Goal: Task Accomplishment & Management: Use online tool/utility

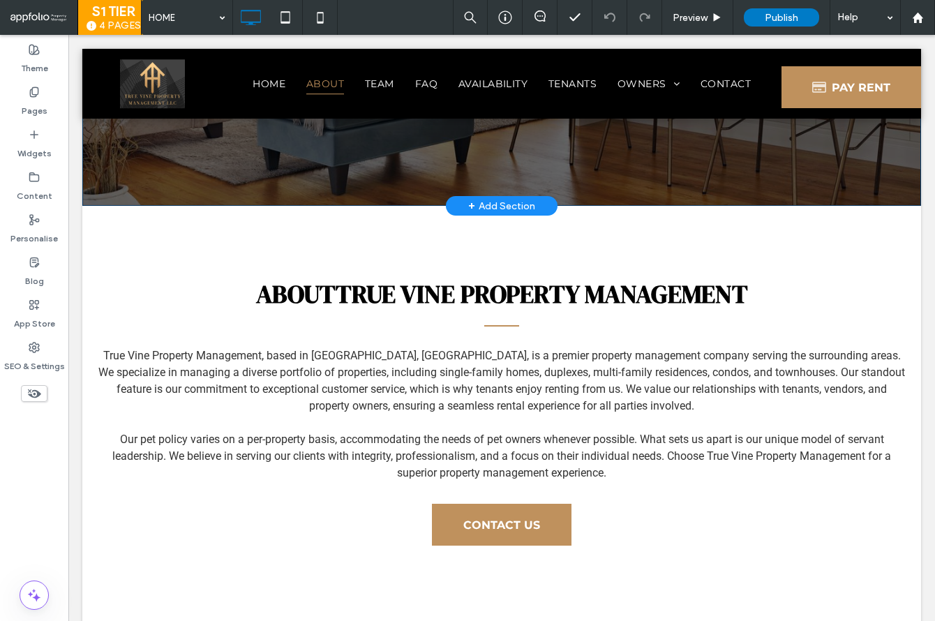
scroll to position [481, 0]
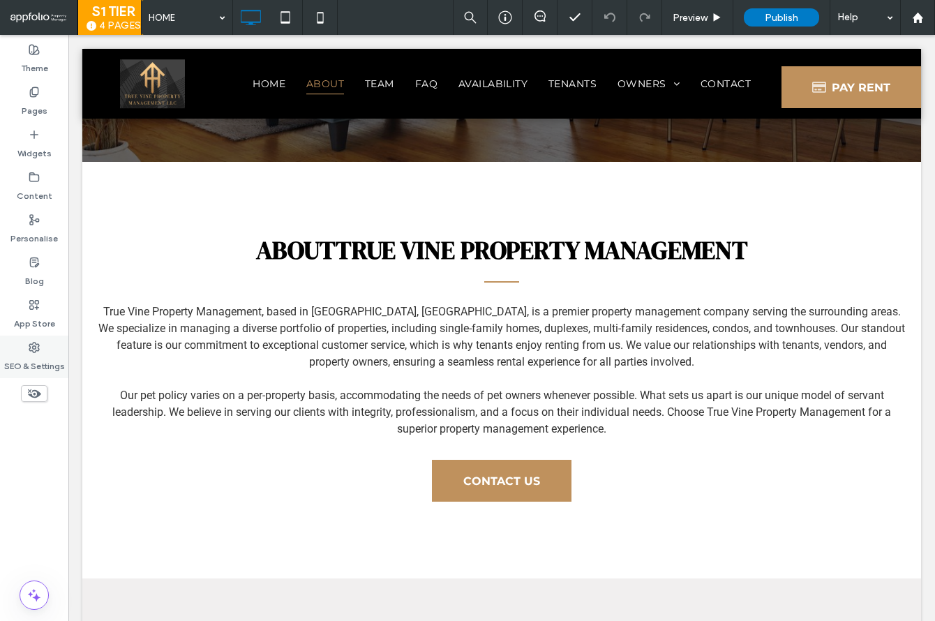
click at [20, 368] on label "SEO & Settings" at bounding box center [34, 363] width 61 height 20
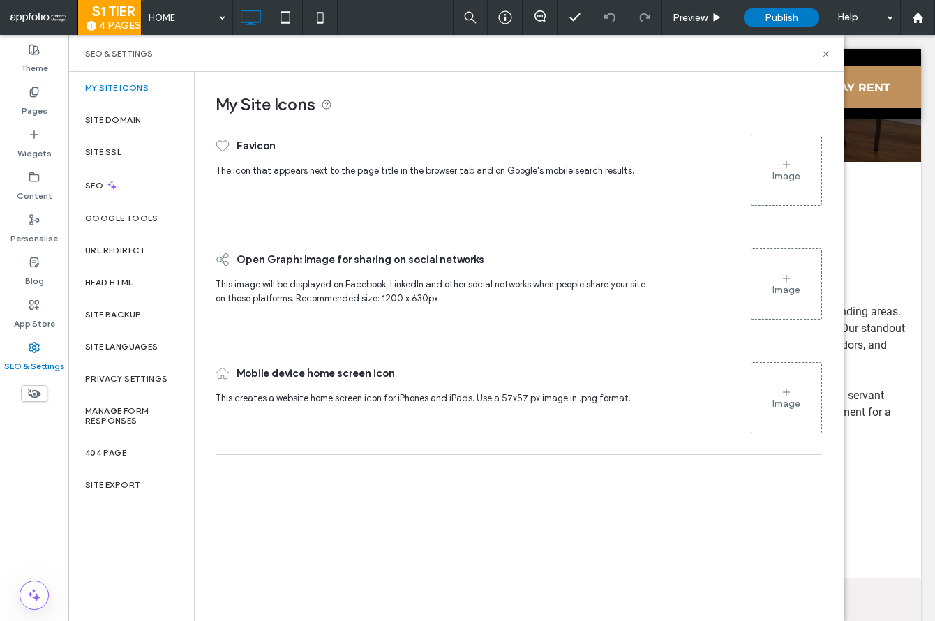
click at [764, 167] on div "Image" at bounding box center [786, 170] width 70 height 67
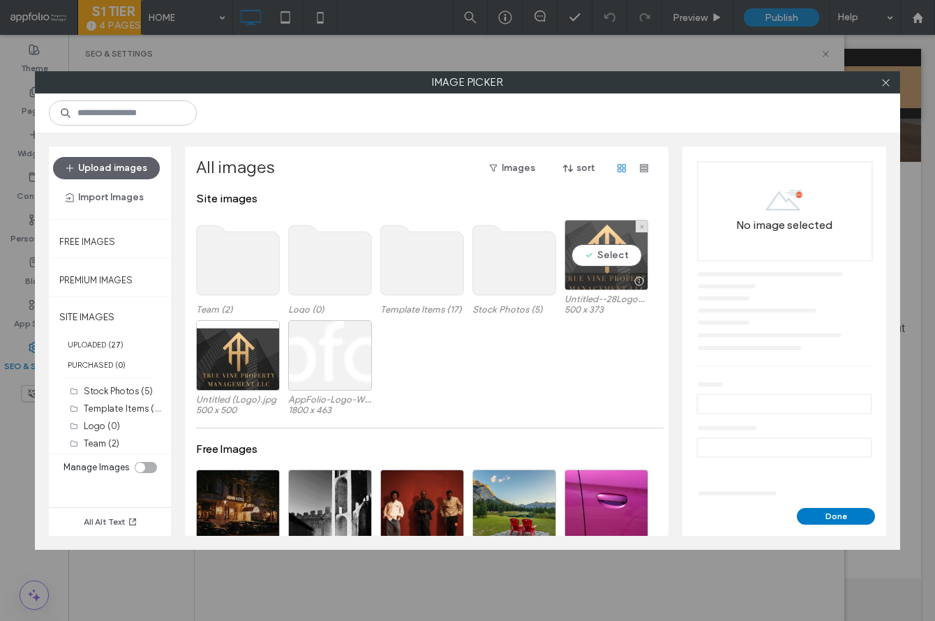
click at [624, 261] on div "Select" at bounding box center [606, 255] width 84 height 70
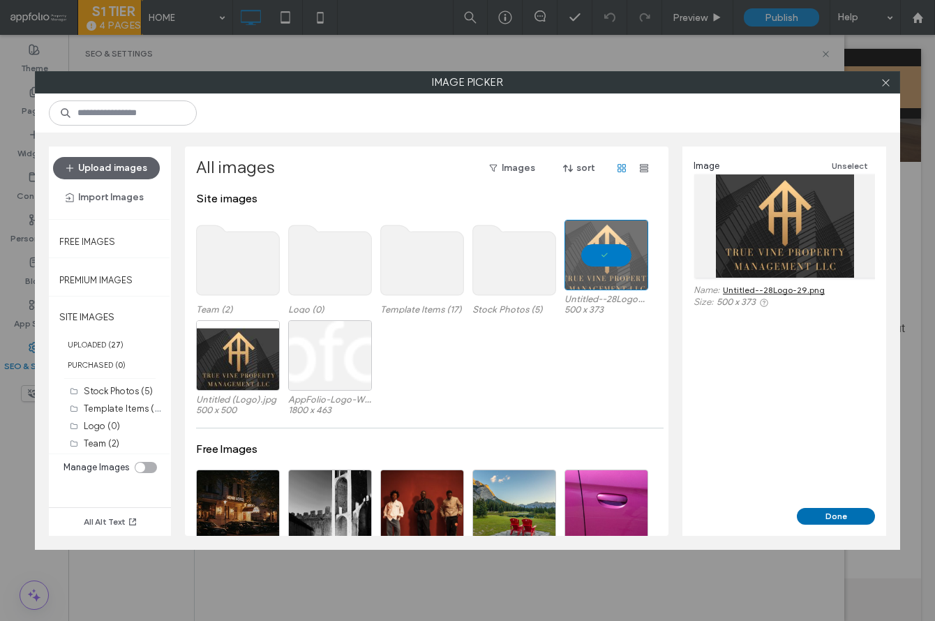
click at [834, 514] on button "Done" at bounding box center [836, 516] width 78 height 17
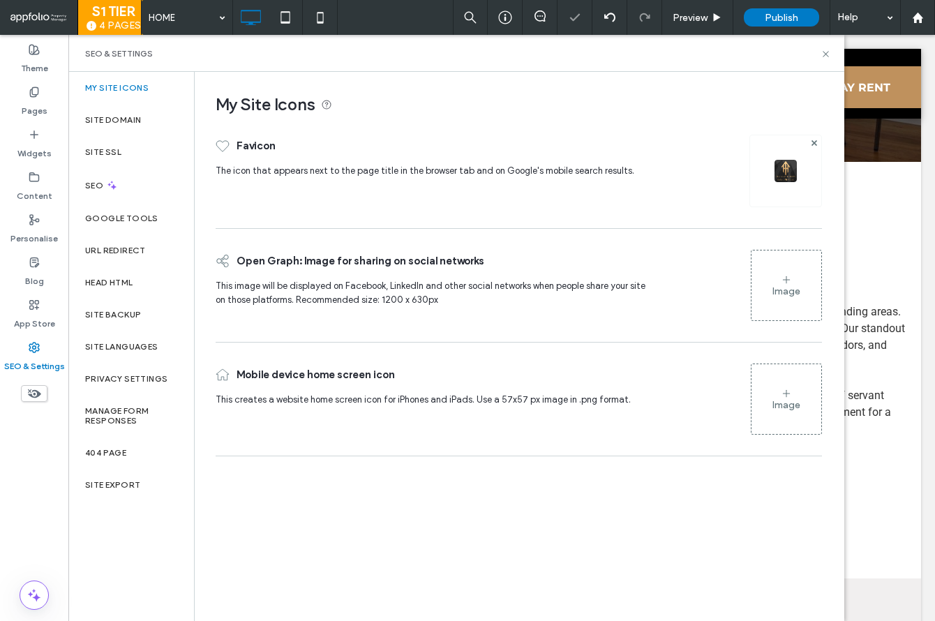
click at [797, 363] on figure "Image" at bounding box center [786, 398] width 71 height 71
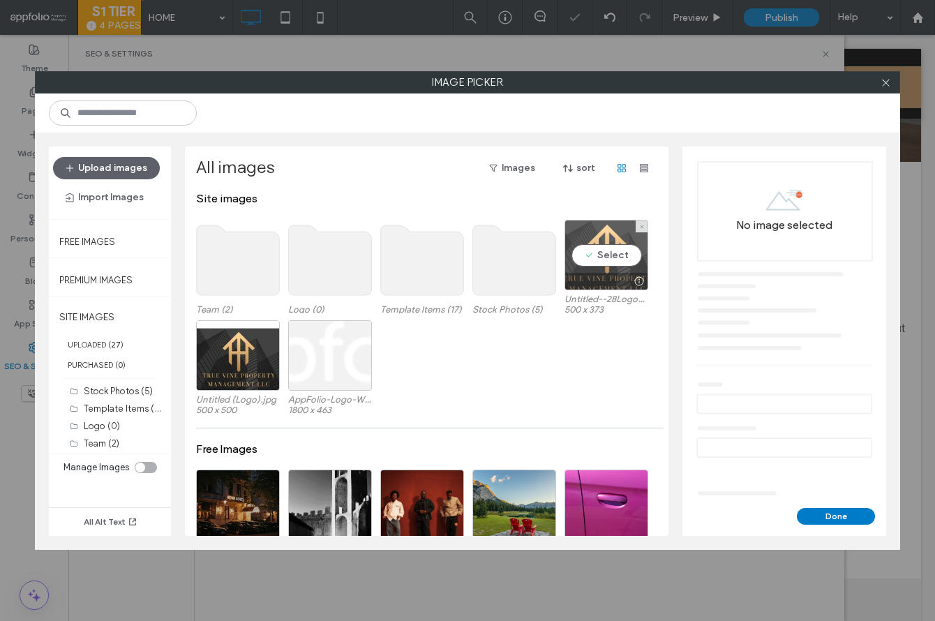
click at [582, 270] on div "Select" at bounding box center [606, 255] width 84 height 70
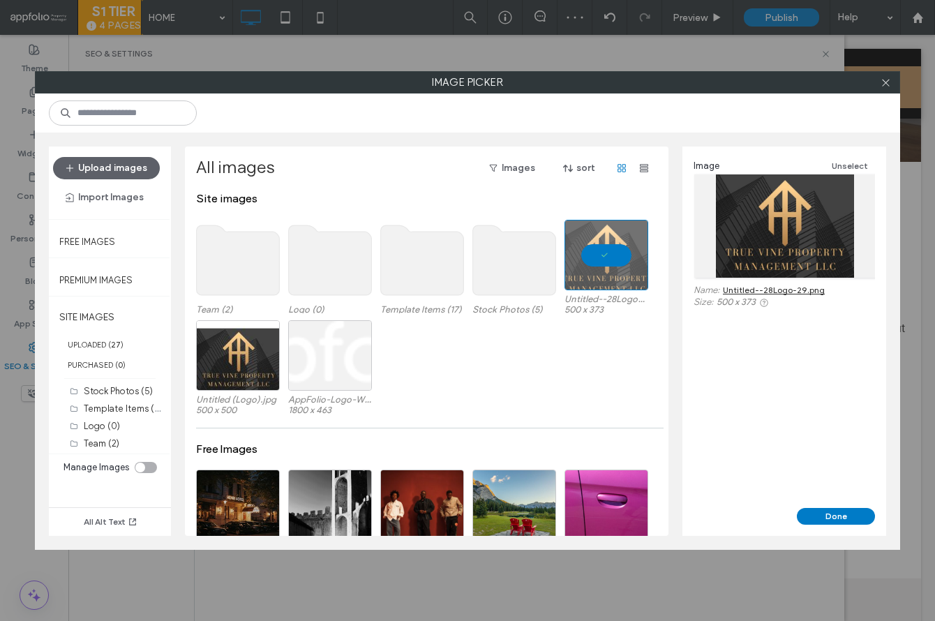
click at [840, 508] on button "Done" at bounding box center [836, 516] width 78 height 17
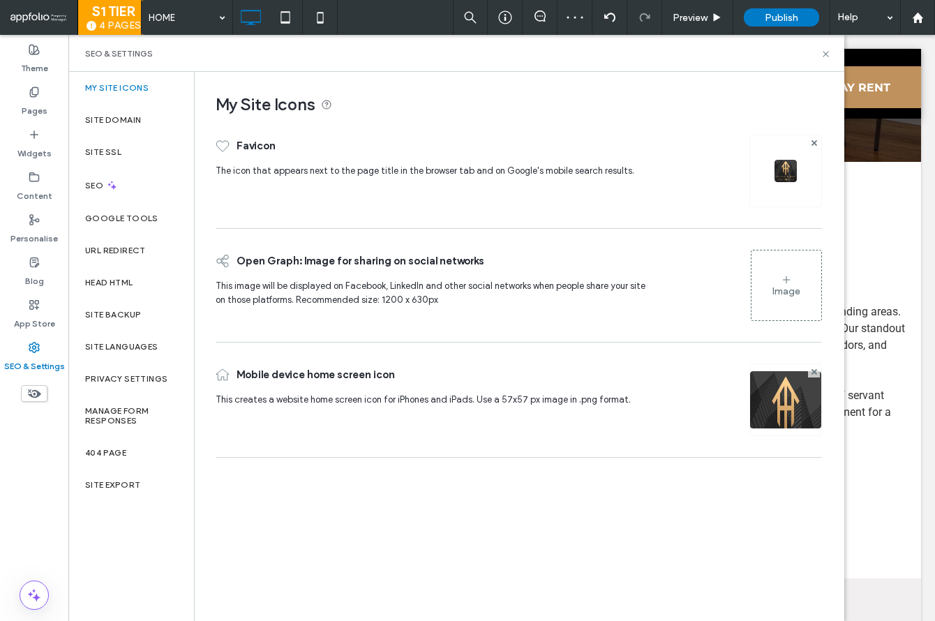
click at [755, 266] on div "Image" at bounding box center [786, 285] width 70 height 67
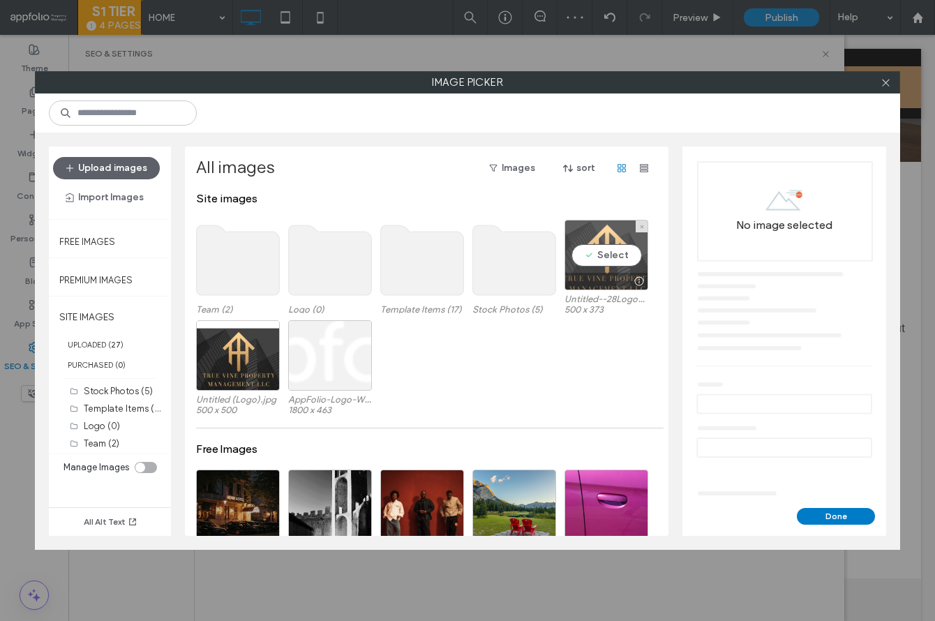
click at [630, 276] on div at bounding box center [638, 281] width 17 height 11
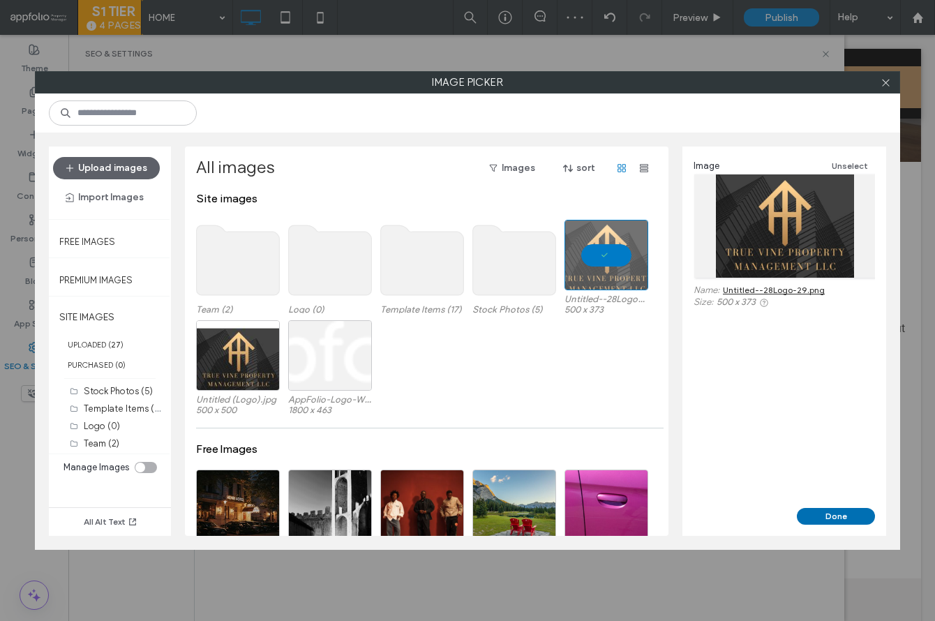
click at [845, 509] on button "Done" at bounding box center [836, 516] width 78 height 17
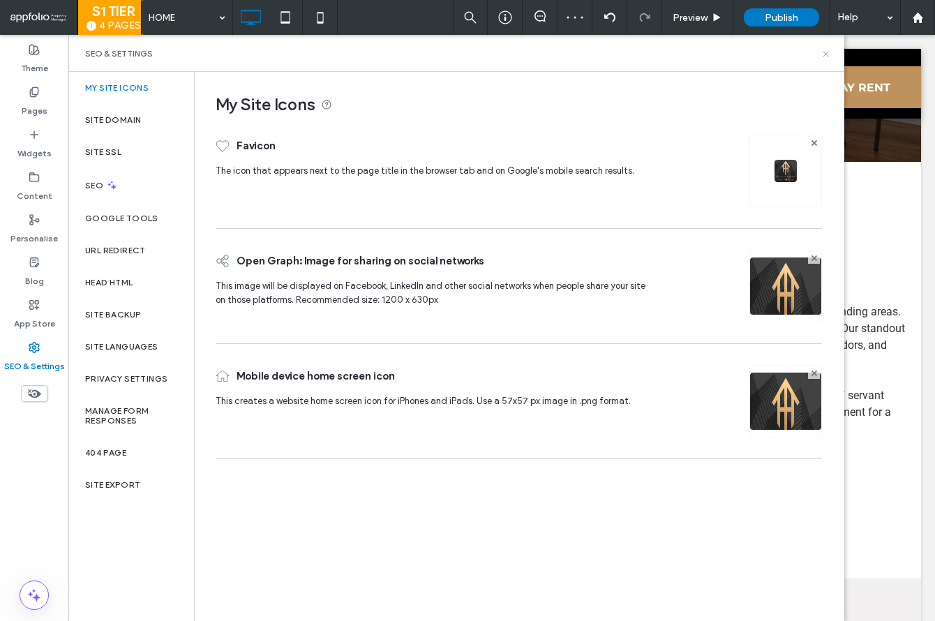
click at [827, 55] on use at bounding box center [825, 54] width 6 height 6
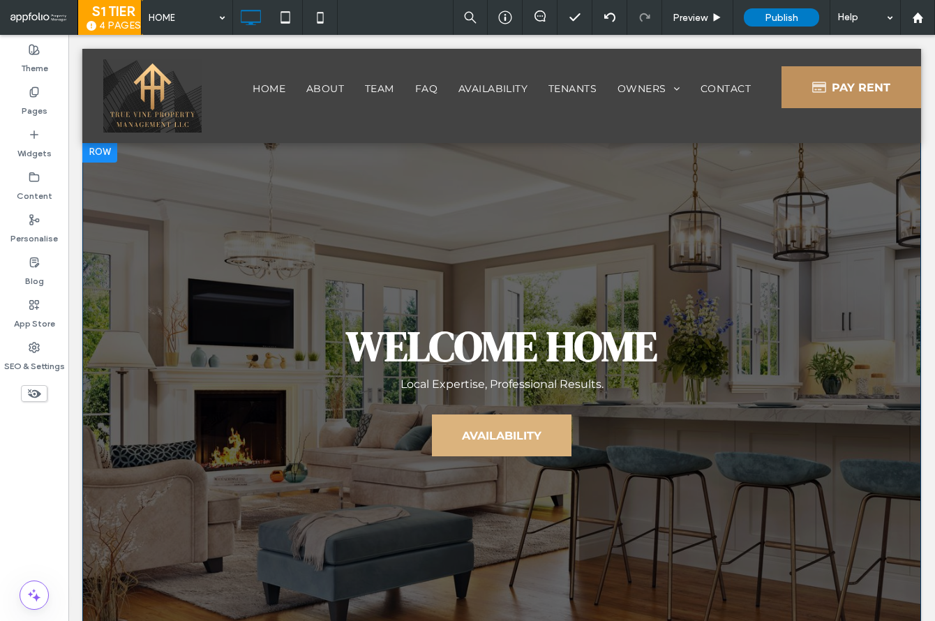
scroll to position [0, 0]
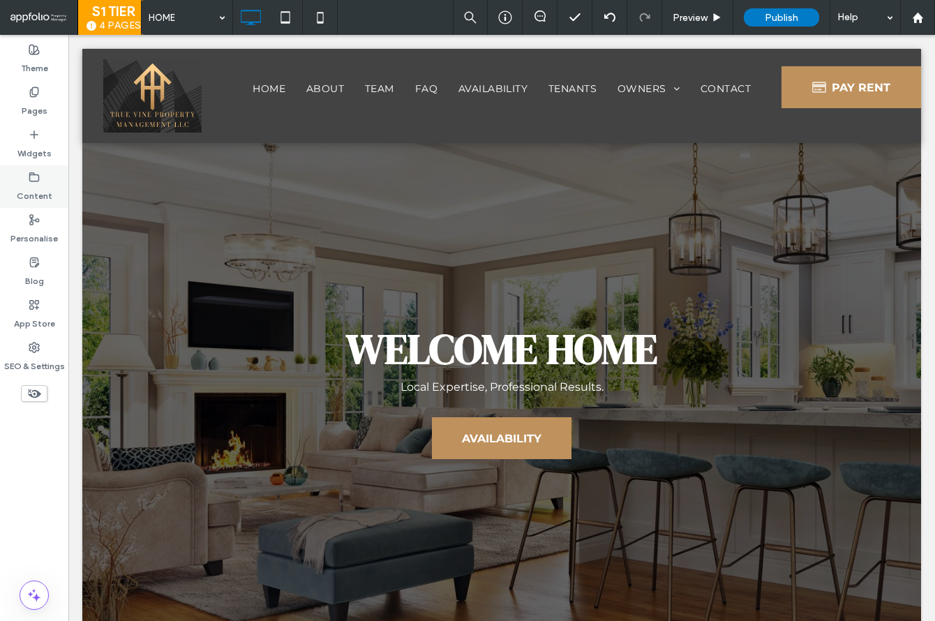
click at [22, 190] on label "Content" at bounding box center [35, 193] width 36 height 20
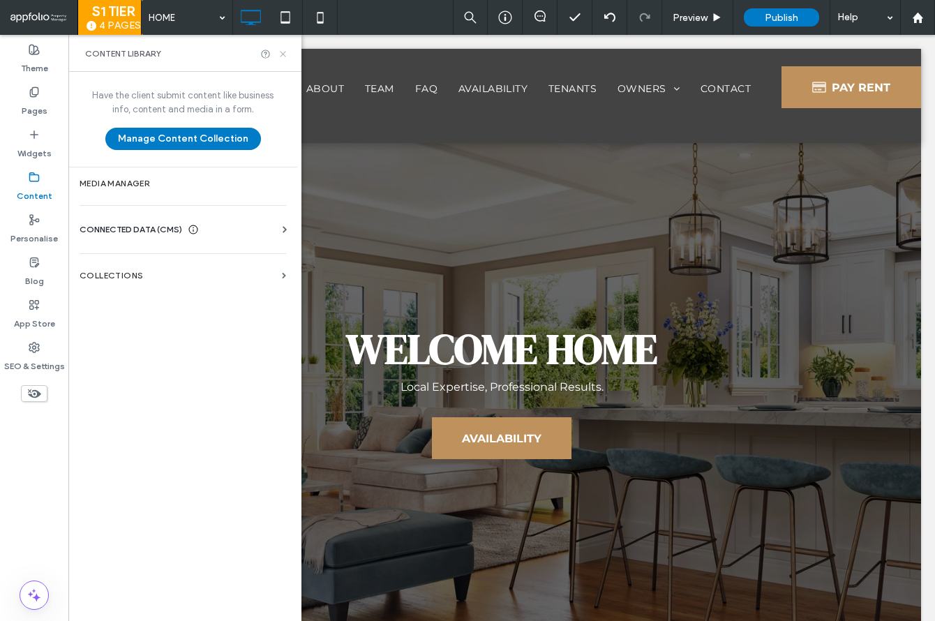
click at [286, 55] on icon at bounding box center [283, 54] width 10 height 10
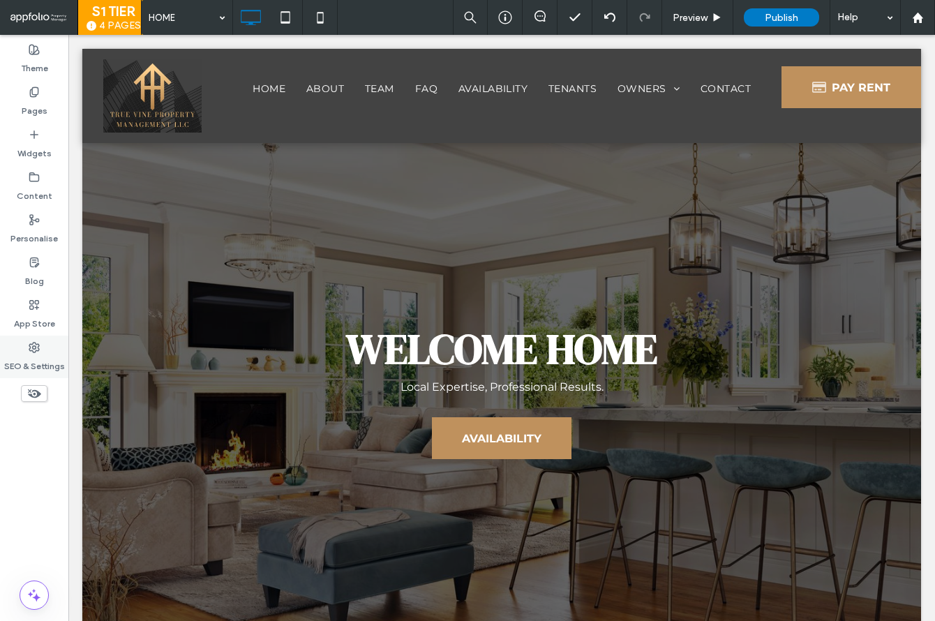
click at [61, 361] on label "SEO & Settings" at bounding box center [34, 363] width 61 height 20
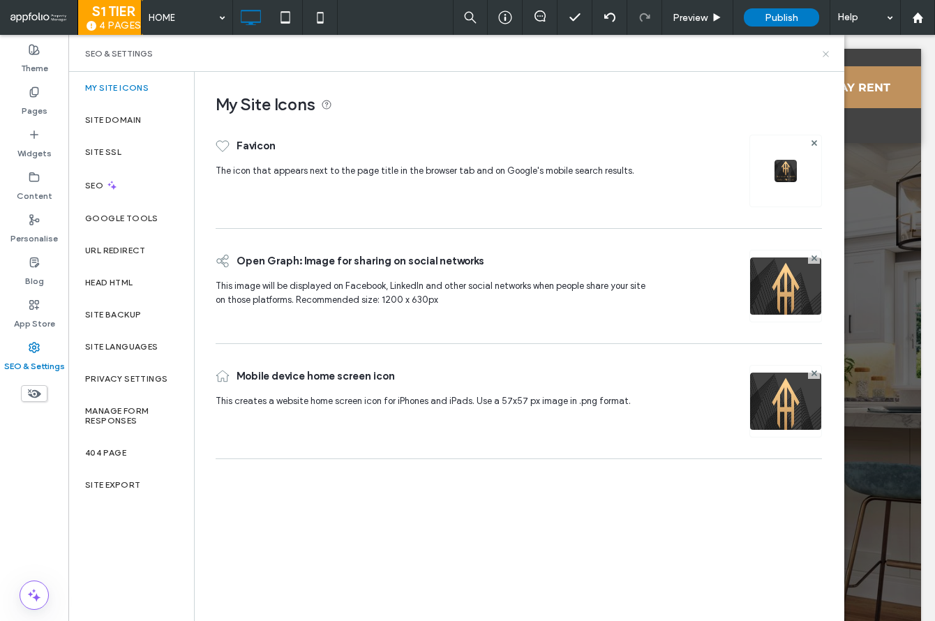
click at [828, 52] on icon at bounding box center [825, 54] width 10 height 10
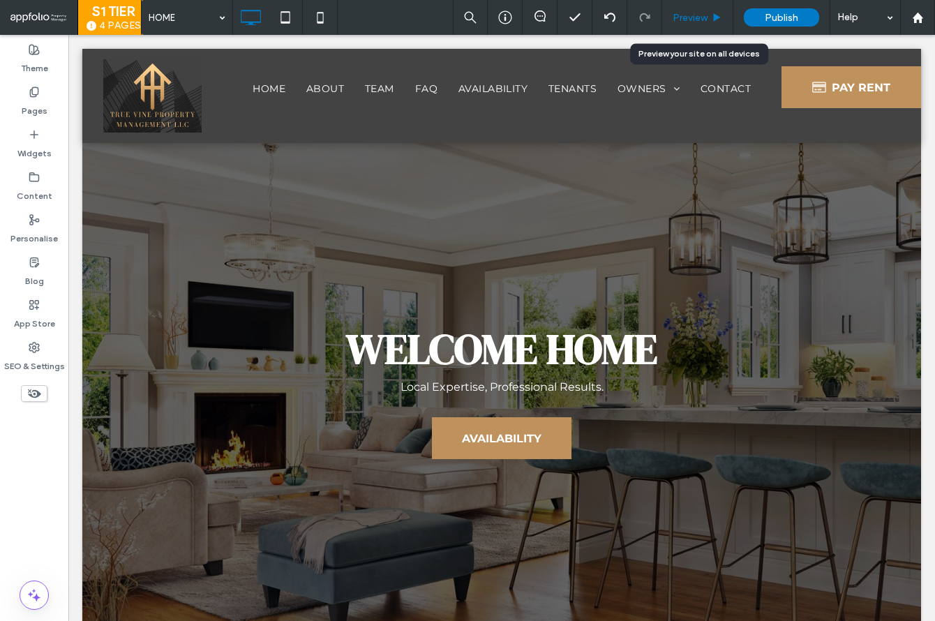
click at [721, 22] on icon at bounding box center [716, 18] width 10 height 10
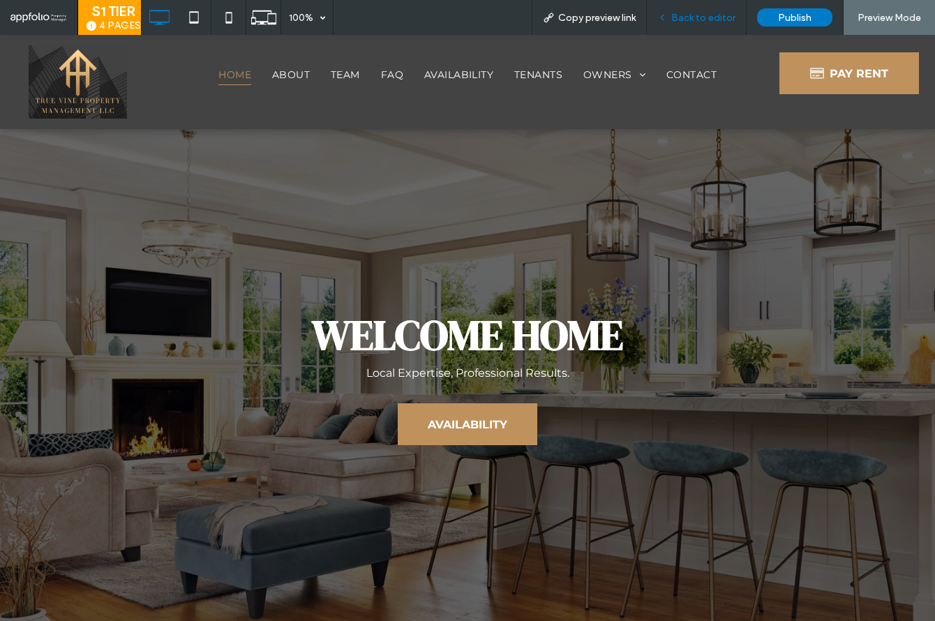
click at [705, 22] on span "Back to editor" at bounding box center [703, 18] width 64 height 12
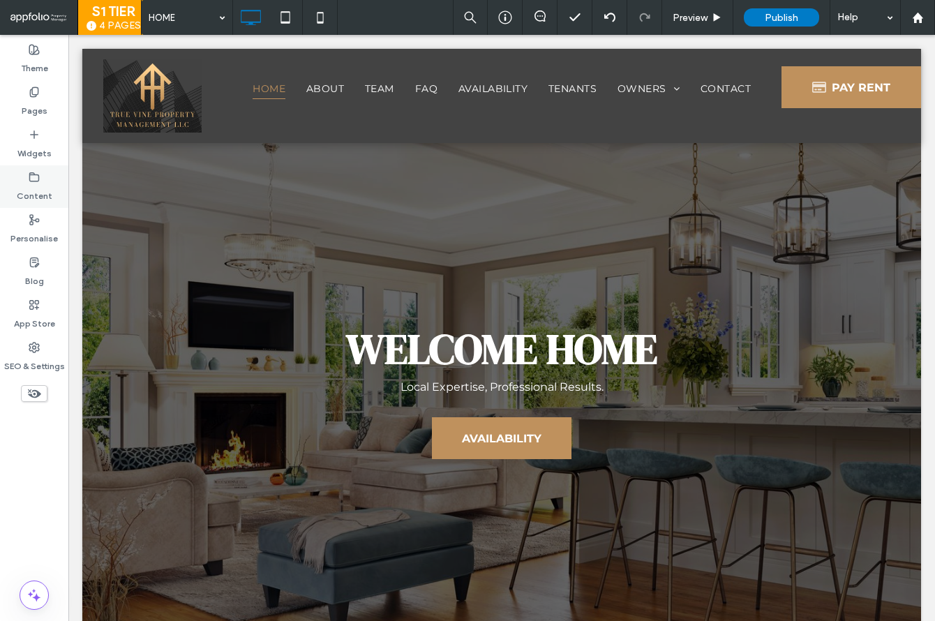
click at [33, 183] on label "Content" at bounding box center [35, 193] width 36 height 20
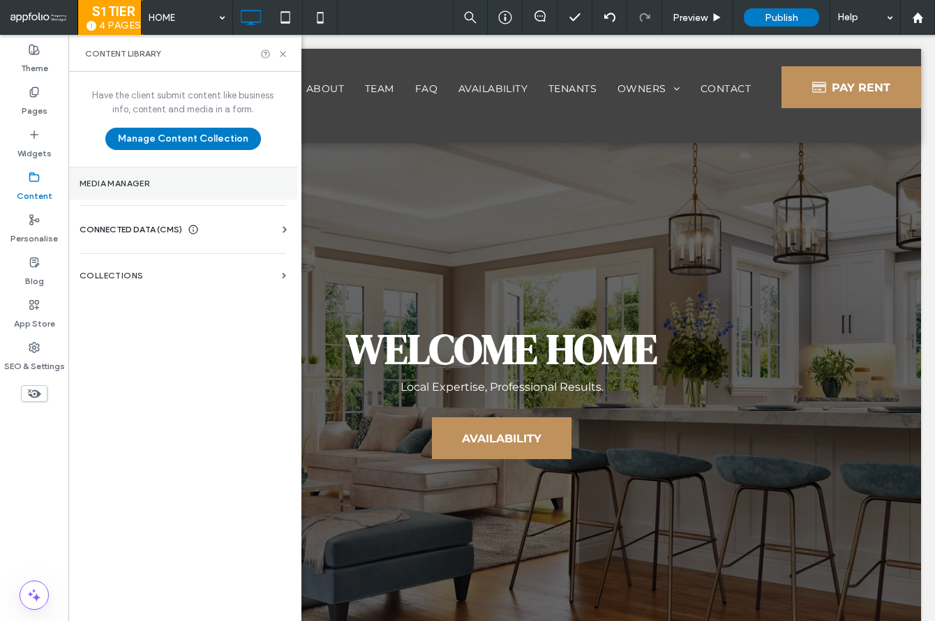
click at [109, 174] on section "Media Manager" at bounding box center [182, 183] width 229 height 32
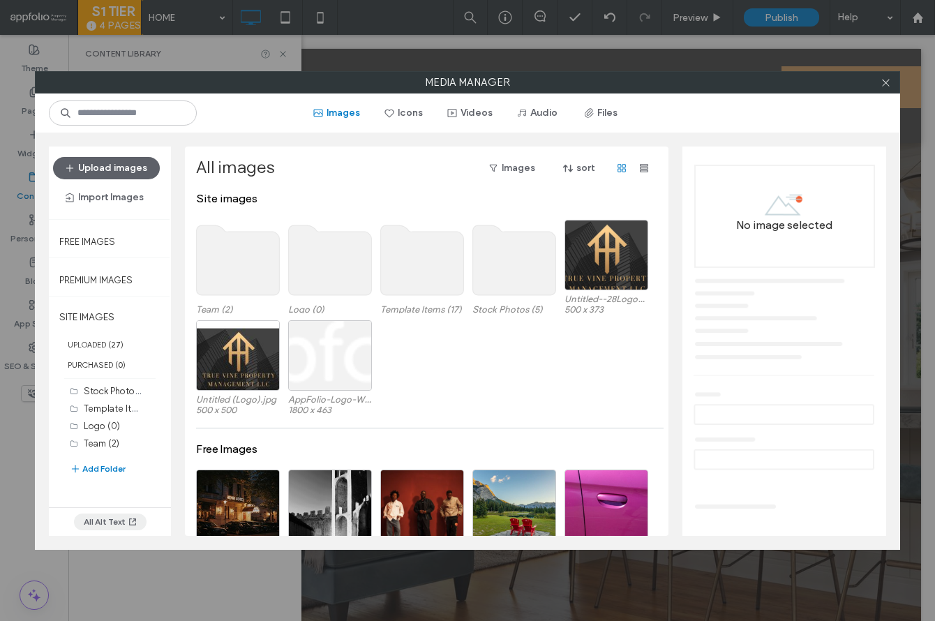
click at [94, 521] on button "All Alt Text" at bounding box center [110, 521] width 73 height 17
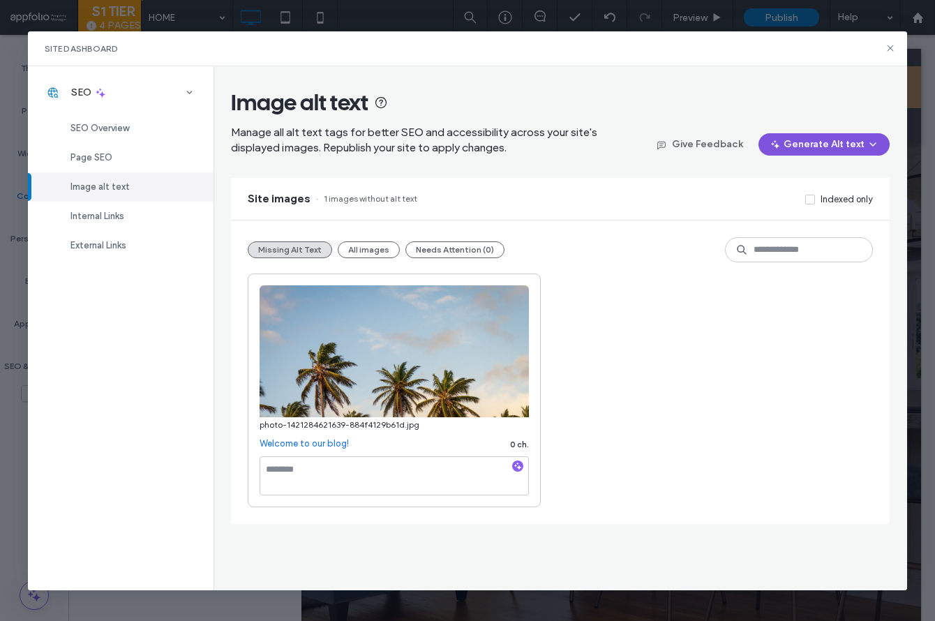
click at [787, 144] on button "Generate Alt text" at bounding box center [823, 144] width 131 height 22
click at [787, 174] on span "Generate Missing Alt Text Only" at bounding box center [810, 180] width 128 height 14
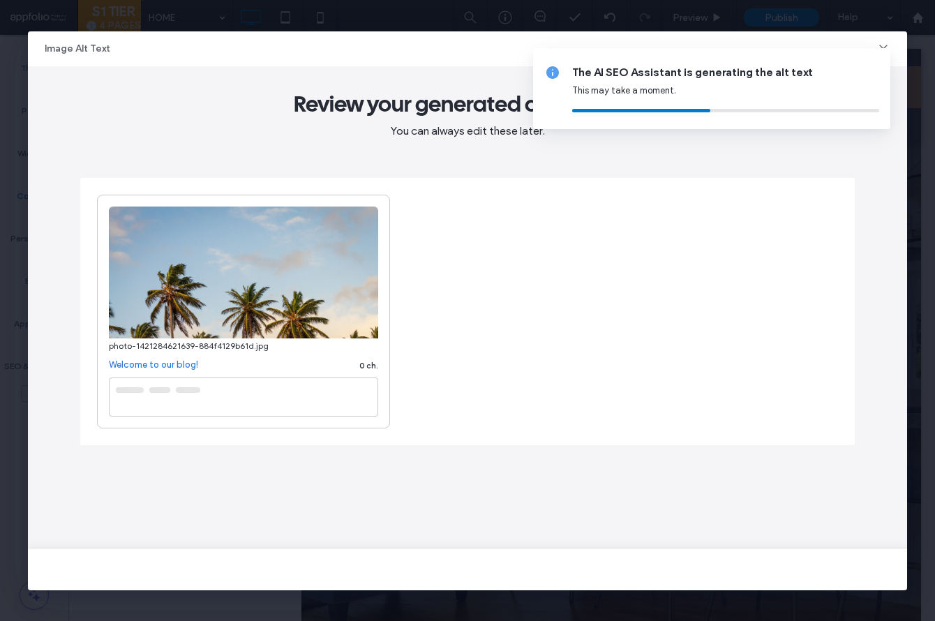
type textarea "**********"
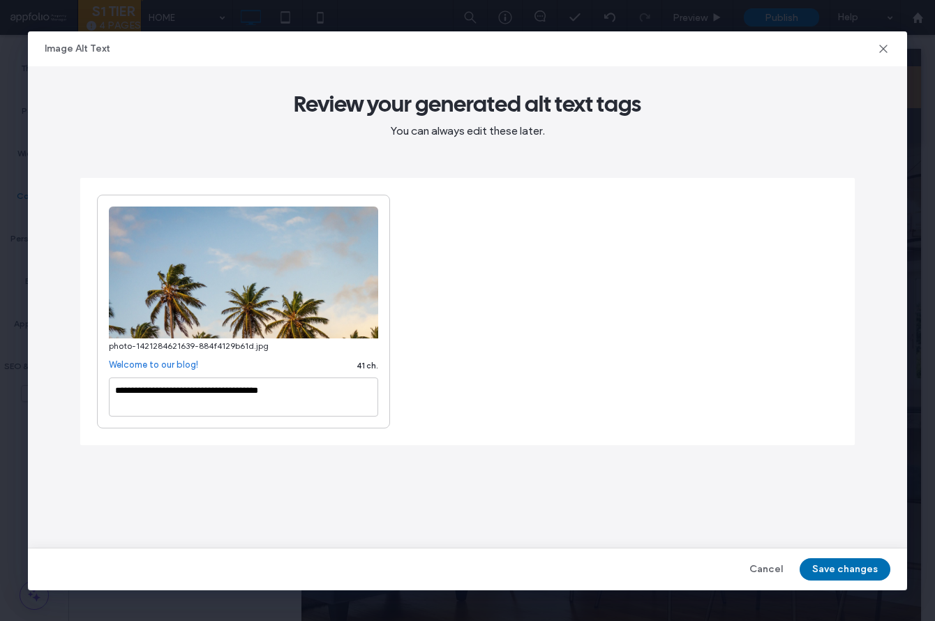
click at [860, 569] on button "Save changes" at bounding box center [844, 569] width 91 height 22
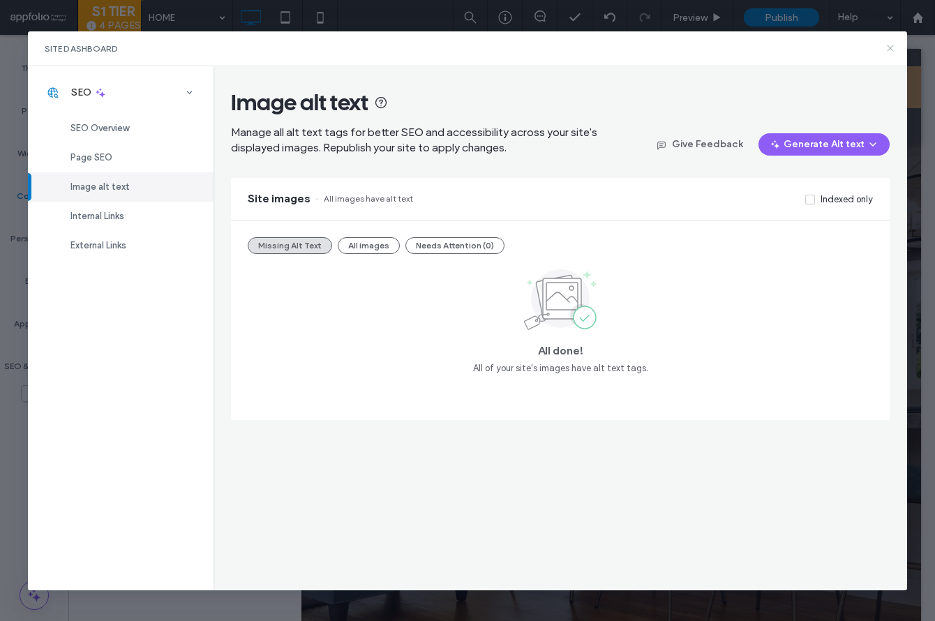
click at [884, 50] on icon at bounding box center [889, 48] width 11 height 11
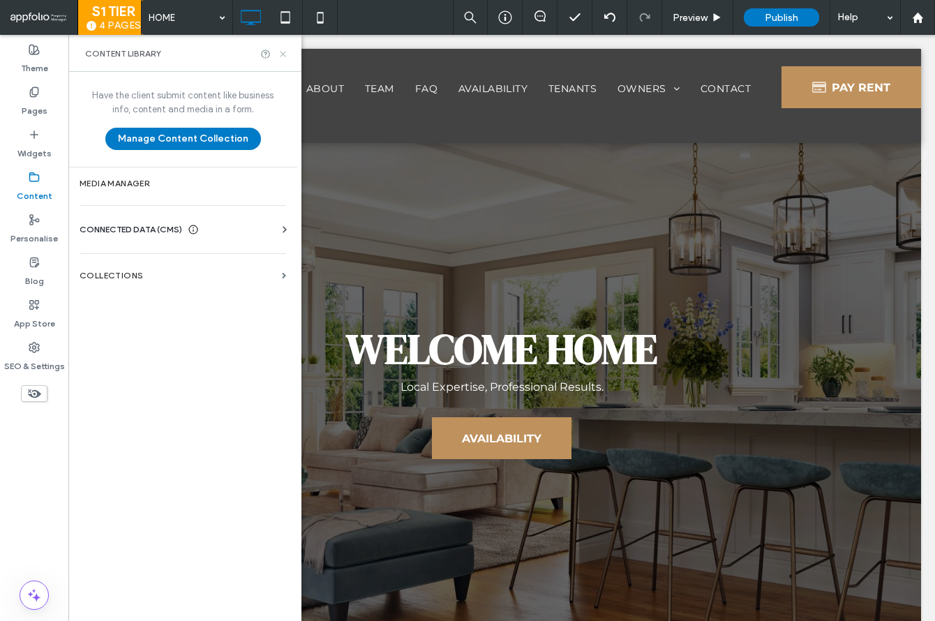
drag, startPoint x: 280, startPoint y: 54, endPoint x: 211, endPoint y: 20, distance: 77.4
click at [280, 54] on icon at bounding box center [283, 54] width 10 height 10
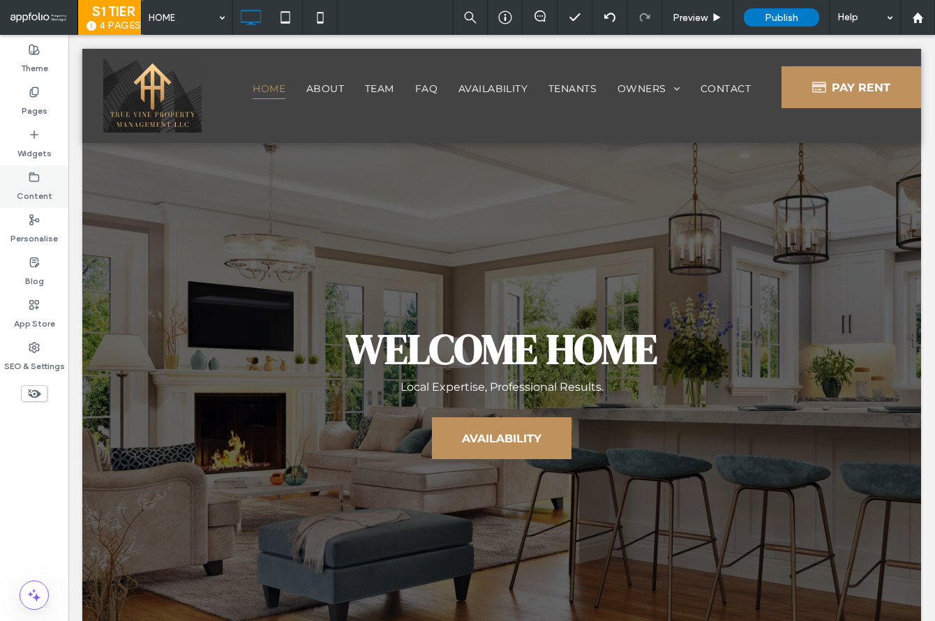
click at [58, 190] on div "Content" at bounding box center [34, 186] width 68 height 43
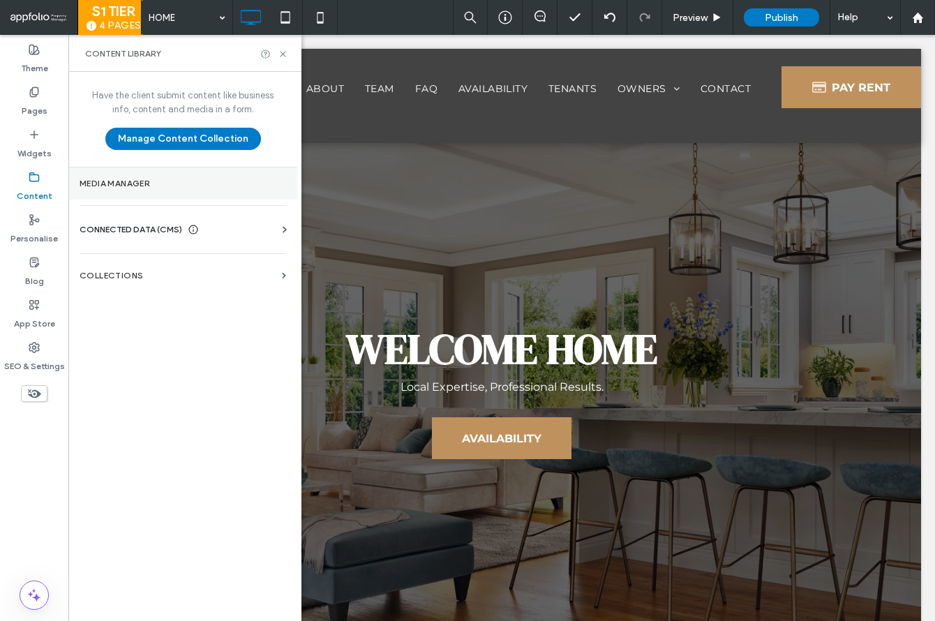
click at [111, 192] on section "Media Manager" at bounding box center [182, 183] width 229 height 32
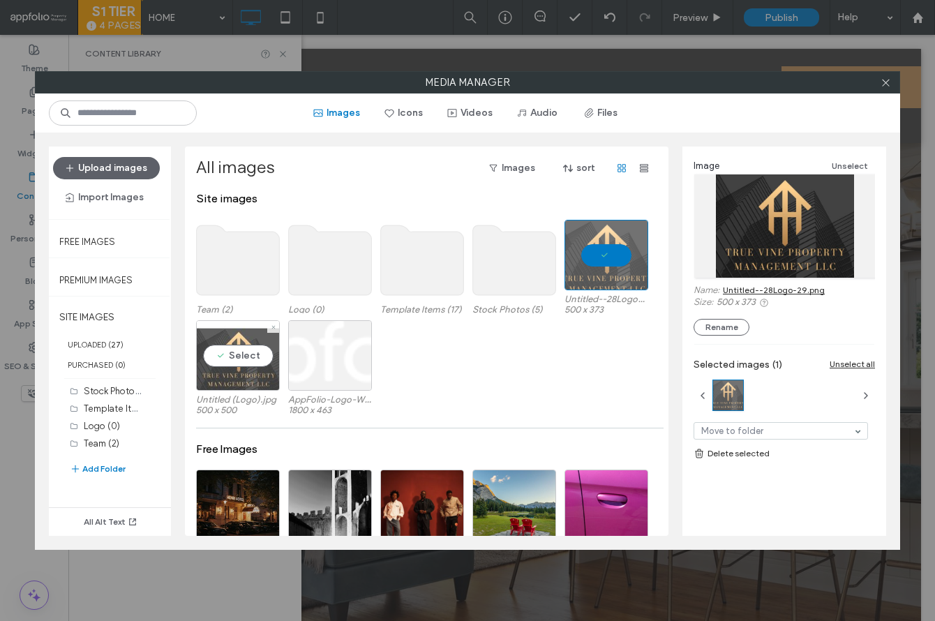
drag, startPoint x: 254, startPoint y: 345, endPoint x: 237, endPoint y: 360, distance: 22.7
click at [253, 345] on div "Select" at bounding box center [238, 355] width 84 height 70
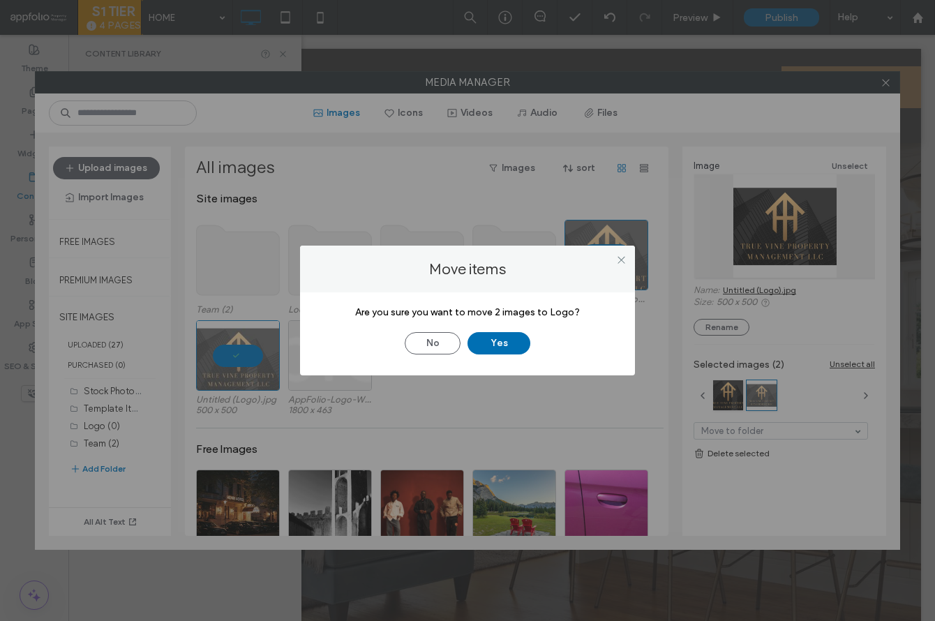
click at [502, 343] on button "Yes" at bounding box center [498, 343] width 63 height 22
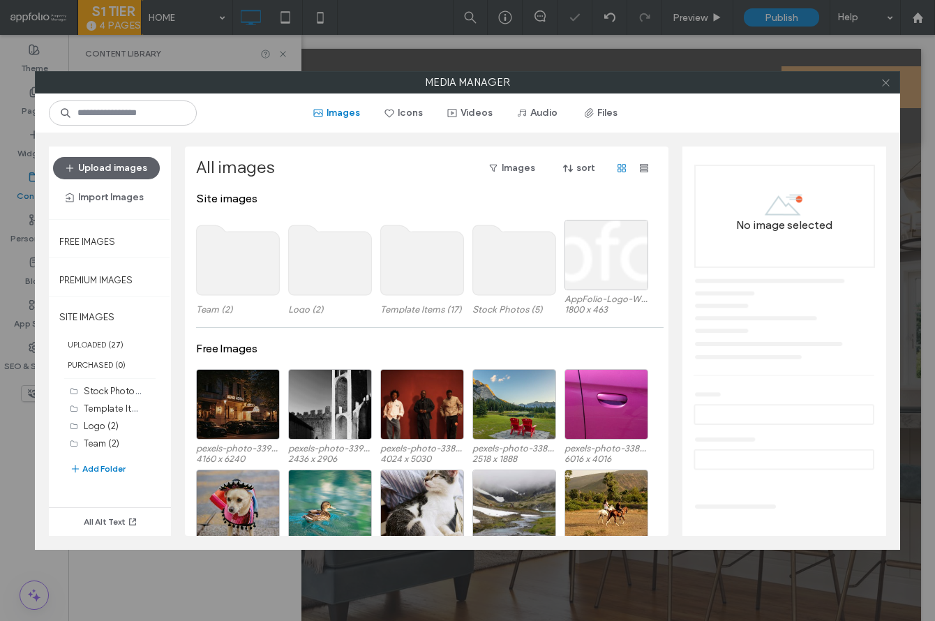
click at [887, 78] on icon at bounding box center [885, 82] width 10 height 10
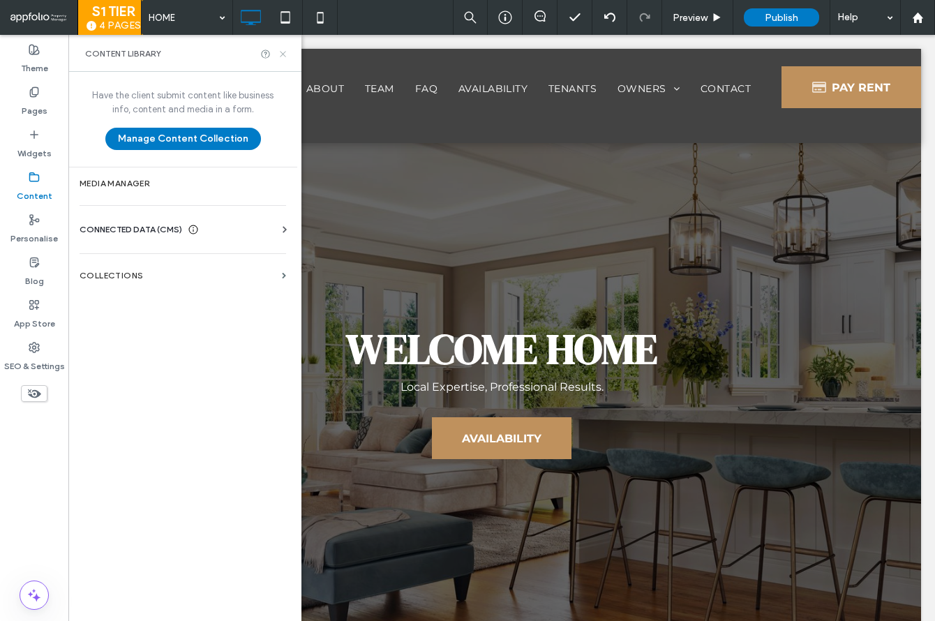
click at [282, 52] on icon at bounding box center [283, 54] width 10 height 10
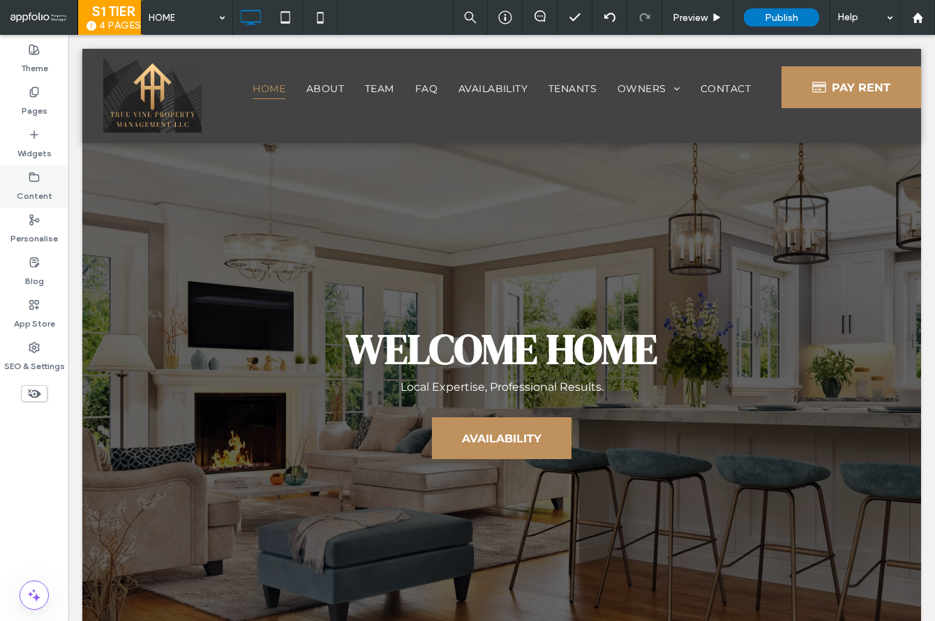
click at [43, 186] on label "Content" at bounding box center [35, 193] width 36 height 20
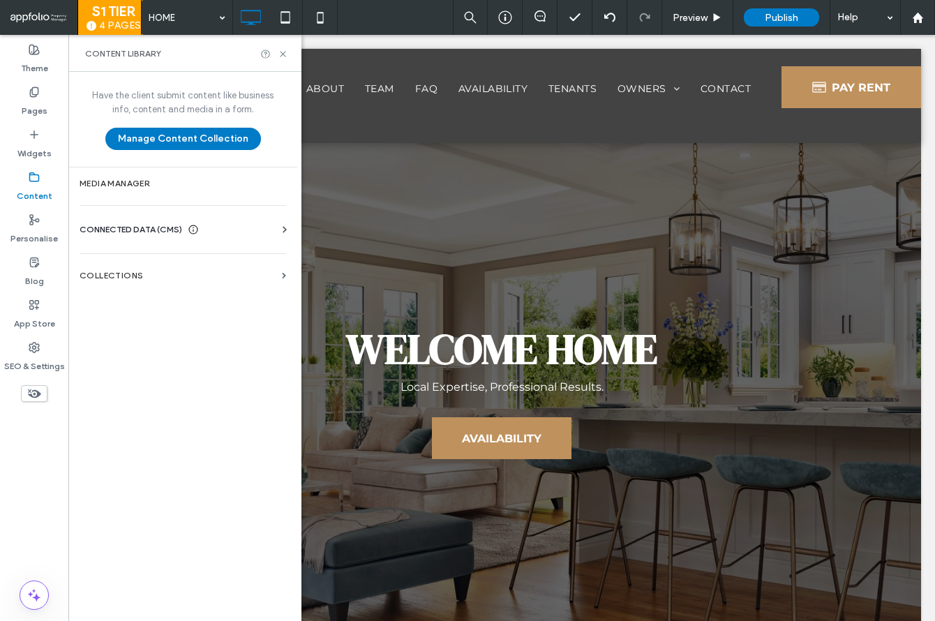
click at [144, 227] on span "CONNECTED DATA (CMS)" at bounding box center [131, 230] width 103 height 14
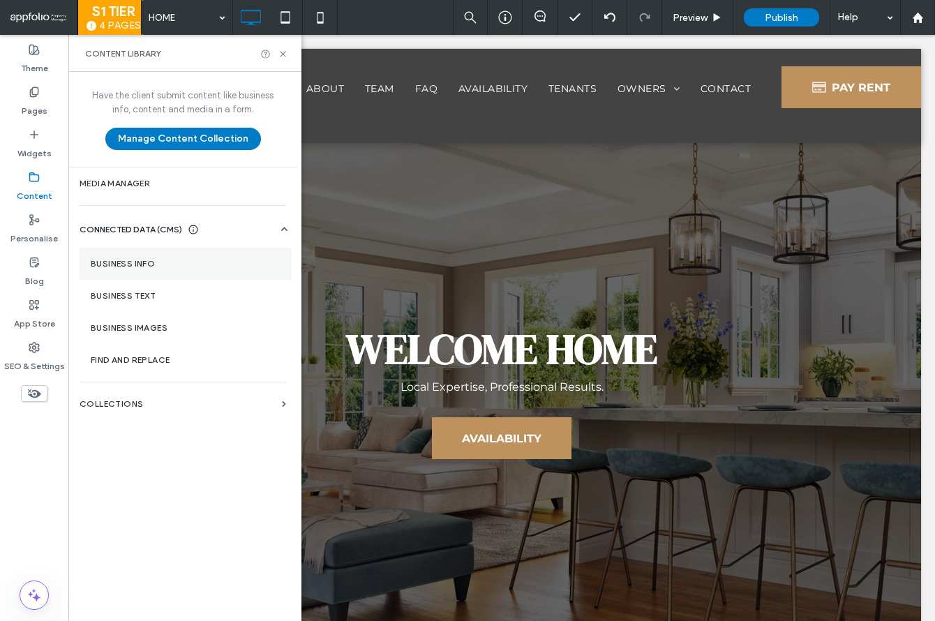
click at [153, 255] on section "Business info" at bounding box center [186, 264] width 212 height 32
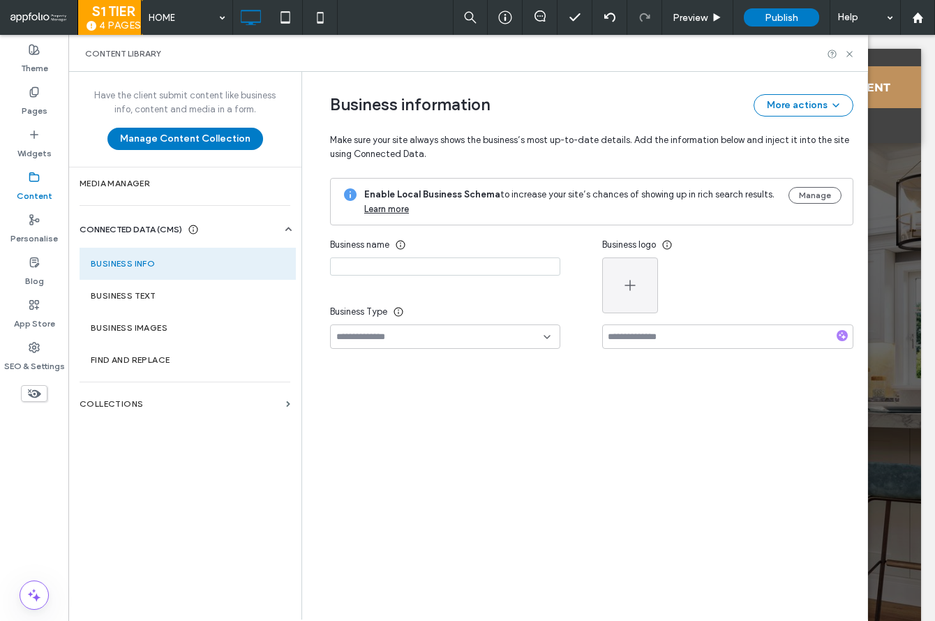
type input "**********"
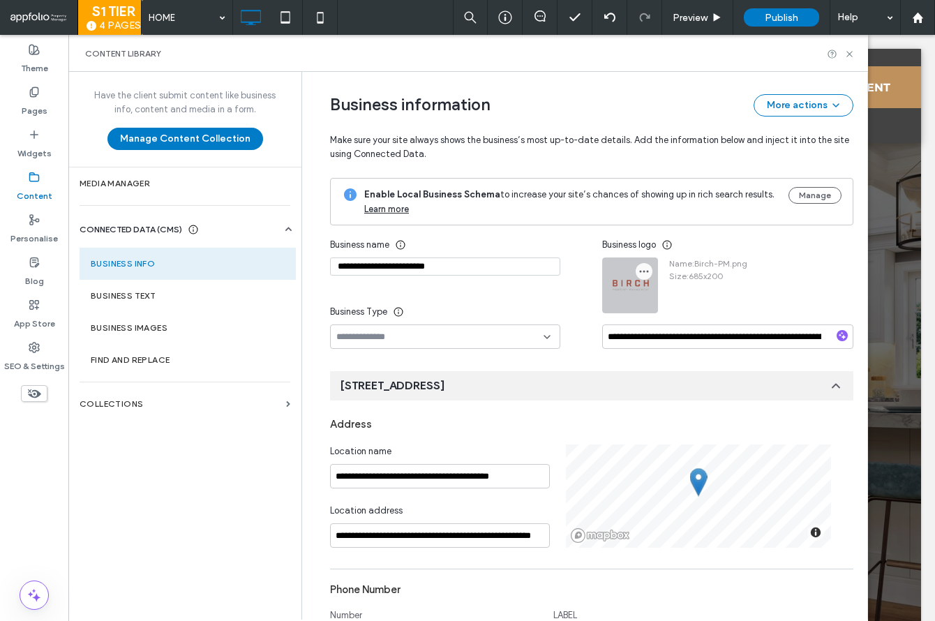
click at [641, 266] on icon "button" at bounding box center [643, 271] width 11 height 11
click at [668, 299] on span "Replace image" at bounding box center [689, 304] width 62 height 14
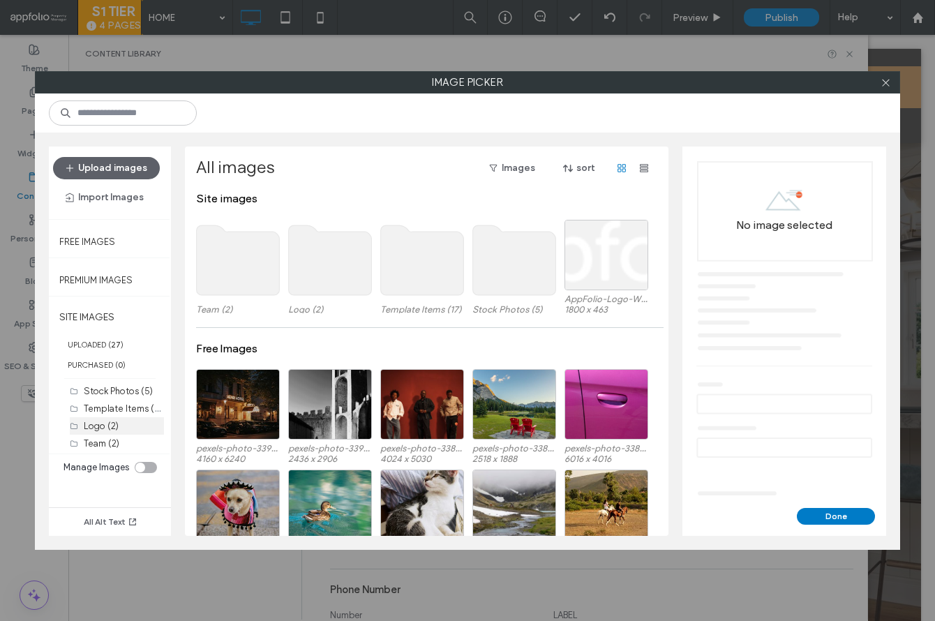
click at [128, 424] on div "Logo (2)" at bounding box center [124, 425] width 80 height 15
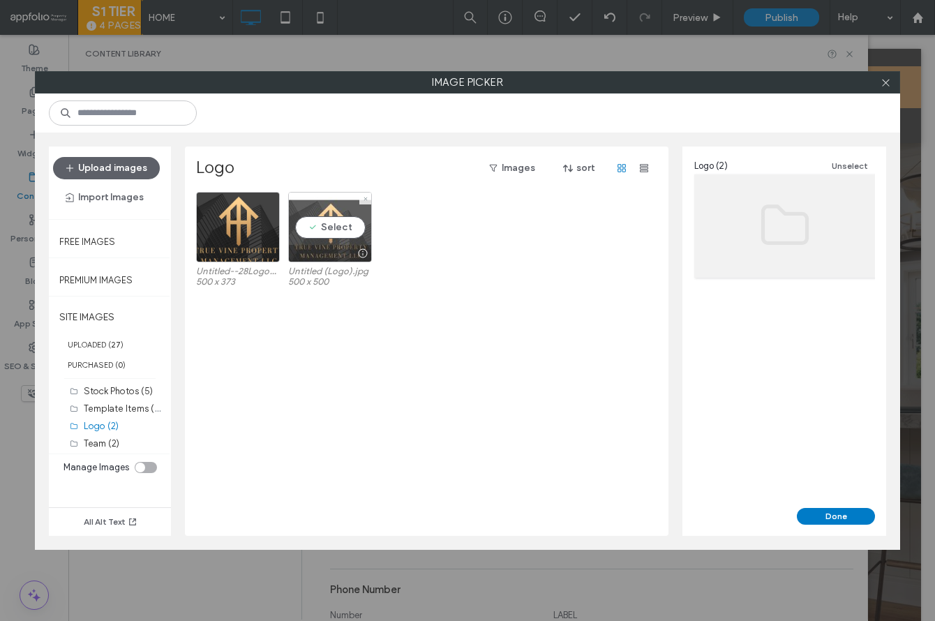
click at [340, 243] on div "Select" at bounding box center [330, 227] width 84 height 70
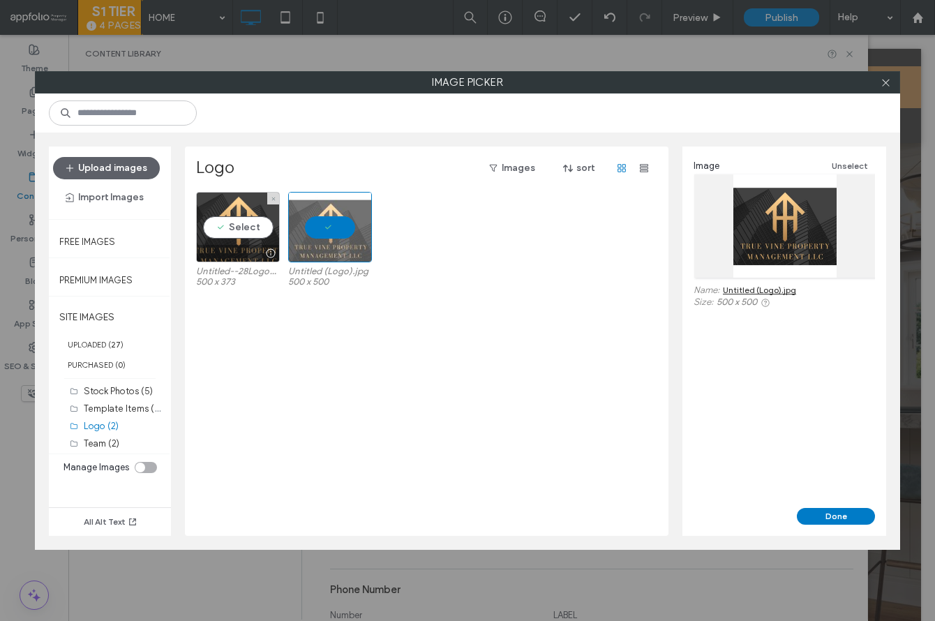
click at [223, 248] on div at bounding box center [238, 253] width 82 height 17
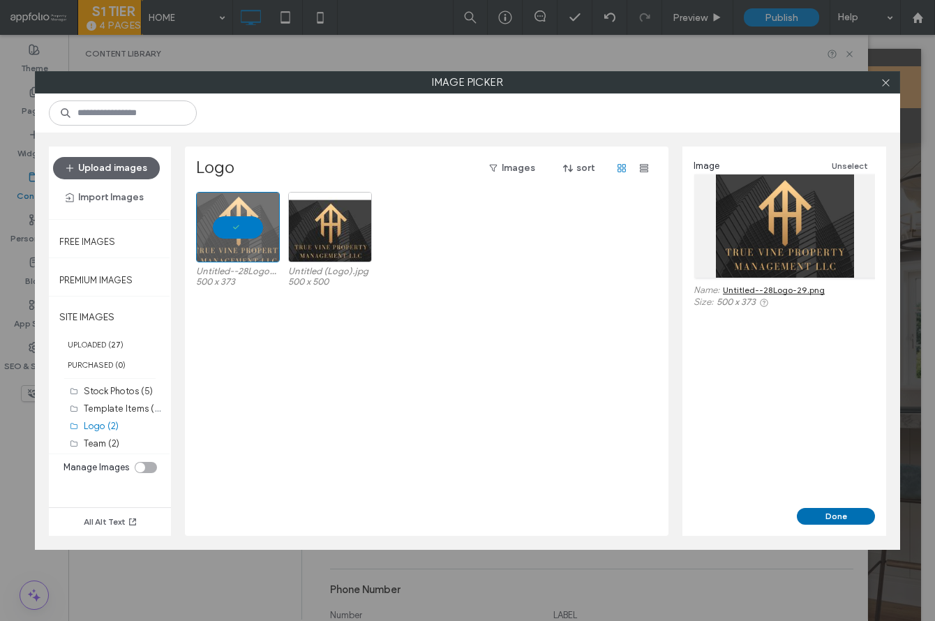
click at [808, 511] on button "Done" at bounding box center [836, 516] width 78 height 17
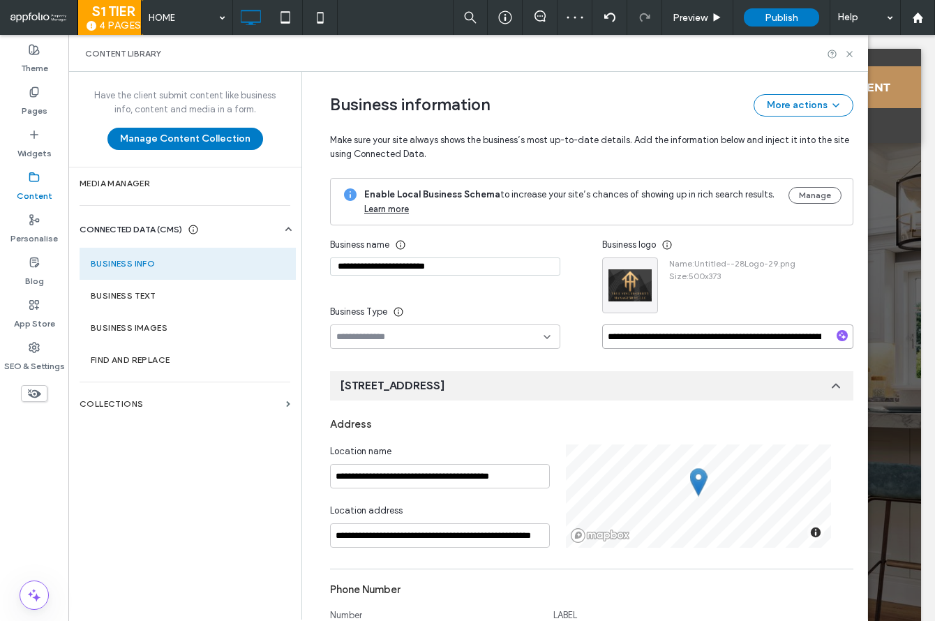
drag, startPoint x: 735, startPoint y: 338, endPoint x: 548, endPoint y: 334, distance: 187.0
click at [548, 334] on div "**********" at bounding box center [591, 290] width 523 height 116
click at [401, 261] on input "**********" at bounding box center [445, 266] width 230 height 18
click at [402, 262] on input "**********" at bounding box center [445, 266] width 230 height 18
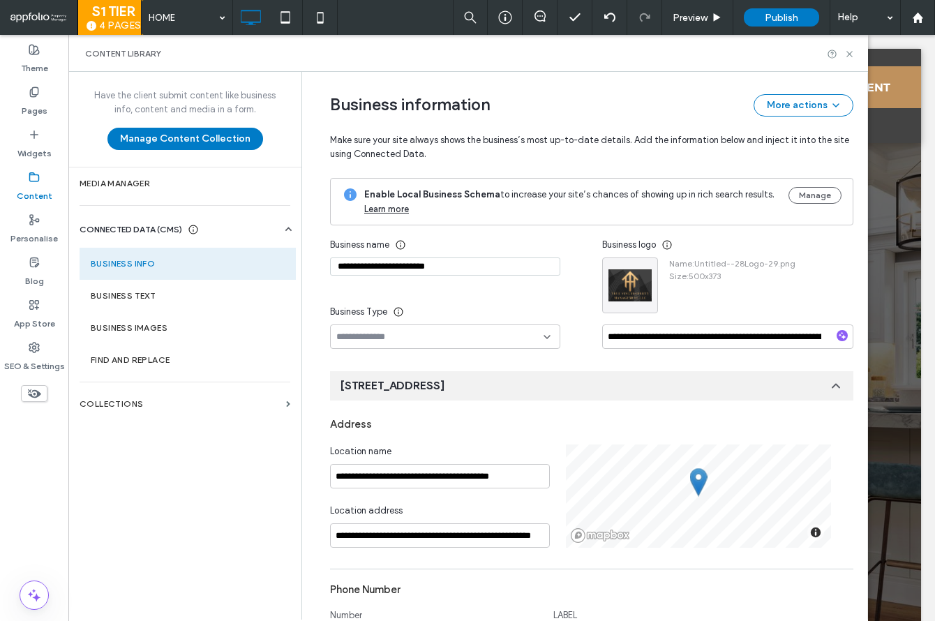
paste input "**********"
click at [402, 262] on input "**********" at bounding box center [445, 266] width 230 height 18
paste input
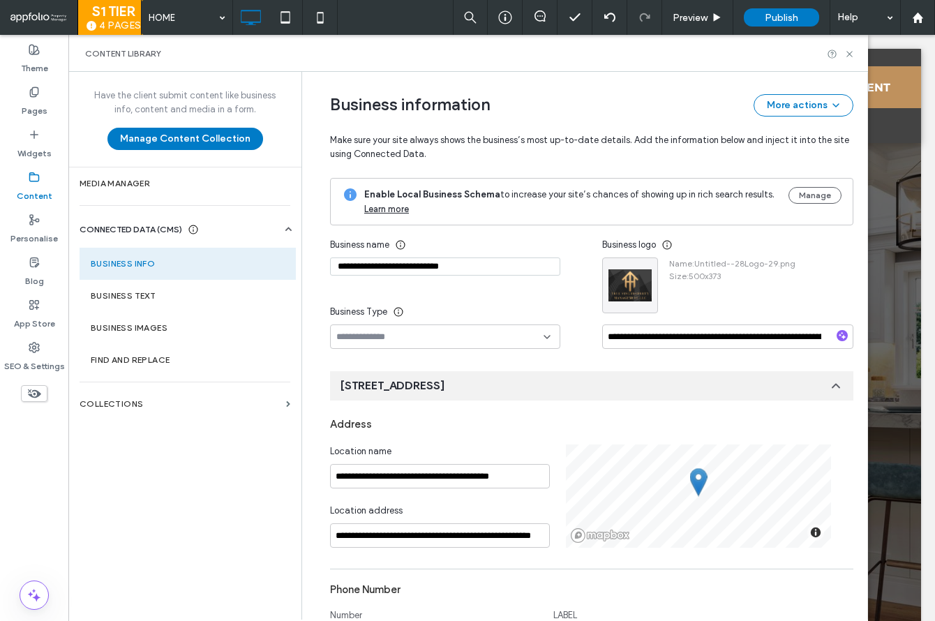
type input "**********"
click at [434, 251] on div "Business name" at bounding box center [445, 244] width 230 height 25
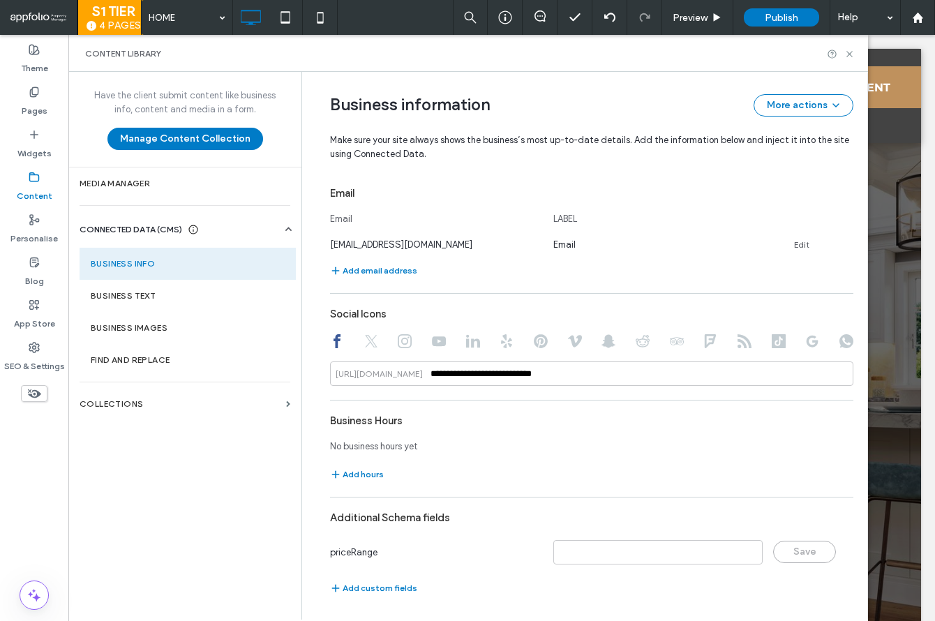
scroll to position [518, 0]
click at [206, 289] on section "Business Text" at bounding box center [188, 296] width 216 height 32
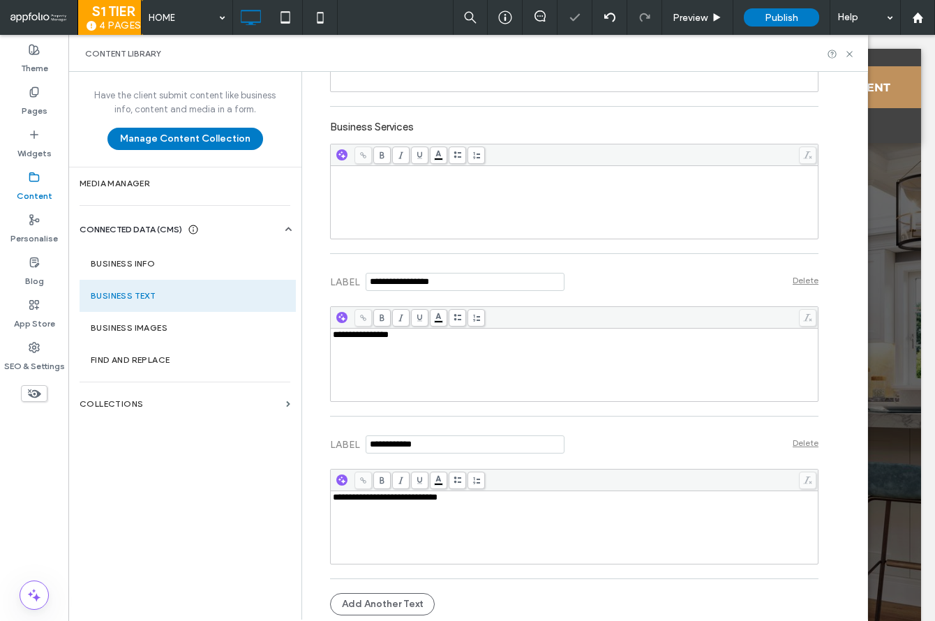
scroll to position [0, 0]
click at [202, 326] on label "Business Images" at bounding box center [188, 328] width 194 height 10
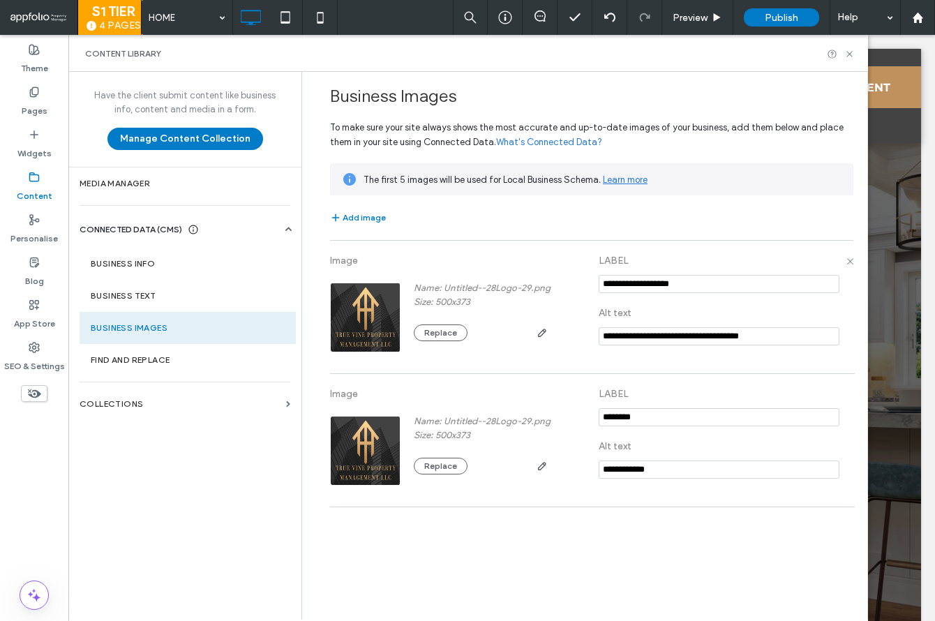
drag, startPoint x: 640, startPoint y: 285, endPoint x: 564, endPoint y: 279, distance: 76.2
click at [564, 279] on div "**********" at bounding box center [591, 307] width 523 height 119
drag, startPoint x: 636, startPoint y: 285, endPoint x: 568, endPoint y: 280, distance: 67.9
click at [568, 280] on div "**********" at bounding box center [591, 307] width 523 height 119
paste input "**********"
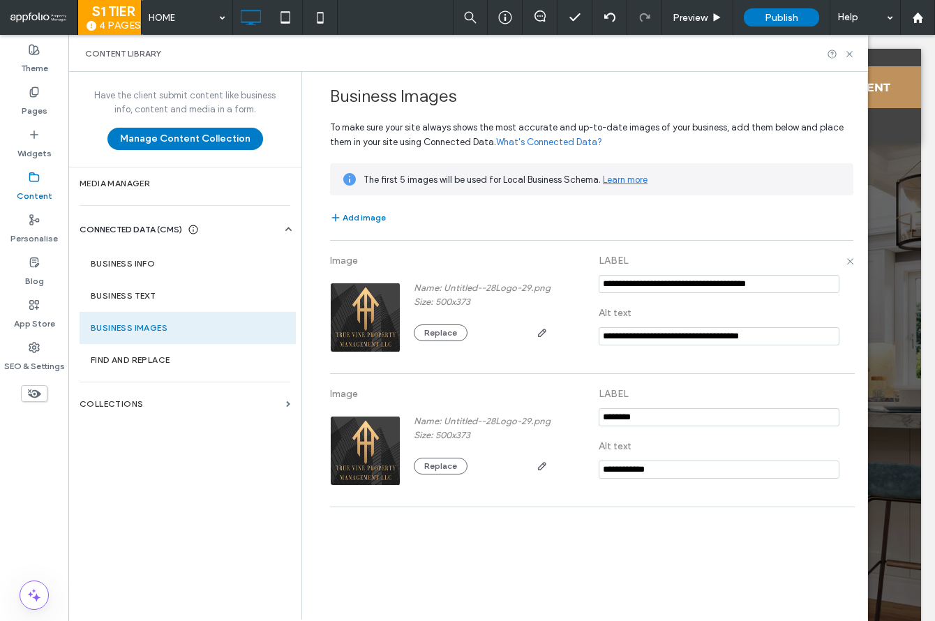
type input "**********"
drag, startPoint x: 643, startPoint y: 337, endPoint x: 571, endPoint y: 330, distance: 72.9
click at [571, 330] on div "**********" at bounding box center [591, 307] width 523 height 119
paste input "**********"
type input "**********"
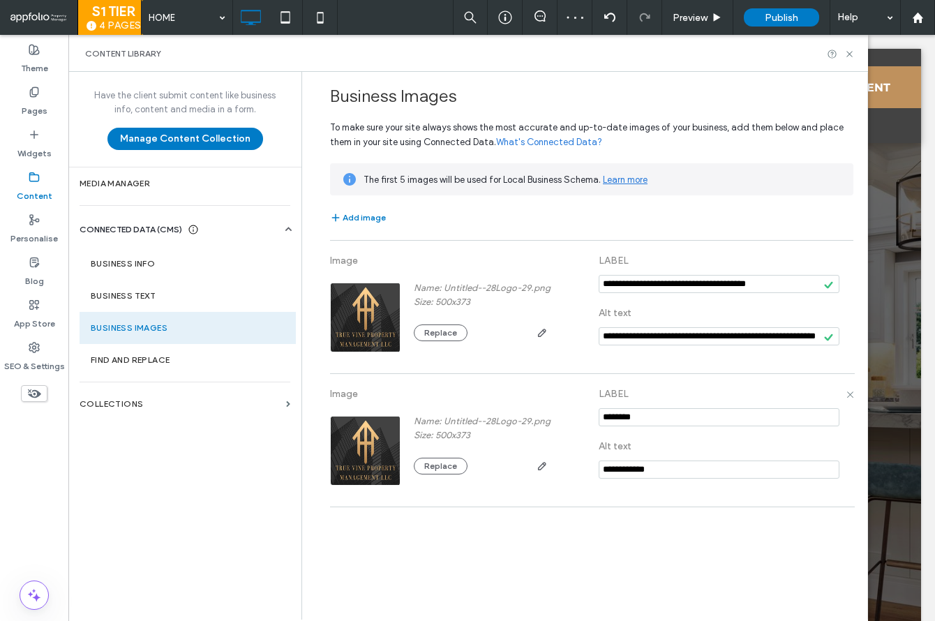
drag, startPoint x: 644, startPoint y: 470, endPoint x: 560, endPoint y: 457, distance: 84.7
click at [560, 457] on div "**********" at bounding box center [591, 440] width 523 height 119
paste input "**********"
type input "**********"
click at [214, 365] on section "Find and Replace" at bounding box center [188, 360] width 216 height 32
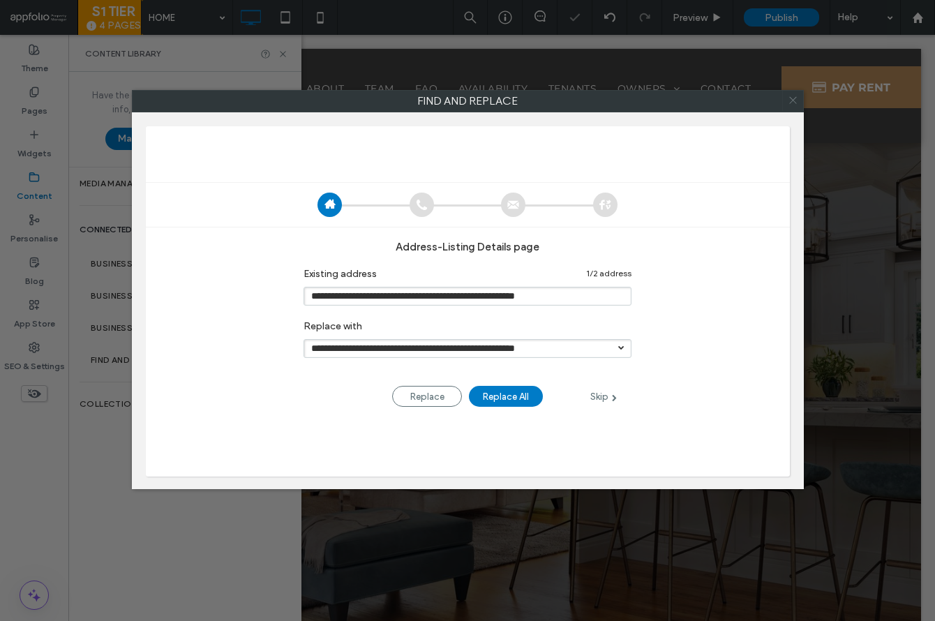
click at [787, 103] on icon at bounding box center [793, 100] width 20 height 20
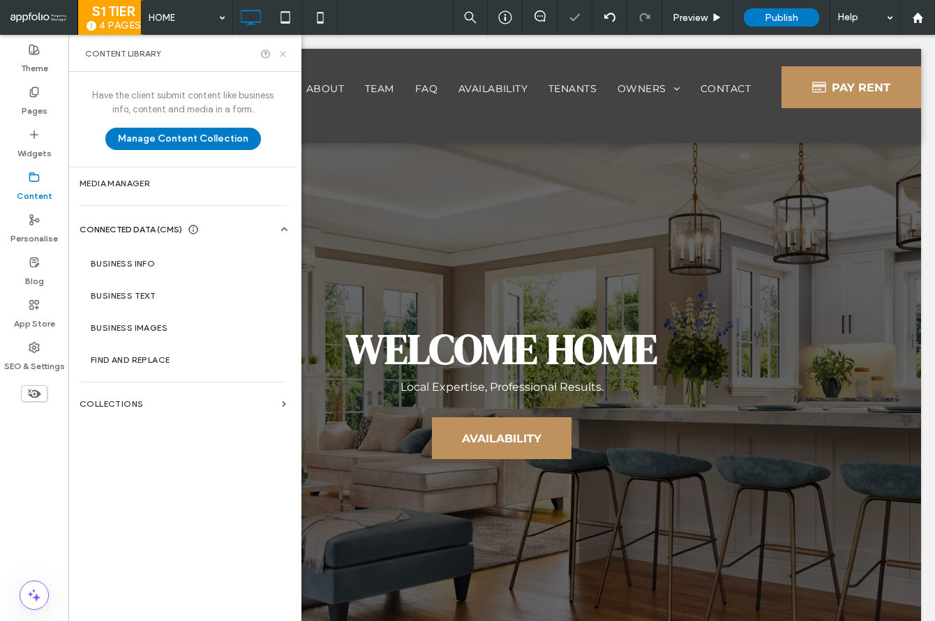
click at [283, 54] on icon at bounding box center [283, 54] width 10 height 10
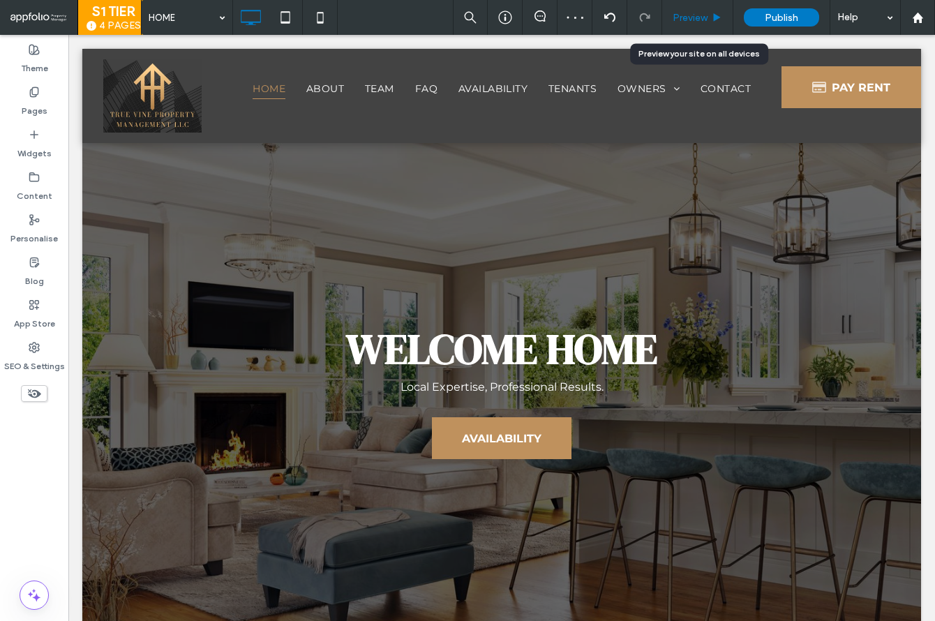
click at [703, 23] on div "Preview" at bounding box center [697, 17] width 71 height 35
click at [685, 20] on span "Preview" at bounding box center [689, 18] width 35 height 12
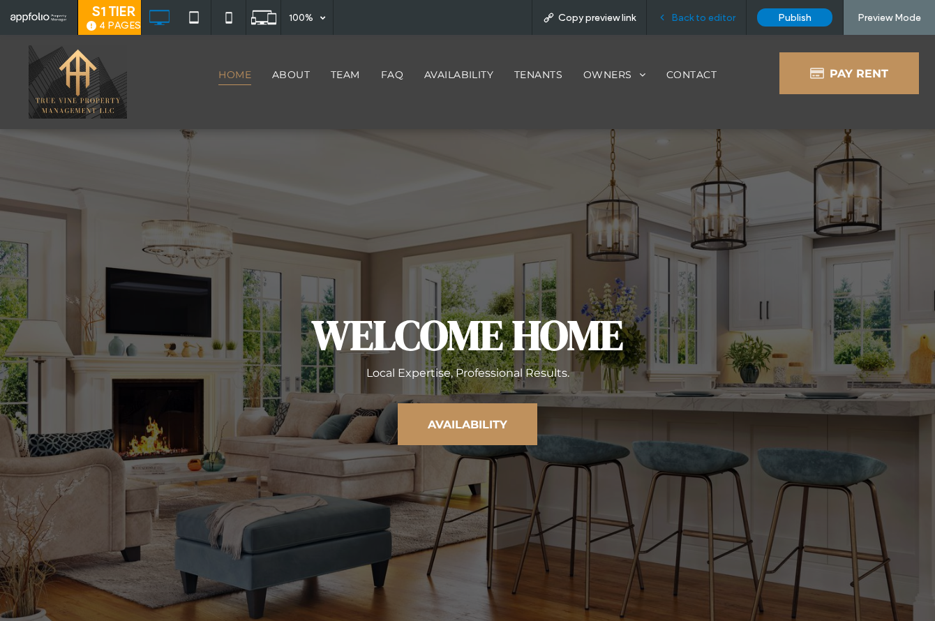
click at [684, 21] on span "Back to editor" at bounding box center [703, 18] width 64 height 12
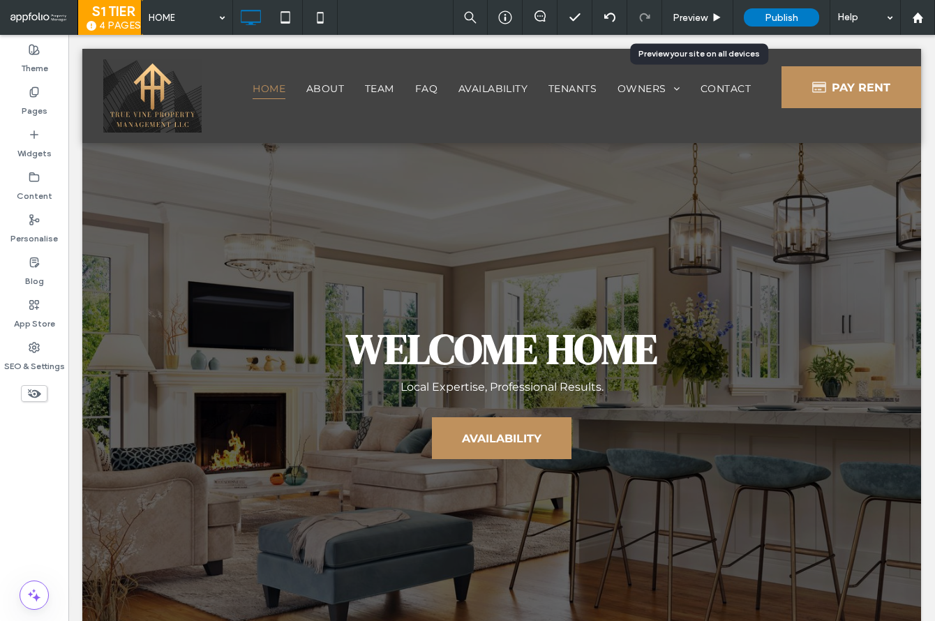
click at [684, 21] on span "Preview" at bounding box center [689, 18] width 35 height 12
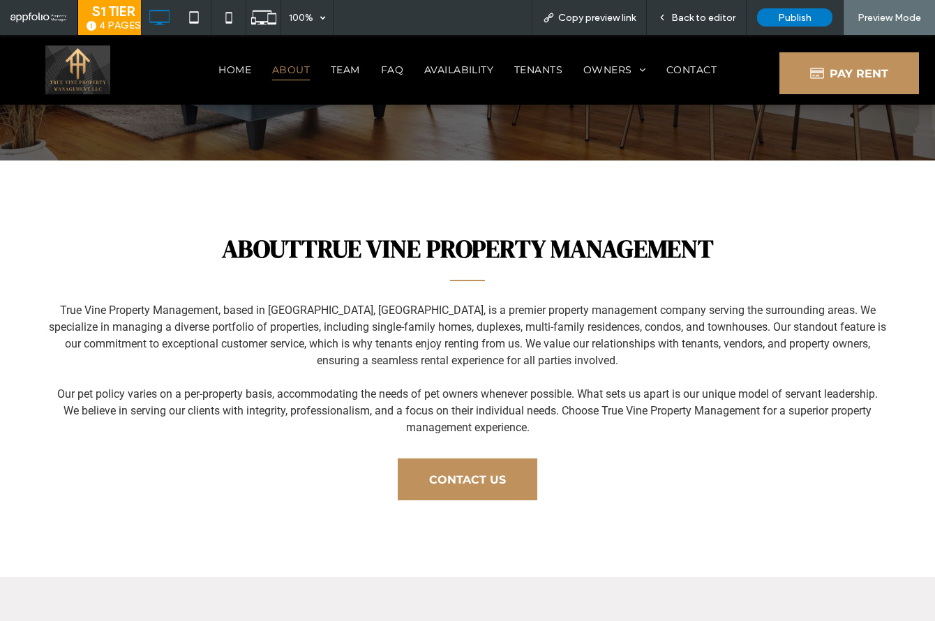
scroll to position [444, 0]
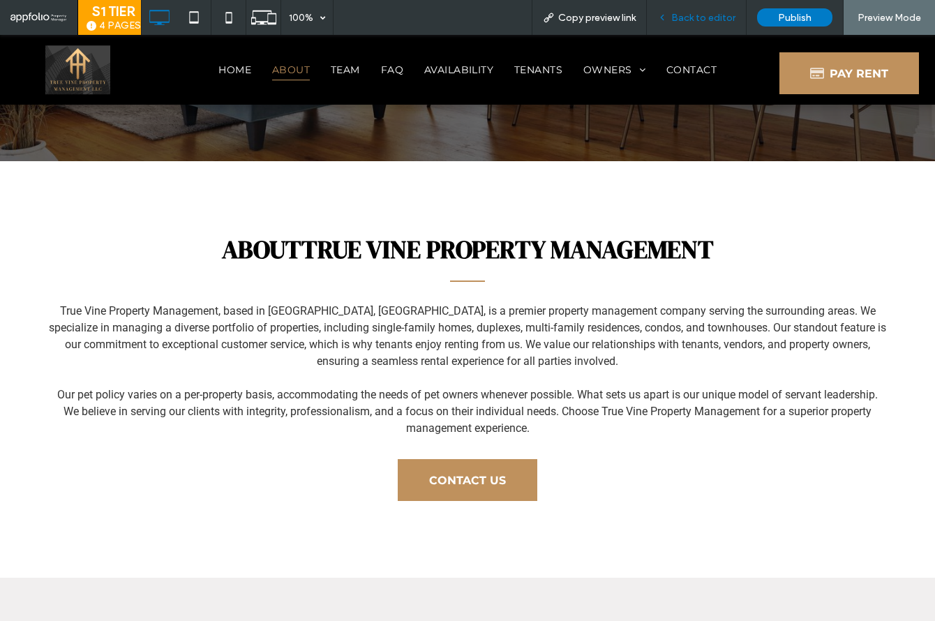
click at [702, 13] on span "Back to editor" at bounding box center [703, 18] width 64 height 12
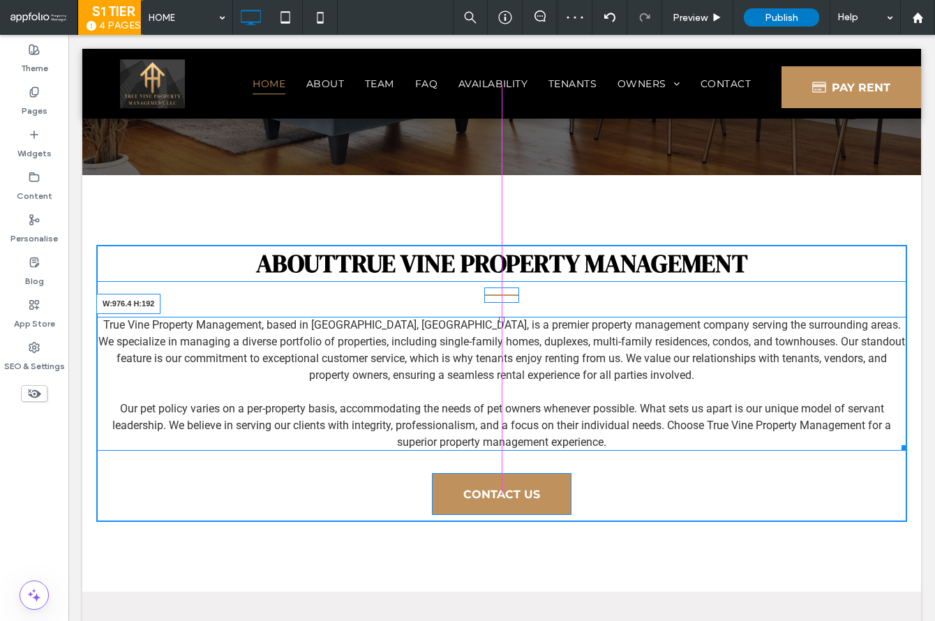
drag, startPoint x: 899, startPoint y: 444, endPoint x: 907, endPoint y: 476, distance: 33.0
click at [896, 442] on div at bounding box center [901, 445] width 10 height 10
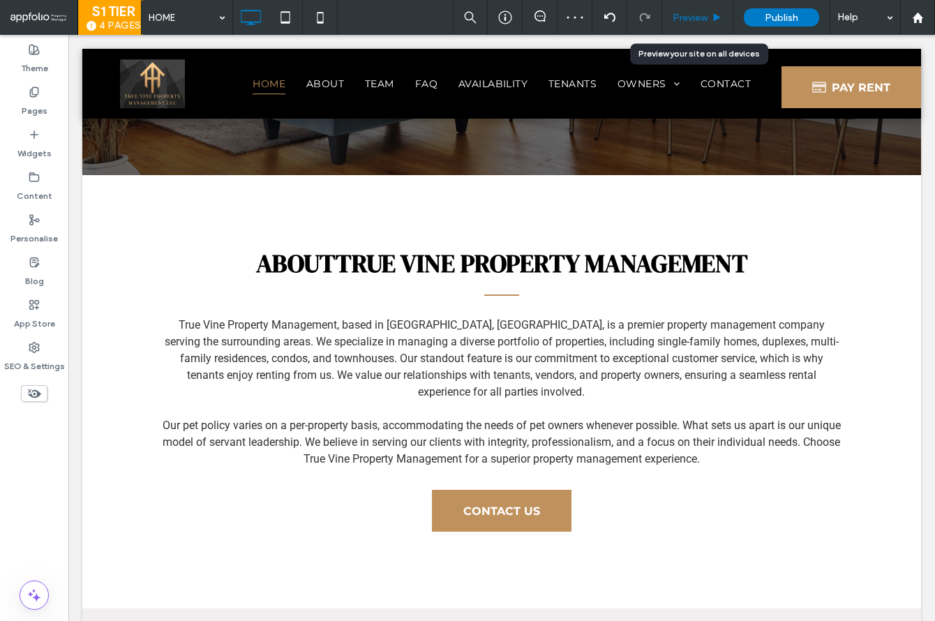
click at [691, 13] on span "Preview" at bounding box center [689, 18] width 35 height 12
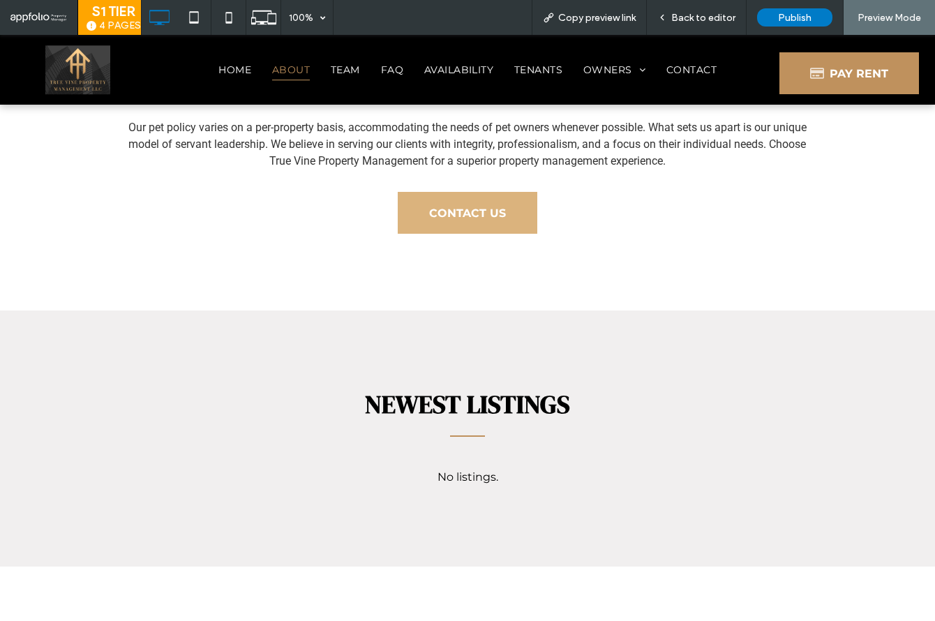
click at [508, 204] on link "CONTACT US" at bounding box center [467, 213] width 139 height 42
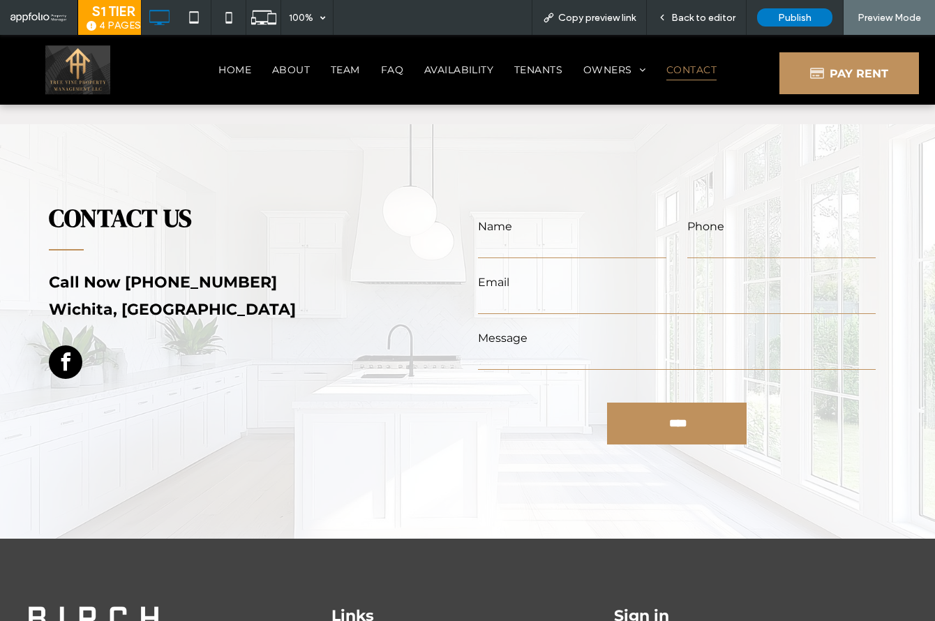
scroll to position [4043, 0]
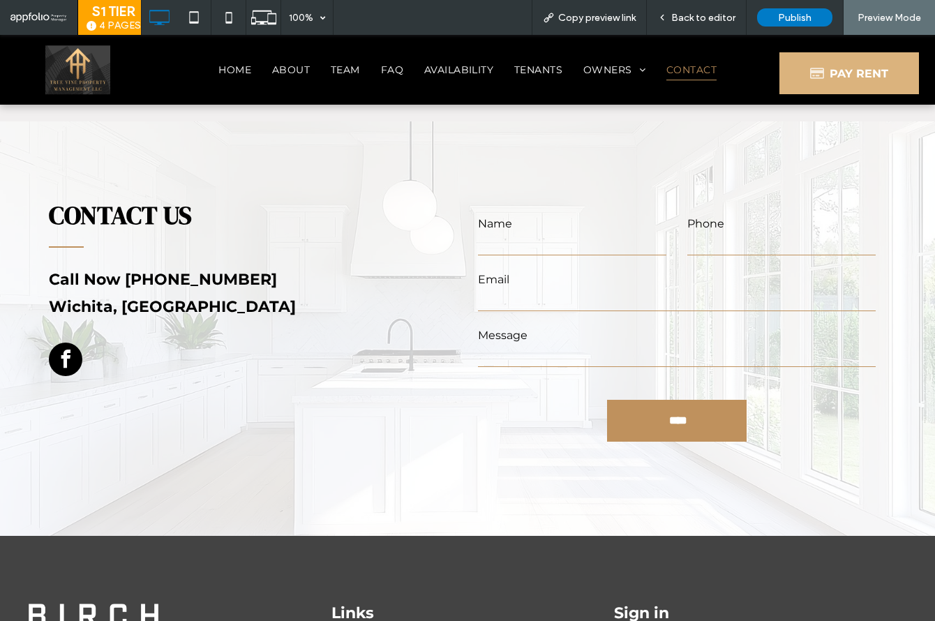
click at [867, 82] on span "PAY RENT" at bounding box center [849, 73] width 78 height 36
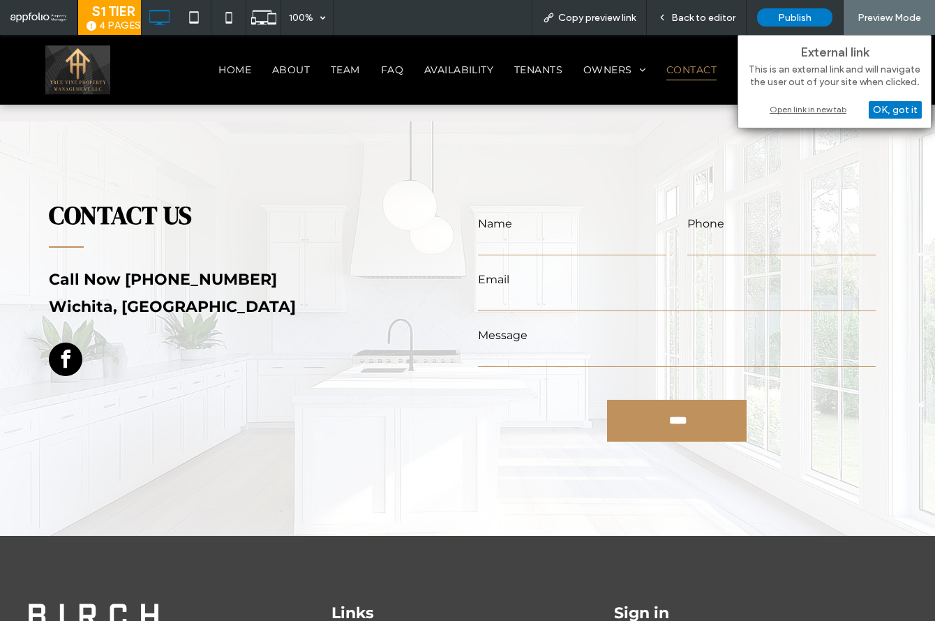
click at [833, 110] on div "Open link in new tab" at bounding box center [834, 109] width 174 height 15
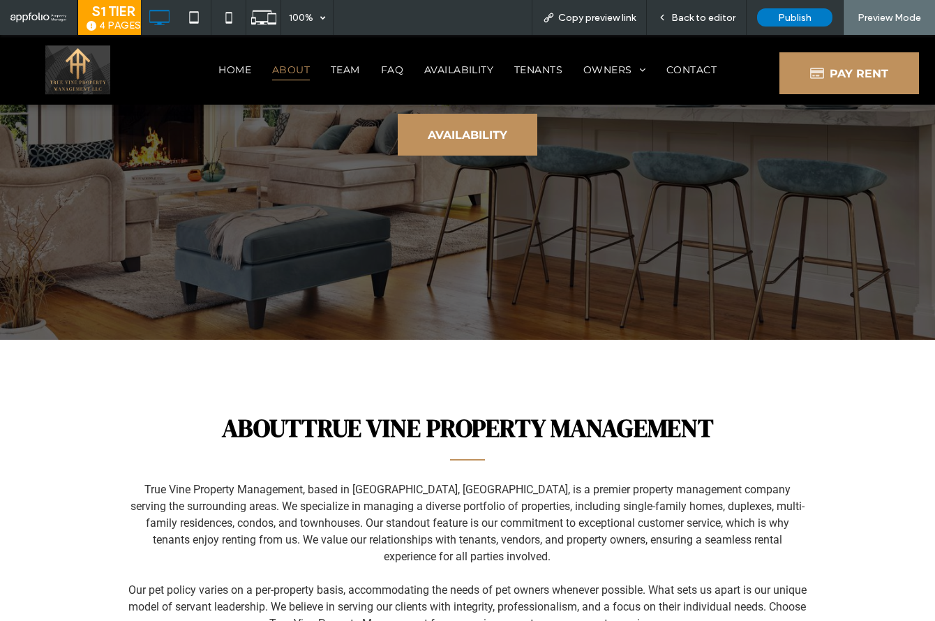
scroll to position [0, 0]
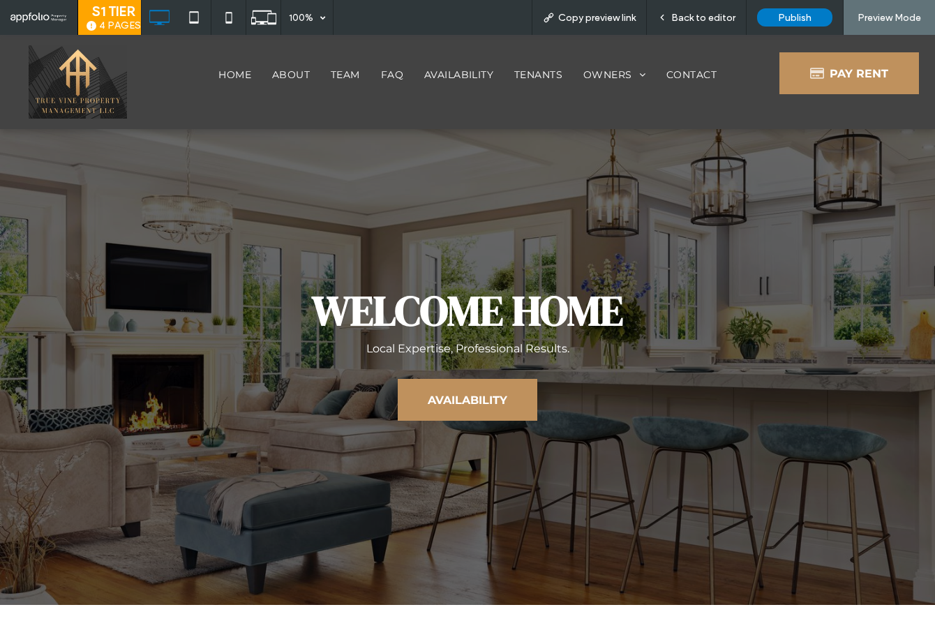
click at [851, 51] on div "PAY RENT Click To Paste" at bounding box center [857, 81] width 156 height 73
click at [850, 66] on span "PAY RENT" at bounding box center [849, 73] width 78 height 36
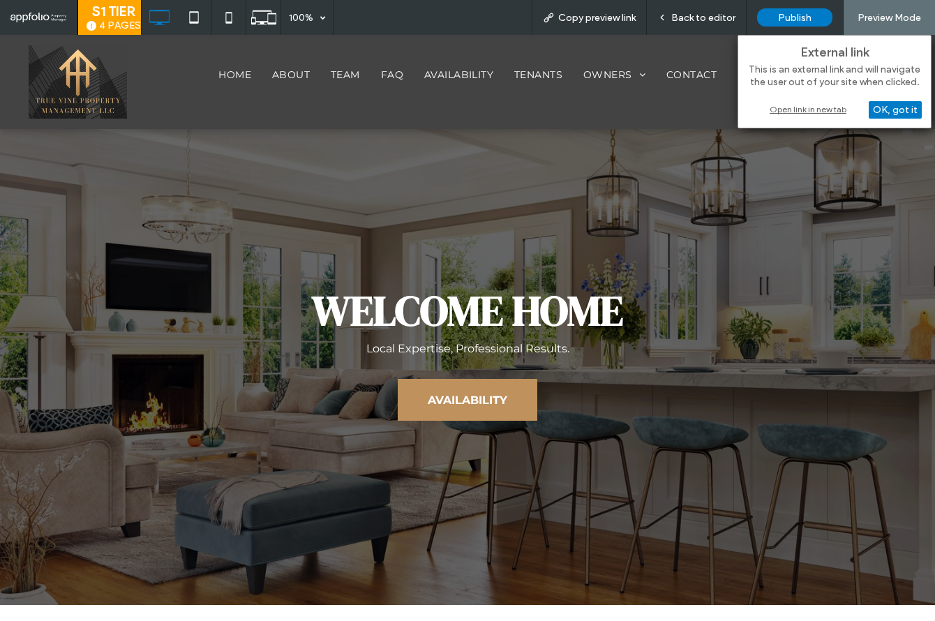
click at [837, 112] on div "Open link in new tab" at bounding box center [834, 109] width 174 height 15
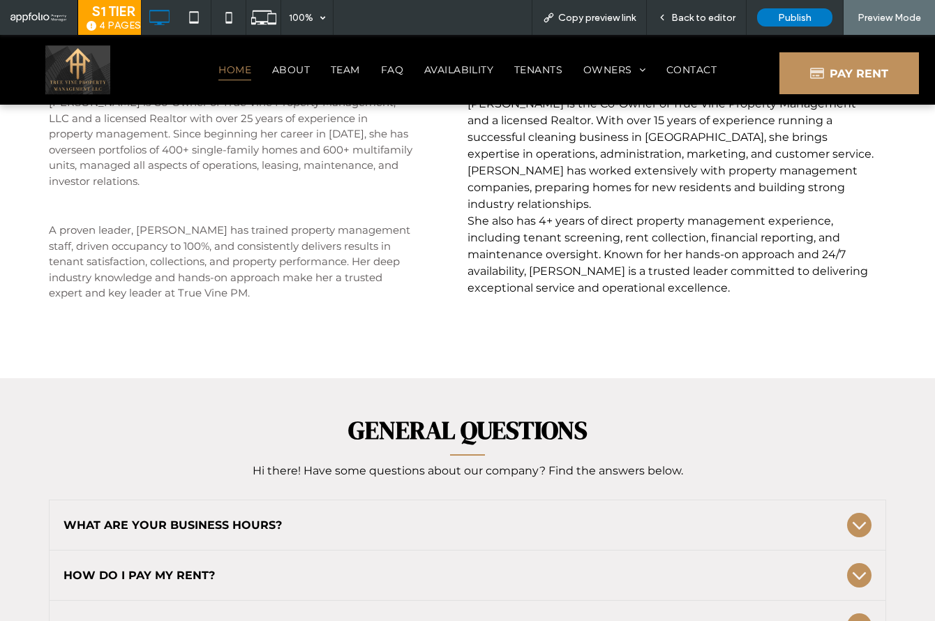
scroll to position [1749, 0]
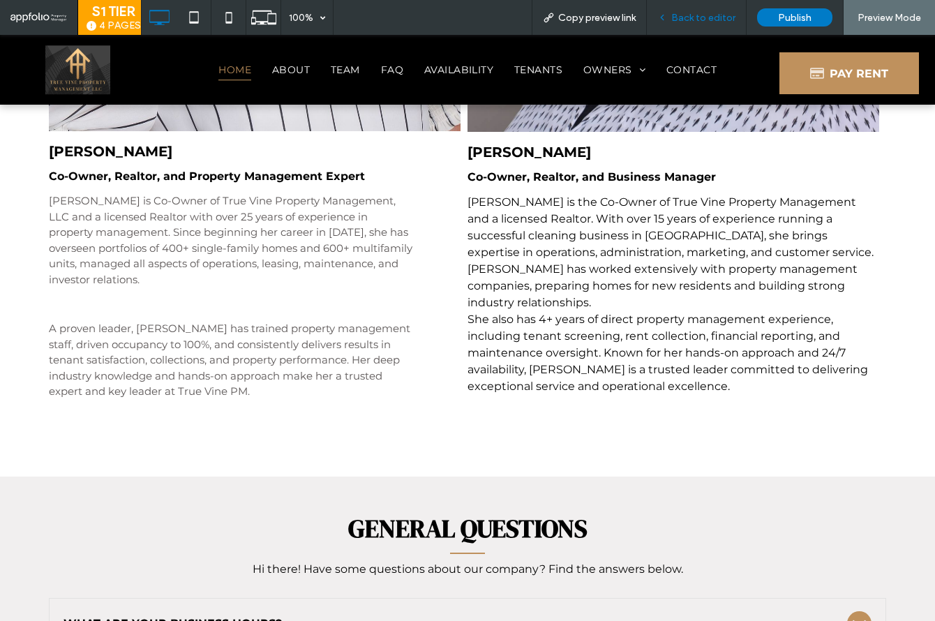
click at [684, 15] on span "Back to editor" at bounding box center [703, 18] width 64 height 12
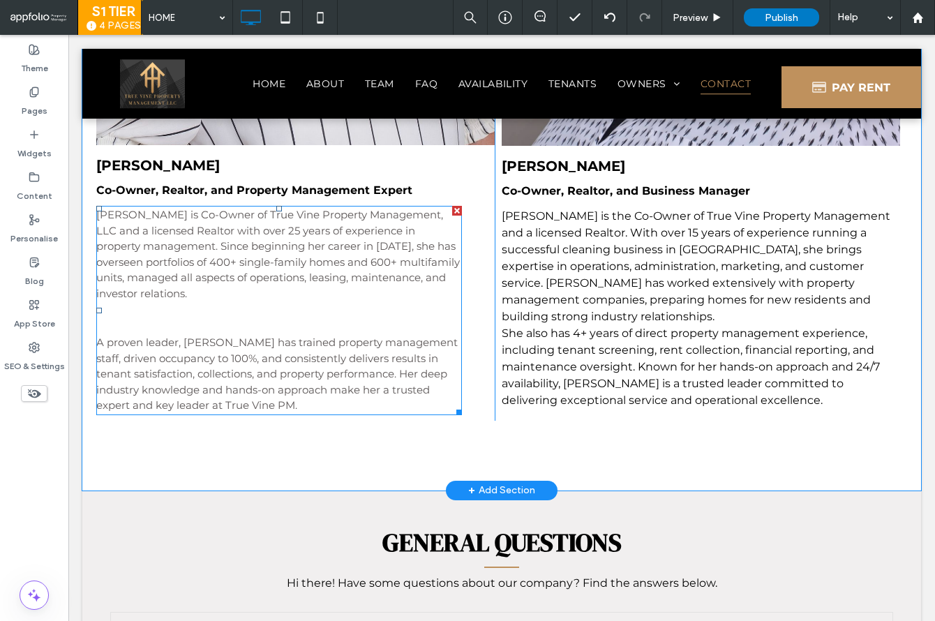
click at [368, 301] on p at bounding box center [278, 309] width 365 height 17
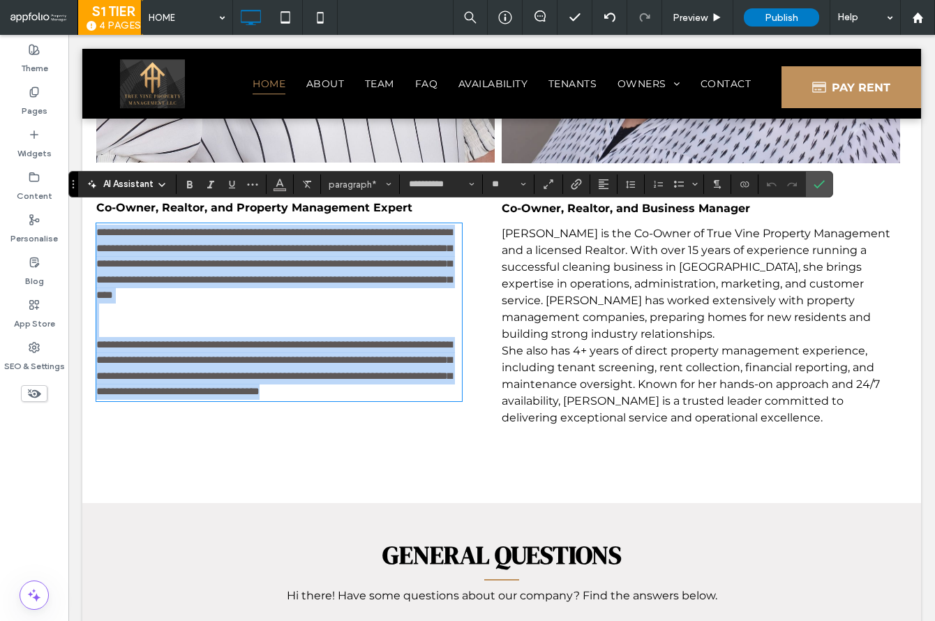
click at [169, 325] on p at bounding box center [278, 328] width 365 height 17
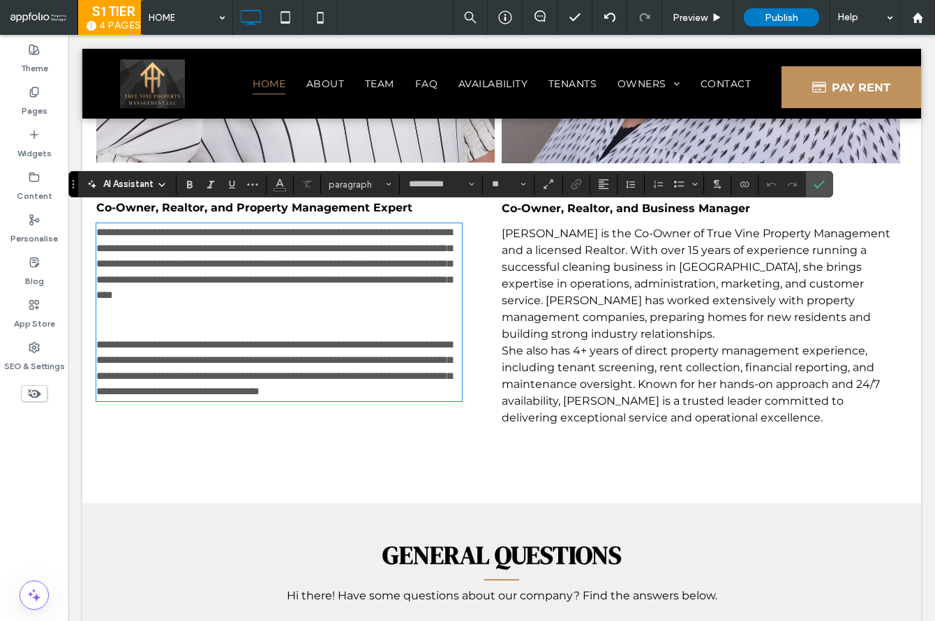
scroll to position [1731, 0]
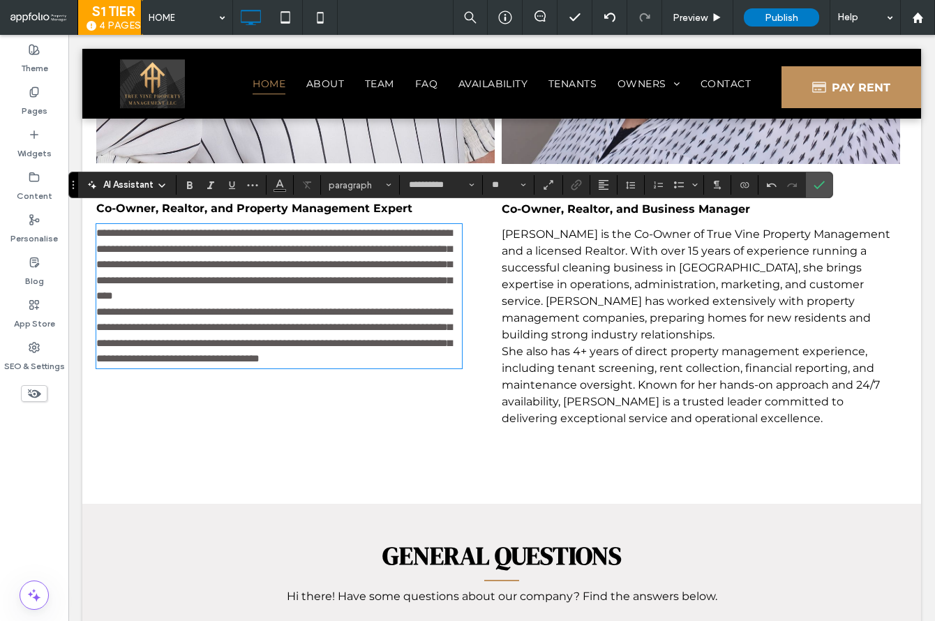
type input "**"
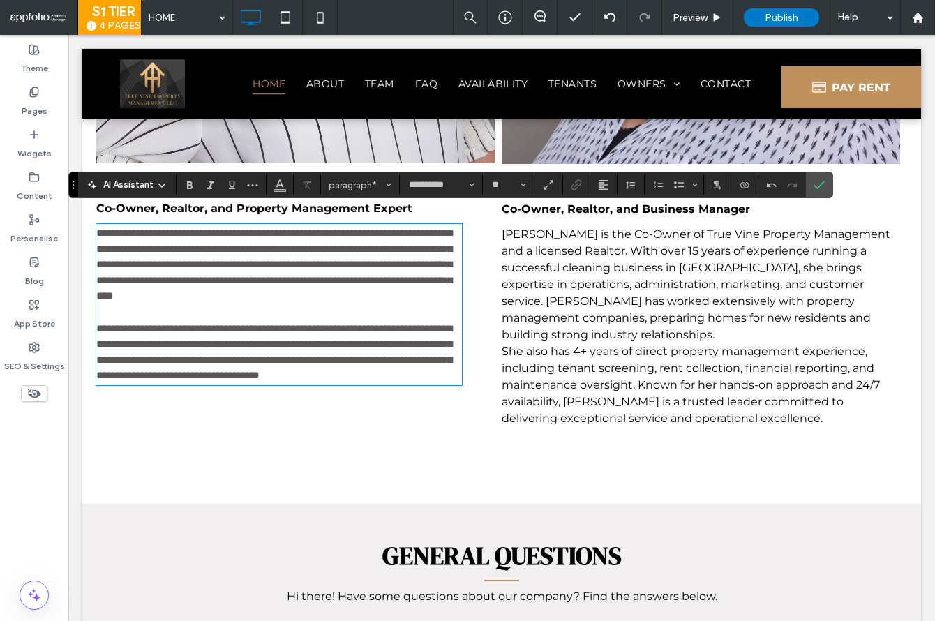
click at [606, 318] on p "[PERSON_NAME] is the Co-Owner of True Vine Property Management and a licensed R…" at bounding box center [701, 284] width 398 height 117
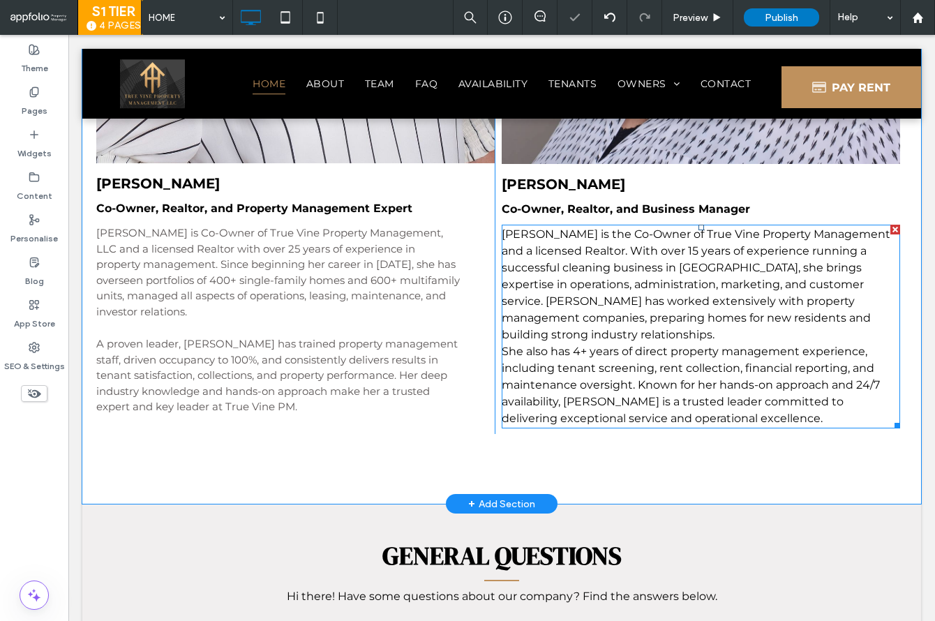
click at [588, 319] on p "[PERSON_NAME] is the Co-Owner of True Vine Property Management and a licensed R…" at bounding box center [701, 284] width 398 height 117
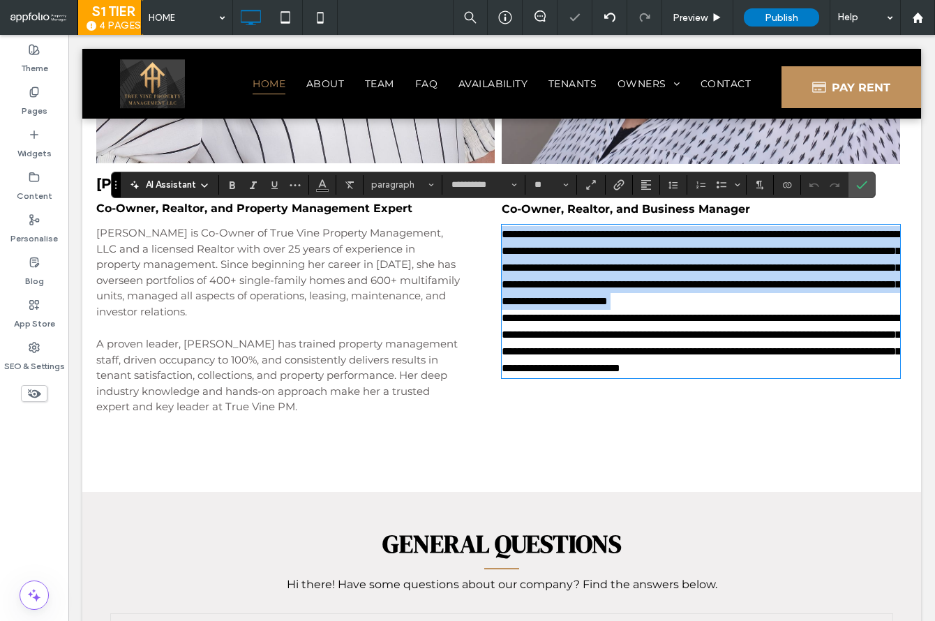
click at [579, 310] on p "**********" at bounding box center [701, 268] width 398 height 84
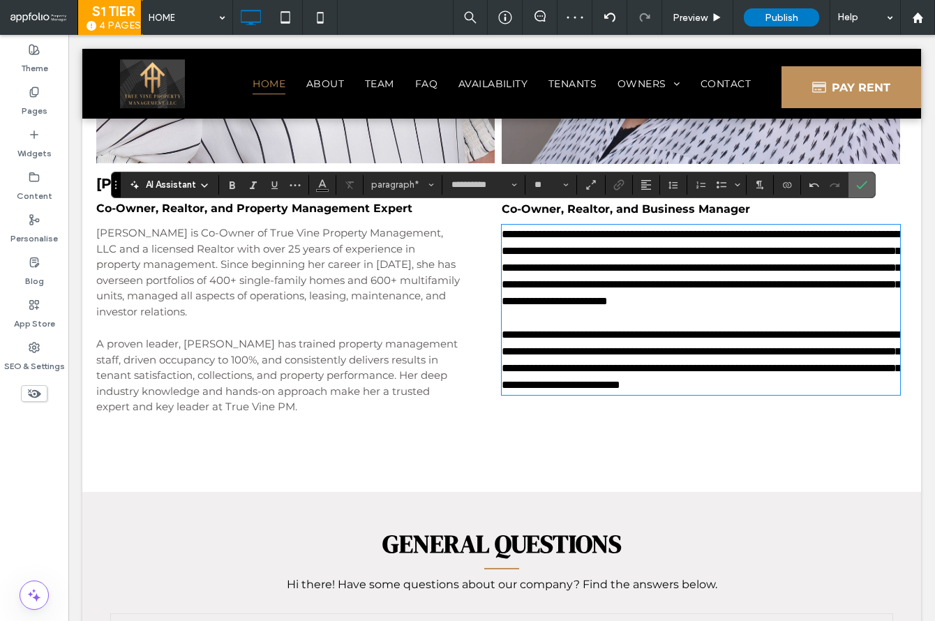
drag, startPoint x: 861, startPoint y: 184, endPoint x: 793, endPoint y: 149, distance: 76.7
click at [861, 184] on use "Confirm" at bounding box center [862, 185] width 11 height 8
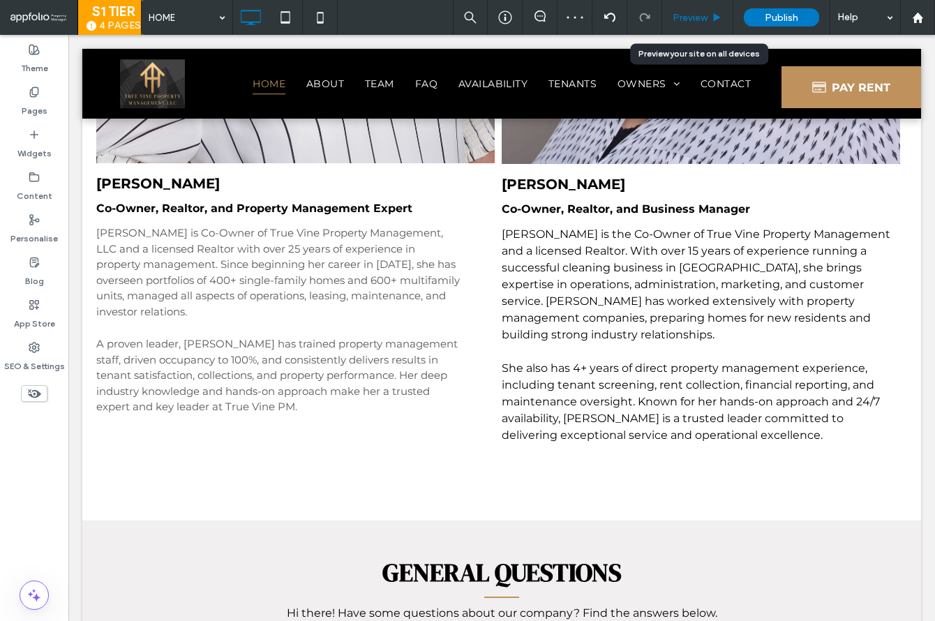
click at [685, 20] on span "Preview" at bounding box center [689, 18] width 35 height 12
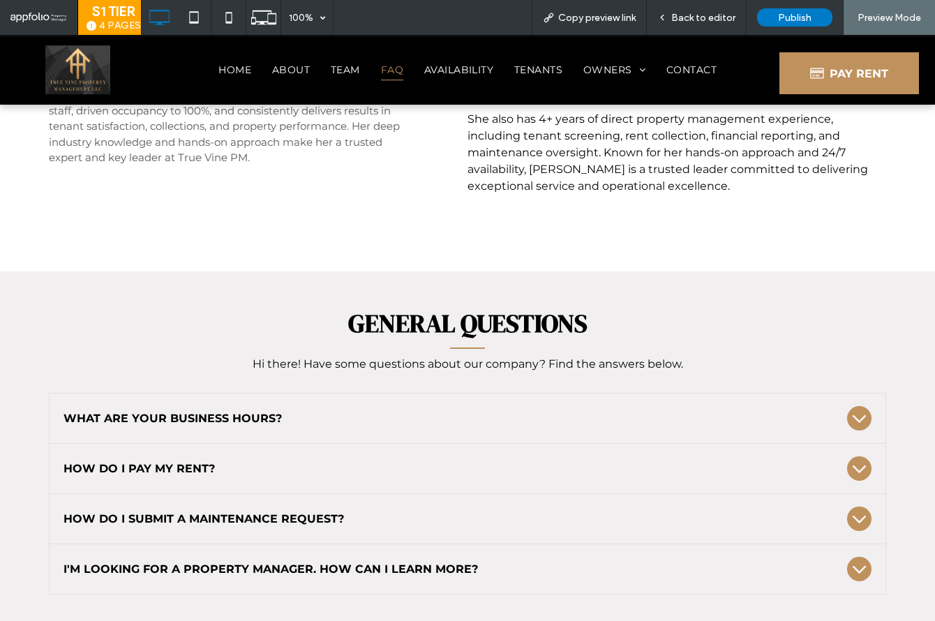
scroll to position [1980, 0]
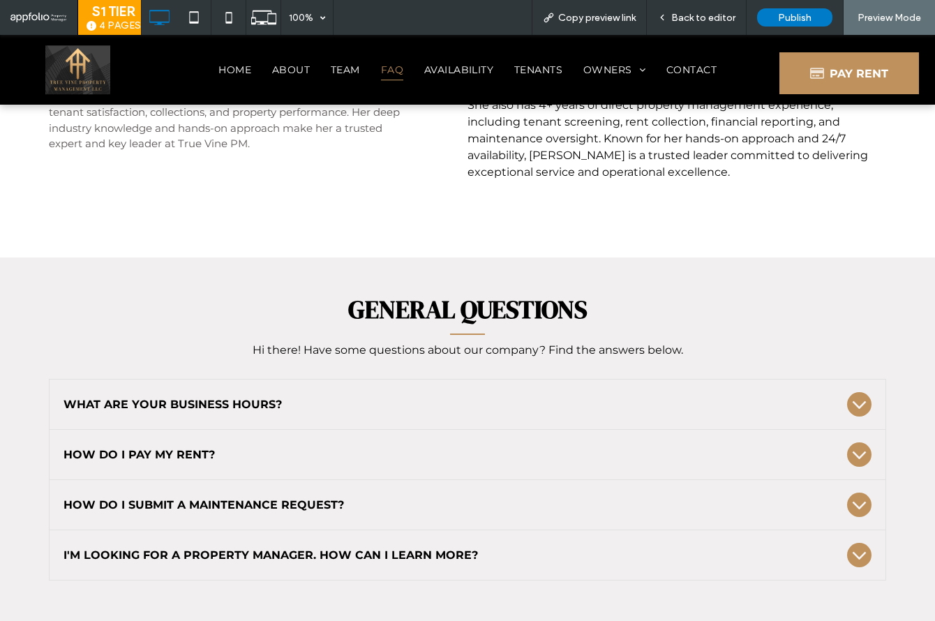
click at [372, 398] on div "What are your business hours?" at bounding box center [454, 404] width 783 height 13
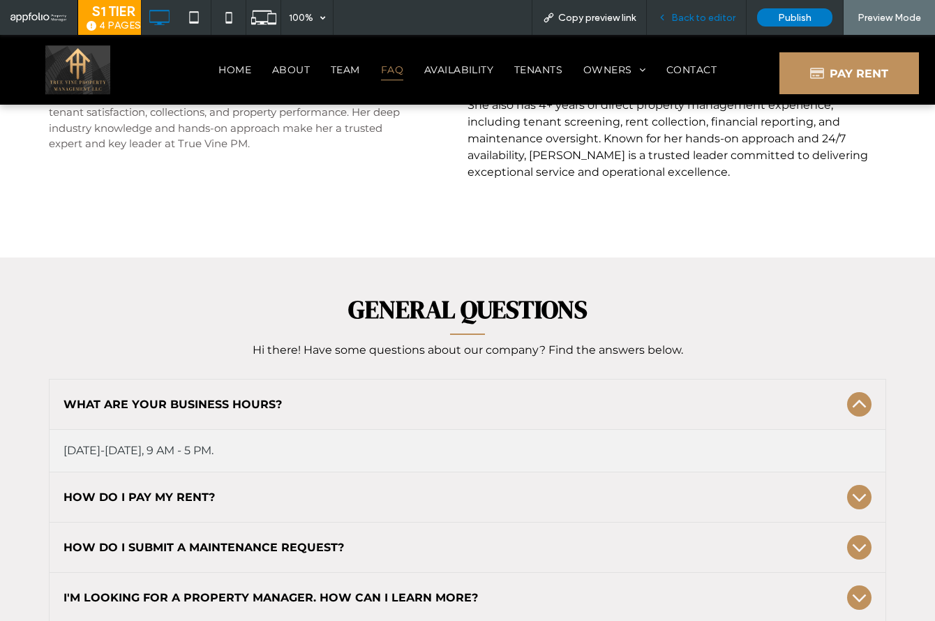
click at [700, 14] on span "Back to editor" at bounding box center [703, 18] width 64 height 12
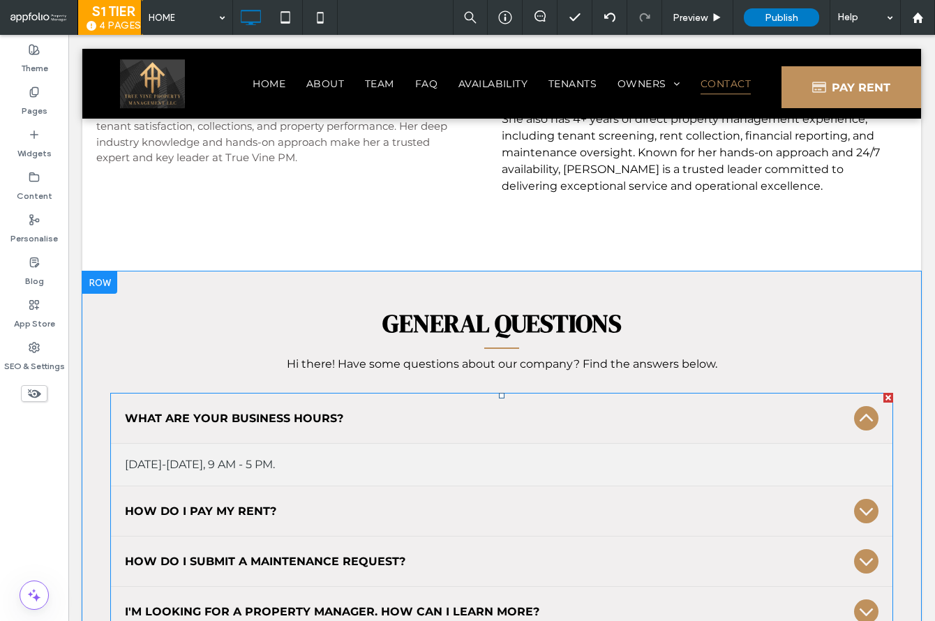
drag, startPoint x: 423, startPoint y: 441, endPoint x: 439, endPoint y: 438, distance: 15.6
click at [423, 442] on span at bounding box center [501, 515] width 783 height 244
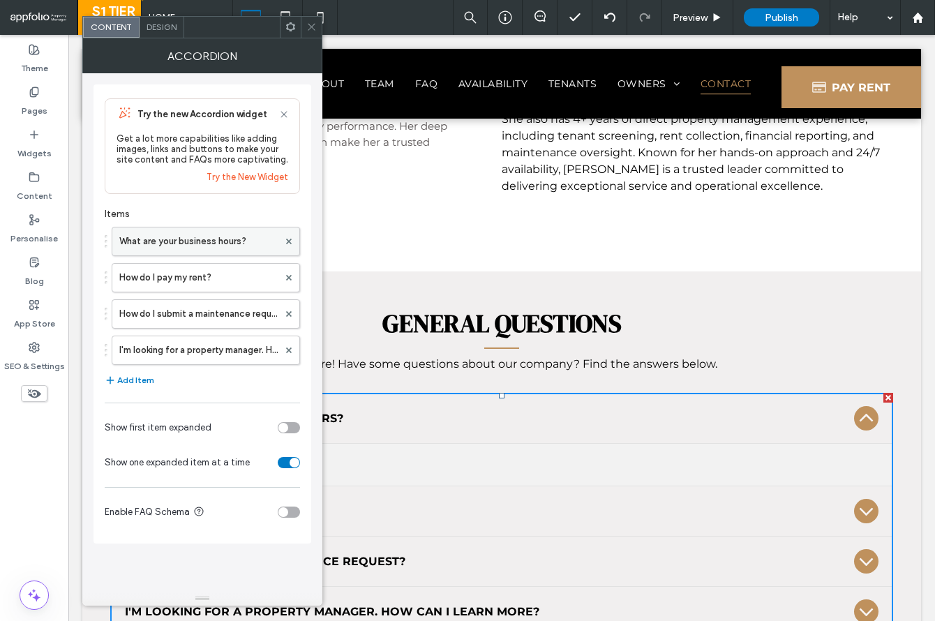
click at [200, 250] on label "What are your business hours?" at bounding box center [198, 241] width 159 height 28
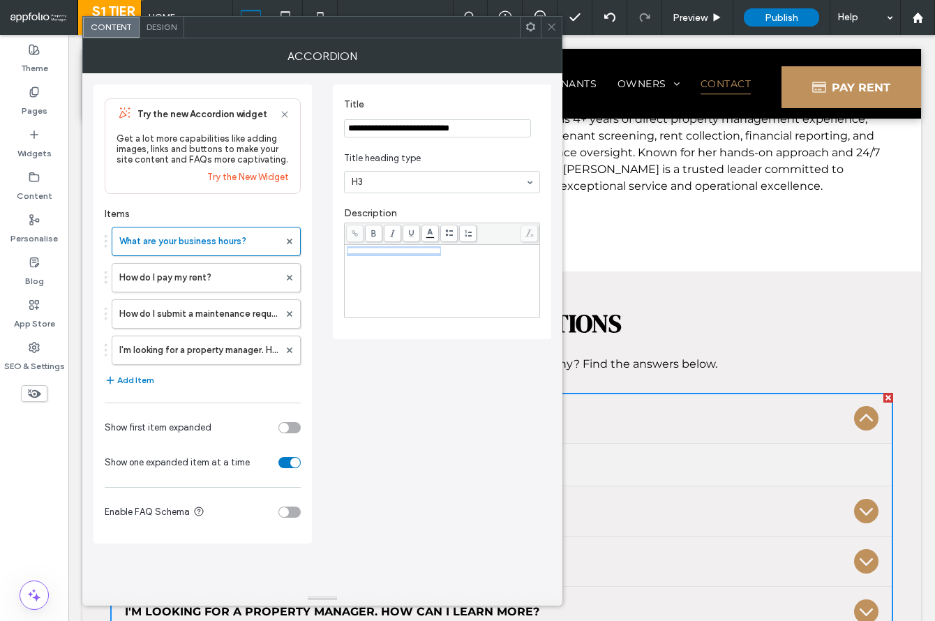
drag, startPoint x: 399, startPoint y: 253, endPoint x: 343, endPoint y: 252, distance: 55.8
click at [344, 252] on div "**********" at bounding box center [442, 271] width 196 height 96
click at [253, 286] on label "How do I pay my rent?" at bounding box center [199, 278] width 160 height 28
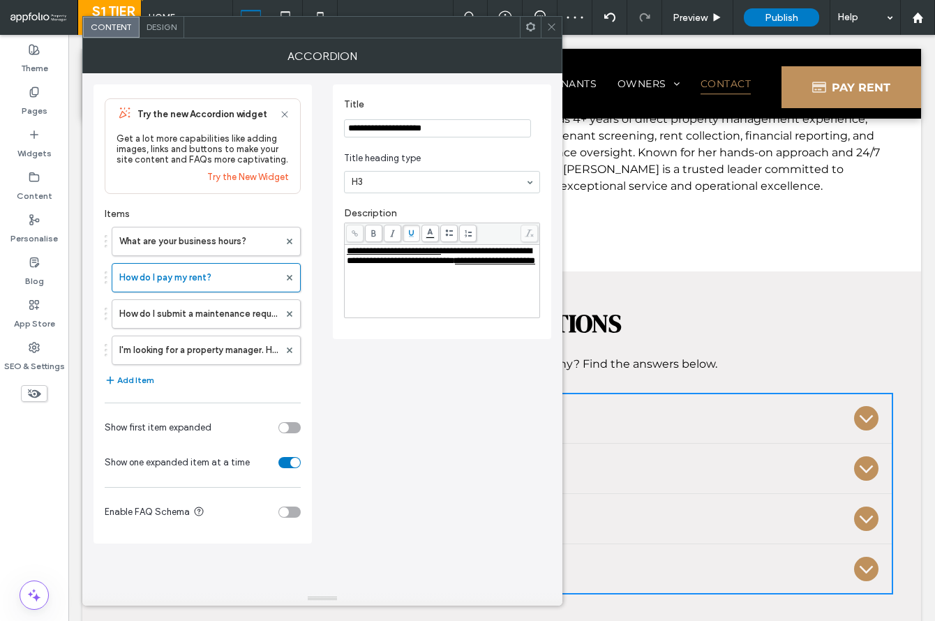
click at [471, 265] on span "**********" at bounding box center [439, 255] width 185 height 19
drag, startPoint x: 523, startPoint y: 250, endPoint x: 533, endPoint y: 292, distance: 43.0
click at [533, 292] on div "**********" at bounding box center [442, 281] width 191 height 70
drag, startPoint x: 455, startPoint y: 255, endPoint x: 342, endPoint y: 256, distance: 113.0
click at [342, 256] on div "**********" at bounding box center [442, 211] width 218 height 255
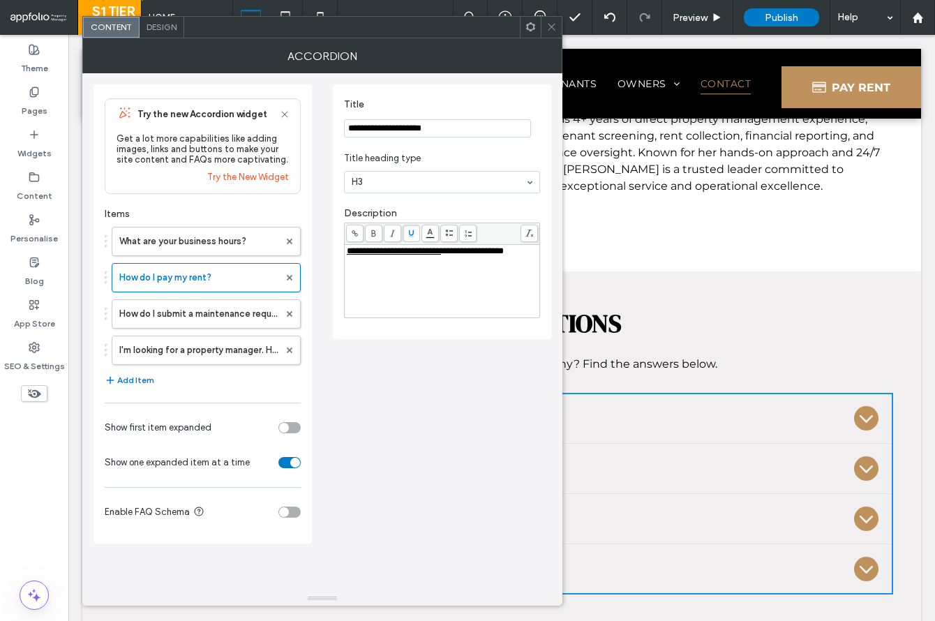
click at [352, 236] on icon at bounding box center [355, 233] width 8 height 8
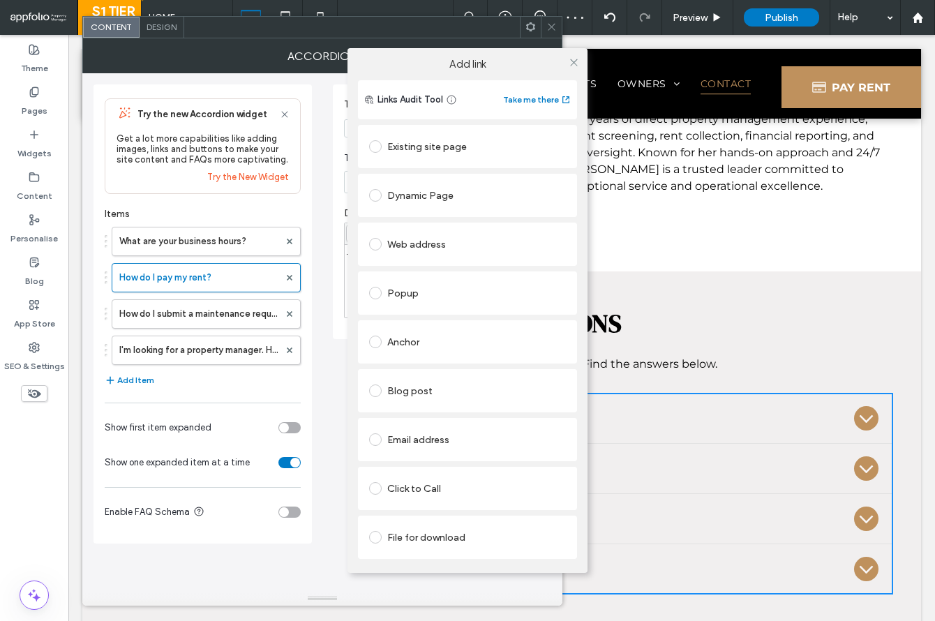
click at [412, 247] on div "Web address" at bounding box center [467, 244] width 197 height 22
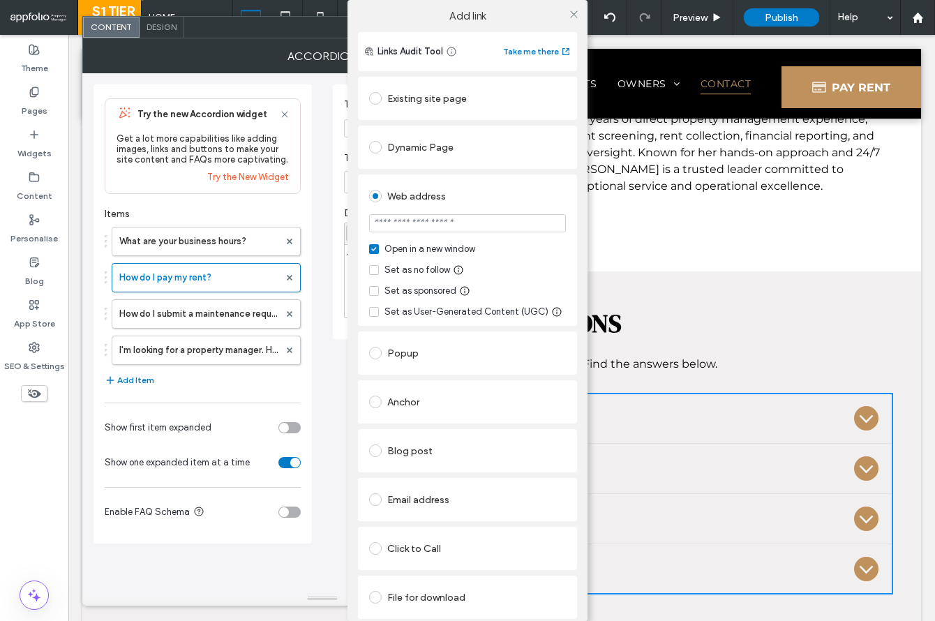
click at [442, 229] on input "url" at bounding box center [467, 223] width 197 height 18
paste input "**********"
type input "**********"
click at [490, 197] on div "Web address" at bounding box center [467, 196] width 197 height 22
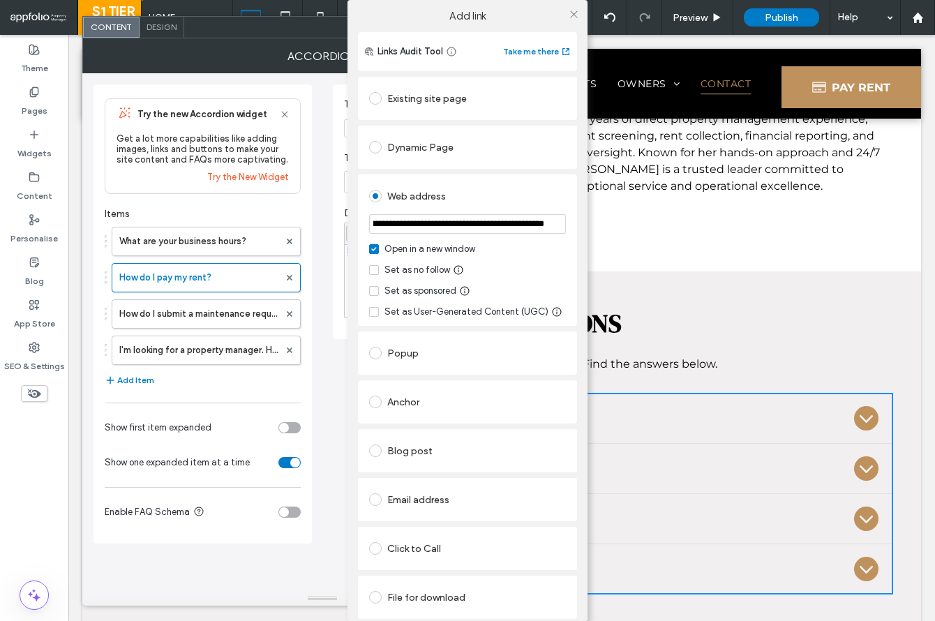
scroll to position [0, 0]
click at [237, 319] on div "**********" at bounding box center [467, 310] width 935 height 621
click at [241, 316] on div "**********" at bounding box center [467, 310] width 935 height 621
click at [236, 313] on div "**********" at bounding box center [467, 310] width 935 height 621
drag, startPoint x: 218, startPoint y: 315, endPoint x: 262, endPoint y: 313, distance: 43.3
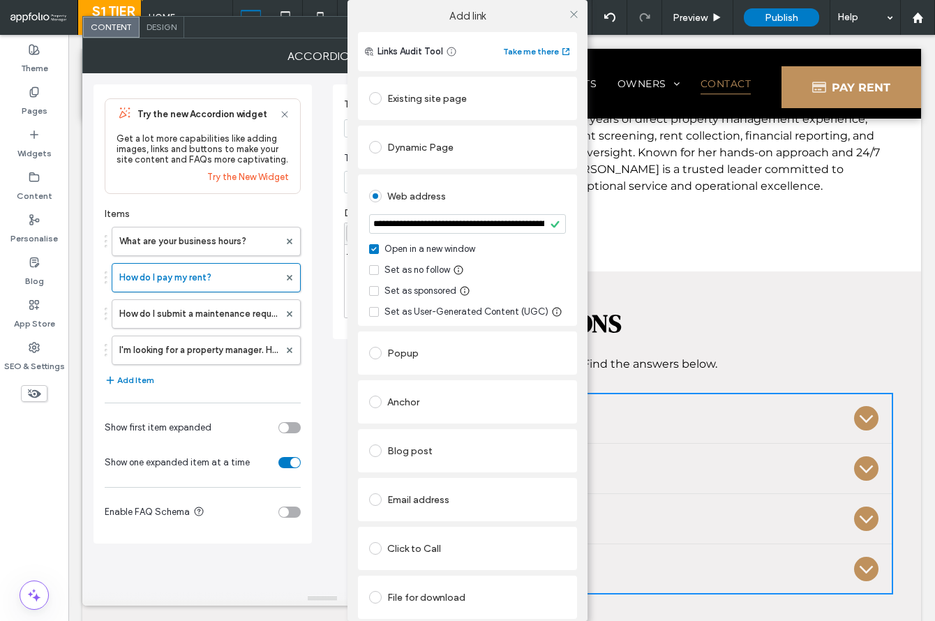
click at [218, 315] on div "**********" at bounding box center [467, 310] width 935 height 621
click at [569, 15] on icon at bounding box center [573, 14] width 10 height 10
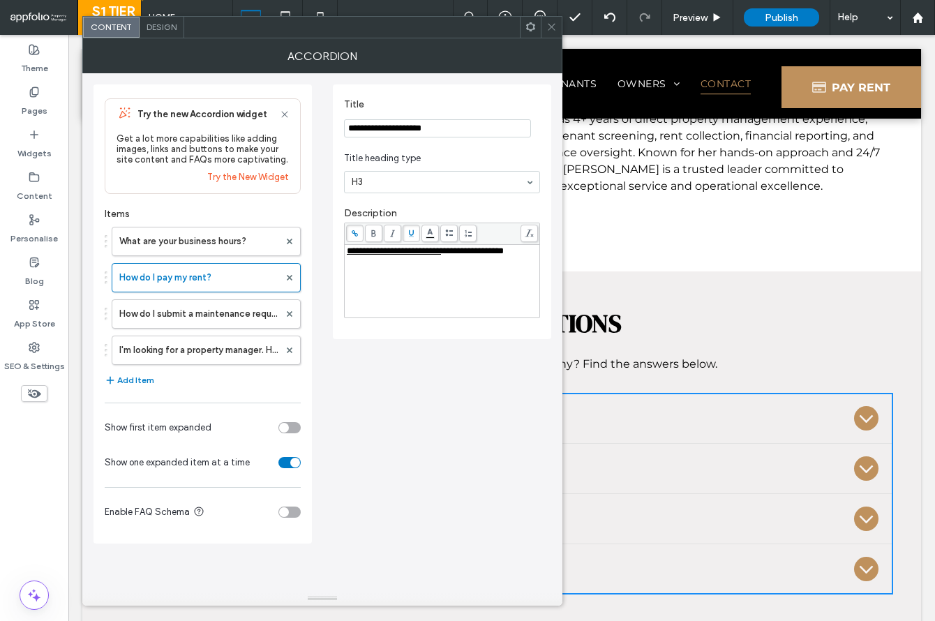
click at [553, 31] on icon at bounding box center [551, 27] width 10 height 10
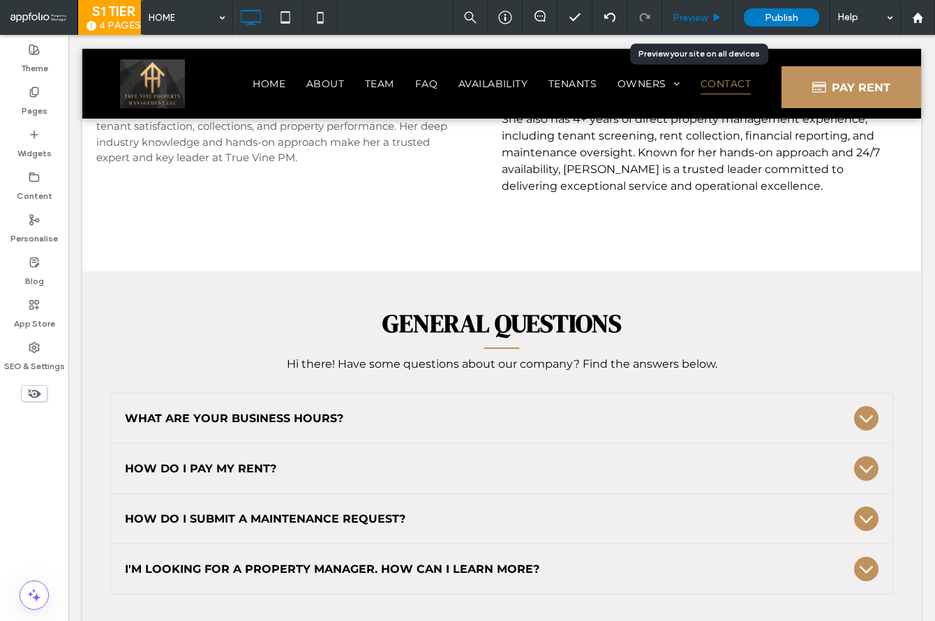
click at [695, 13] on span "Preview" at bounding box center [689, 18] width 35 height 12
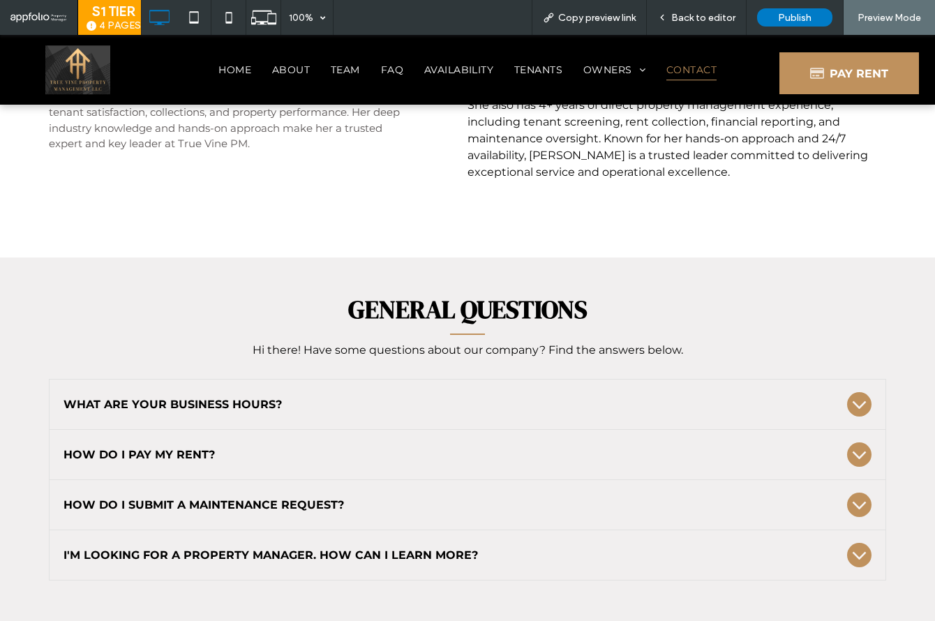
click at [386, 398] on div "What are your business hours?" at bounding box center [454, 404] width 783 height 13
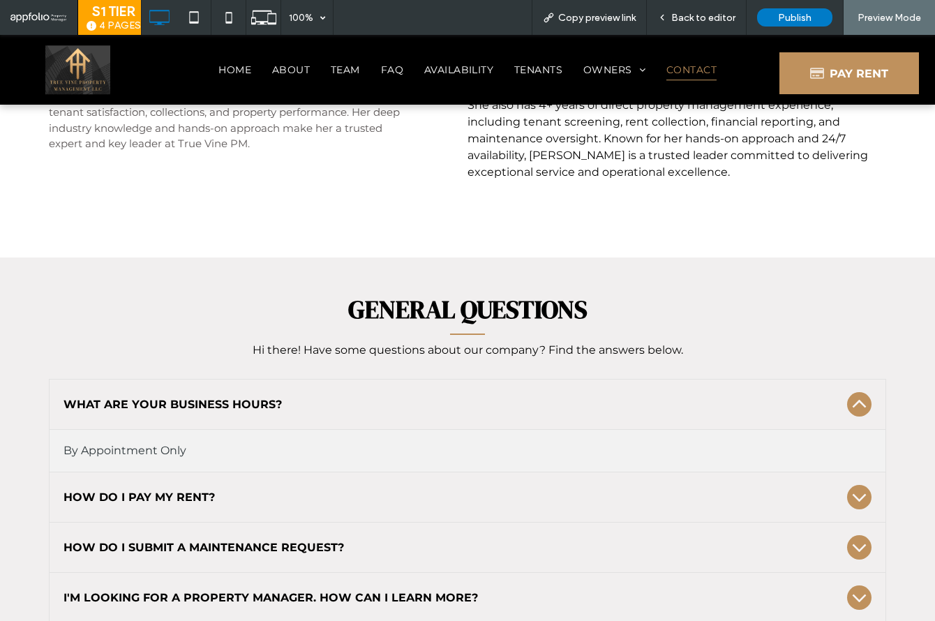
click at [361, 472] on div "How do I pay my rent?" at bounding box center [468, 497] width 836 height 50
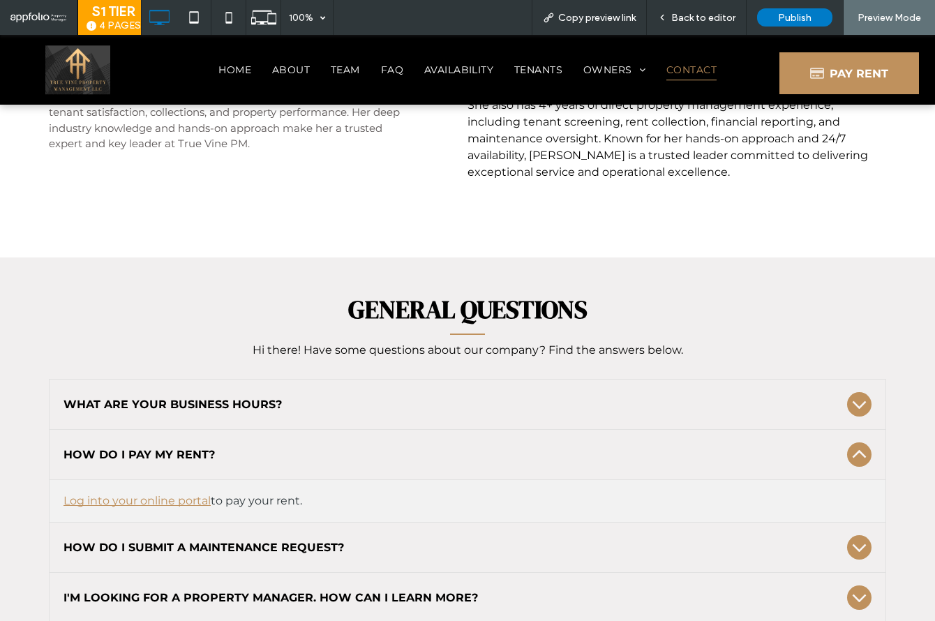
click at [199, 494] on link "Log into your online portal" at bounding box center [136, 500] width 147 height 13
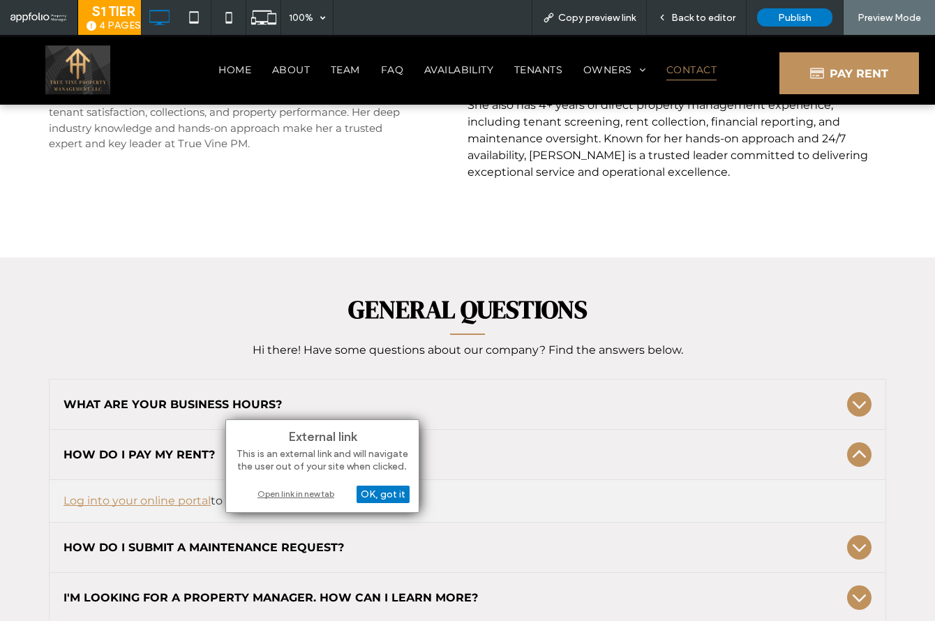
click at [298, 490] on div "Open link in new tab" at bounding box center [322, 493] width 174 height 15
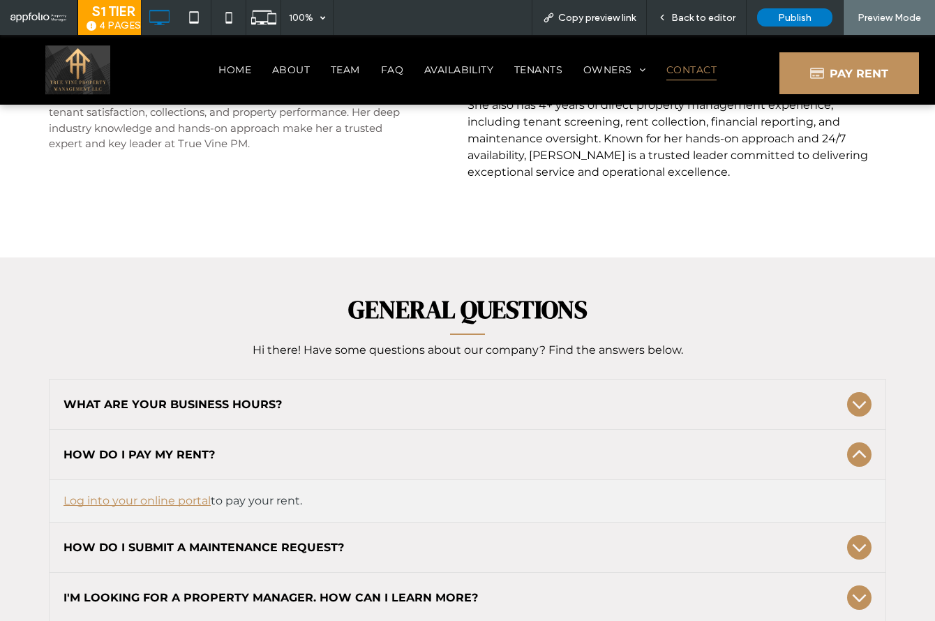
scroll to position [2093, 0]
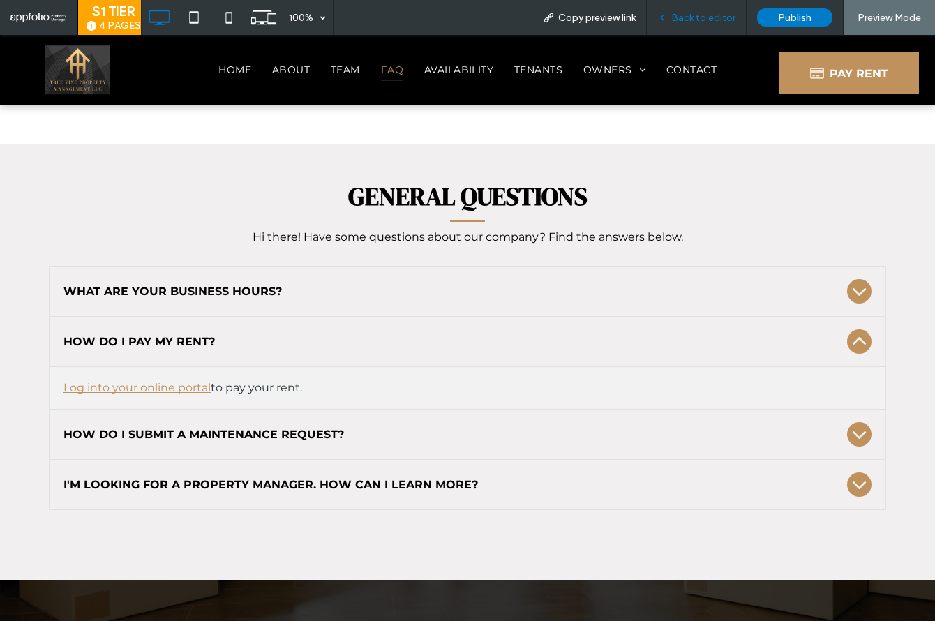
click at [698, 20] on span "Back to editor" at bounding box center [703, 18] width 64 height 12
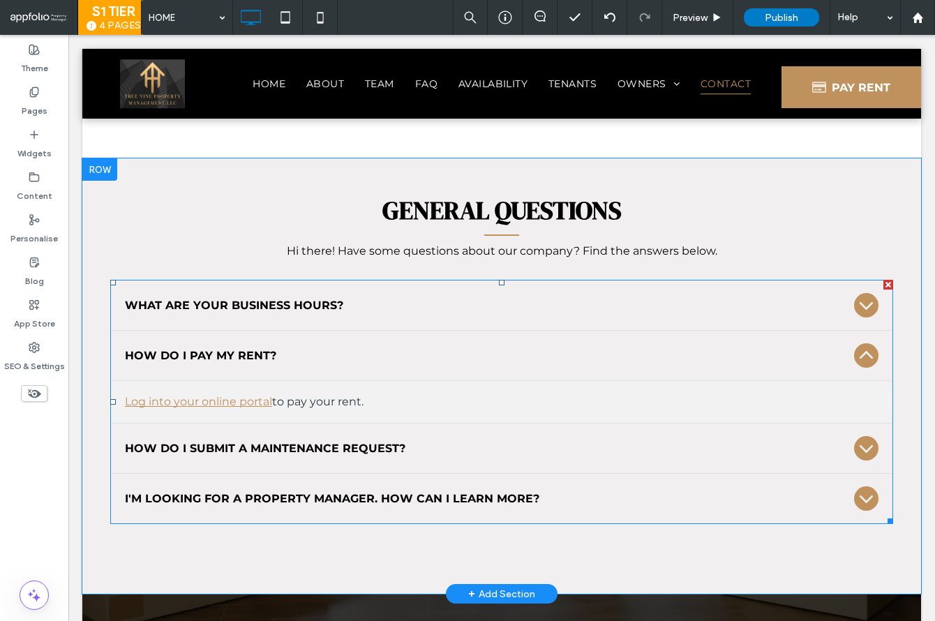
drag, startPoint x: 387, startPoint y: 435, endPoint x: 397, endPoint y: 432, distance: 10.4
click at [387, 435] on span at bounding box center [501, 402] width 783 height 244
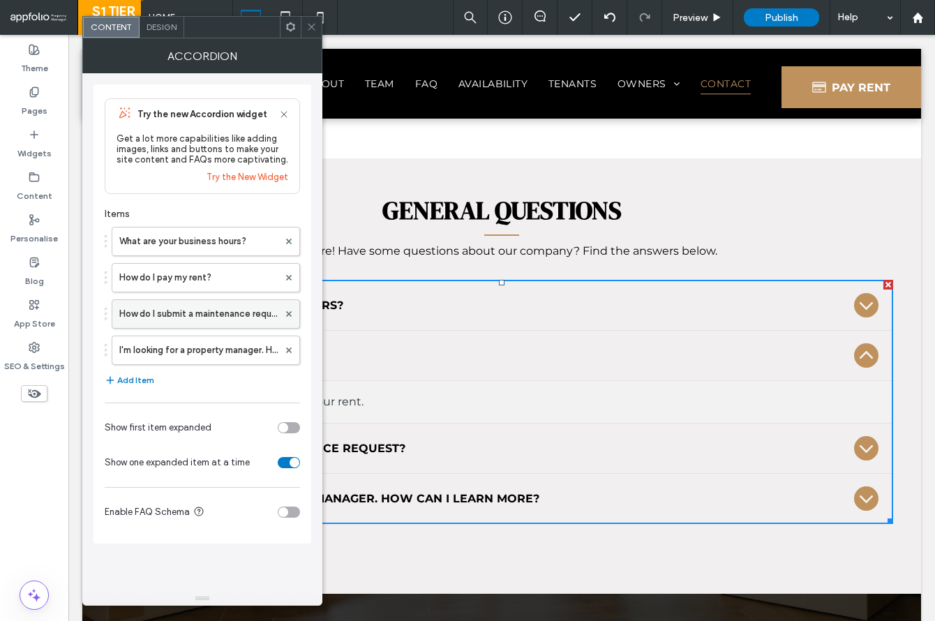
click at [213, 321] on label "How do I submit a maintenance request?" at bounding box center [198, 314] width 159 height 28
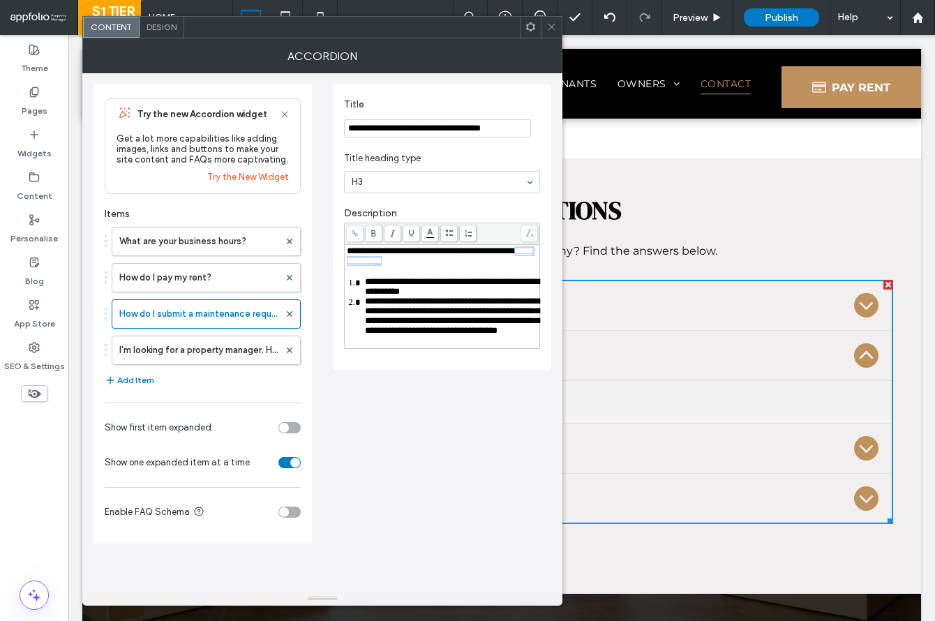
drag, startPoint x: 423, startPoint y: 264, endPoint x: 361, endPoint y: 266, distance: 62.1
click at [361, 266] on div "**********" at bounding box center [442, 256] width 191 height 20
click at [346, 231] on span at bounding box center [354, 233] width 17 height 17
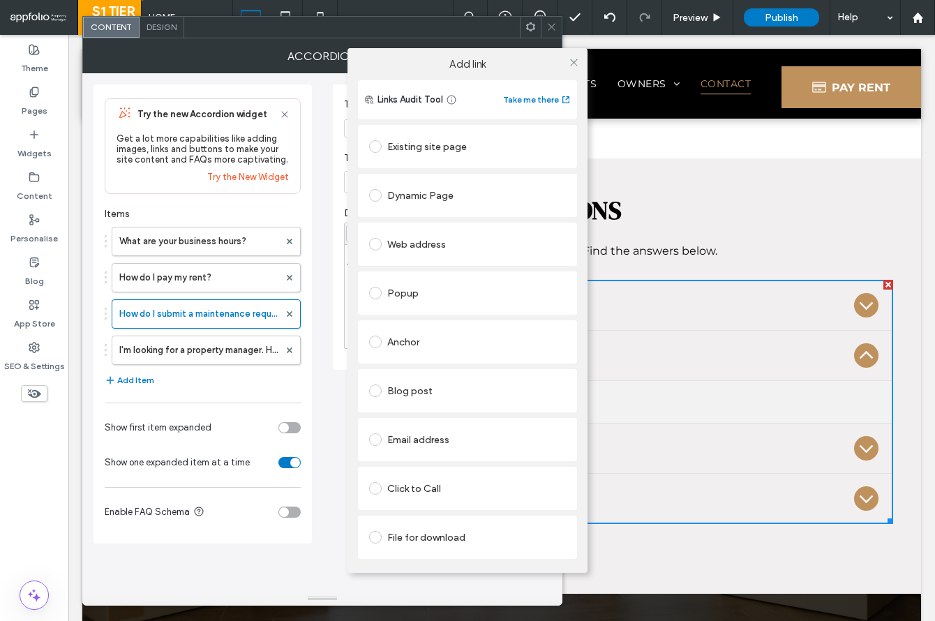
click at [418, 244] on div "Web address" at bounding box center [467, 244] width 197 height 22
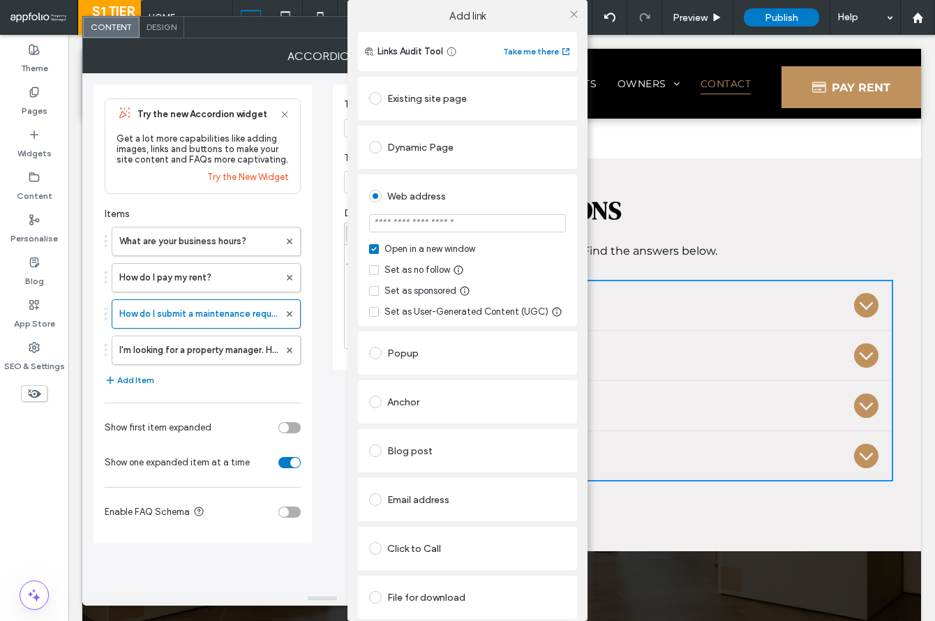
click at [428, 231] on input "url" at bounding box center [467, 223] width 197 height 18
paste input "**********"
type input "**********"
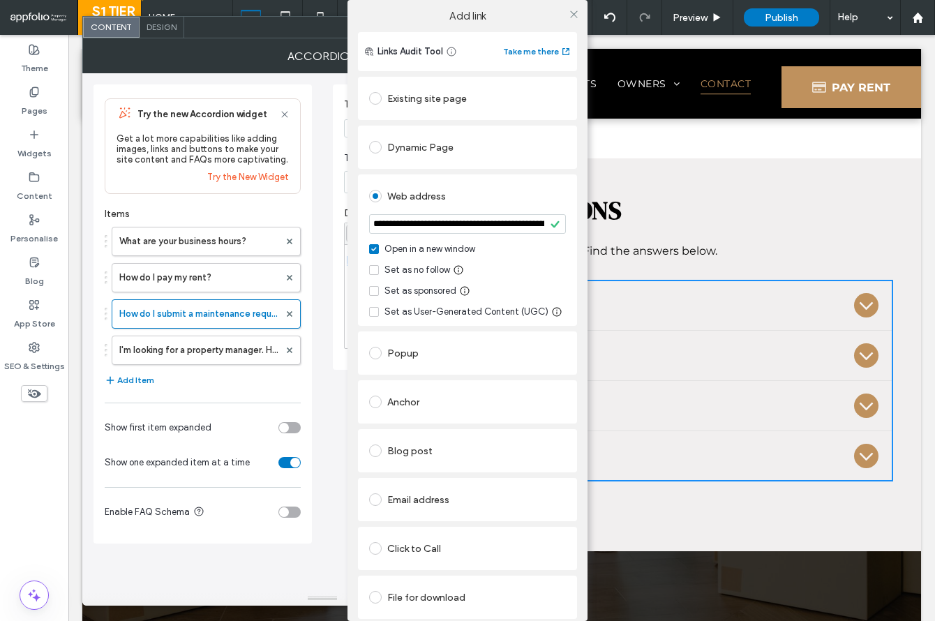
click at [466, 211] on section "**********" at bounding box center [467, 224] width 197 height 35
click at [564, 13] on div at bounding box center [573, 13] width 21 height 21
click at [568, 14] on icon at bounding box center [573, 14] width 10 height 10
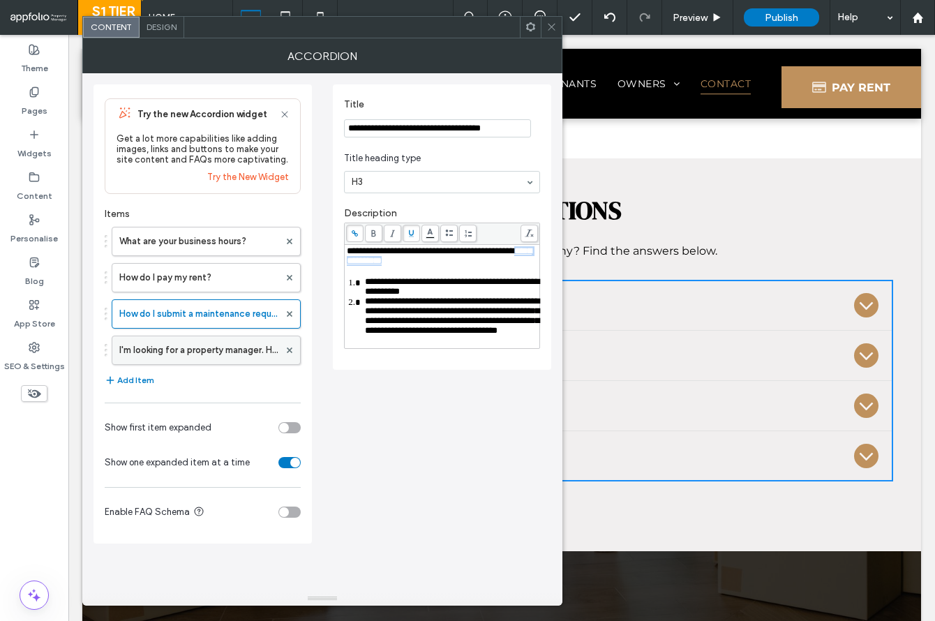
click at [177, 352] on label "I'm looking for a property manager. How can I learn more?" at bounding box center [199, 350] width 160 height 28
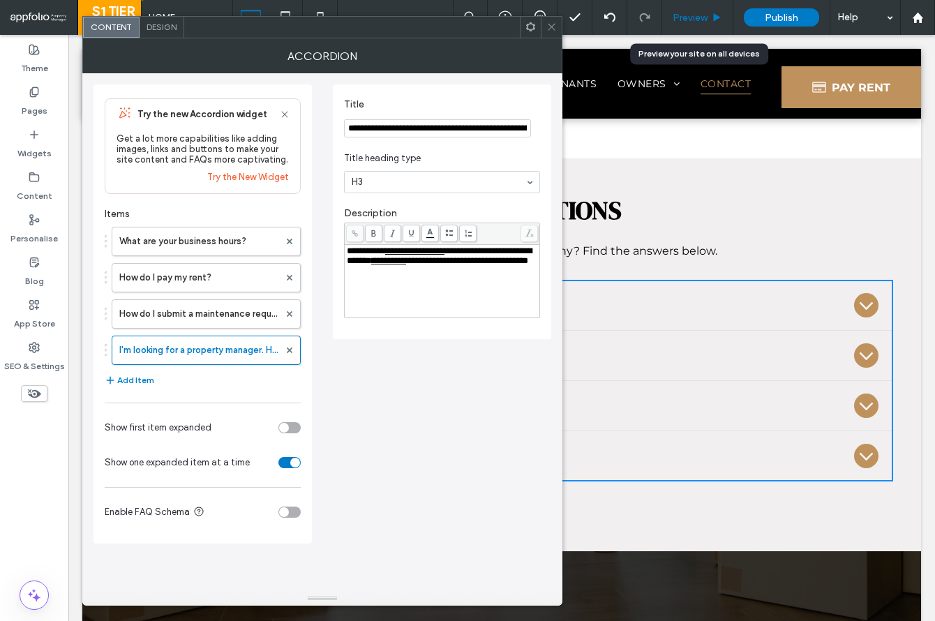
click at [681, 15] on span "Preview" at bounding box center [689, 18] width 35 height 12
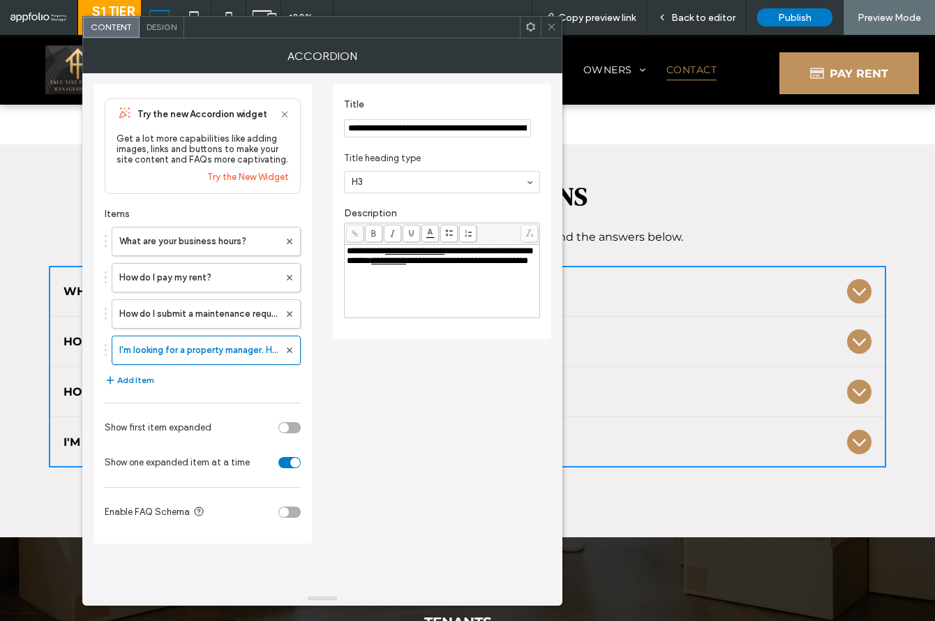
click at [548, 29] on icon at bounding box center [551, 27] width 10 height 10
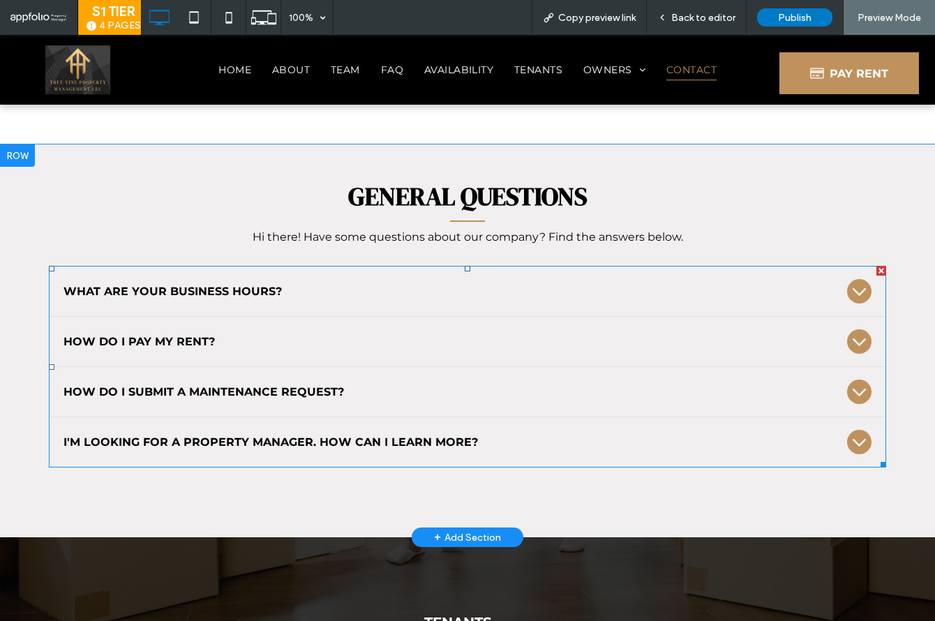
click at [430, 366] on span at bounding box center [467, 367] width 837 height 202
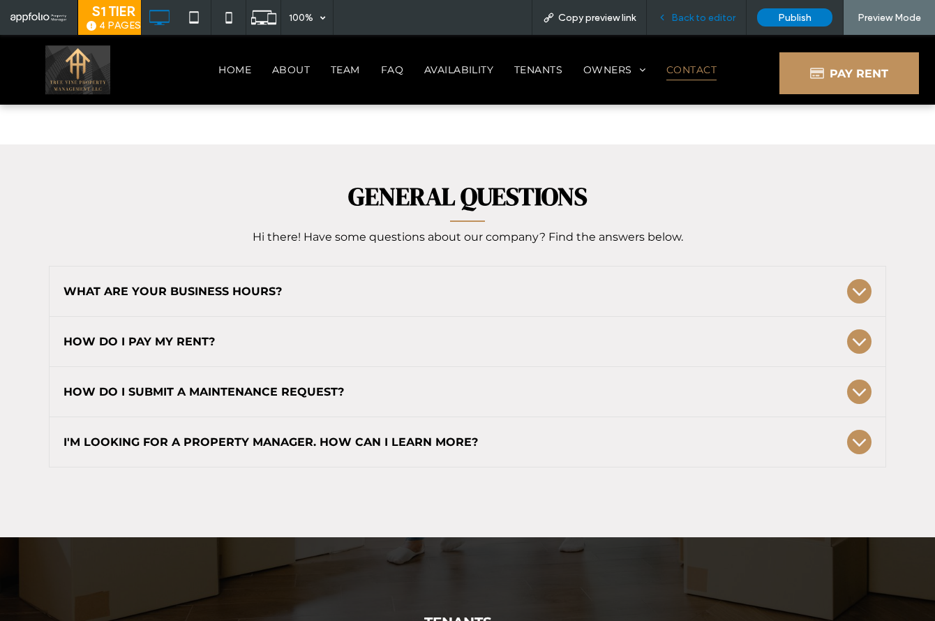
click at [687, 16] on span "Back to editor" at bounding box center [703, 18] width 64 height 12
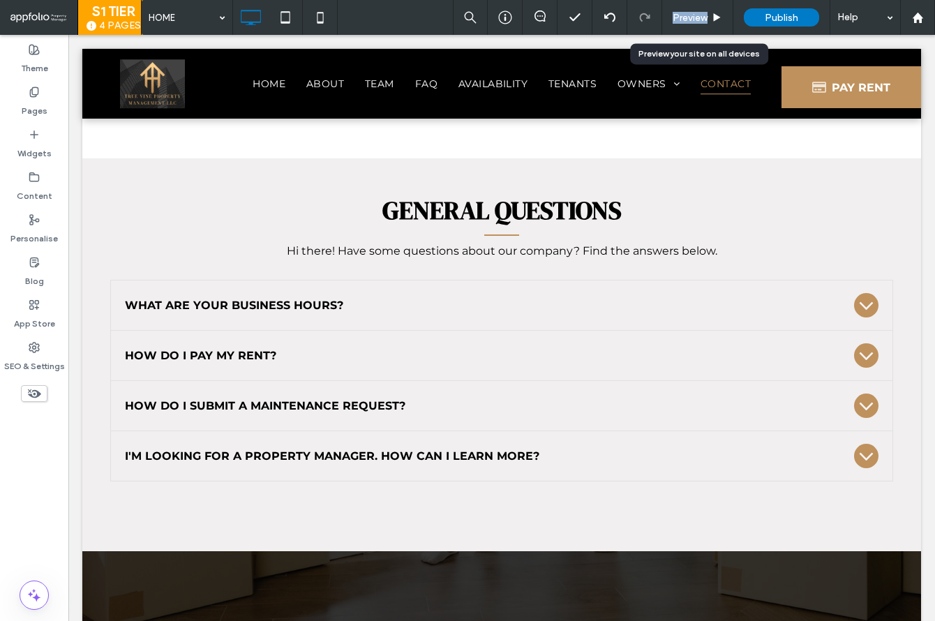
click at [687, 16] on span "Preview" at bounding box center [689, 18] width 35 height 12
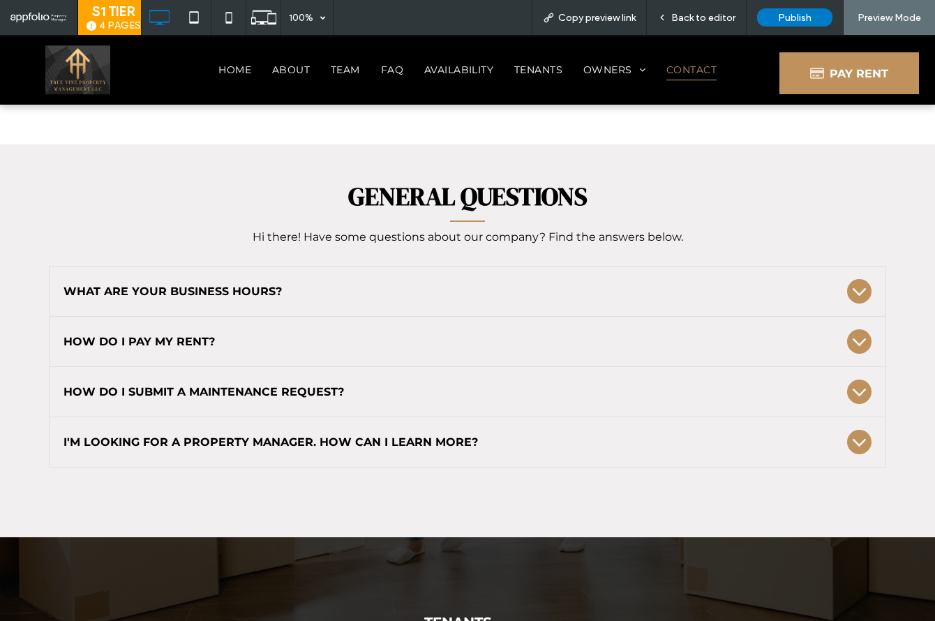
click at [430, 385] on div "How do I submit a maintenance request?" at bounding box center [454, 391] width 783 height 13
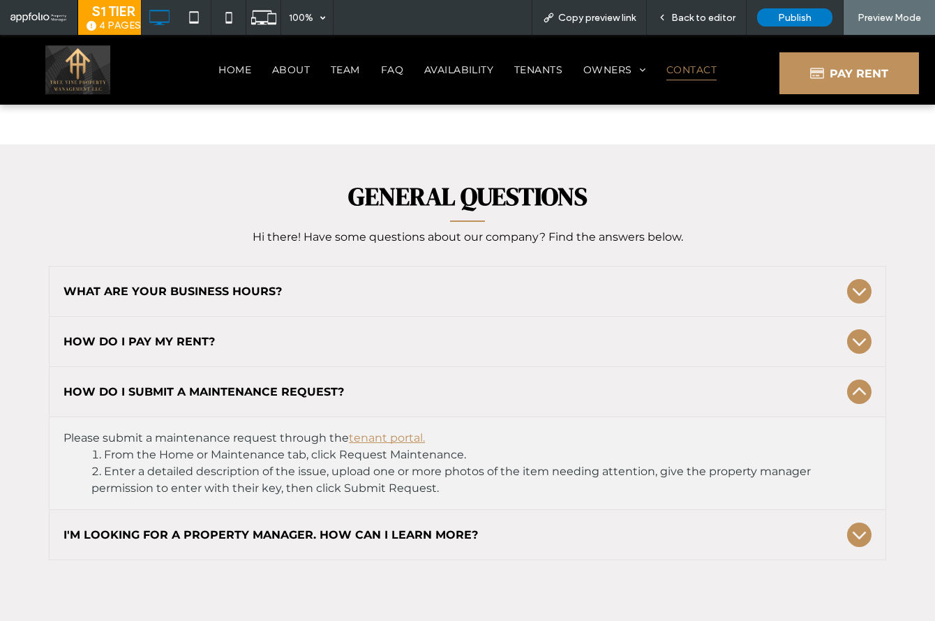
click at [372, 431] on link "tenant portal." at bounding box center [387, 437] width 76 height 13
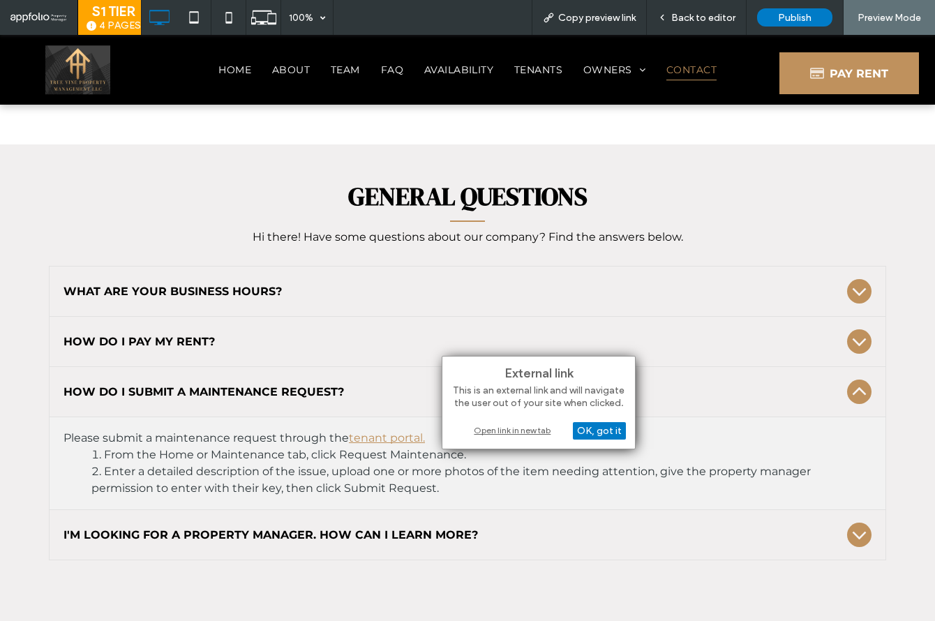
click at [508, 432] on div "Open link in new tab" at bounding box center [538, 430] width 174 height 15
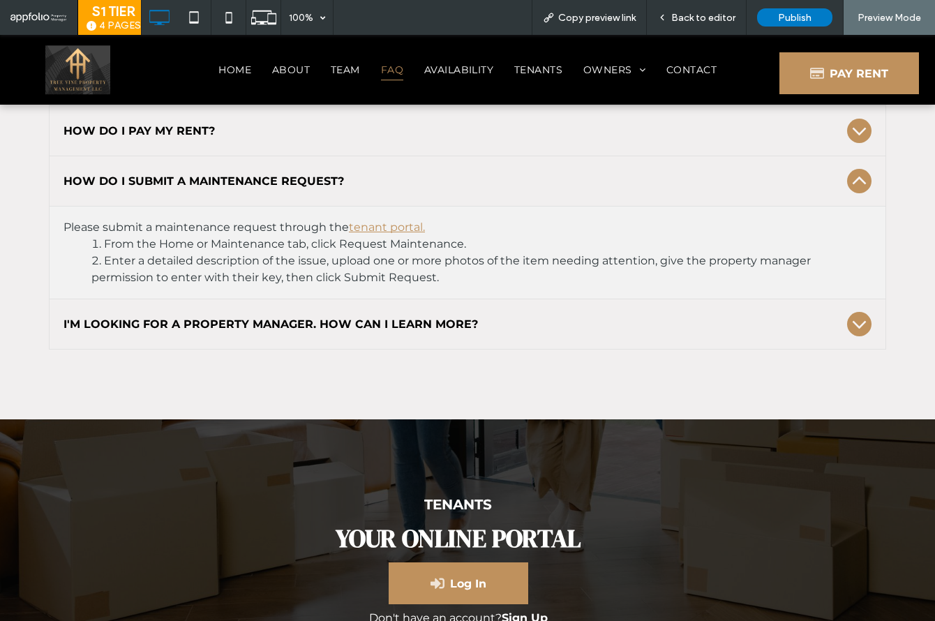
scroll to position [2396, 0]
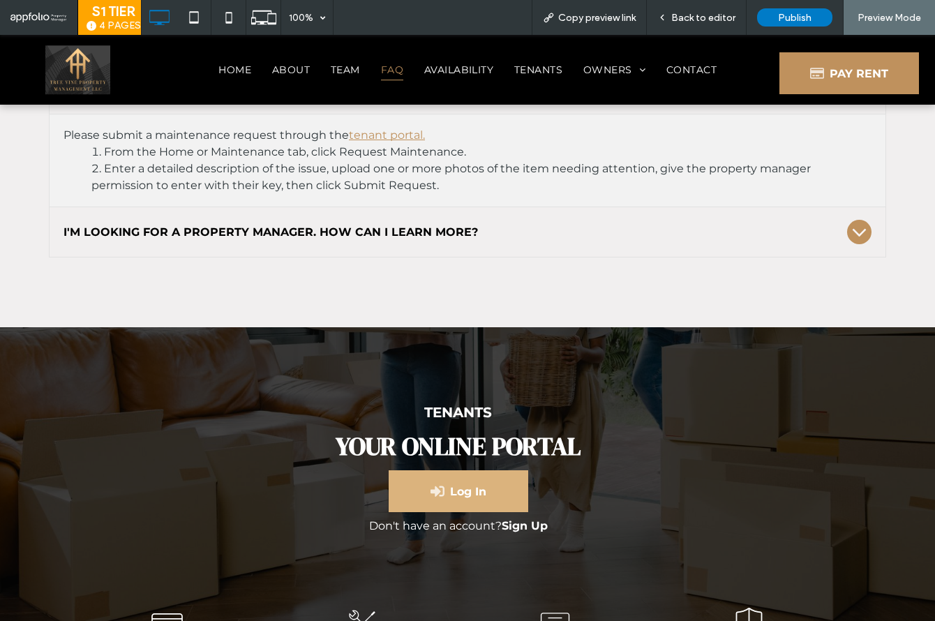
click at [437, 484] on icon "Log into the Online Portal (opens in a new tab)" at bounding box center [437, 491] width 14 height 14
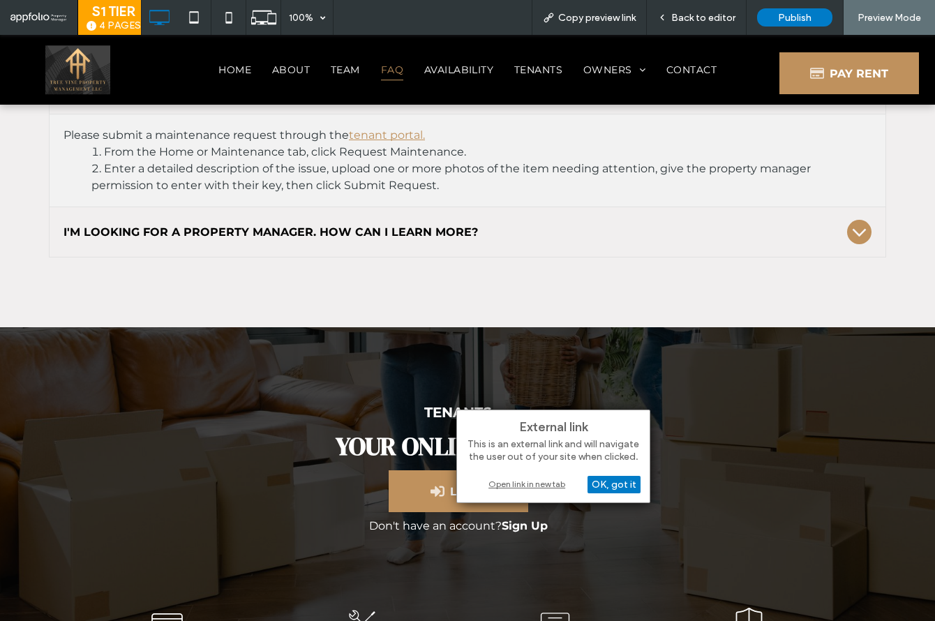
click at [526, 481] on div "Open link in new tab" at bounding box center [553, 483] width 174 height 15
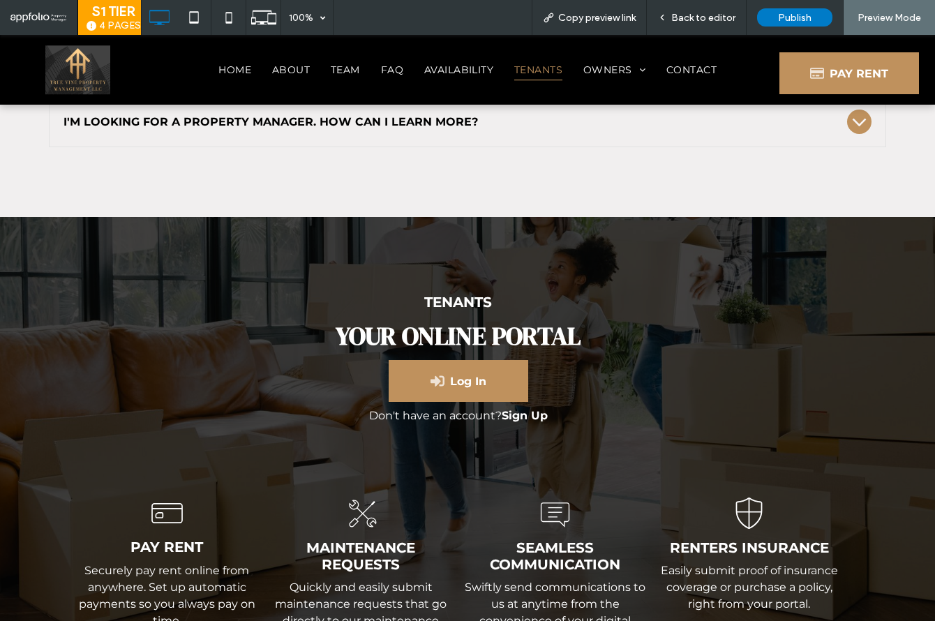
scroll to position [2655, 0]
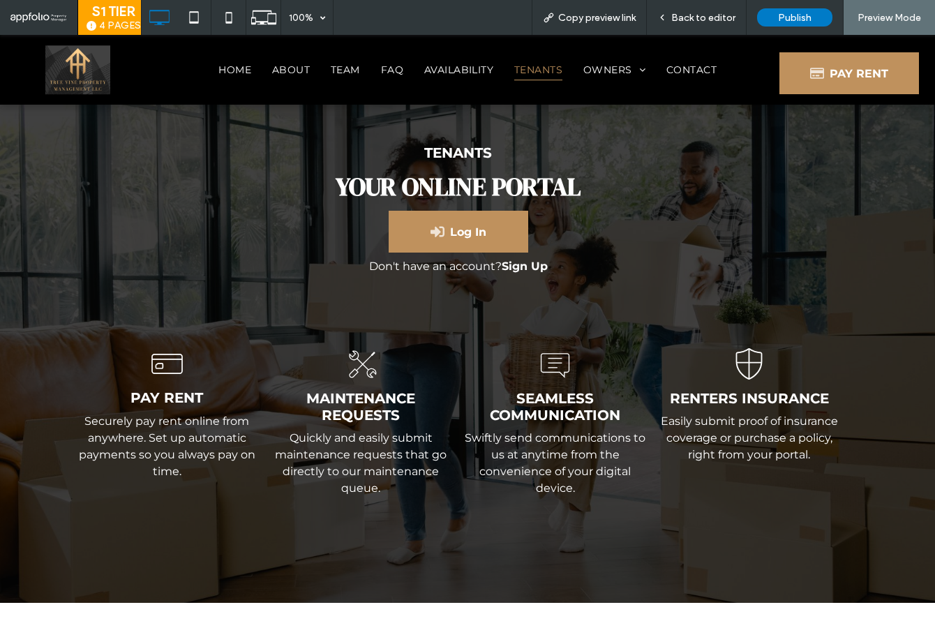
click at [155, 363] on icon at bounding box center [159, 366] width 8 height 6
click at [362, 342] on icon at bounding box center [361, 364] width 40 height 45
click at [561, 342] on icon at bounding box center [554, 365] width 55 height 47
click at [746, 348] on icon at bounding box center [749, 363] width 27 height 31
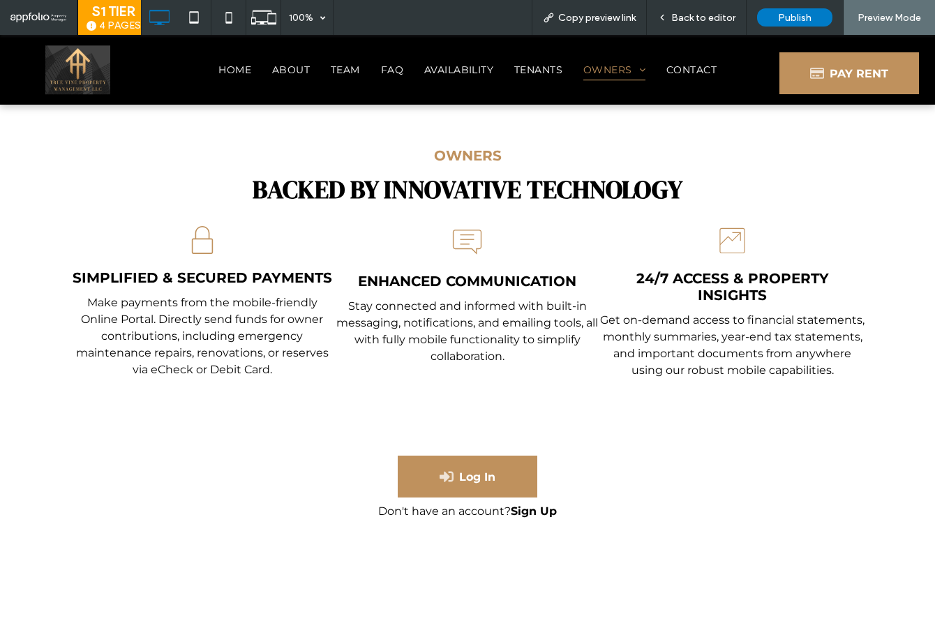
scroll to position [3248, 0]
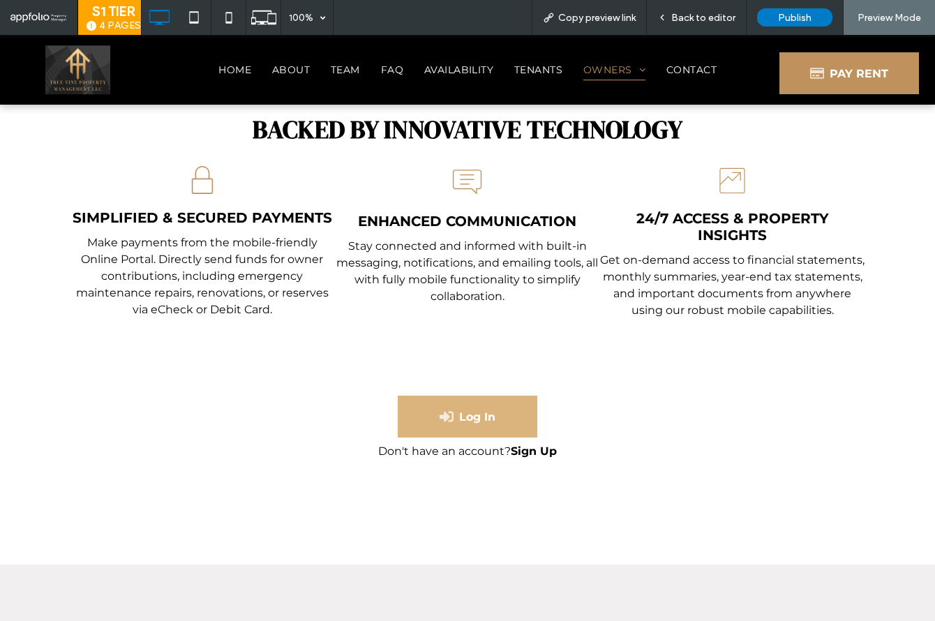
click at [444, 411] on icon "Log into the Owner Portal (opens in a new tab)" at bounding box center [446, 416] width 14 height 10
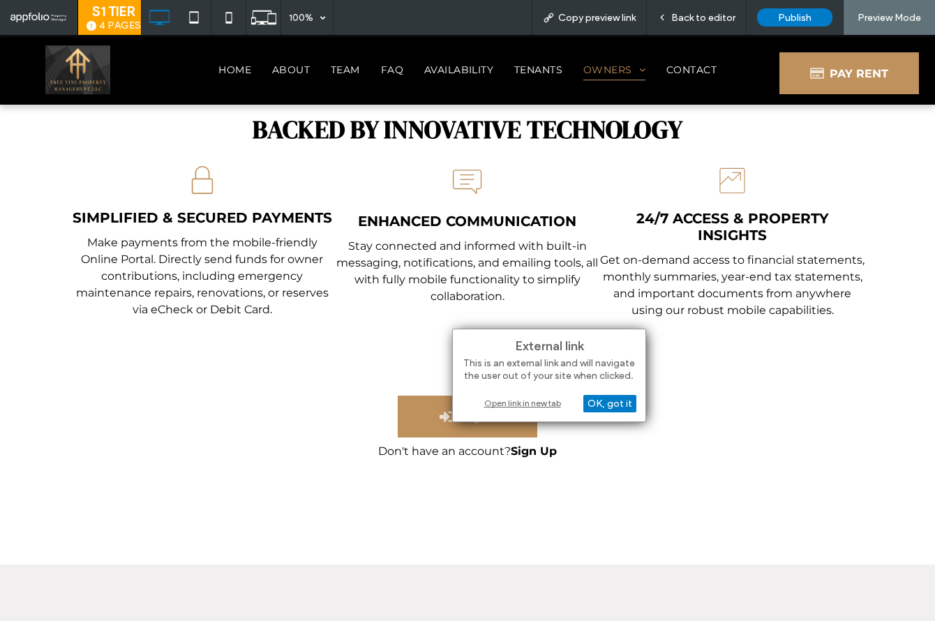
click at [549, 396] on div "Open link in new tab" at bounding box center [549, 402] width 174 height 15
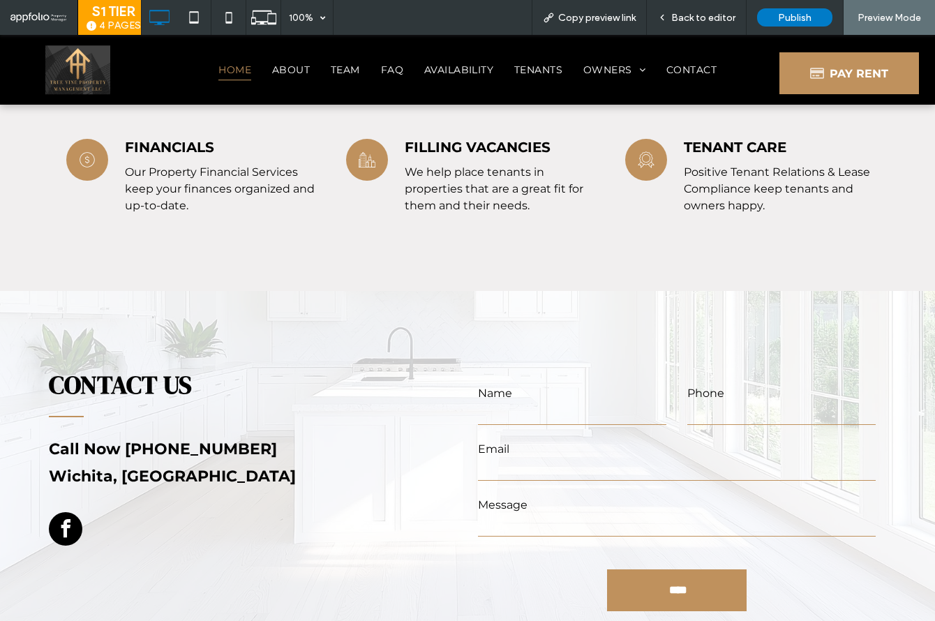
scroll to position [4090, 0]
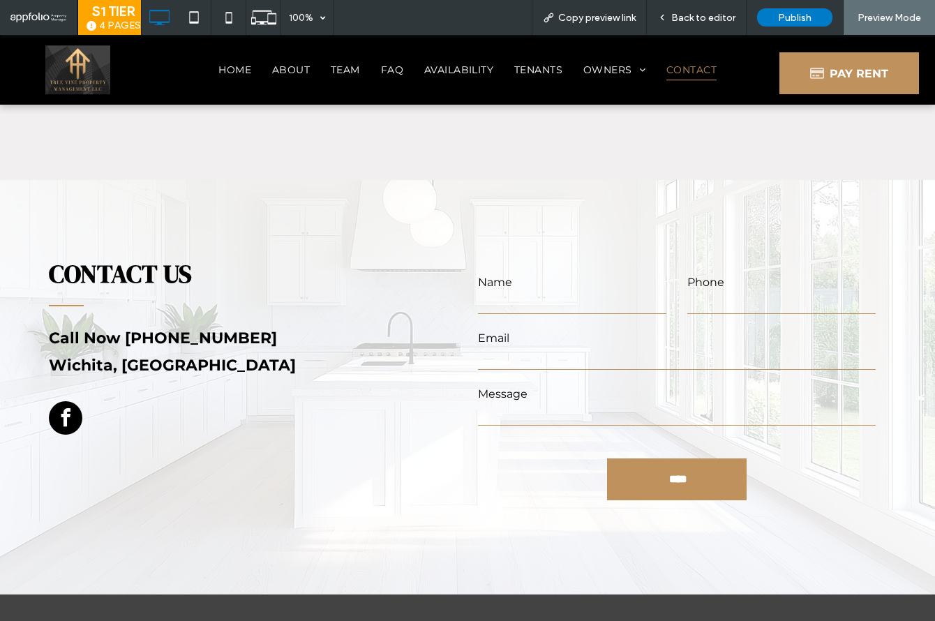
click at [73, 401] on span "facebook" at bounding box center [65, 417] width 33 height 33
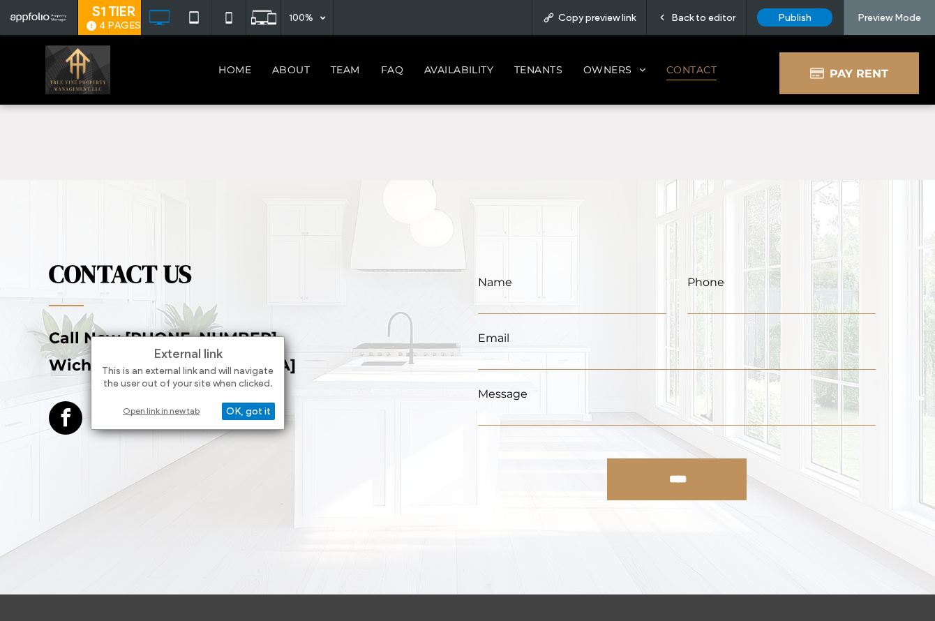
click at [145, 412] on div "Open link in new tab" at bounding box center [187, 410] width 174 height 15
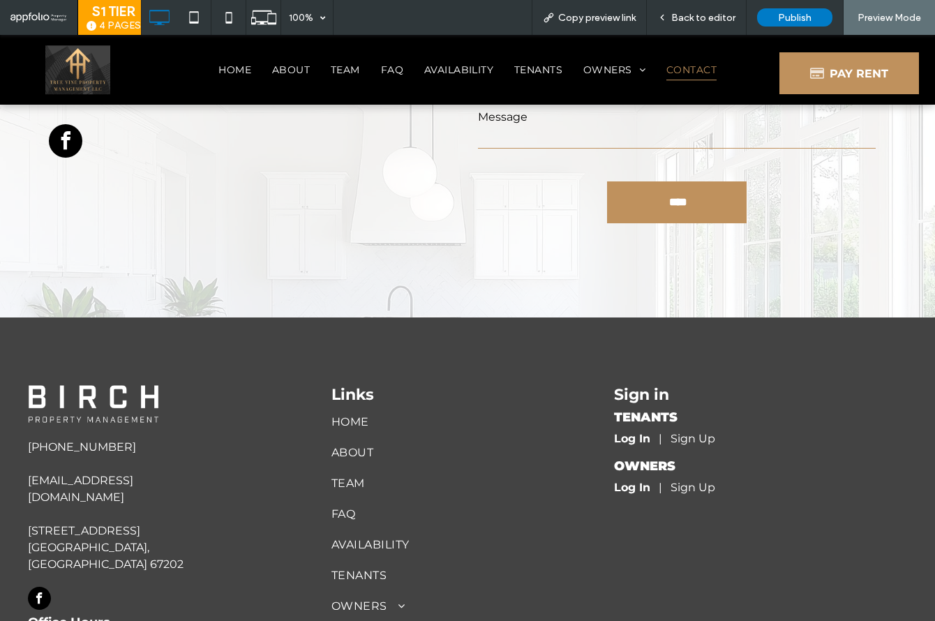
scroll to position [4419, 0]
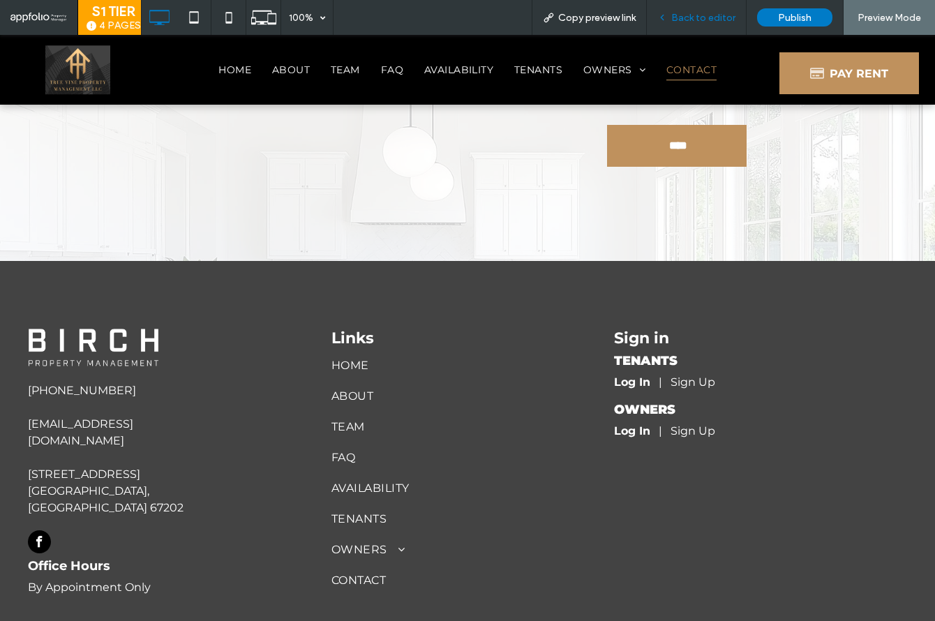
click at [695, 20] on span "Back to editor" at bounding box center [703, 18] width 64 height 12
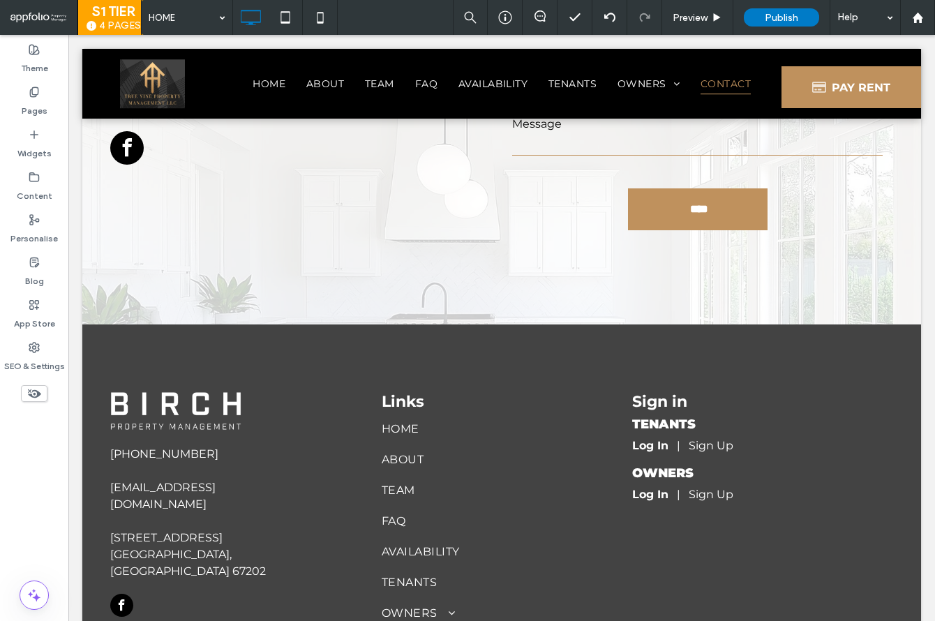
scroll to position [4473, 0]
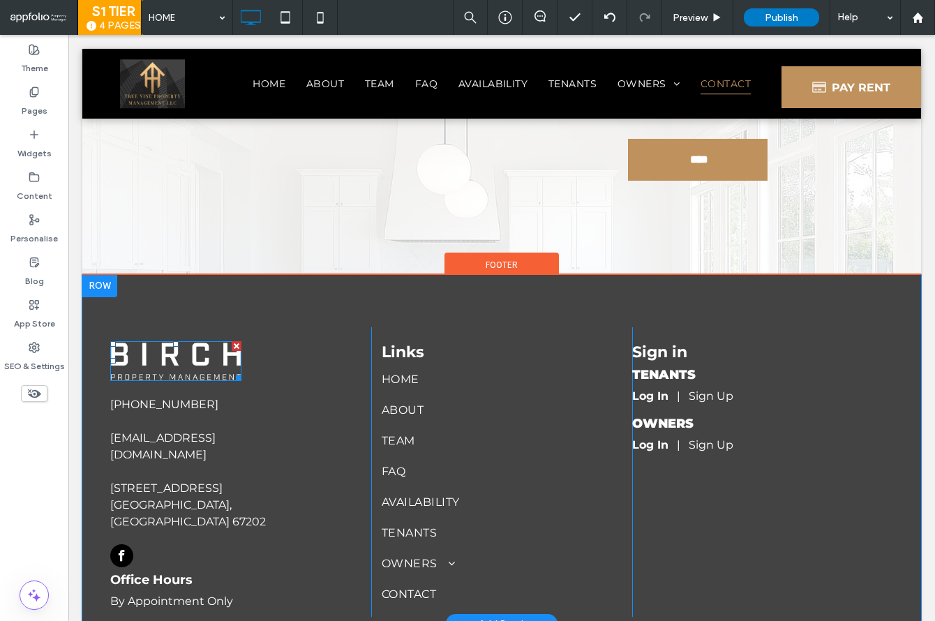
click at [186, 349] on img at bounding box center [175, 361] width 131 height 40
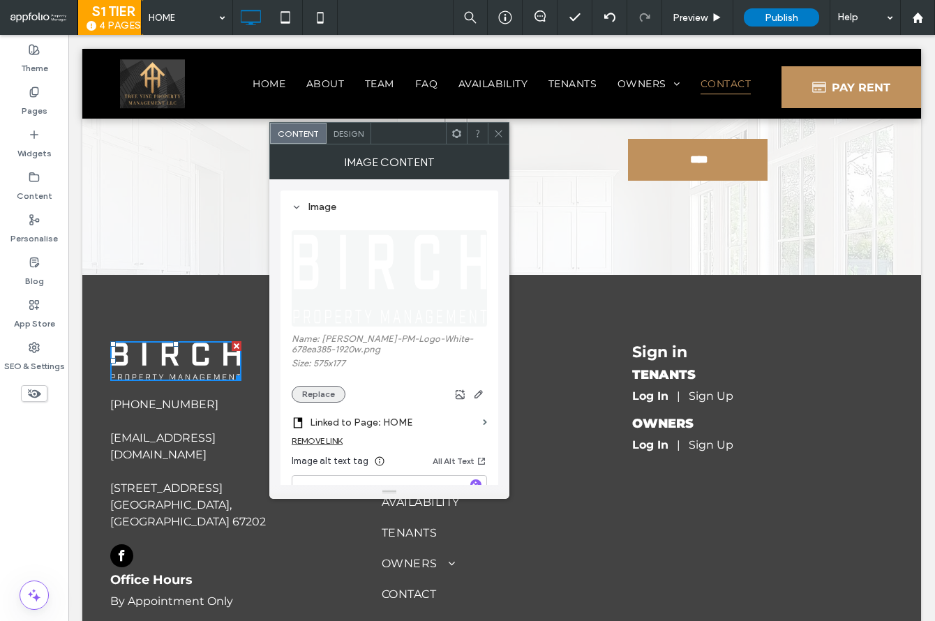
click at [333, 391] on button "Replace" at bounding box center [319, 394] width 54 height 17
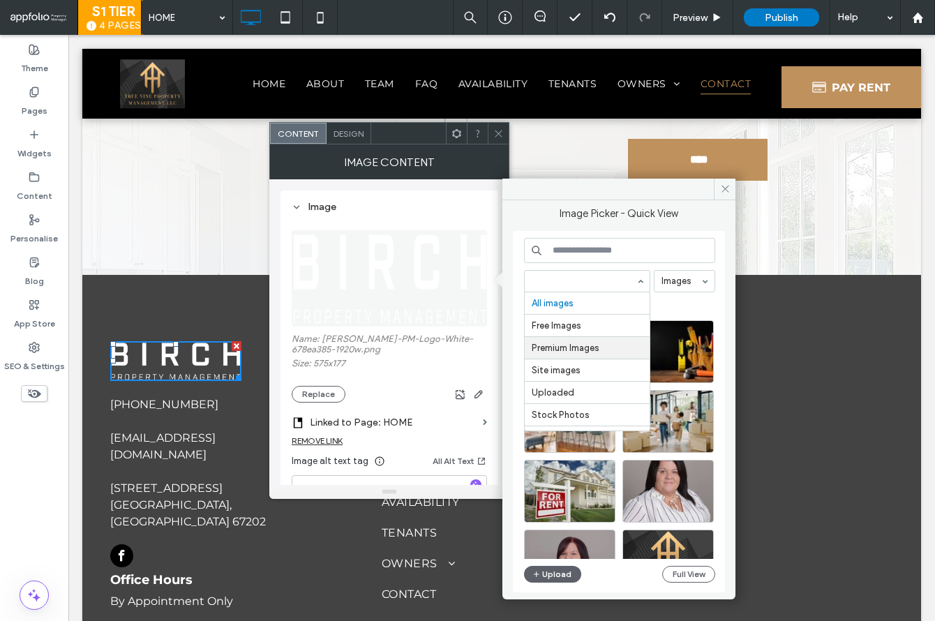
scroll to position [67, 0]
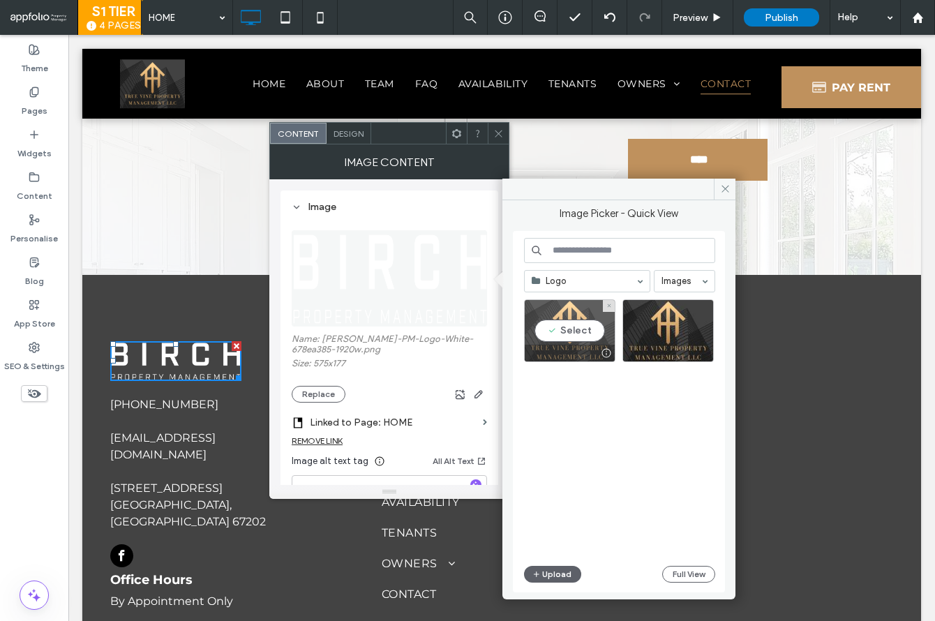
click at [571, 350] on div at bounding box center [570, 353] width 90 height 17
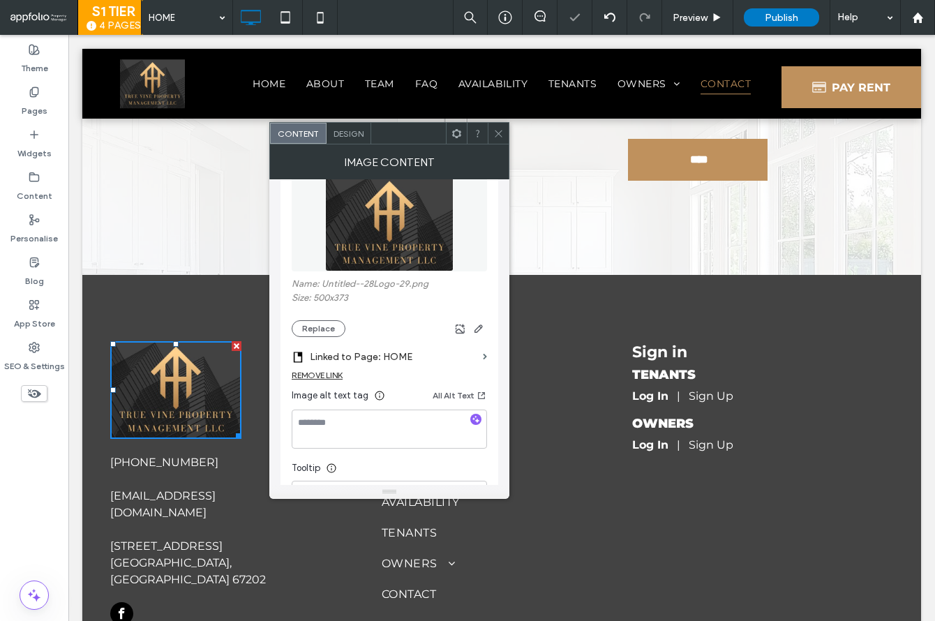
scroll to position [105, 0]
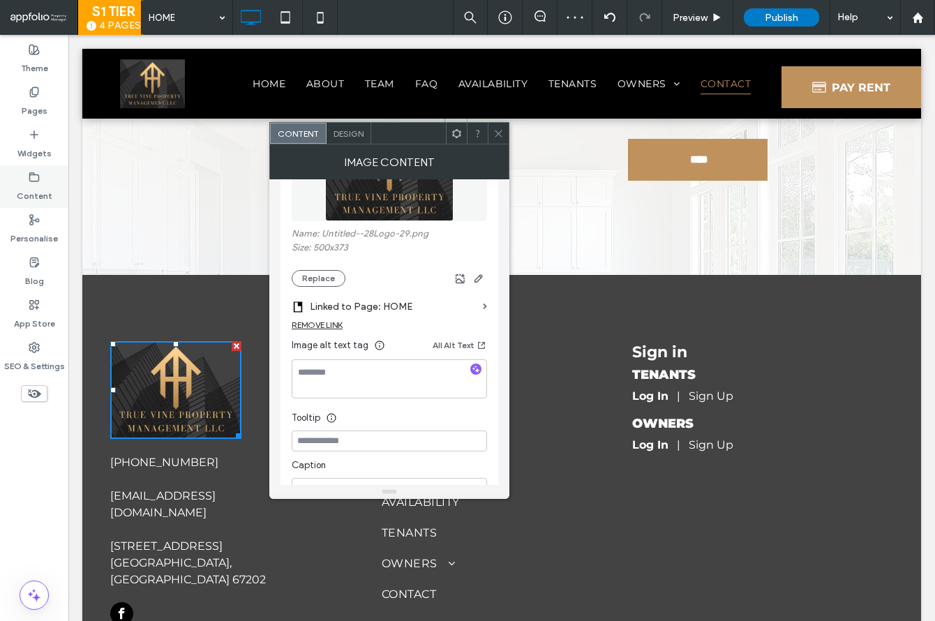
click at [20, 185] on label "Content" at bounding box center [35, 193] width 36 height 20
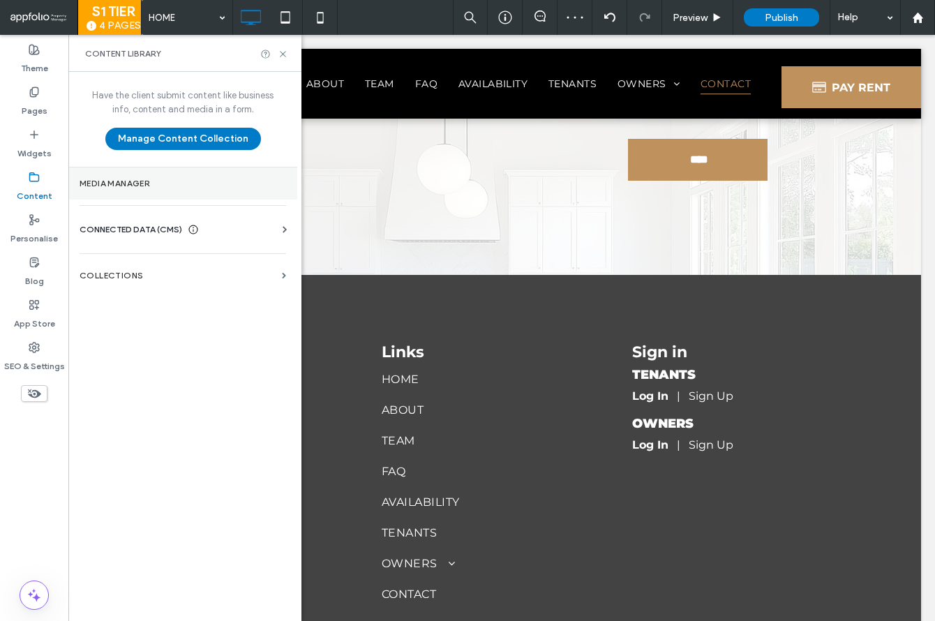
click at [131, 188] on label "Media Manager" at bounding box center [183, 184] width 206 height 10
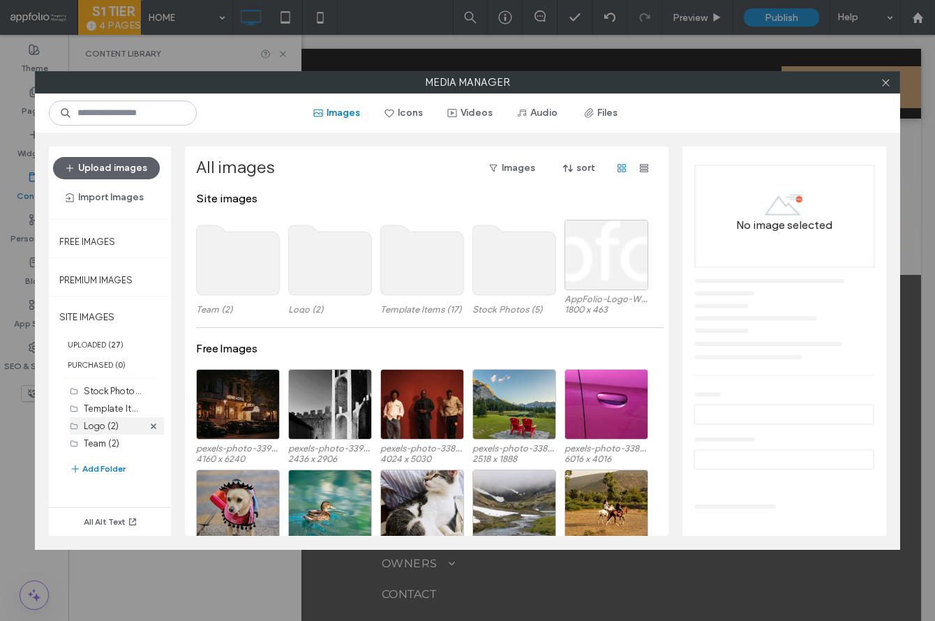
click at [123, 421] on div "Logo (2)" at bounding box center [113, 425] width 59 height 15
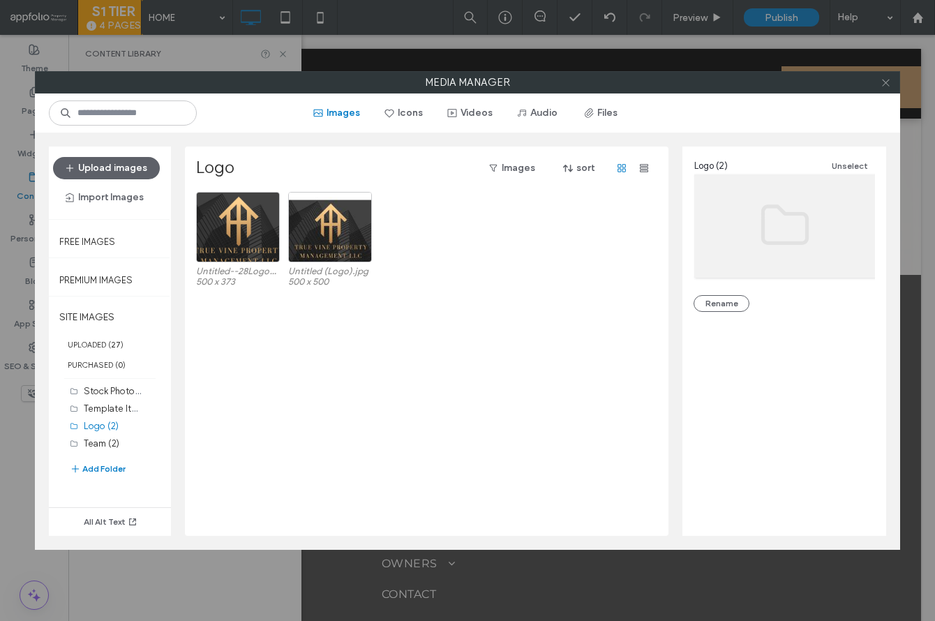
click at [889, 84] on icon at bounding box center [885, 82] width 10 height 10
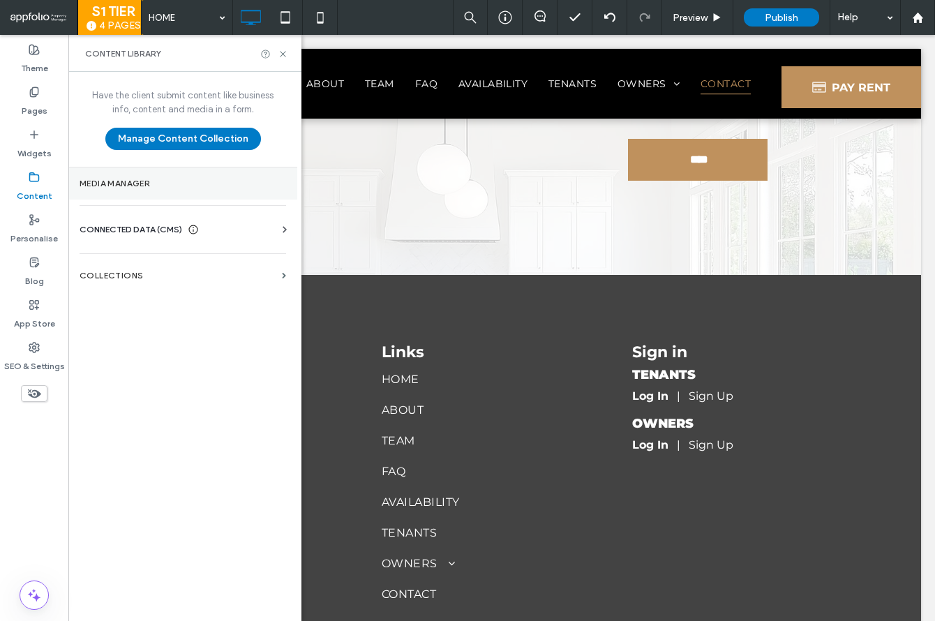
click at [129, 188] on section "Media Manager" at bounding box center [182, 183] width 229 height 32
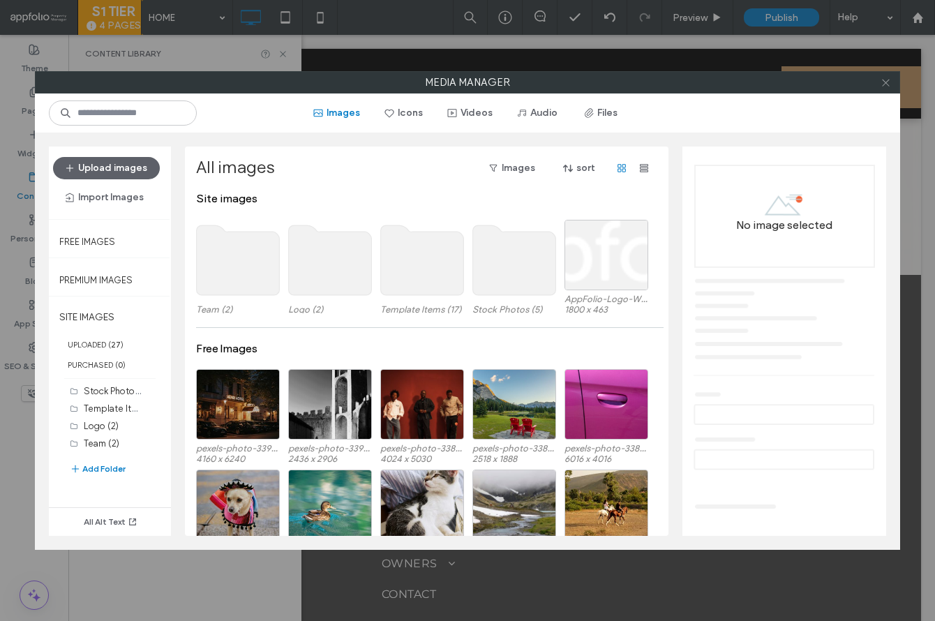
click at [883, 83] on icon at bounding box center [885, 82] width 10 height 10
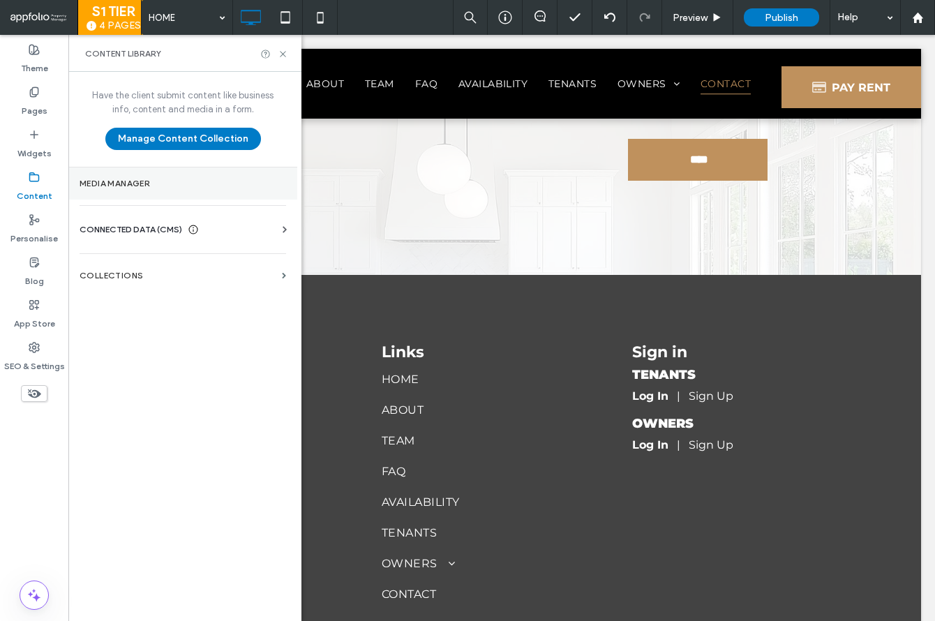
click at [126, 184] on label "Media Manager" at bounding box center [183, 184] width 206 height 10
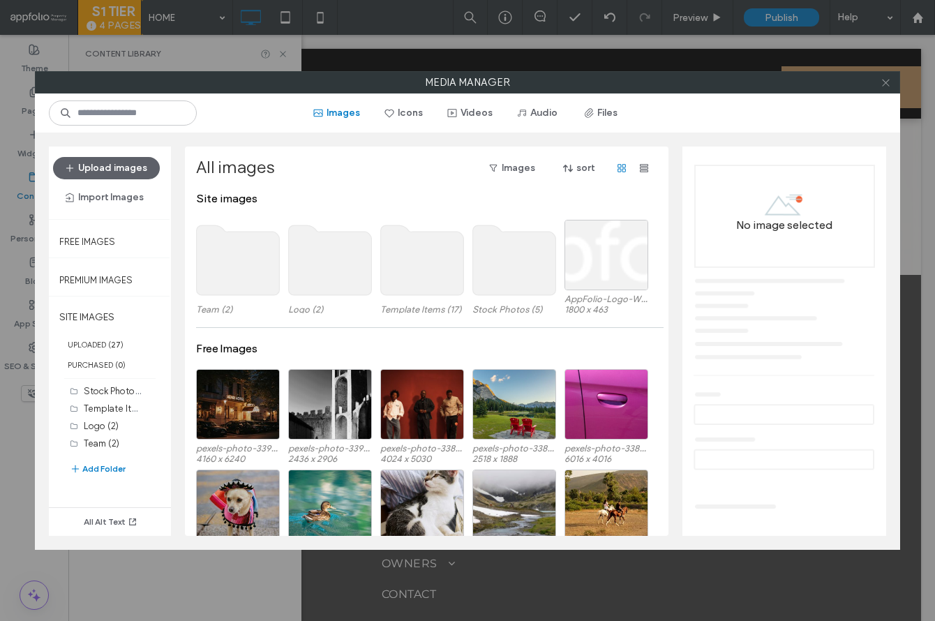
drag, startPoint x: 887, startPoint y: 83, endPoint x: 870, endPoint y: 97, distance: 21.3
click at [887, 83] on use at bounding box center [885, 82] width 7 height 7
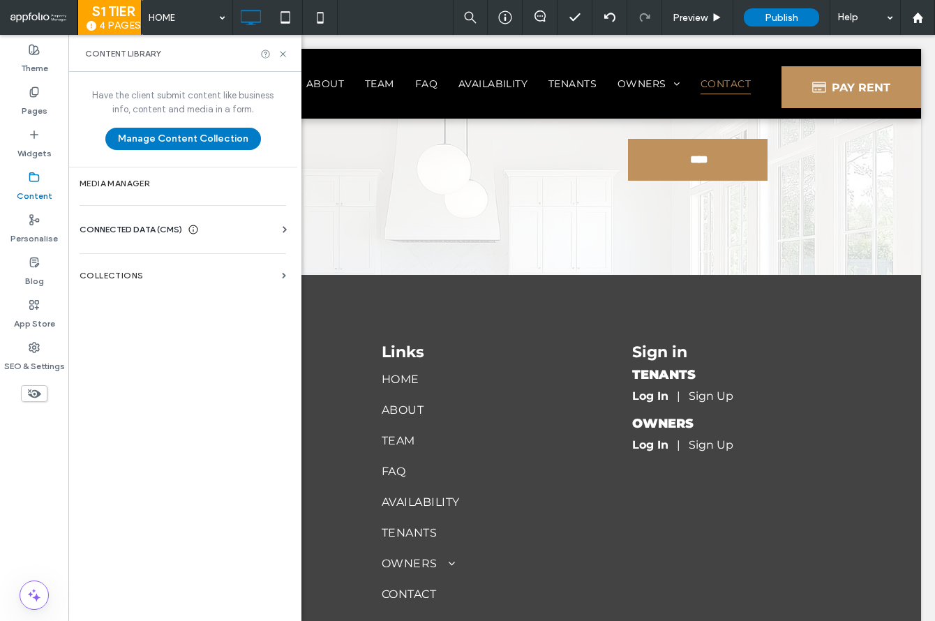
click at [153, 225] on span "CONNECTED DATA (CMS)" at bounding box center [131, 230] width 103 height 14
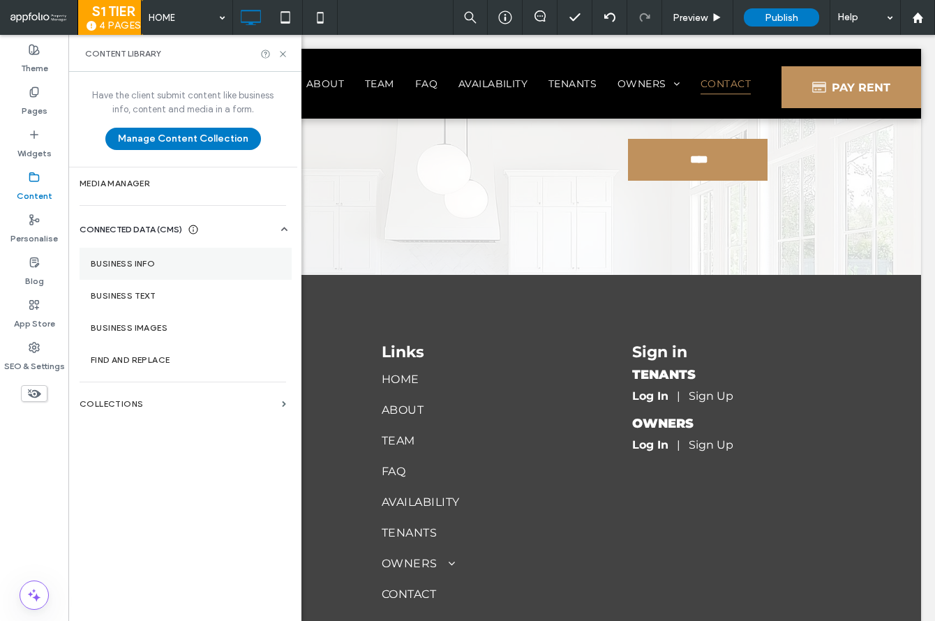
click at [145, 269] on section "Business info" at bounding box center [186, 264] width 212 height 32
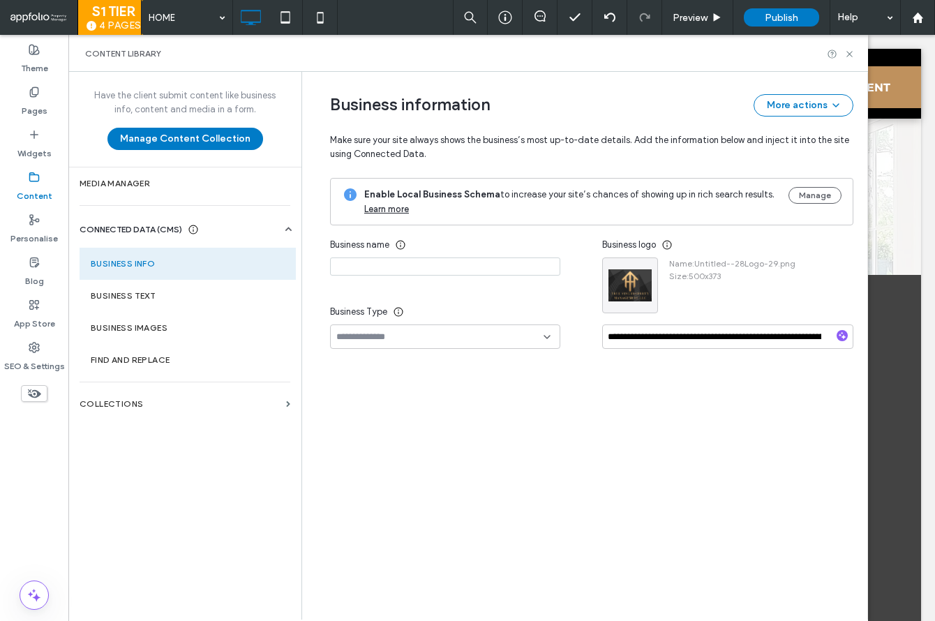
type input "**********"
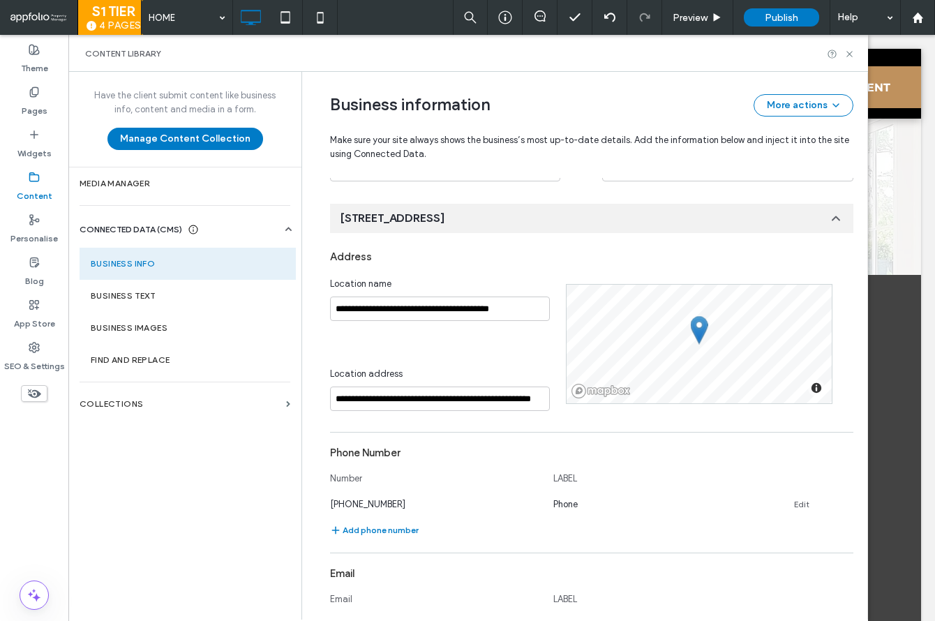
scroll to position [52, 0]
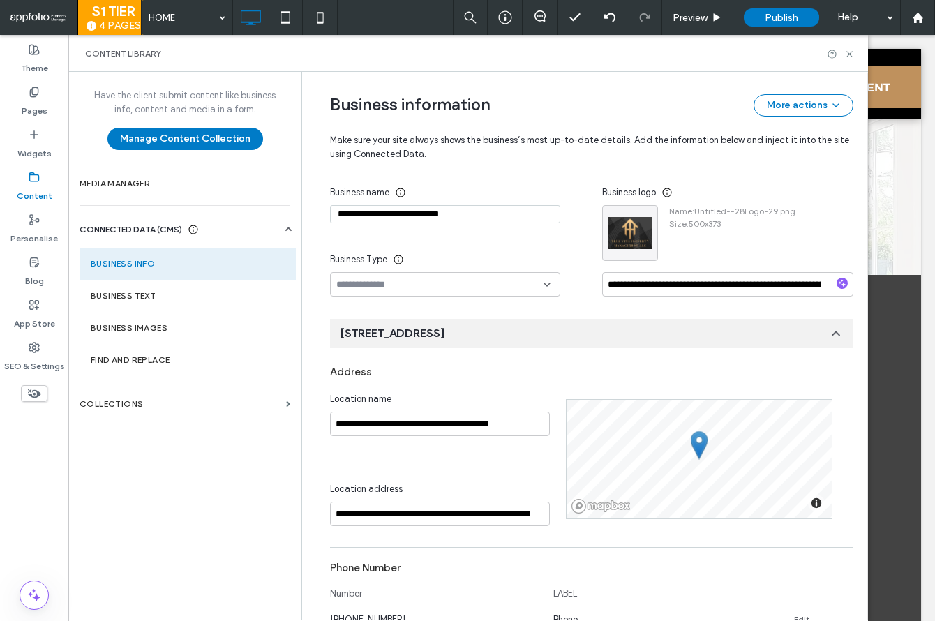
drag, startPoint x: 476, startPoint y: 213, endPoint x: 281, endPoint y: 201, distance: 195.0
click at [281, 201] on div "**********" at bounding box center [467, 346] width 799 height 548
click at [850, 50] on icon at bounding box center [849, 54] width 10 height 10
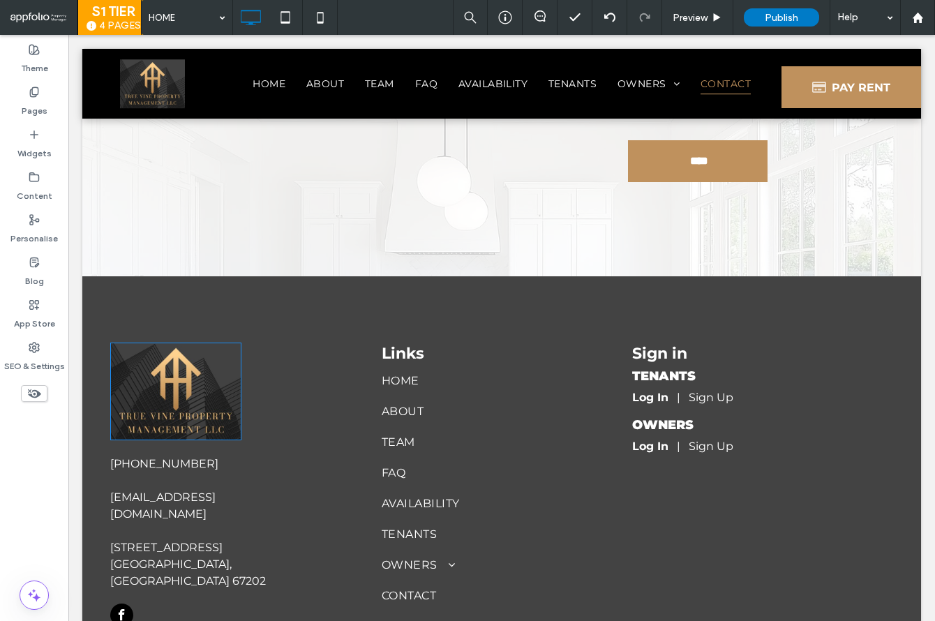
scroll to position [4539, 0]
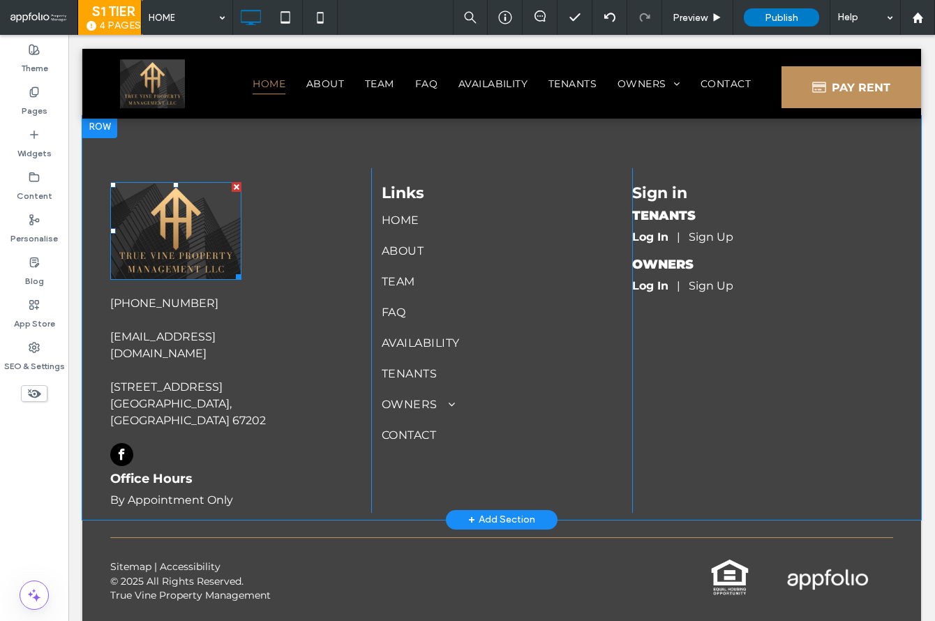
click at [196, 243] on img at bounding box center [175, 231] width 131 height 98
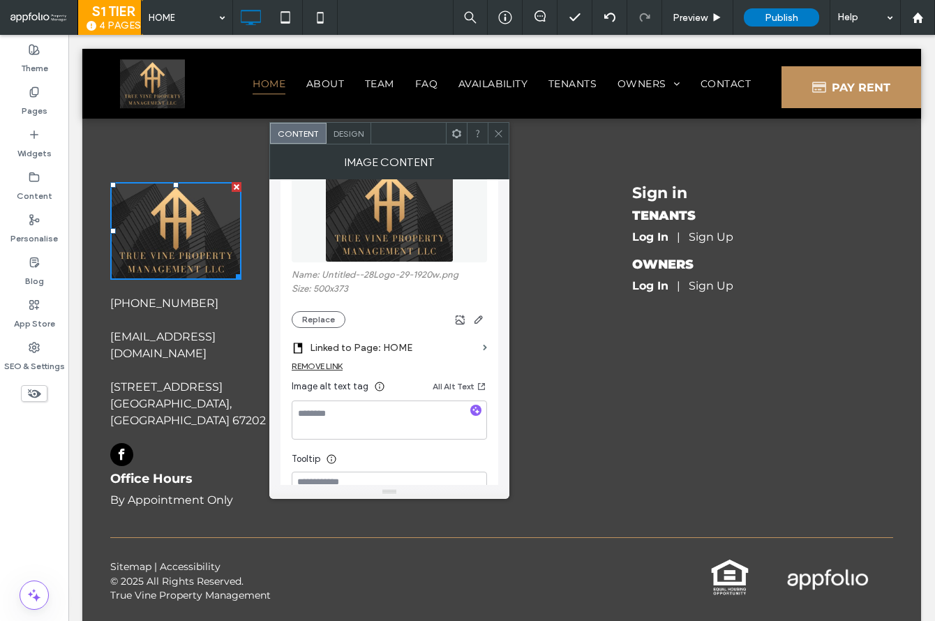
scroll to position [125, 0]
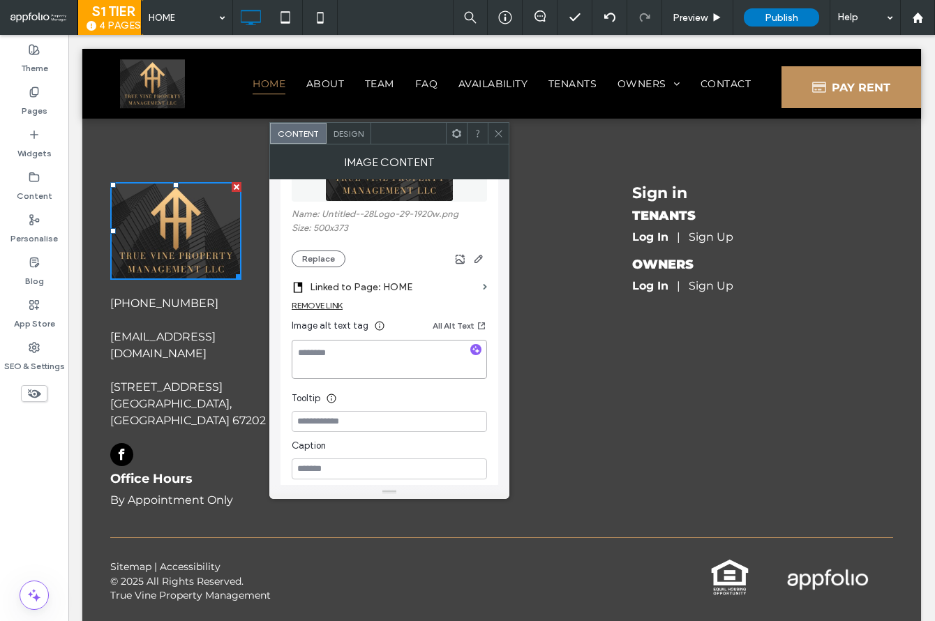
click at [383, 354] on textarea at bounding box center [389, 359] width 195 height 39
paste textarea "**********"
type textarea "**********"
click at [443, 294] on label "Linked to Page: HOME" at bounding box center [393, 287] width 167 height 26
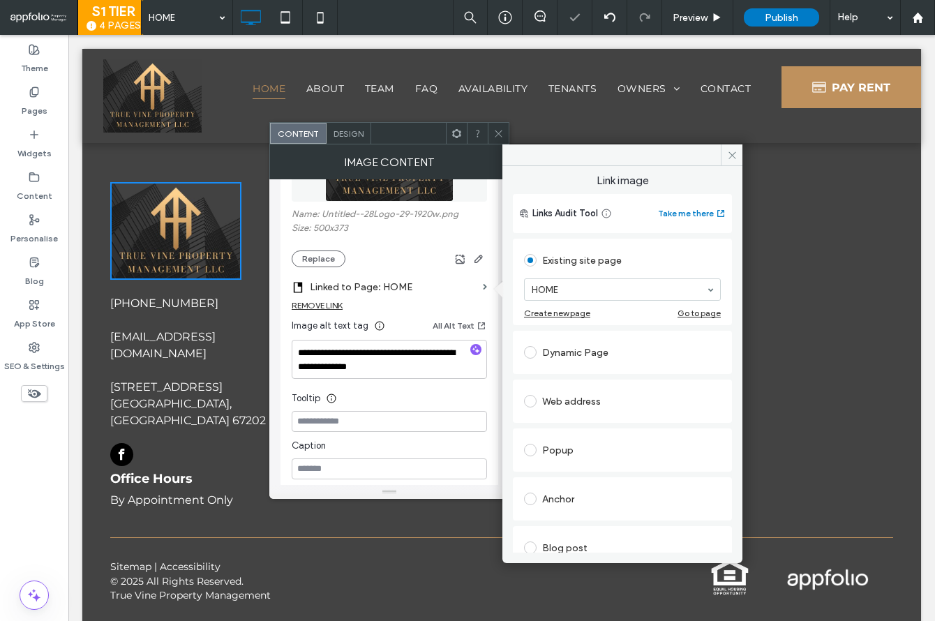
click at [499, 132] on use at bounding box center [498, 133] width 7 height 7
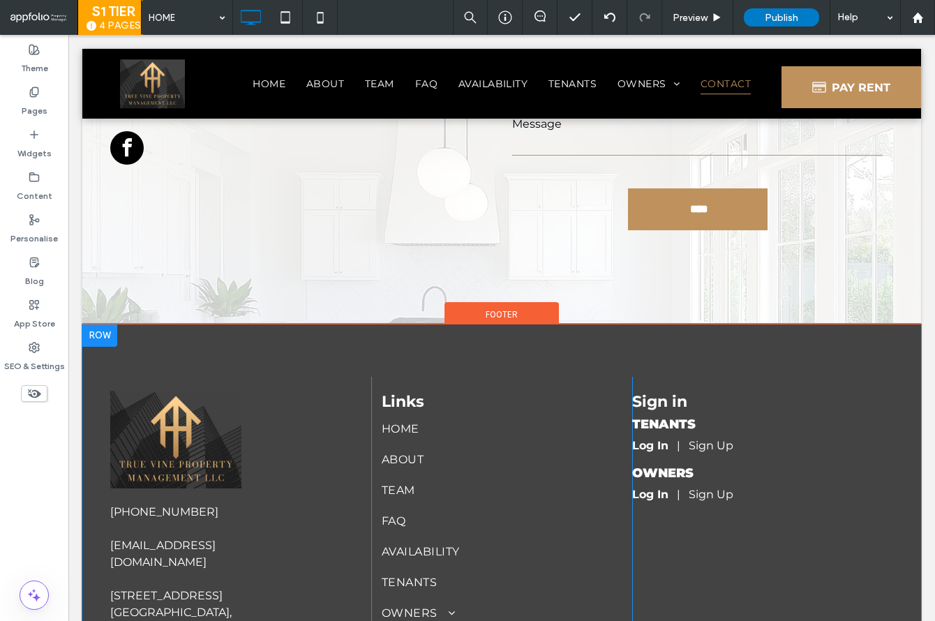
scroll to position [4278, 0]
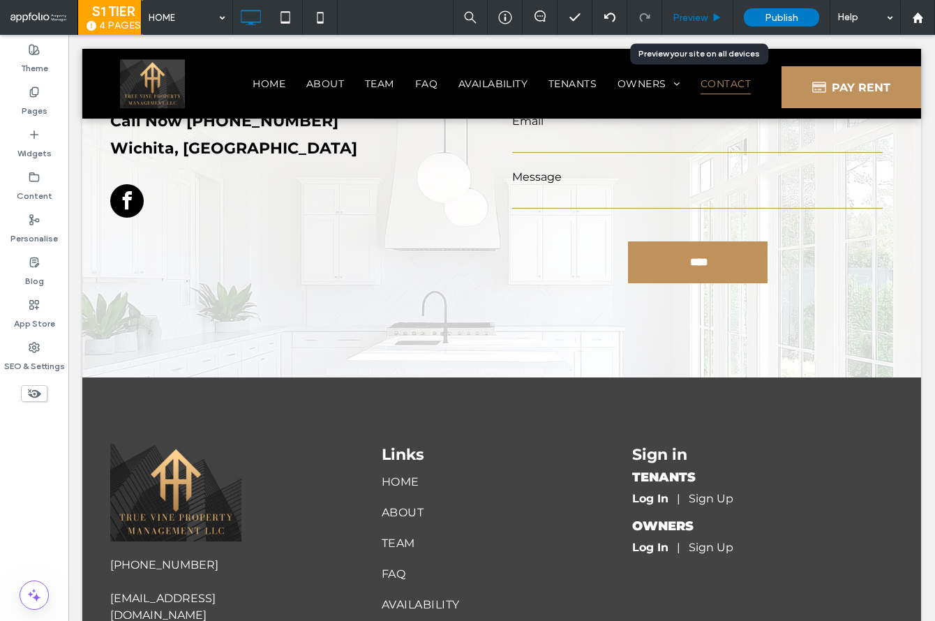
click at [716, 22] on icon at bounding box center [716, 18] width 10 height 10
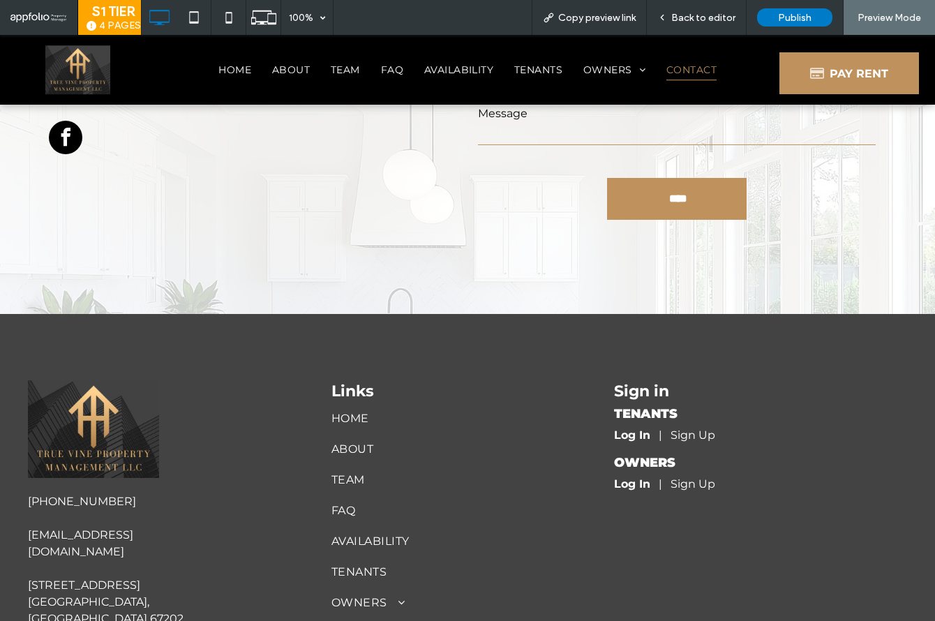
scroll to position [4260, 0]
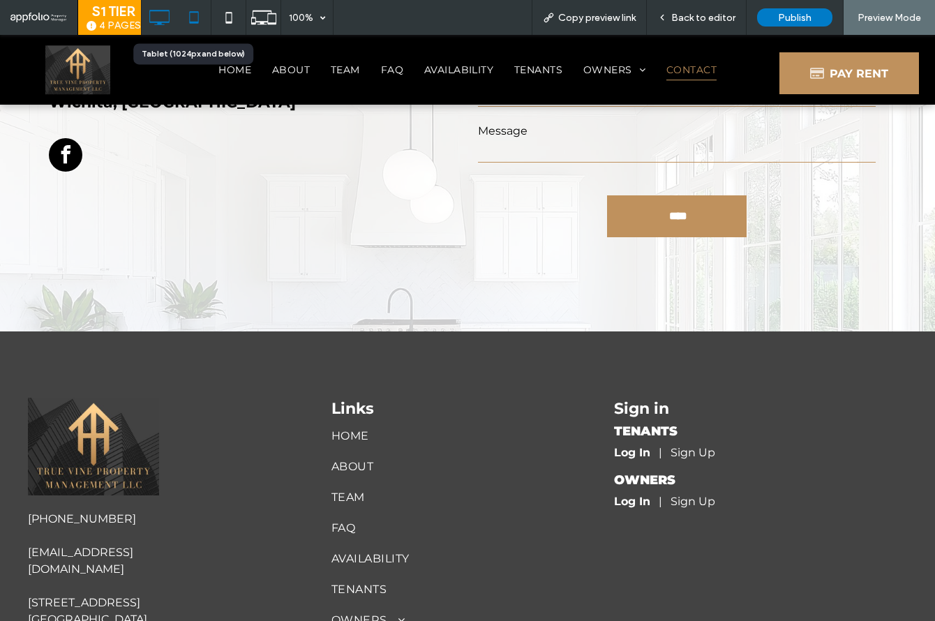
click at [192, 17] on icon at bounding box center [194, 17] width 28 height 28
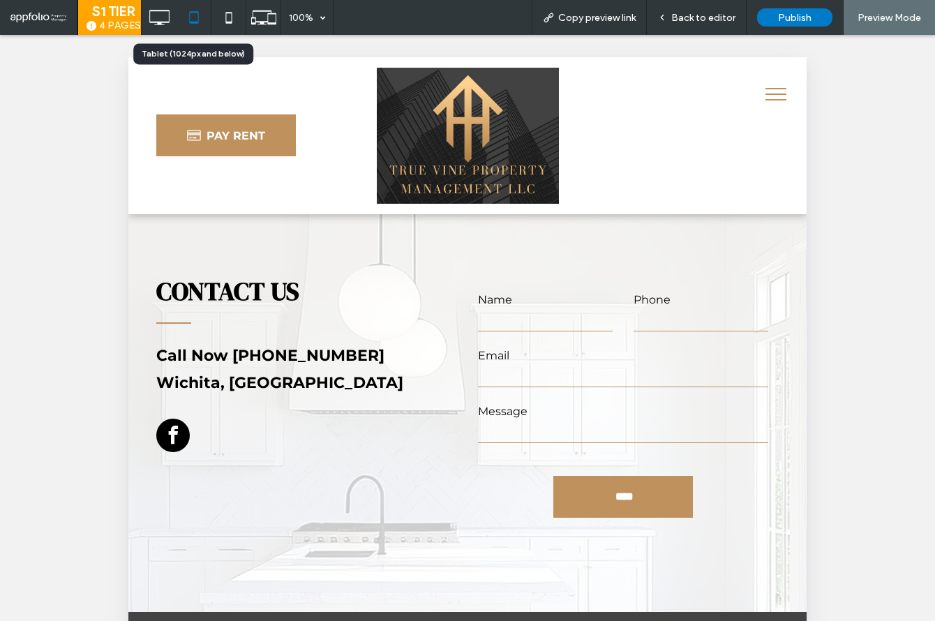
scroll to position [4297, 0]
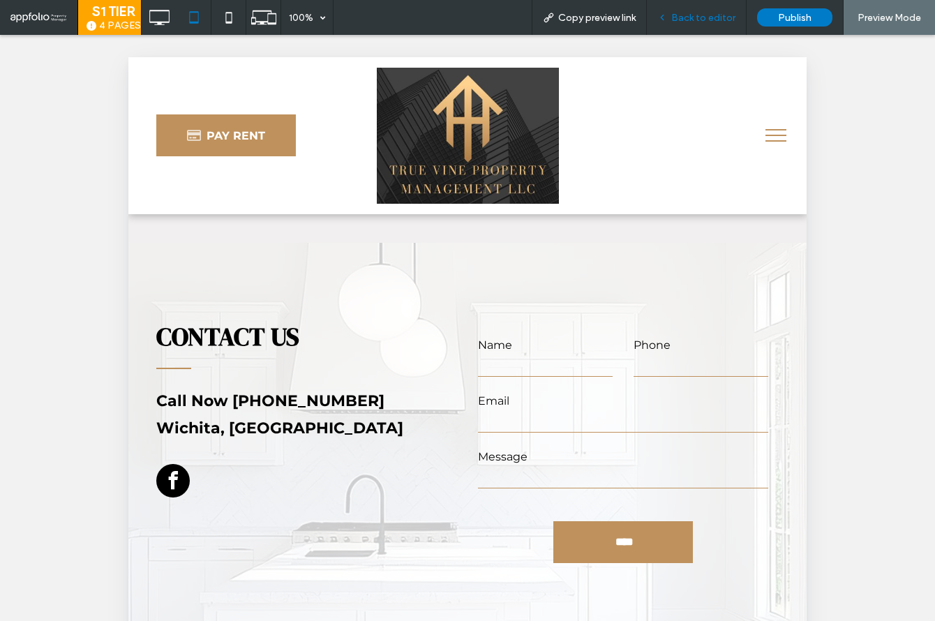
click at [698, 22] on span "Back to editor" at bounding box center [703, 18] width 64 height 12
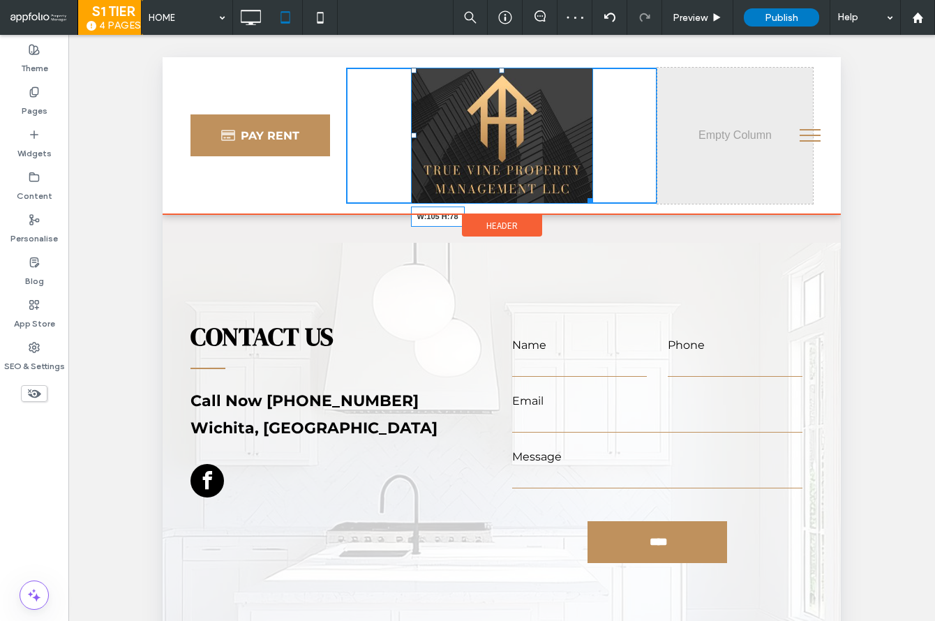
drag, startPoint x: 585, startPoint y: 200, endPoint x: 530, endPoint y: 123, distance: 94.1
click at [530, 123] on div "PAY RENT Click To Paste W:105 H:78 Click To Paste Click To Paste" at bounding box center [502, 135] width 678 height 157
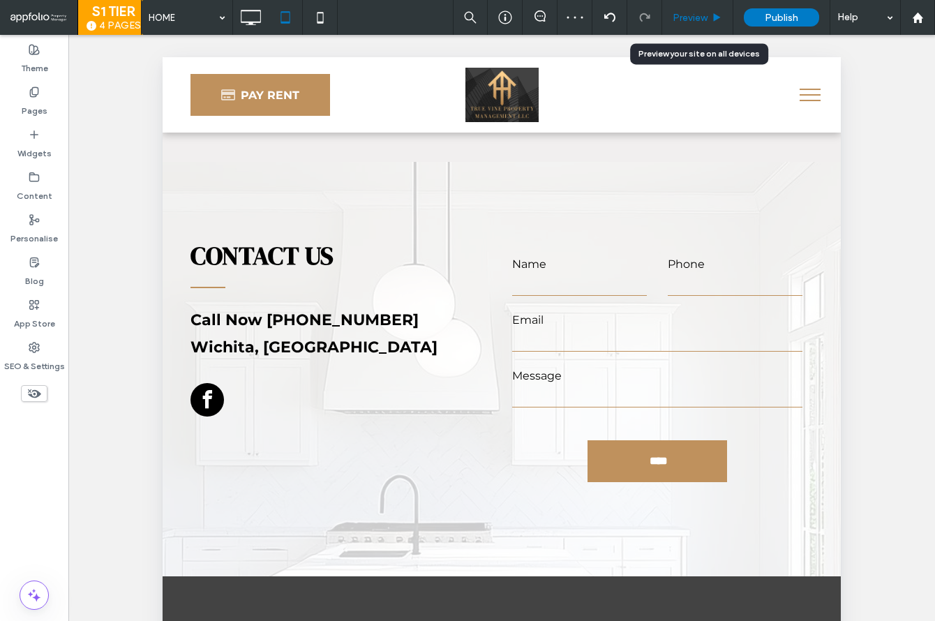
click at [700, 14] on span "Preview" at bounding box center [689, 18] width 35 height 12
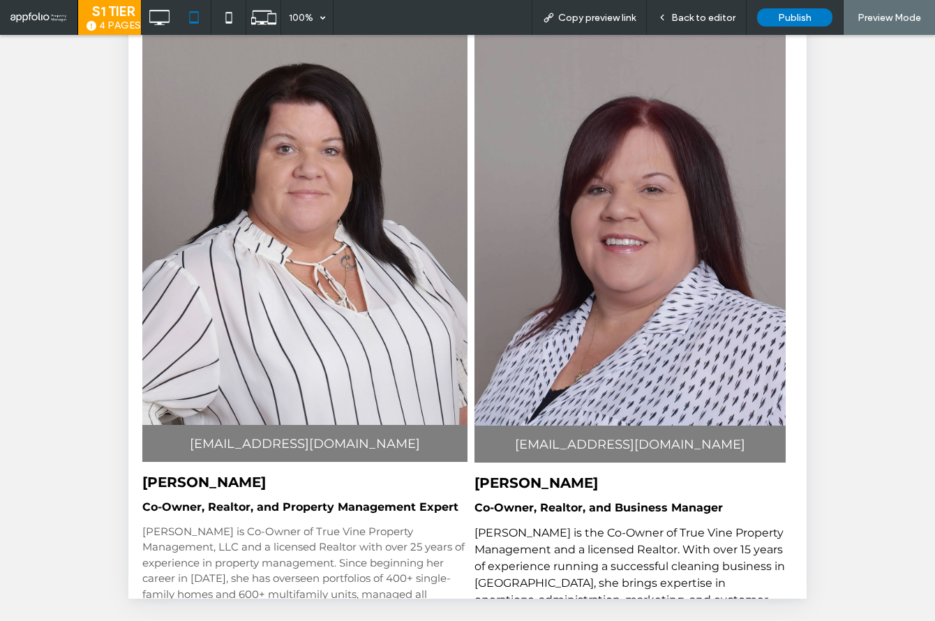
scroll to position [1129, 0]
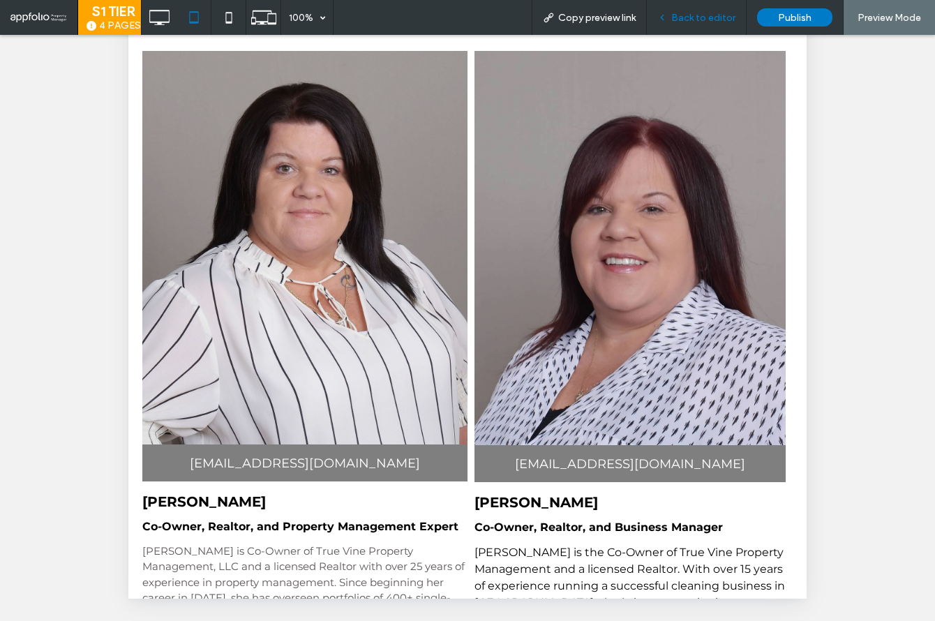
click at [672, 12] on div "Back to editor" at bounding box center [696, 18] width 99 height 12
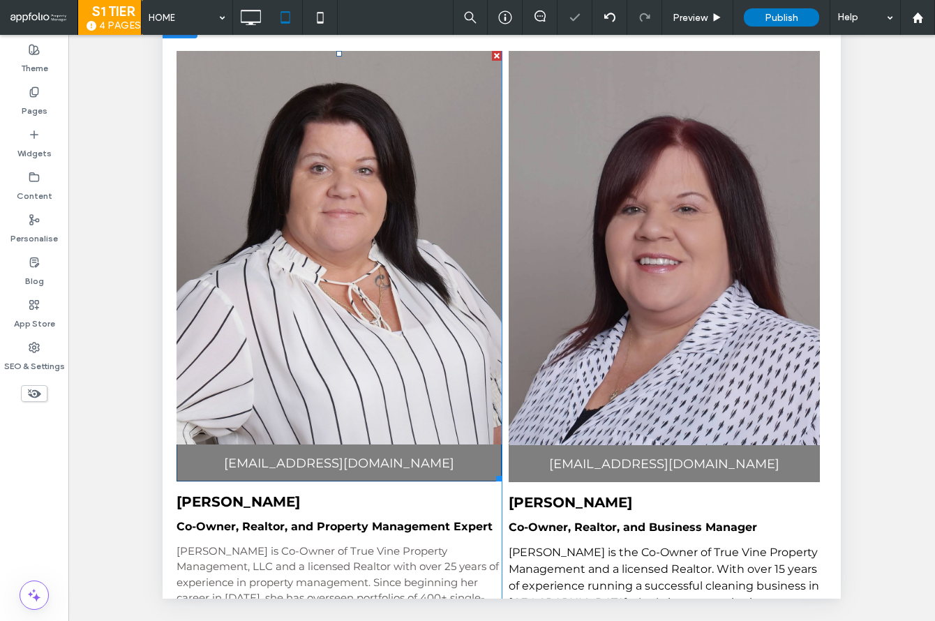
click at [432, 388] on link at bounding box center [338, 247] width 325 height 393
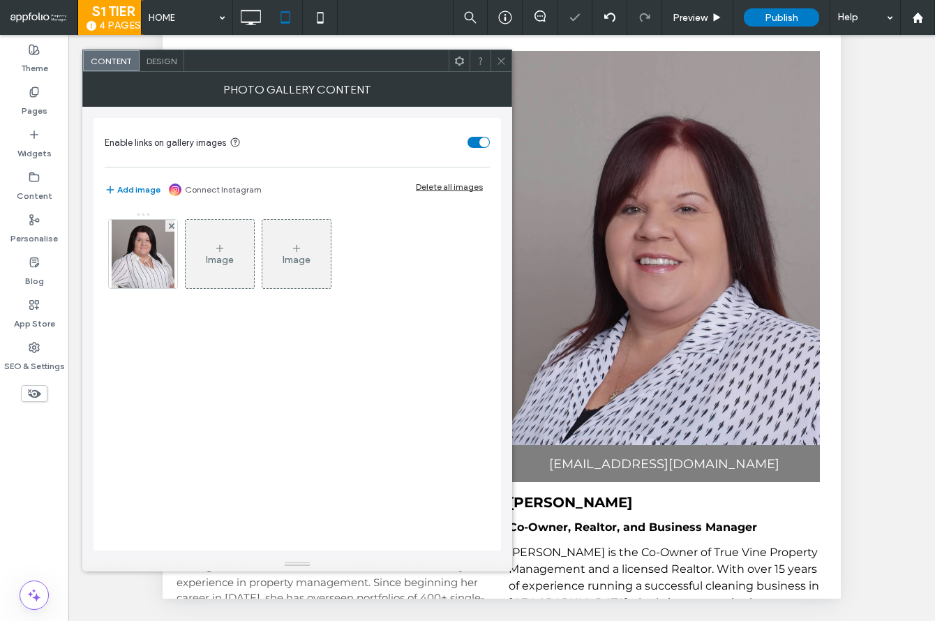
click at [158, 260] on img at bounding box center [143, 254] width 63 height 68
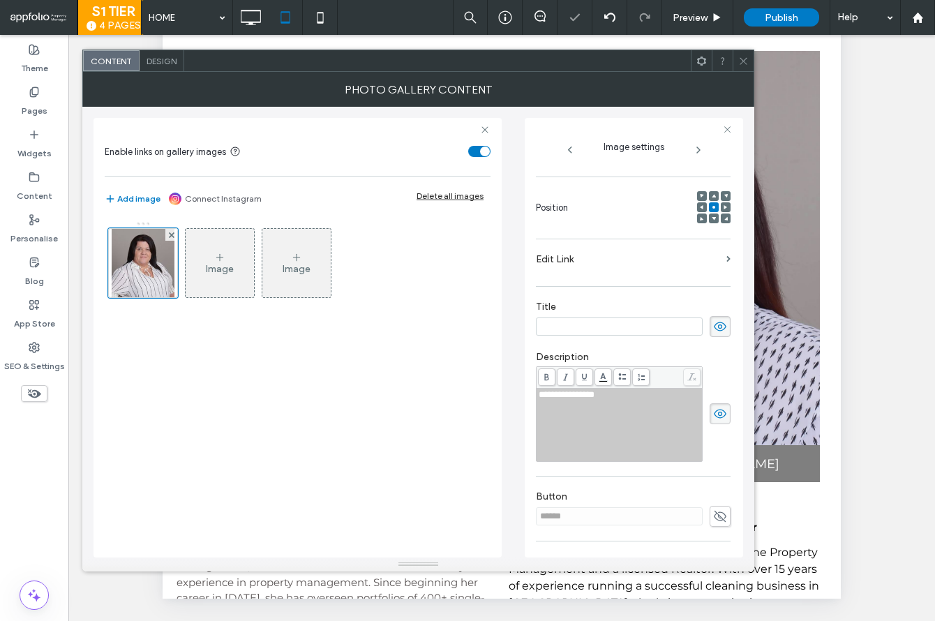
scroll to position [184, 0]
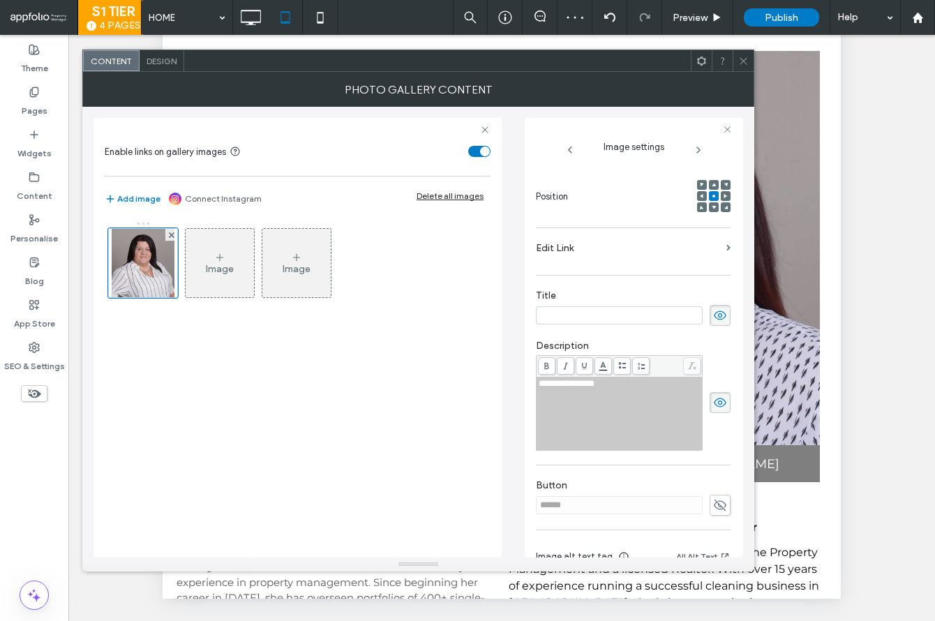
click at [713, 410] on icon at bounding box center [720, 402] width 14 height 15
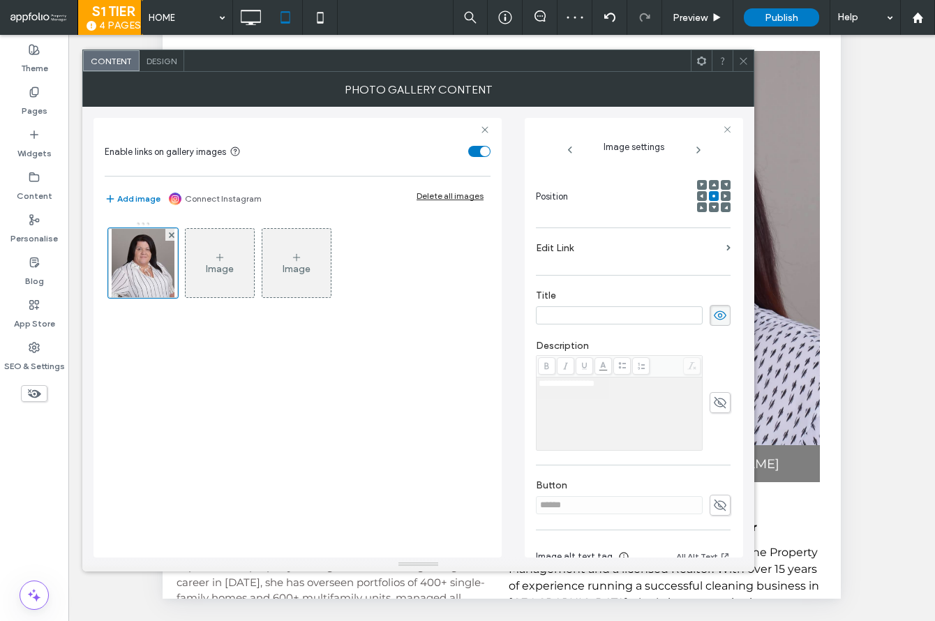
scroll to position [264, 0]
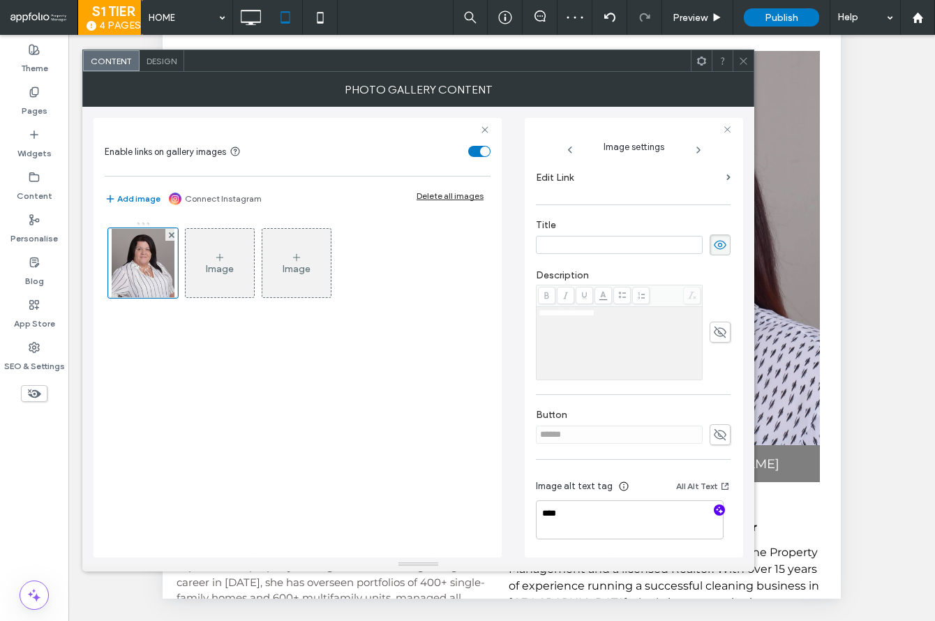
click at [716, 508] on use "button" at bounding box center [720, 510] width 8 height 8
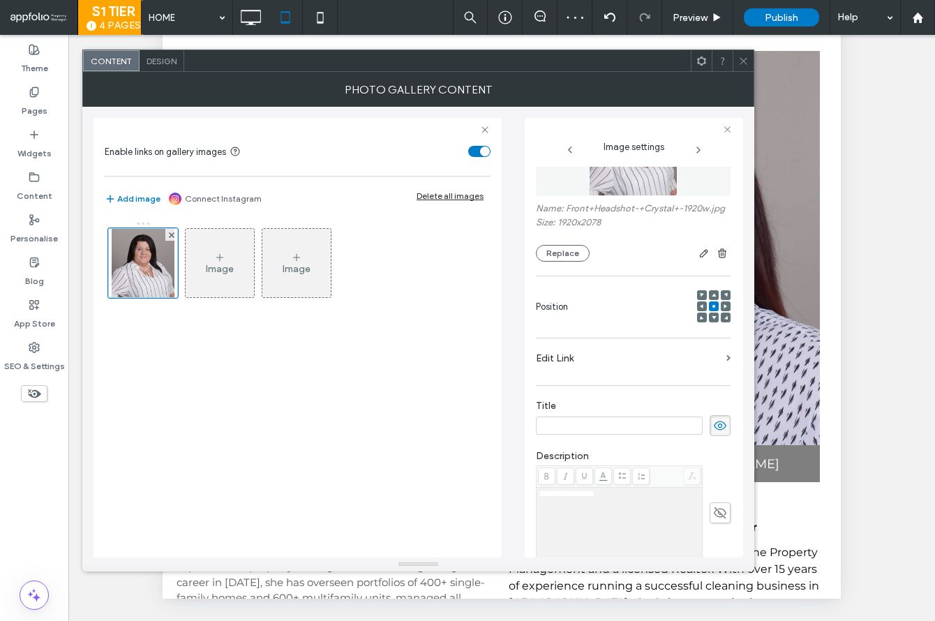
scroll to position [75, 0]
drag, startPoint x: 543, startPoint y: 219, endPoint x: 572, endPoint y: 220, distance: 28.6
click at [572, 216] on label "Name: Front+Headshot-+Crystal+-1920w.jpg" at bounding box center [633, 209] width 195 height 14
copy label "Crystal"
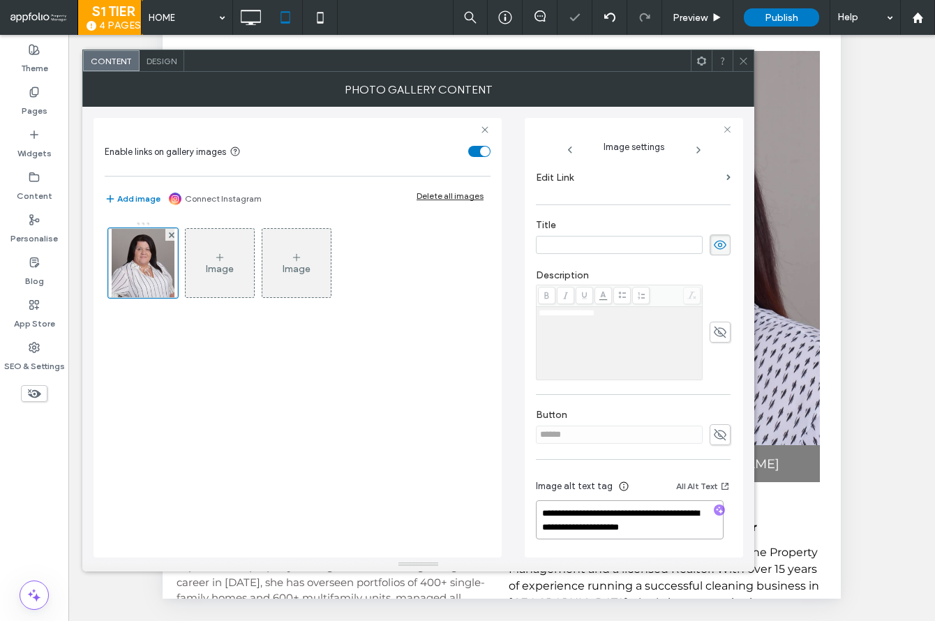
click at [624, 517] on textarea "**********" at bounding box center [630, 519] width 188 height 39
paste textarea
type textarea "**********"
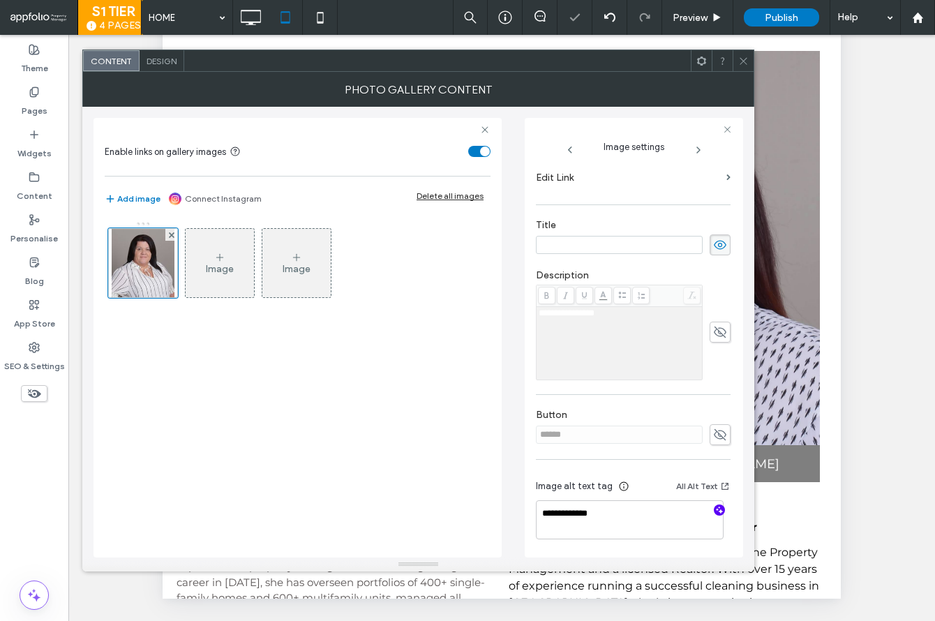
click at [737, 59] on div at bounding box center [742, 60] width 21 height 21
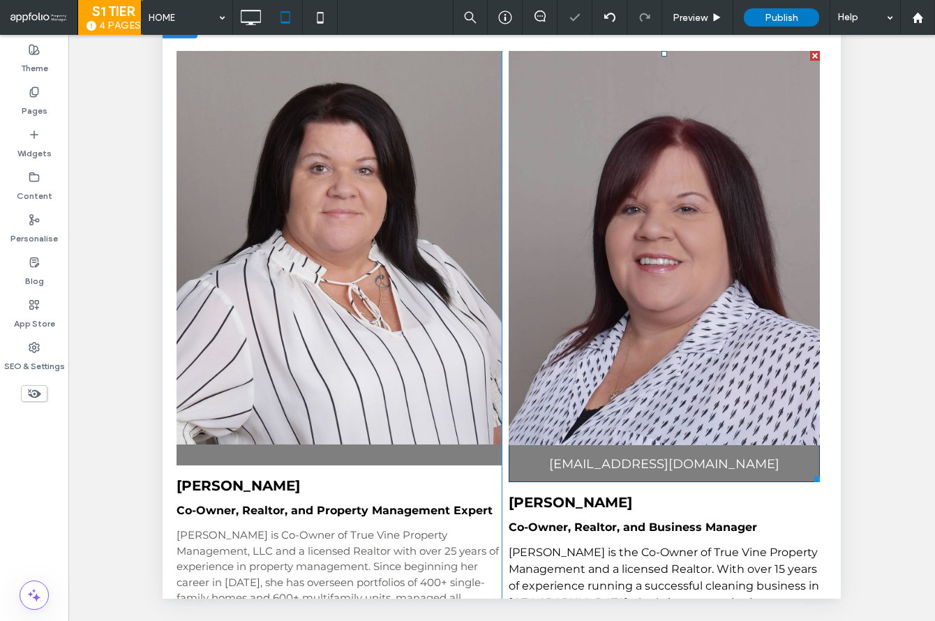
drag, startPoint x: 870, startPoint y: 34, endPoint x: 711, endPoint y: 324, distance: 330.9
click at [708, 327] on link at bounding box center [663, 248] width 311 height 394
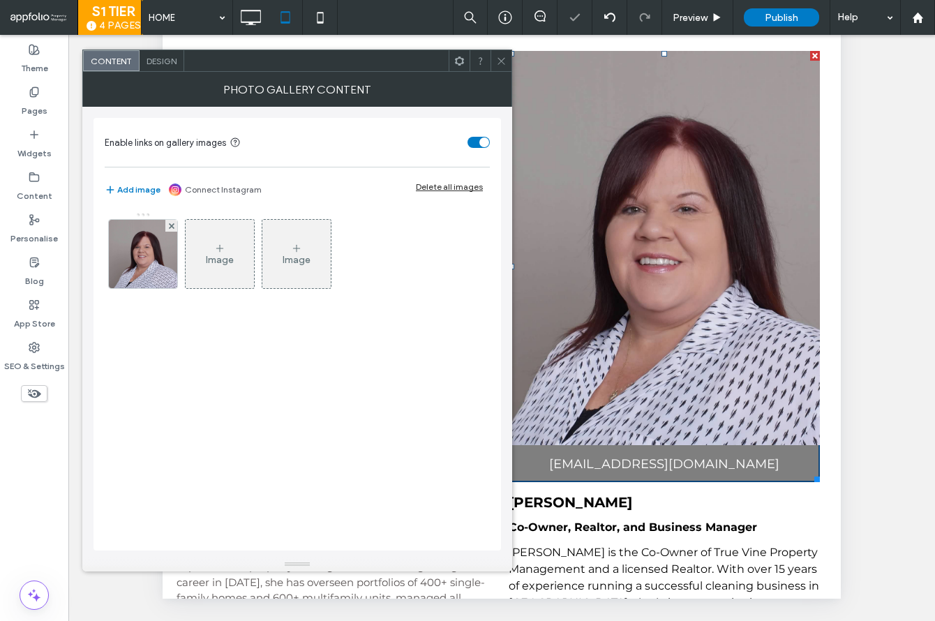
scroll to position [1120, 0]
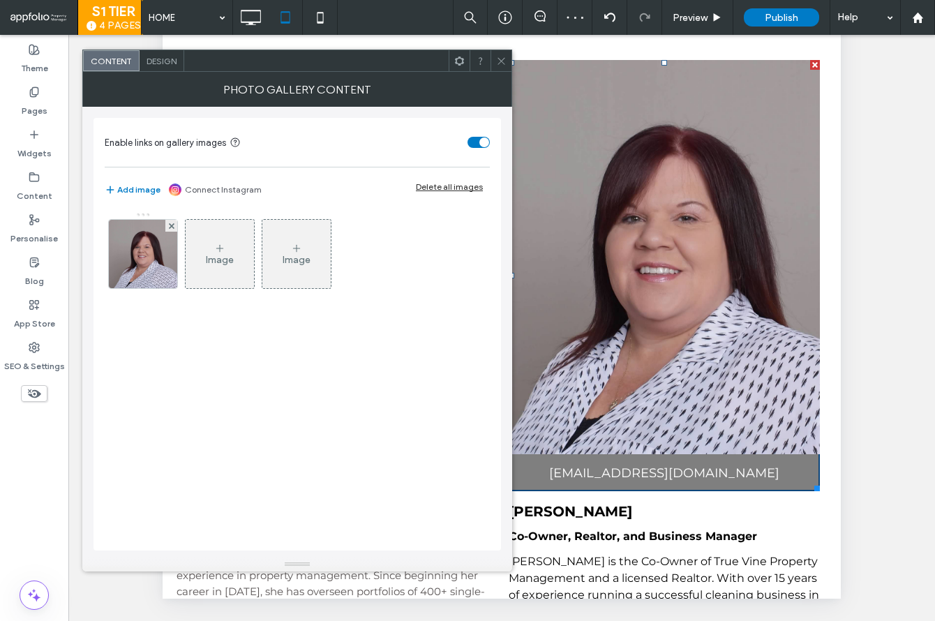
drag, startPoint x: 157, startPoint y: 263, endPoint x: 179, endPoint y: 266, distance: 21.8
click at [157, 263] on img at bounding box center [143, 254] width 86 height 68
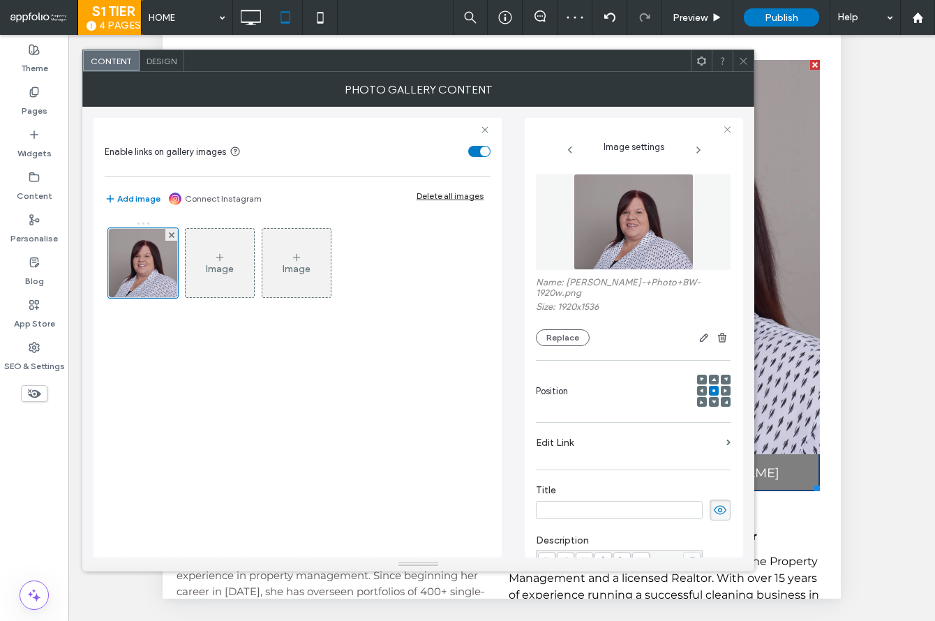
scroll to position [0, 0]
drag, startPoint x: 567, startPoint y: 283, endPoint x: 603, endPoint y: 283, distance: 36.3
click at [603, 283] on label "Name: Trachelle+-+Photo+BW-1920w.png" at bounding box center [633, 289] width 195 height 24
copy label "Trachelle"
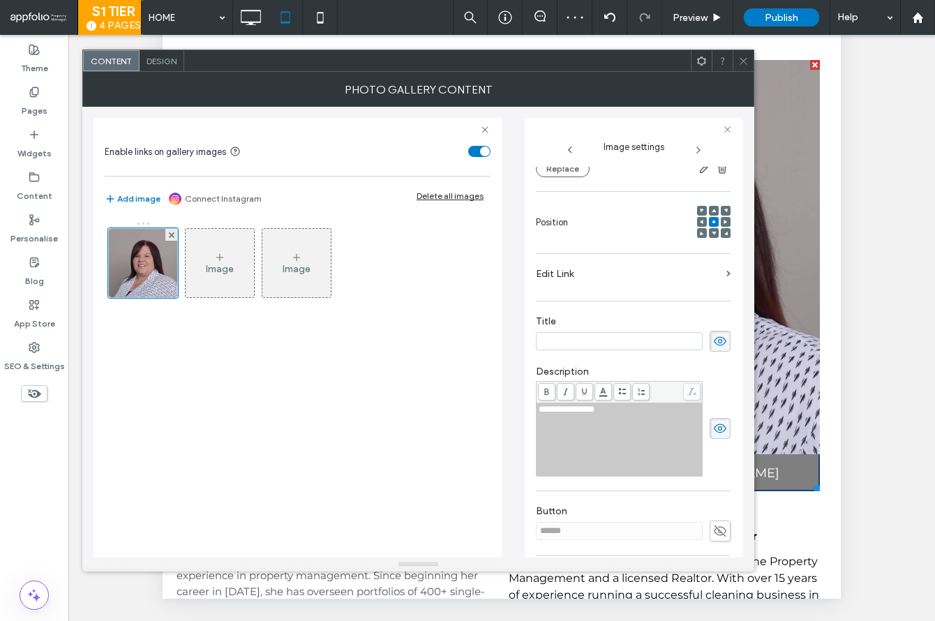
scroll to position [253, 0]
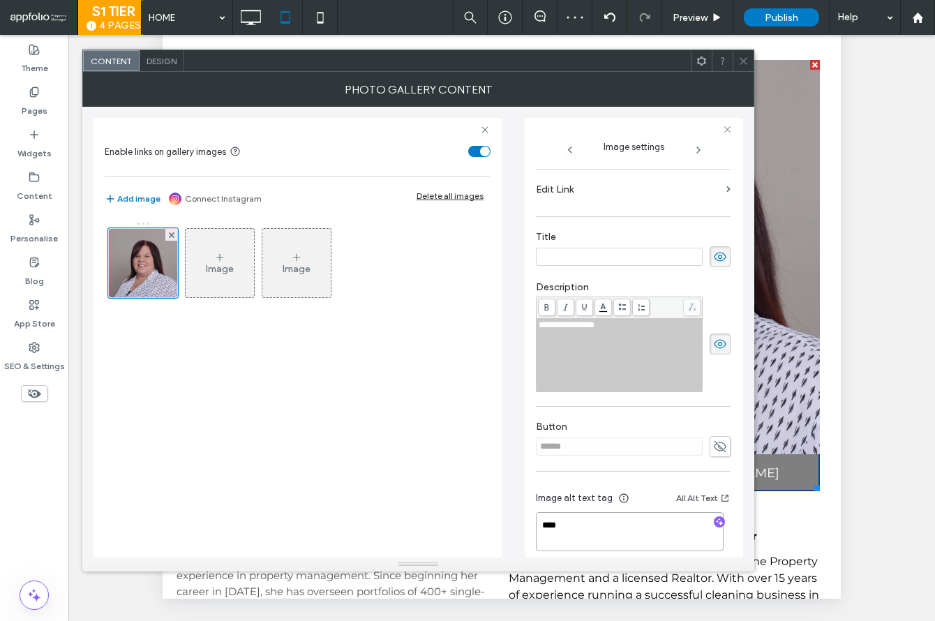
click at [584, 518] on textarea "****" at bounding box center [630, 531] width 188 height 39
click at [583, 518] on textarea "****" at bounding box center [630, 531] width 188 height 39
paste textarea "*****"
type textarea "**********"
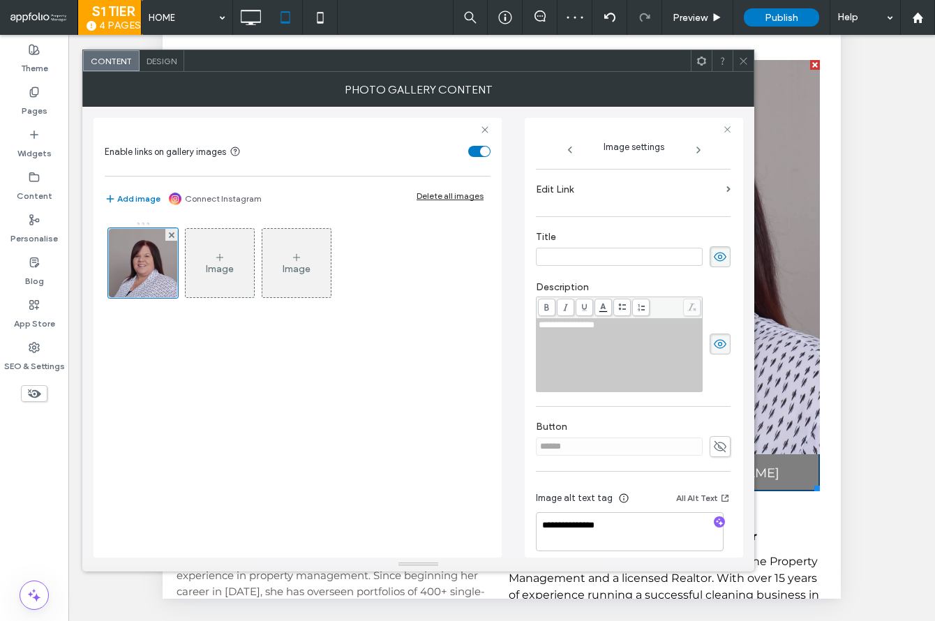
click at [746, 58] on use at bounding box center [742, 60] width 7 height 7
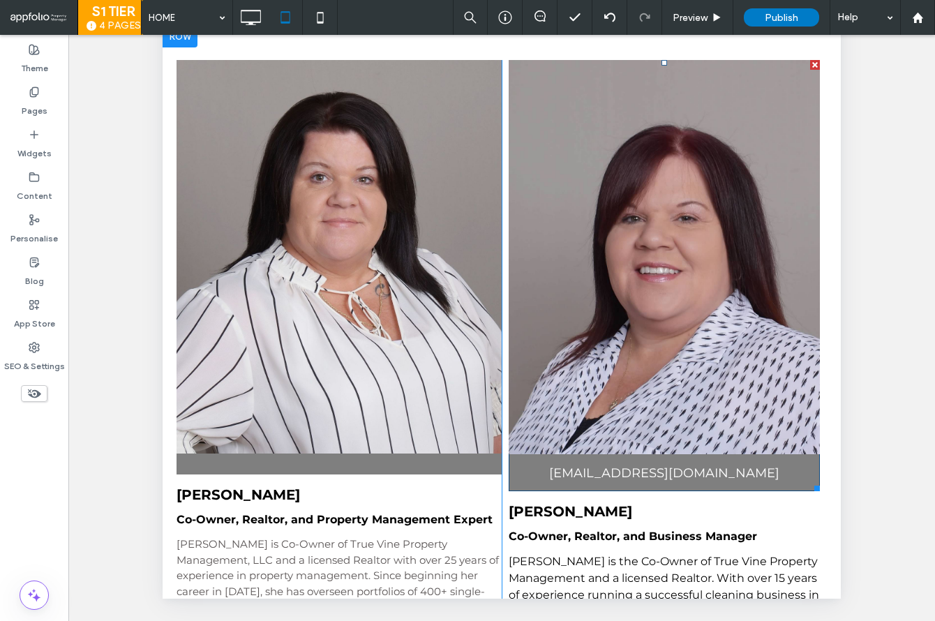
click at [727, 282] on link at bounding box center [663, 257] width 311 height 394
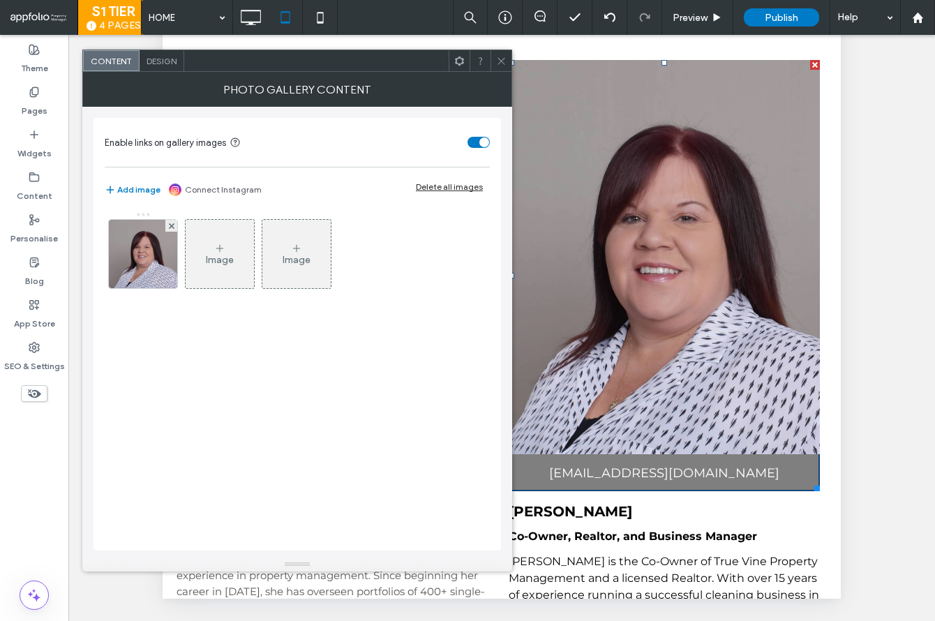
click at [152, 269] on img at bounding box center [143, 254] width 86 height 68
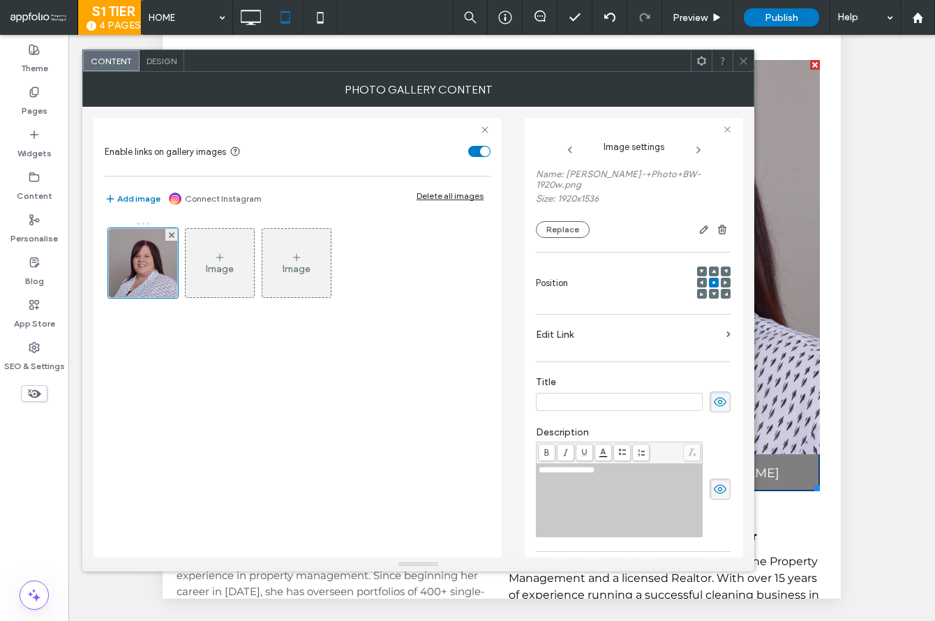
scroll to position [172, 0]
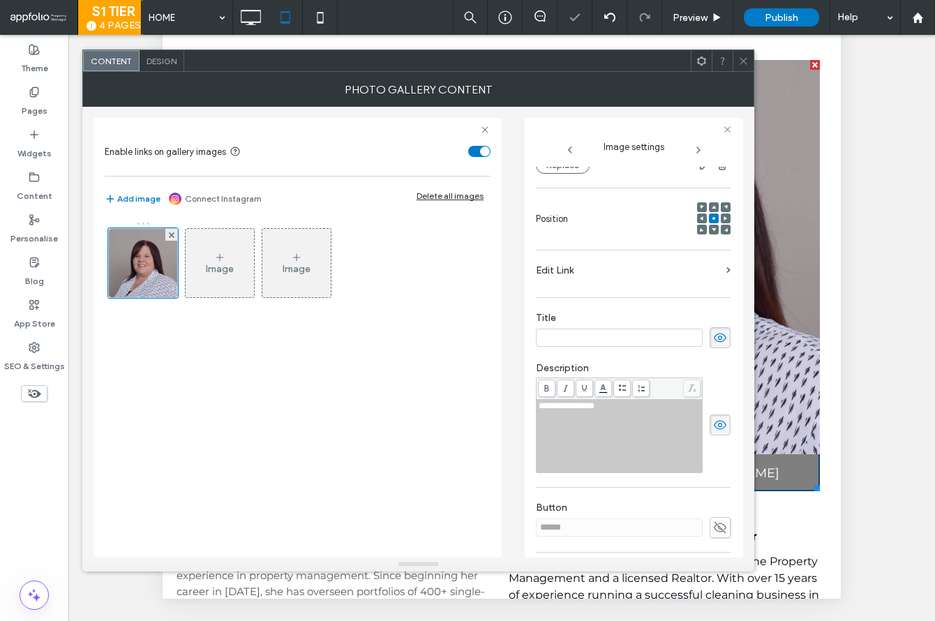
drag, startPoint x: 714, startPoint y: 416, endPoint x: 751, endPoint y: 407, distance: 38.1
click at [714, 417] on icon at bounding box center [720, 424] width 14 height 15
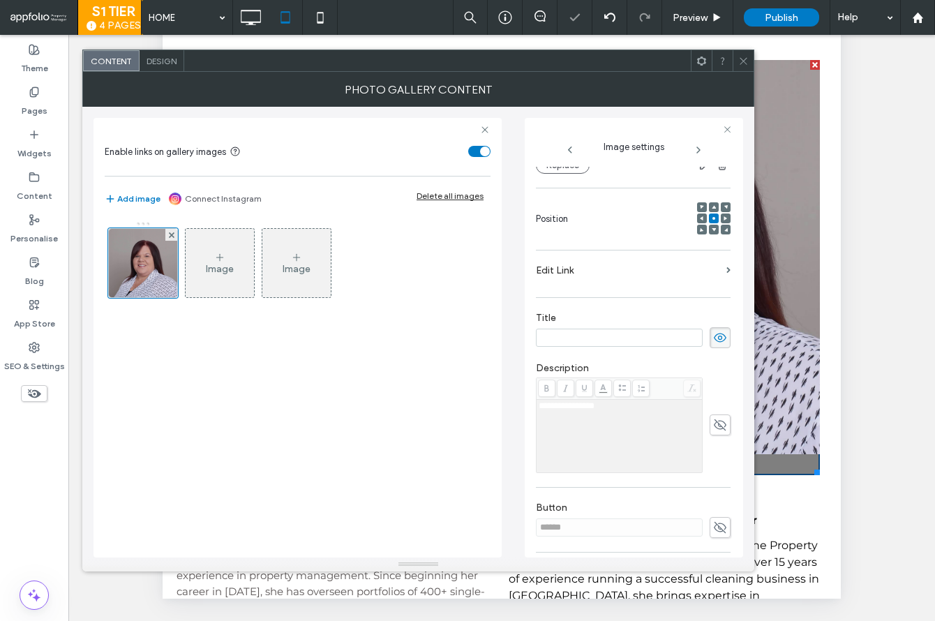
click at [168, 63] on span "Design" at bounding box center [161, 61] width 30 height 10
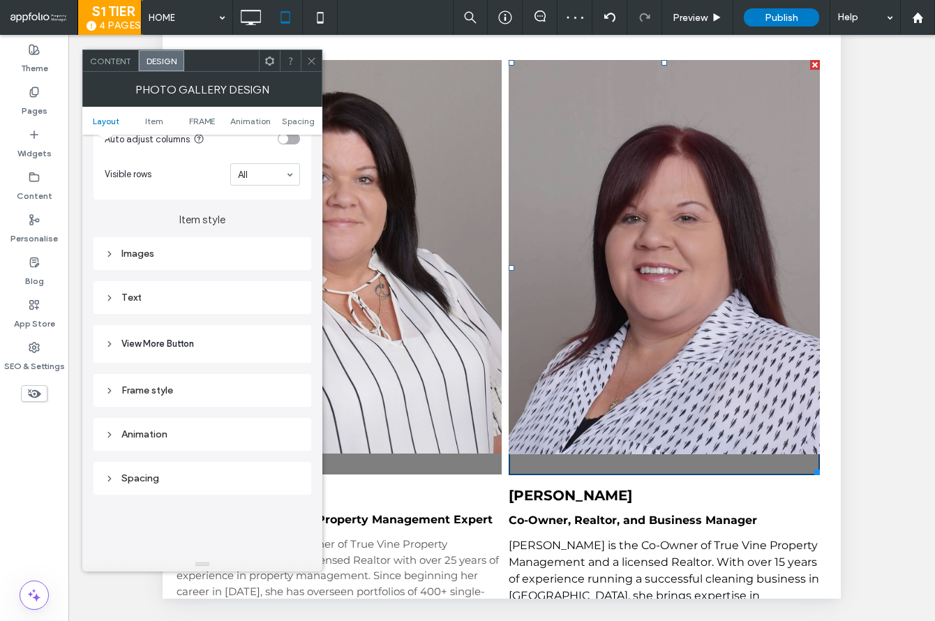
scroll to position [451, 0]
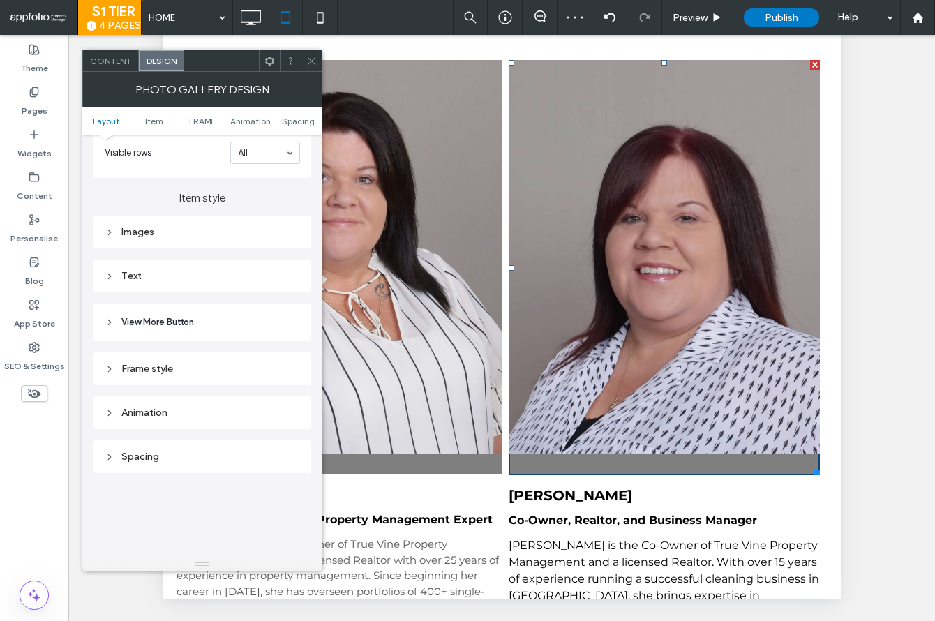
click at [195, 238] on div "Images" at bounding box center [202, 232] width 195 height 12
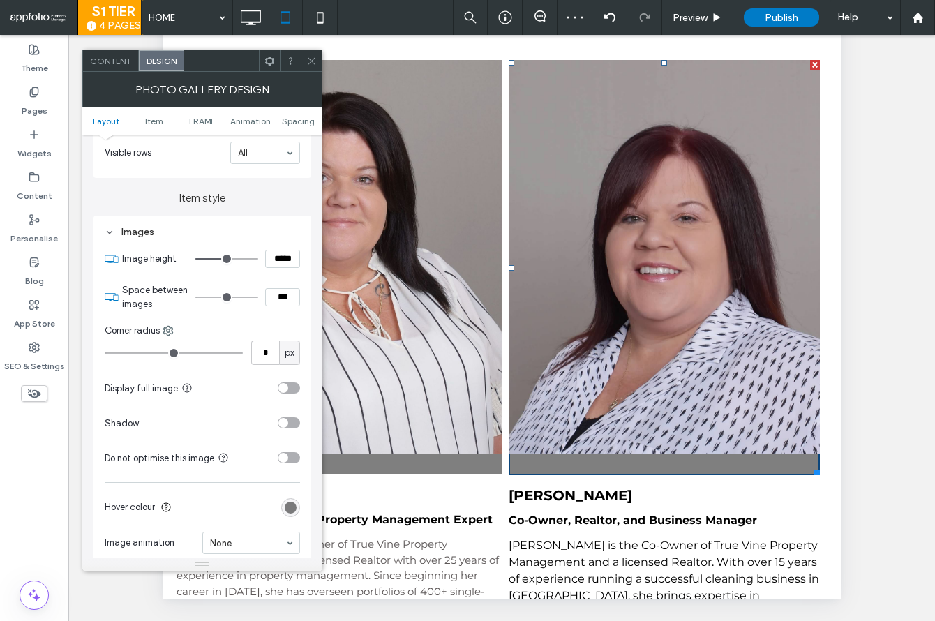
scroll to position [596, 0]
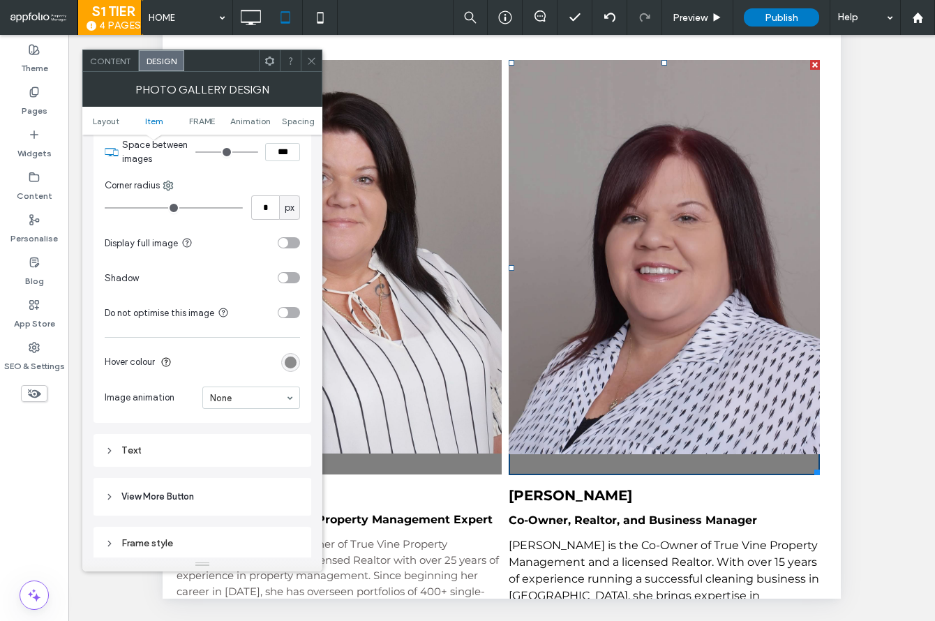
click at [285, 364] on div "rgba(0, 0, 0, 0.5)" at bounding box center [291, 362] width 12 height 12
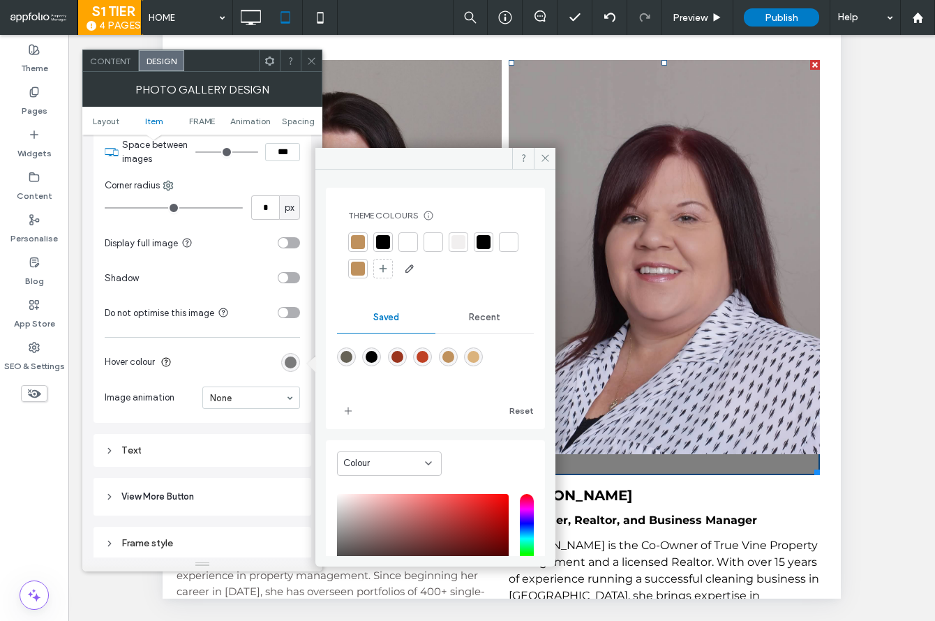
drag, startPoint x: 478, startPoint y: 312, endPoint x: 440, endPoint y: 324, distance: 39.7
click at [477, 312] on span "Recent" at bounding box center [484, 317] width 31 height 11
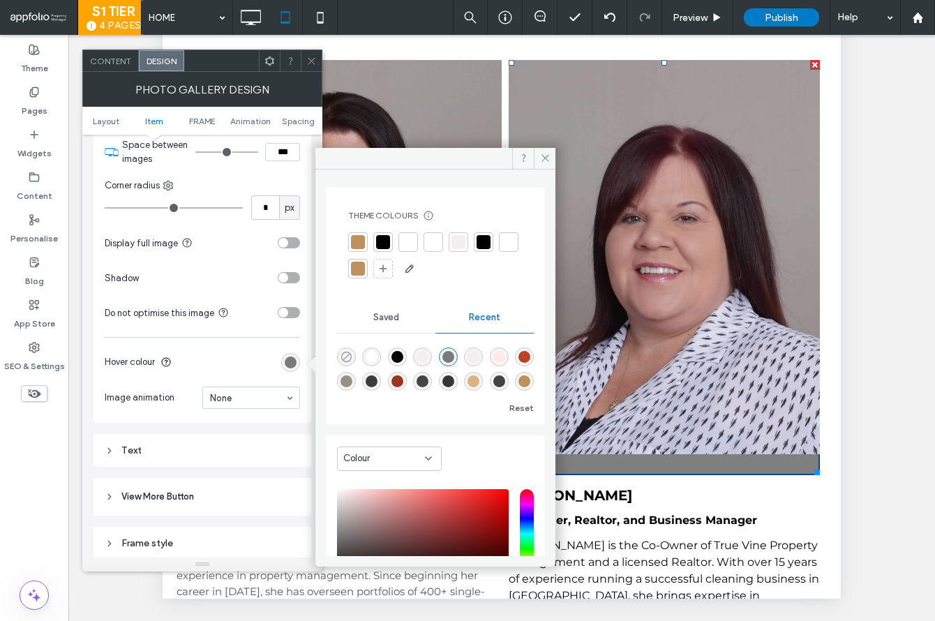
click at [345, 360] on use "rgba(0, 0, 0, 0)" at bounding box center [346, 356] width 10 height 10
type input "*"
type input "**"
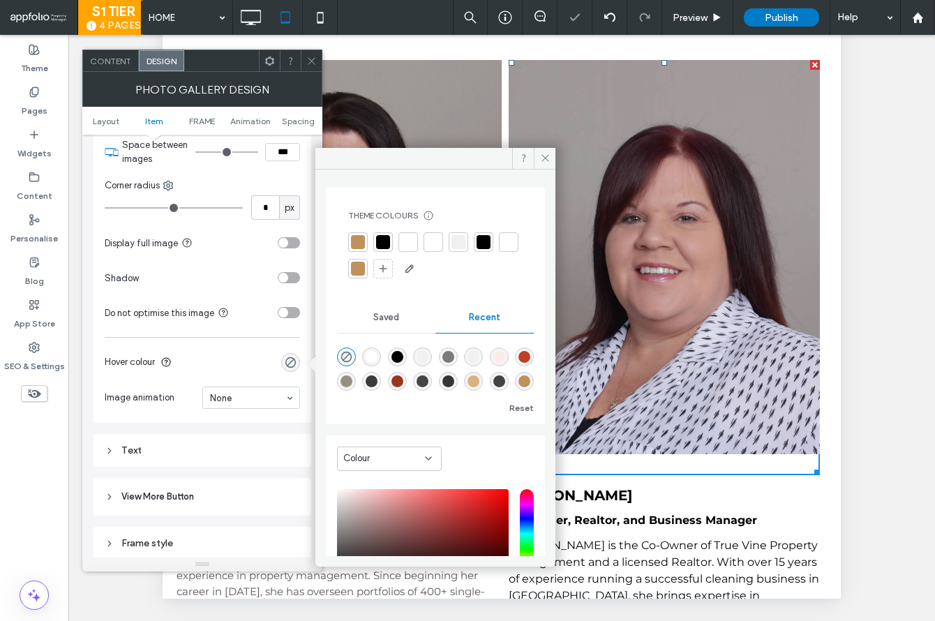
click at [312, 64] on icon at bounding box center [311, 61] width 10 height 10
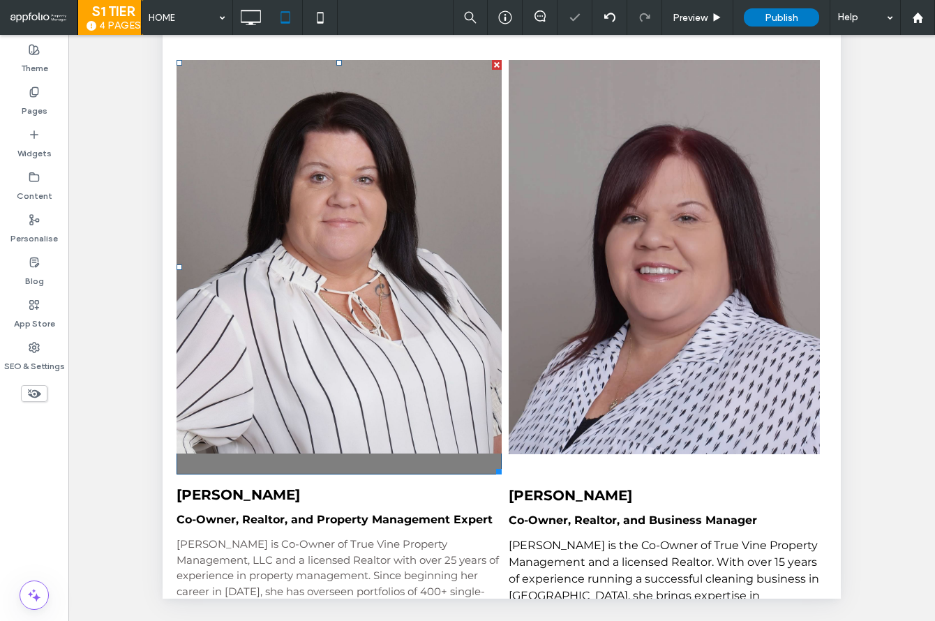
click at [378, 235] on link at bounding box center [338, 256] width 325 height 393
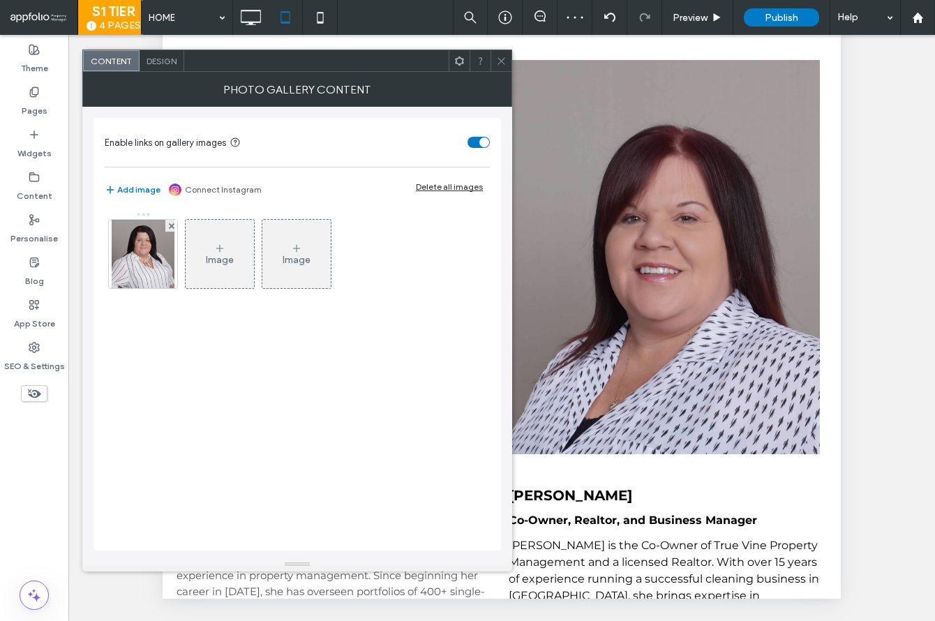
drag, startPoint x: 157, startPoint y: 76, endPoint x: 159, endPoint y: 67, distance: 9.3
click at [157, 75] on div "Photo gallery content" at bounding box center [297, 89] width 430 height 35
click at [160, 66] on div "Design" at bounding box center [161, 60] width 45 height 21
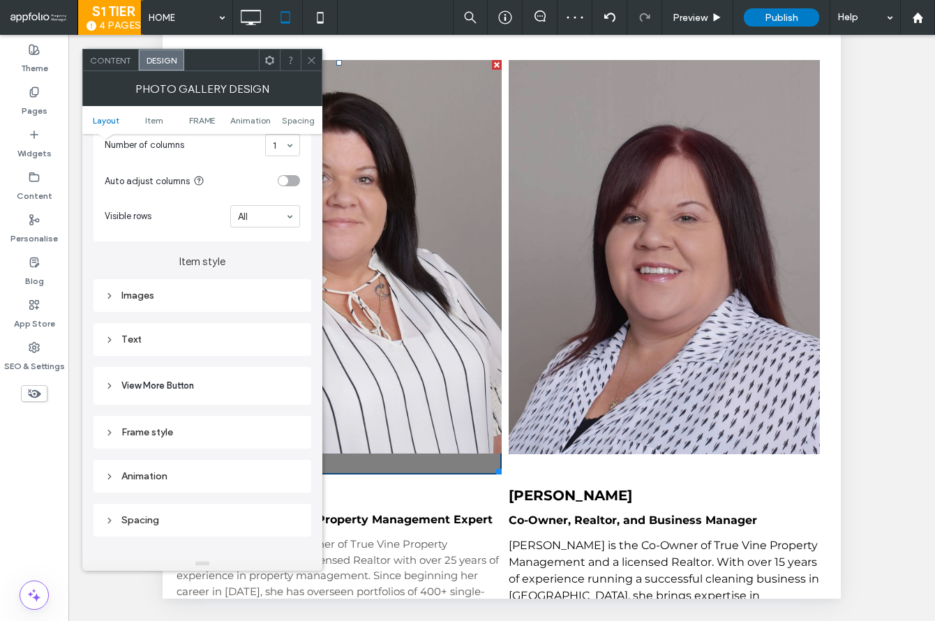
scroll to position [407, 0]
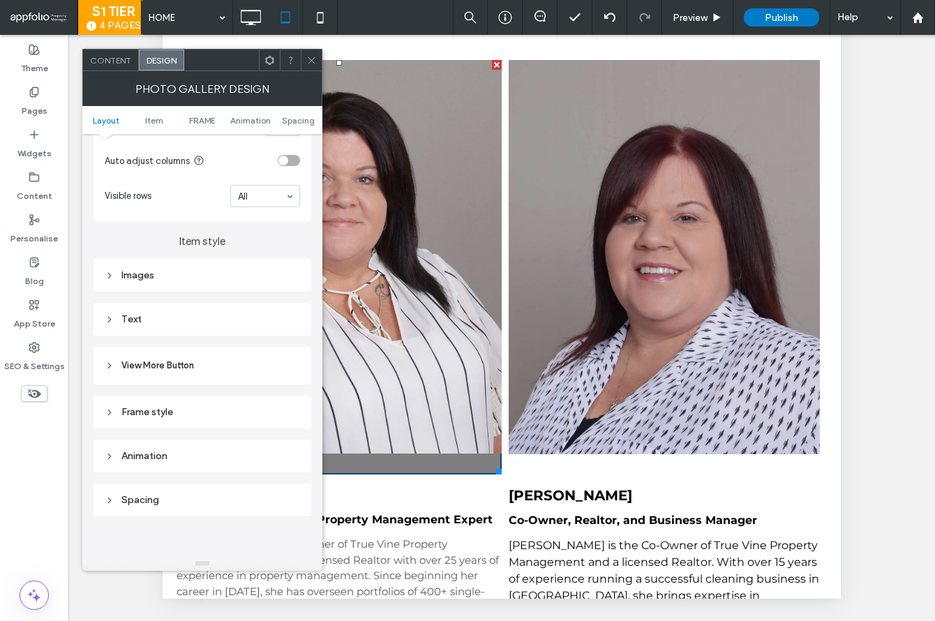
click at [219, 273] on div "Images" at bounding box center [202, 275] width 195 height 12
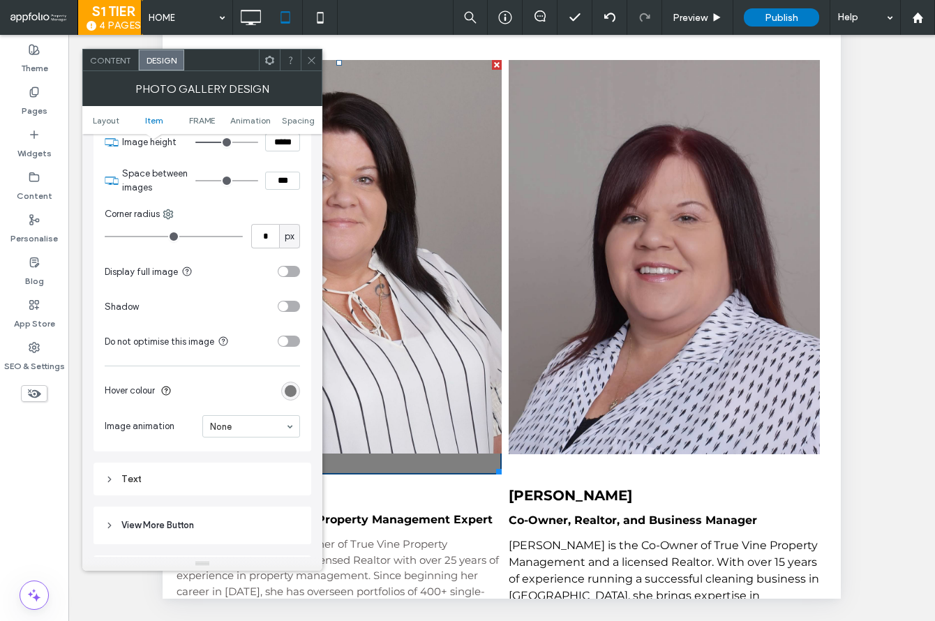
scroll to position [585, 0]
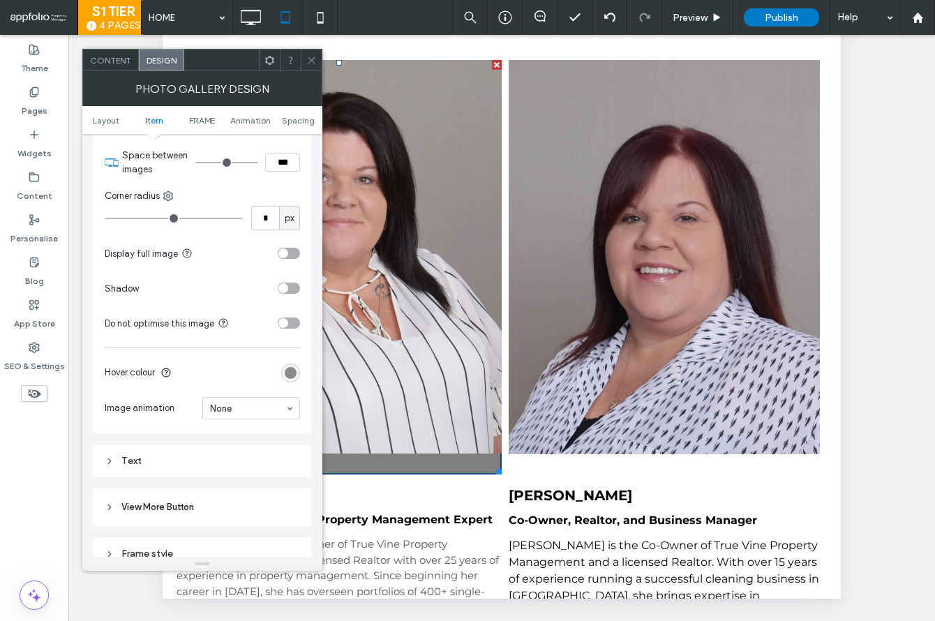
click at [296, 370] on div "rgba(0, 0, 0, 0.5)" at bounding box center [291, 373] width 12 height 12
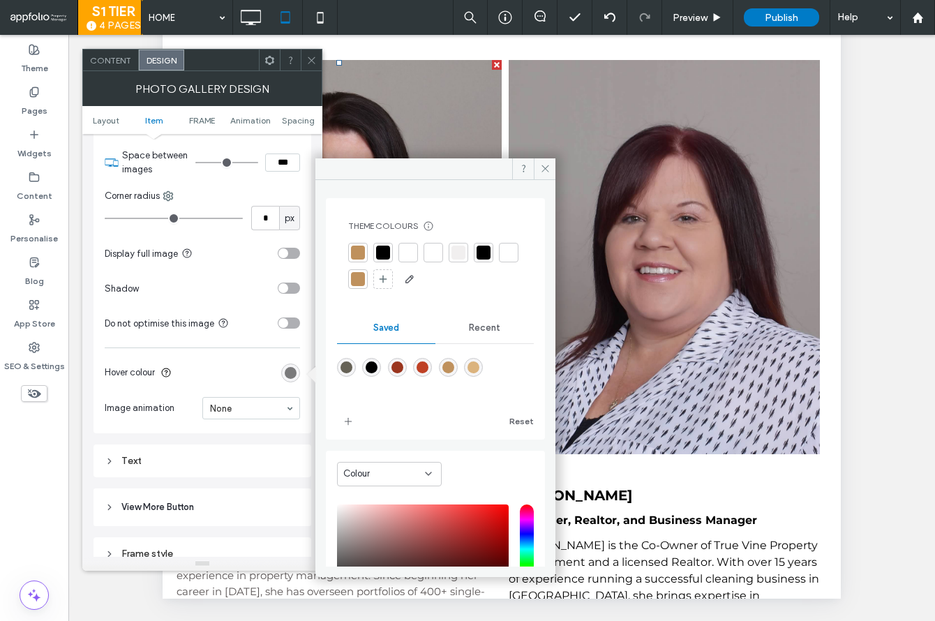
drag, startPoint x: 478, startPoint y: 332, endPoint x: 451, endPoint y: 338, distance: 28.6
click at [478, 331] on span "Recent" at bounding box center [484, 327] width 31 height 11
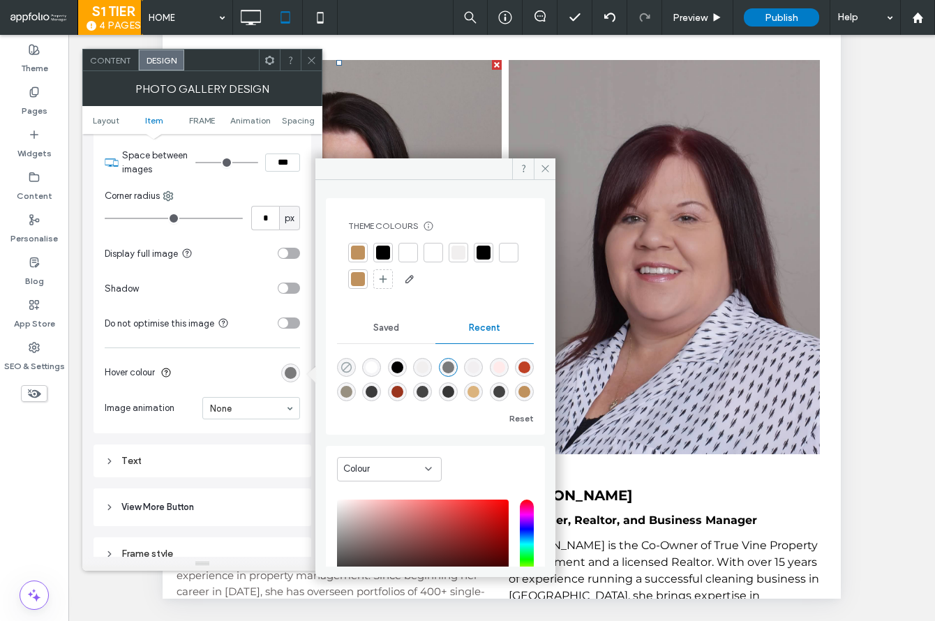
click at [340, 369] on div "rgba(0, 0, 0, 0)" at bounding box center [346, 367] width 19 height 19
type input "*"
type input "**"
click at [316, 59] on icon at bounding box center [311, 60] width 10 height 10
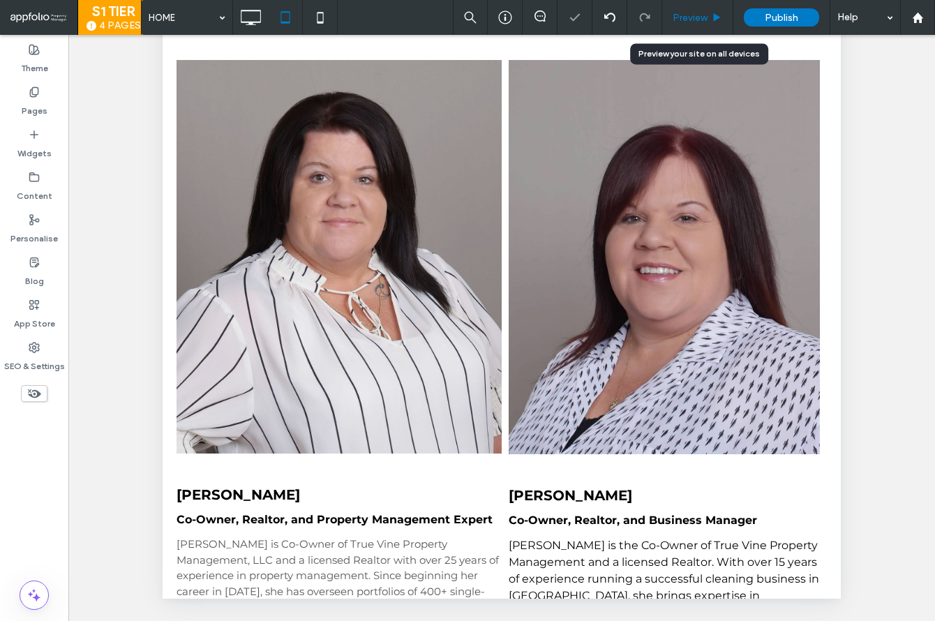
click at [696, 24] on div "Preview" at bounding box center [697, 17] width 71 height 35
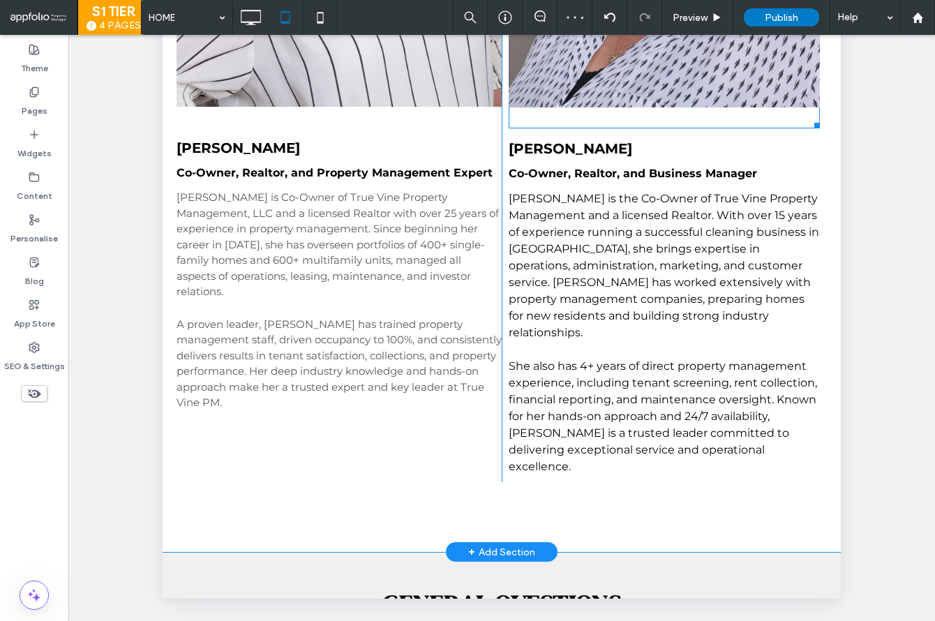
scroll to position [1479, 0]
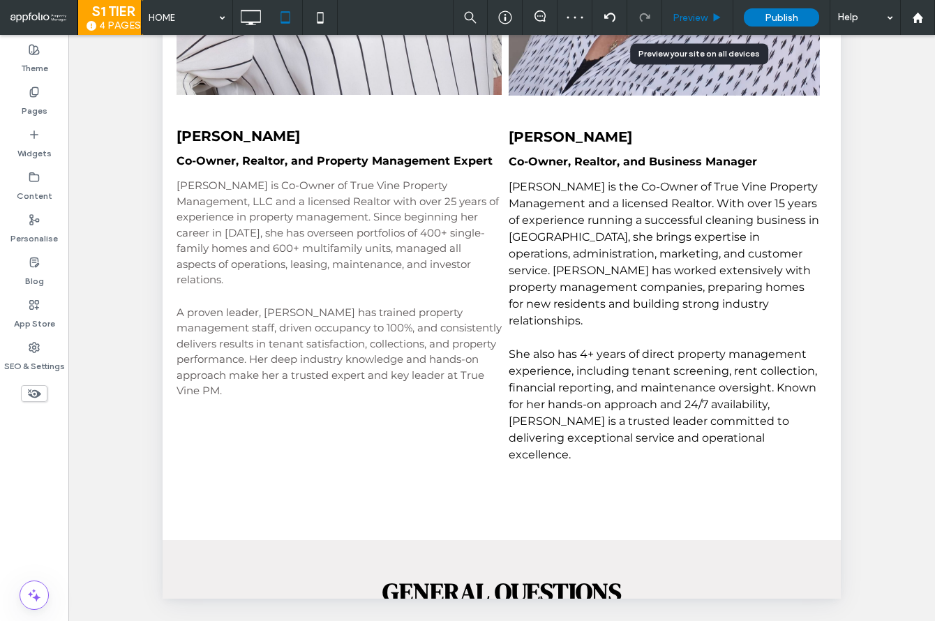
click at [687, 16] on span "Preview" at bounding box center [689, 18] width 35 height 12
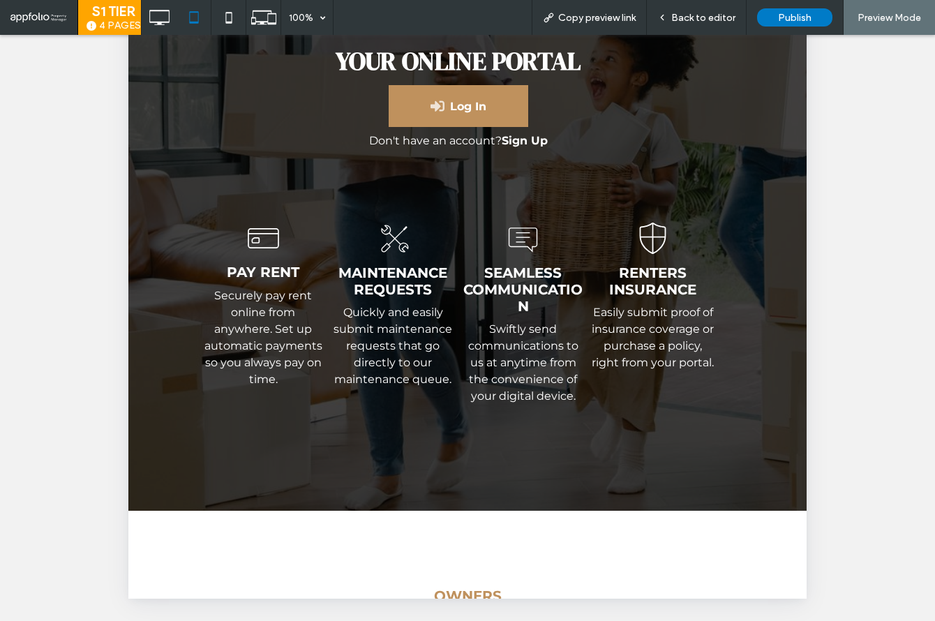
scroll to position [2928, 0]
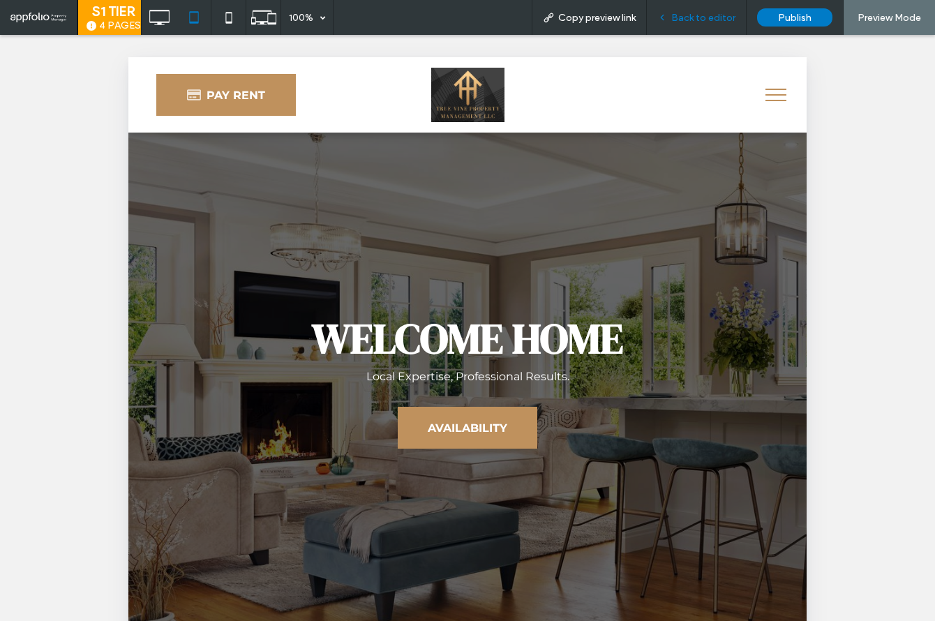
click at [684, 26] on div "Back to editor" at bounding box center [697, 17] width 100 height 35
click at [679, 17] on span "Back to editor" at bounding box center [703, 18] width 64 height 12
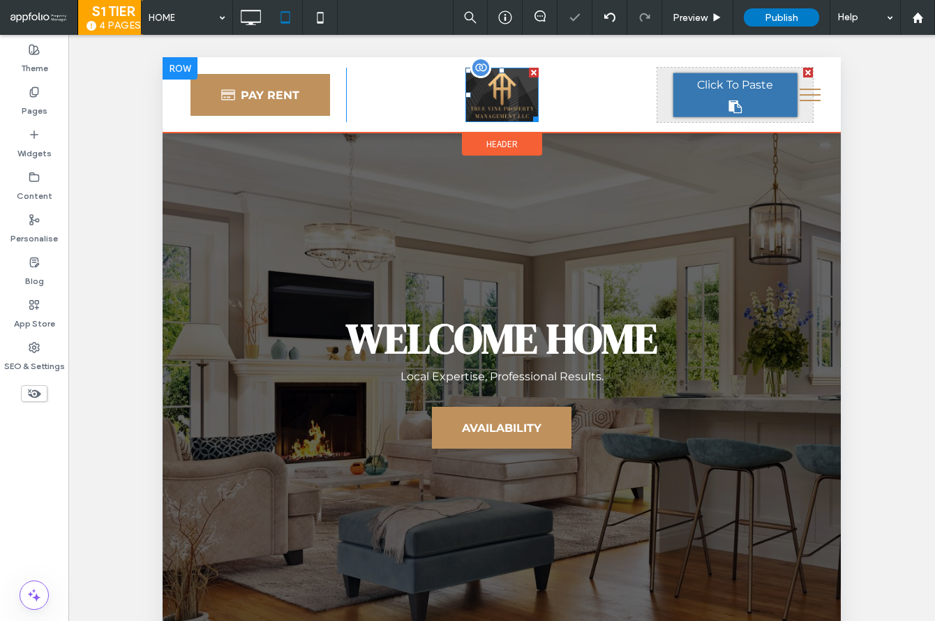
drag, startPoint x: 475, startPoint y: 98, endPoint x: 487, endPoint y: 101, distance: 12.4
click at [476, 98] on img at bounding box center [501, 95] width 73 height 54
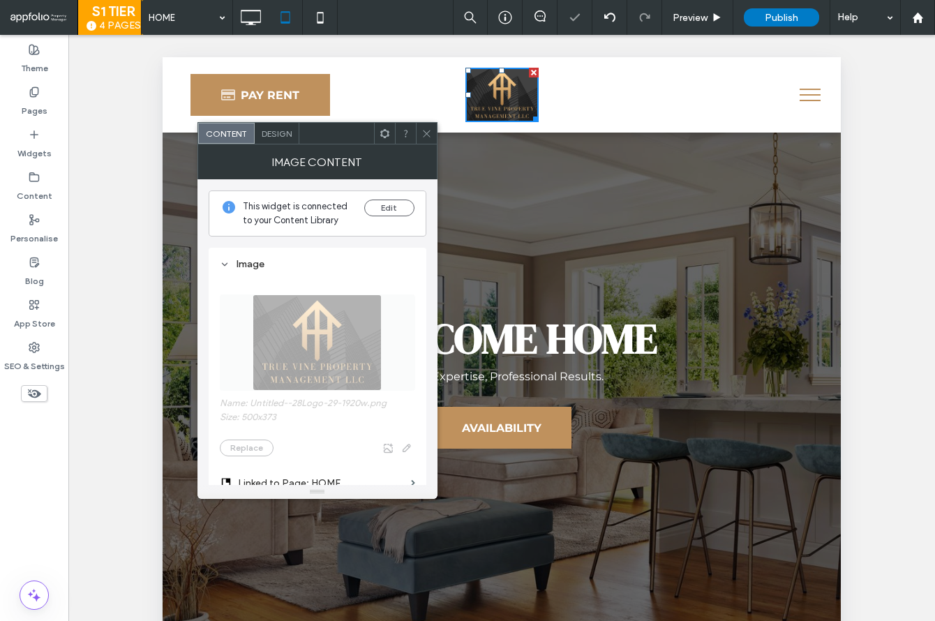
scroll to position [171, 0]
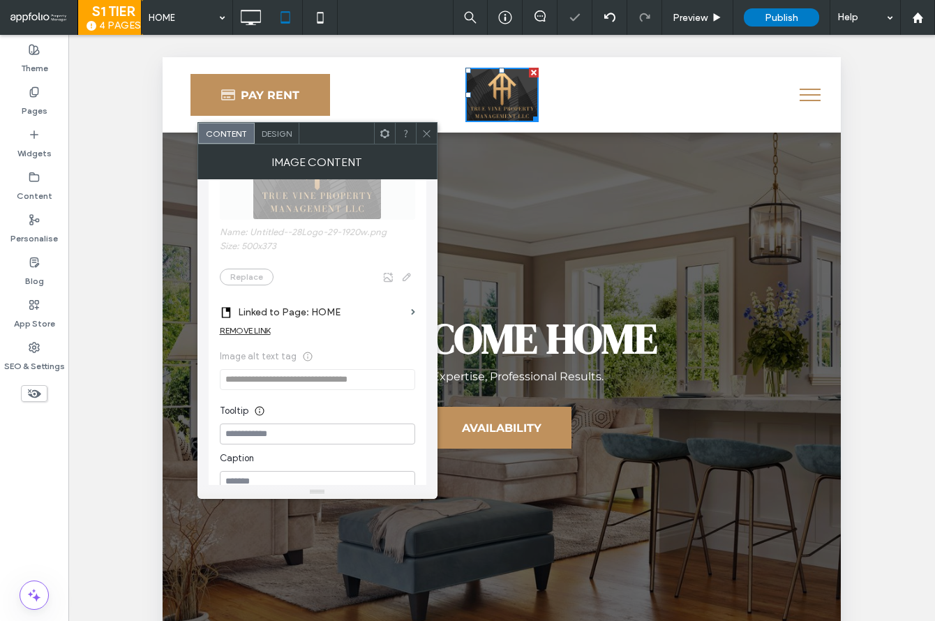
click at [422, 125] on span at bounding box center [426, 133] width 10 height 21
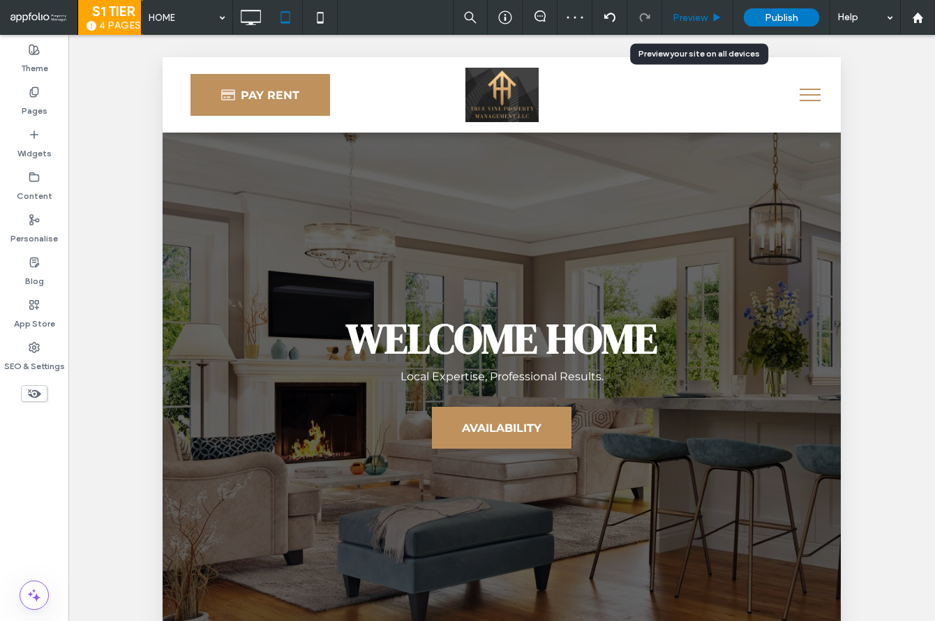
click at [691, 10] on div "Preview" at bounding box center [697, 17] width 71 height 35
click at [694, 24] on div "Preview" at bounding box center [697, 17] width 71 height 35
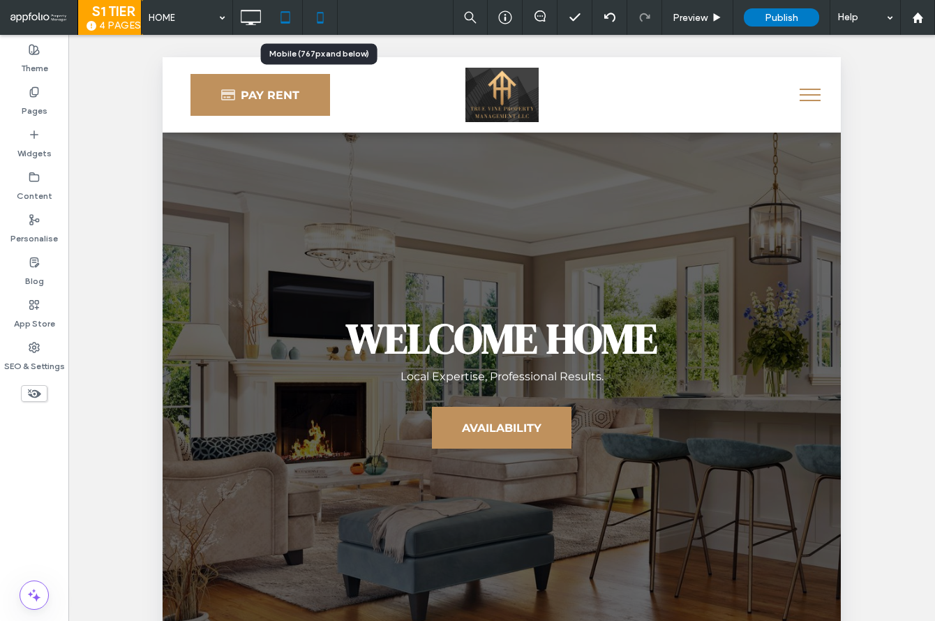
click at [312, 20] on icon at bounding box center [320, 17] width 28 height 28
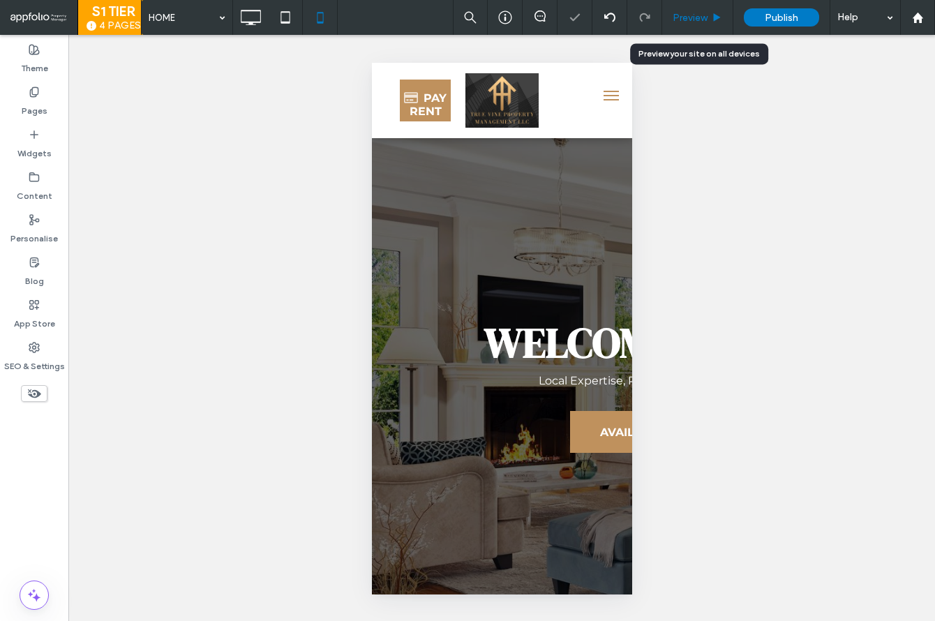
click at [670, 20] on div "Preview" at bounding box center [697, 18] width 70 height 12
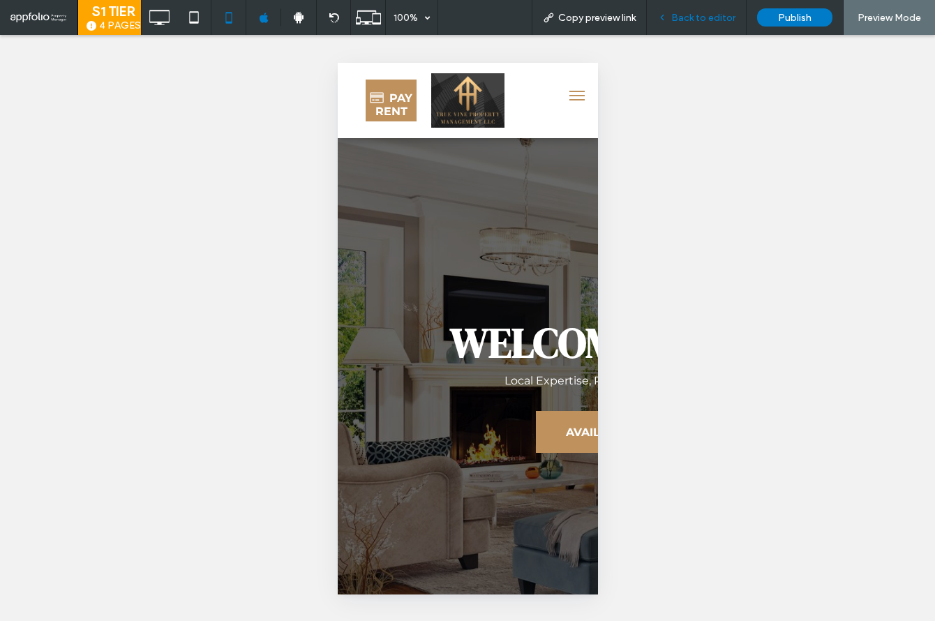
click at [716, 13] on span "Back to editor" at bounding box center [703, 18] width 64 height 12
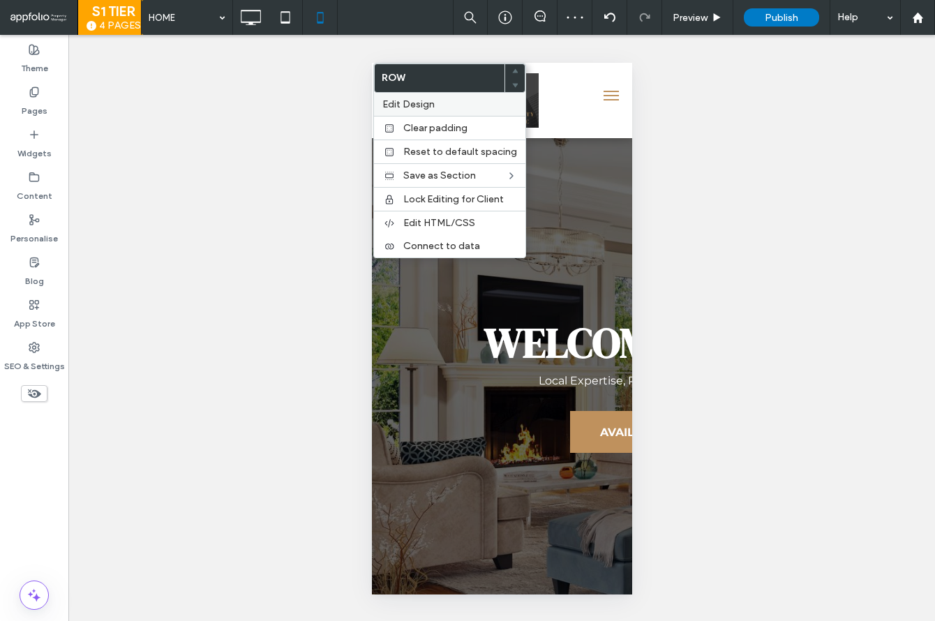
click at [410, 110] on div "Edit Design" at bounding box center [449, 104] width 151 height 23
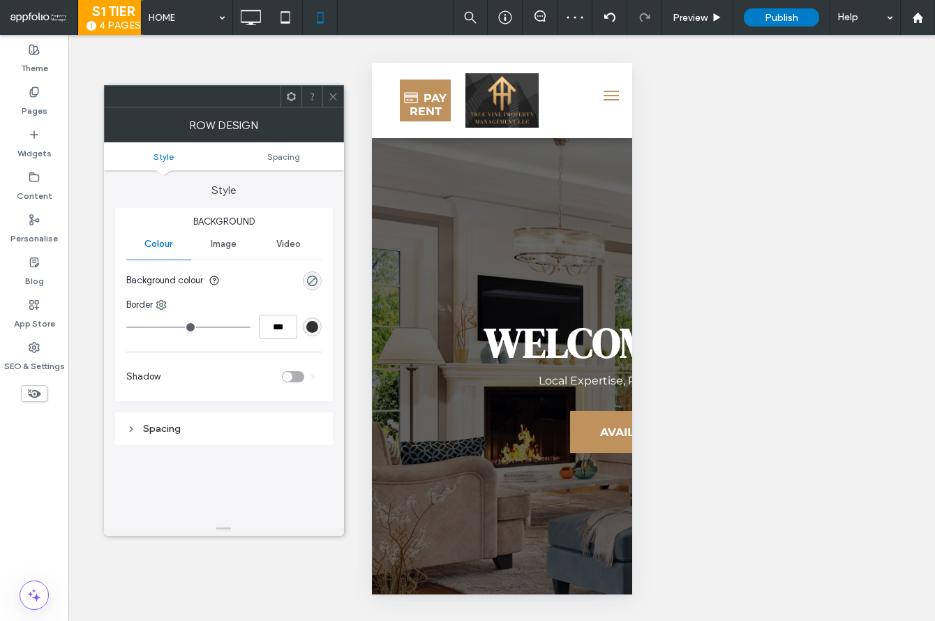
click at [318, 280] on div "rgba(0, 0, 0, 0)" at bounding box center [312, 280] width 19 height 19
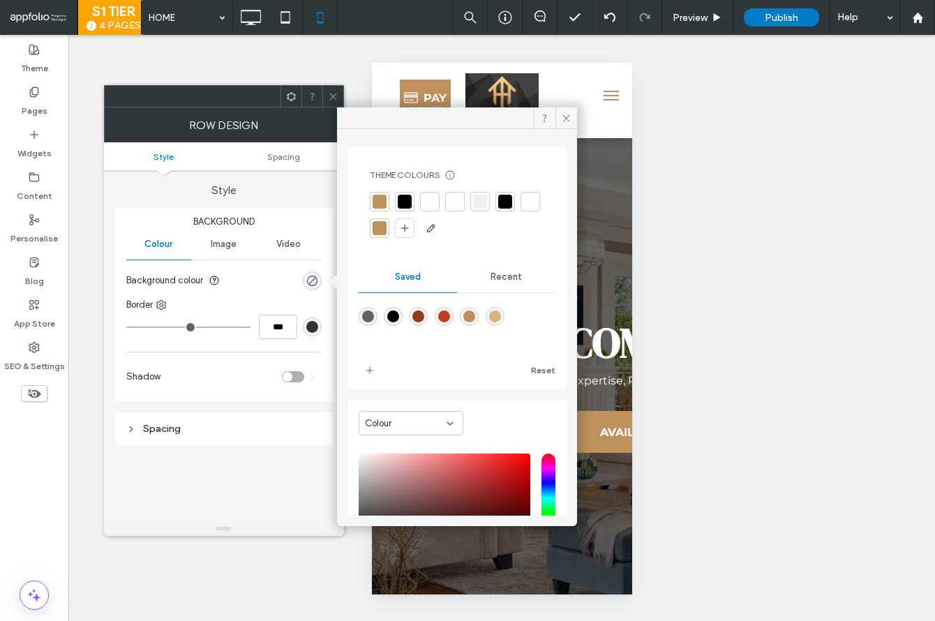
click at [509, 276] on span "Recent" at bounding box center [505, 276] width 31 height 11
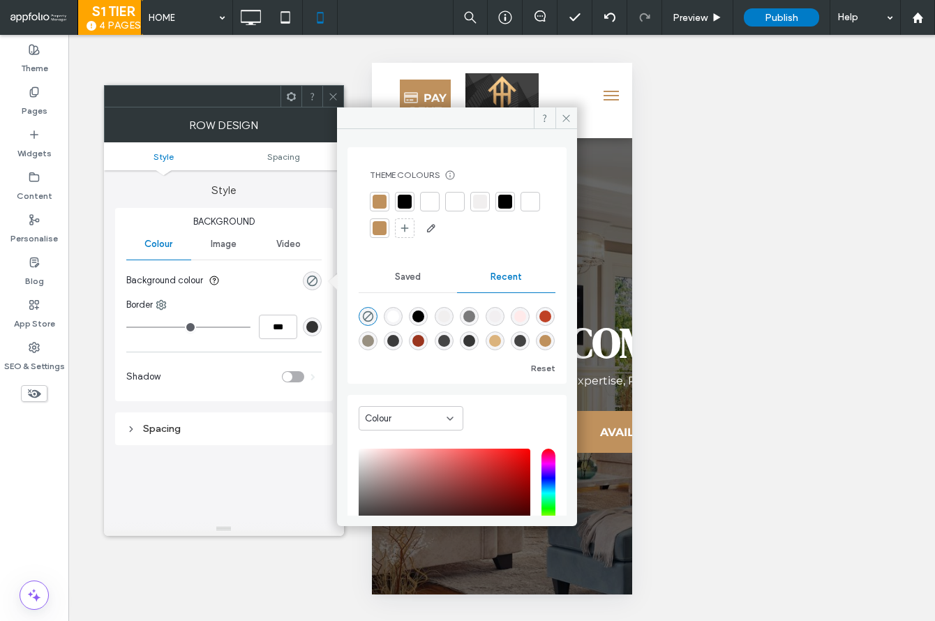
scroll to position [22, 0]
click at [475, 335] on div "rgba(0, 0, 0, 0.78)" at bounding box center [469, 341] width 12 height 12
type input "**"
type input "***"
click at [331, 94] on use at bounding box center [332, 96] width 7 height 7
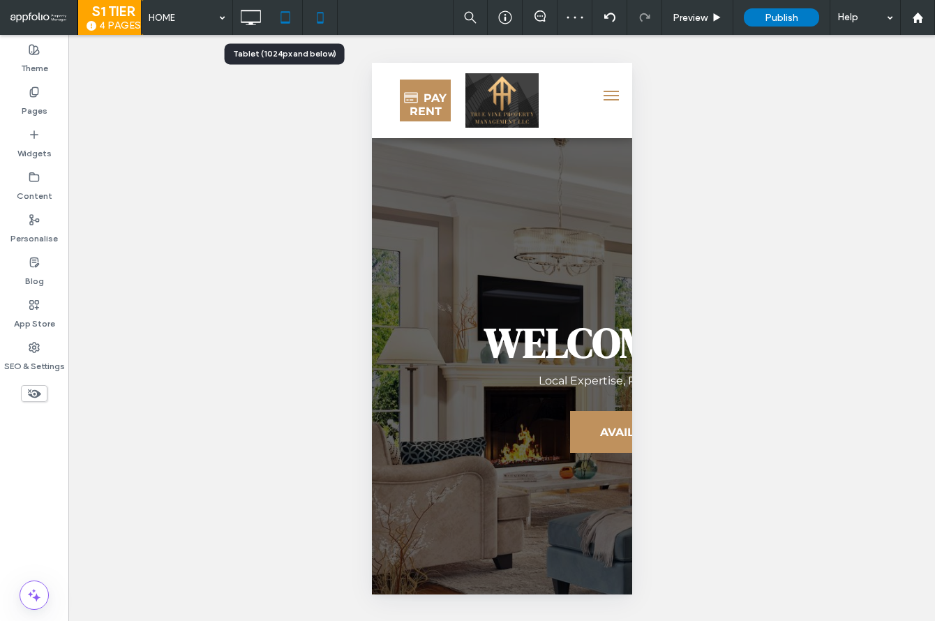
click at [278, 20] on icon at bounding box center [285, 17] width 28 height 28
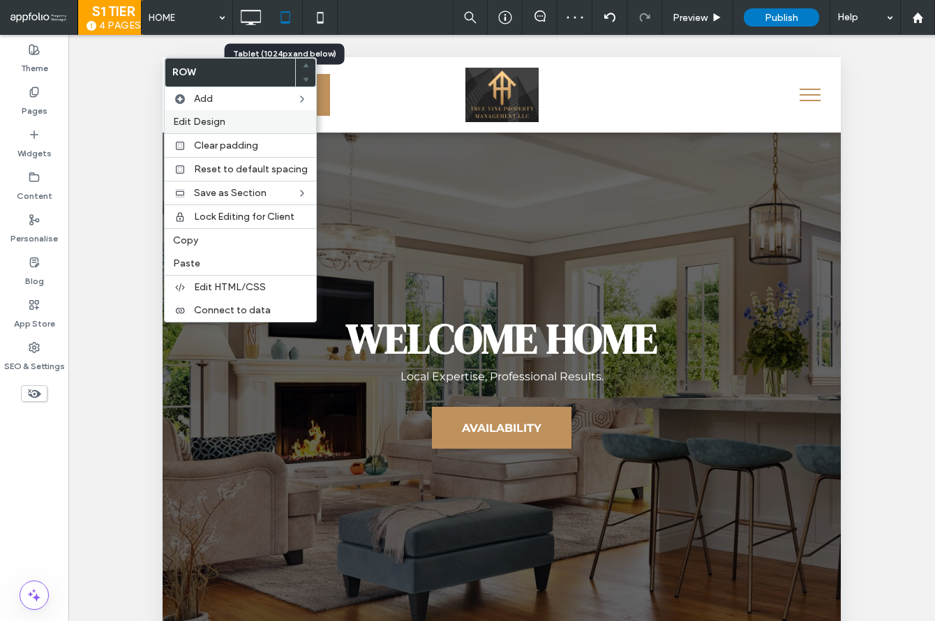
click at [203, 120] on span "Edit Design" at bounding box center [199, 122] width 52 height 12
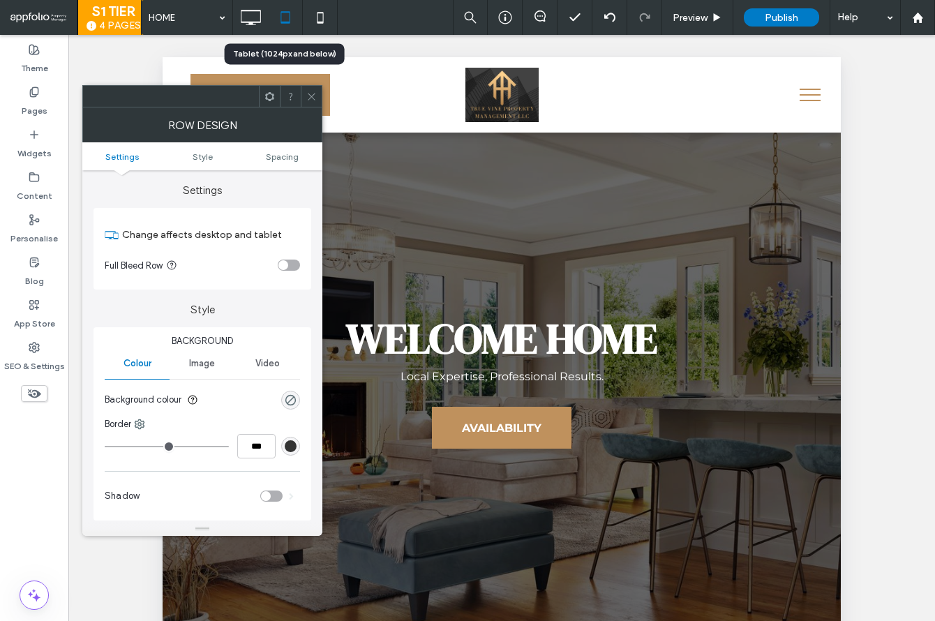
click at [298, 395] on div "rgba(0, 0, 0, 0)" at bounding box center [290, 400] width 19 height 19
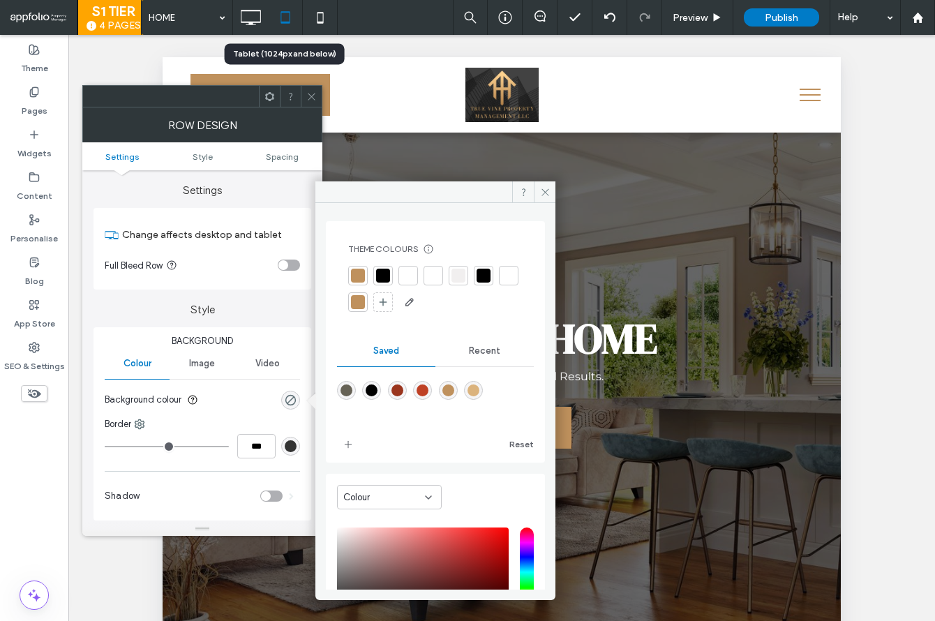
click at [469, 350] on span "Recent" at bounding box center [484, 350] width 31 height 11
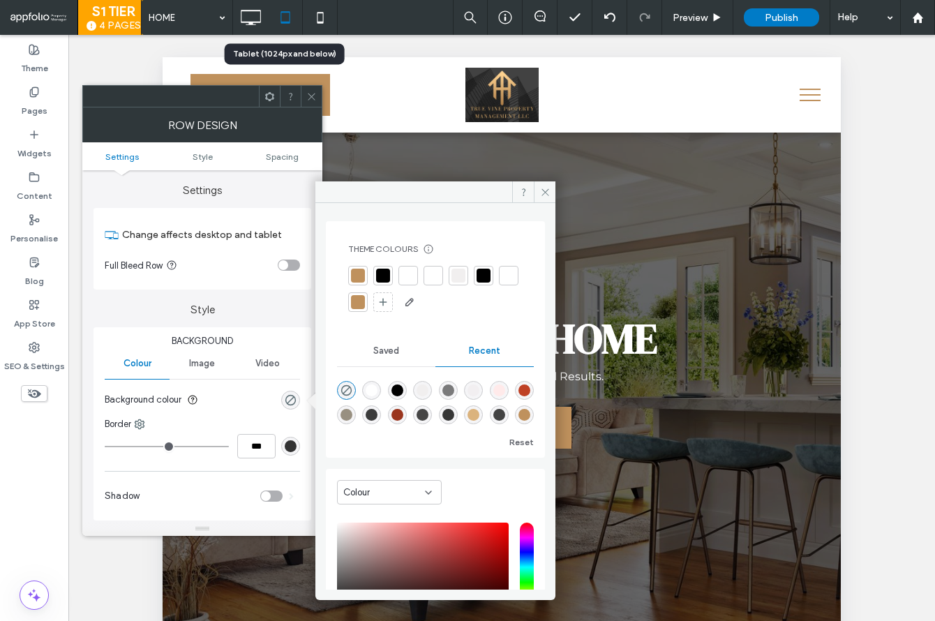
click at [458, 420] on div "rgba(0, 0, 0, 0.78)" at bounding box center [448, 414] width 19 height 19
type input "**"
type input "***"
click at [309, 96] on icon at bounding box center [311, 96] width 10 height 10
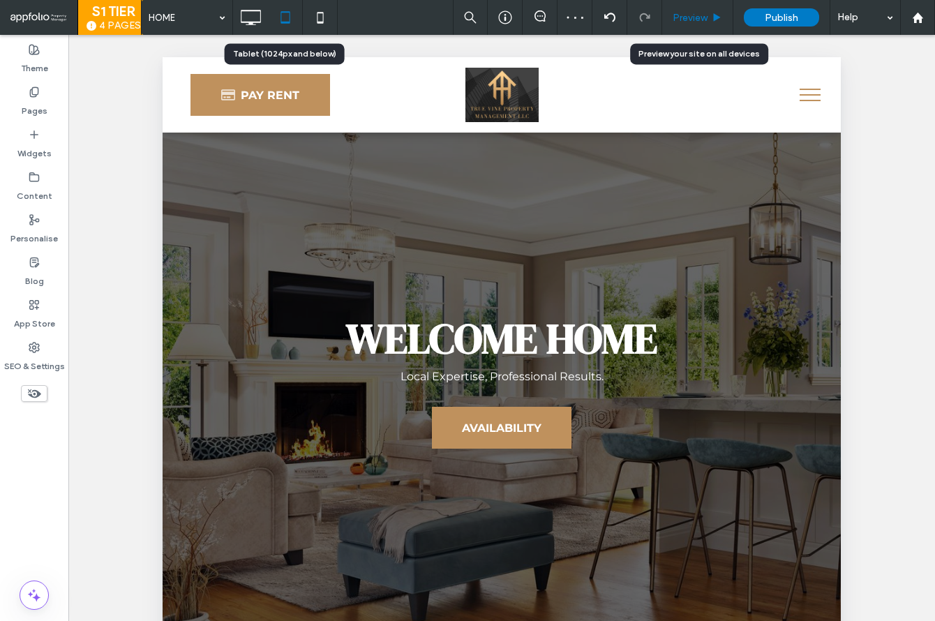
click at [697, 12] on span "Preview" at bounding box center [689, 18] width 35 height 12
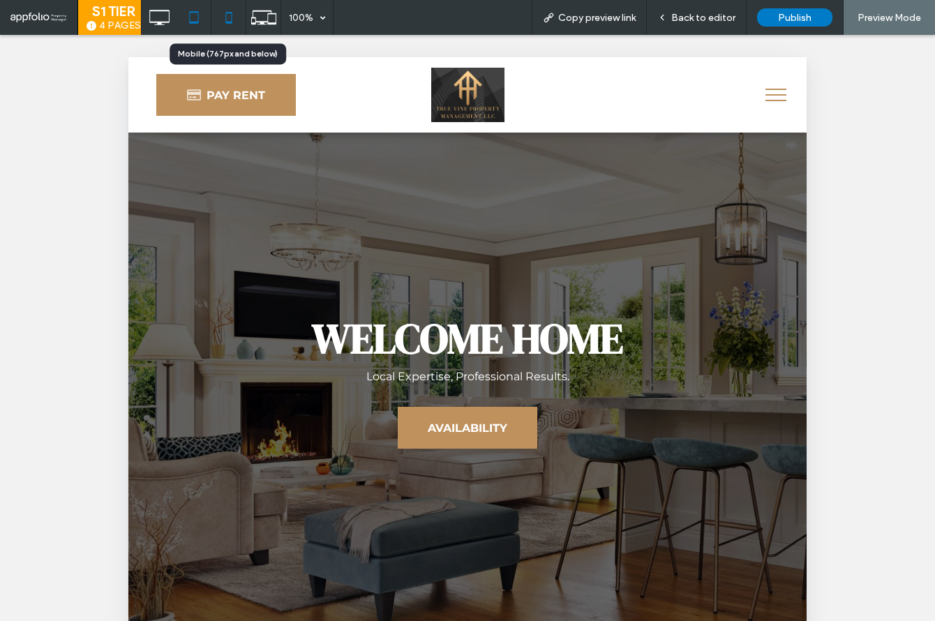
click at [232, 23] on icon at bounding box center [229, 17] width 28 height 28
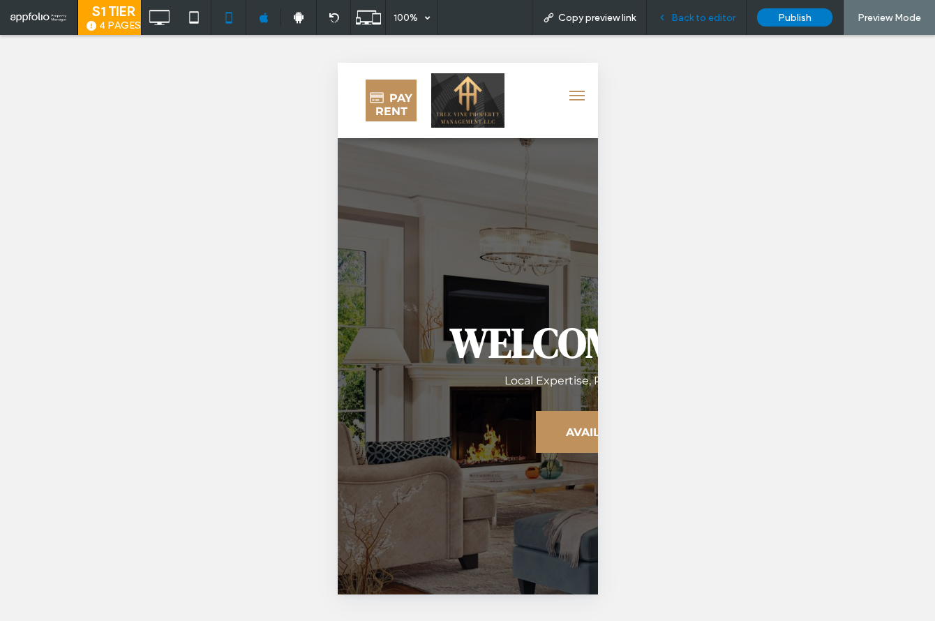
click at [683, 17] on span "Back to editor" at bounding box center [703, 18] width 64 height 12
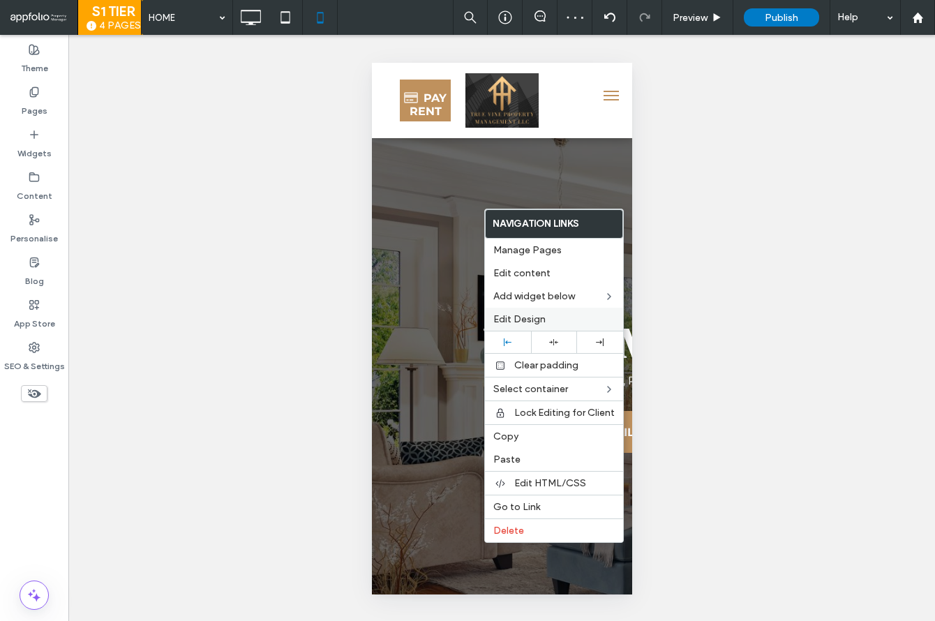
click at [508, 319] on span "Edit Design" at bounding box center [519, 319] width 52 height 12
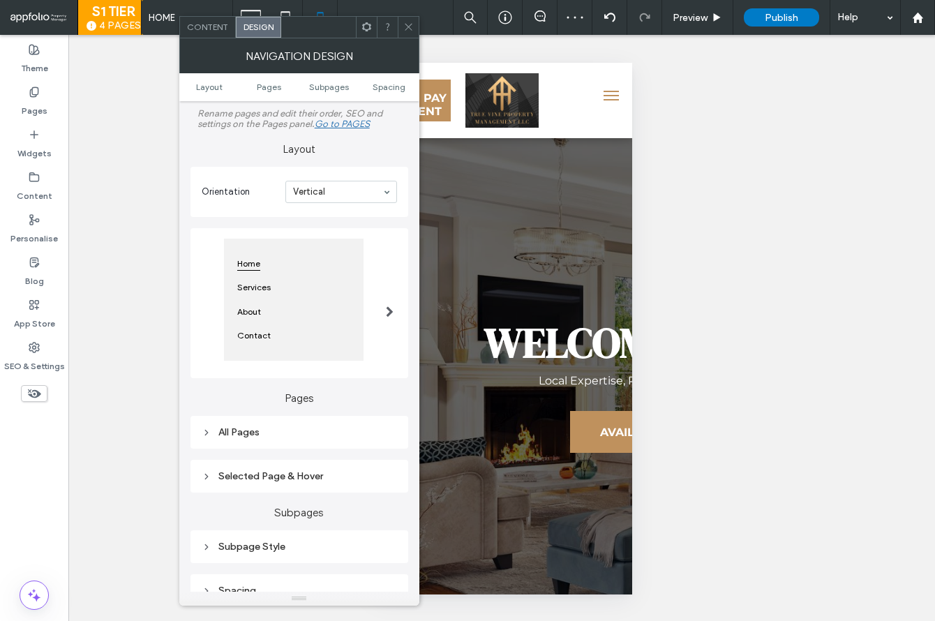
scroll to position [183, 0]
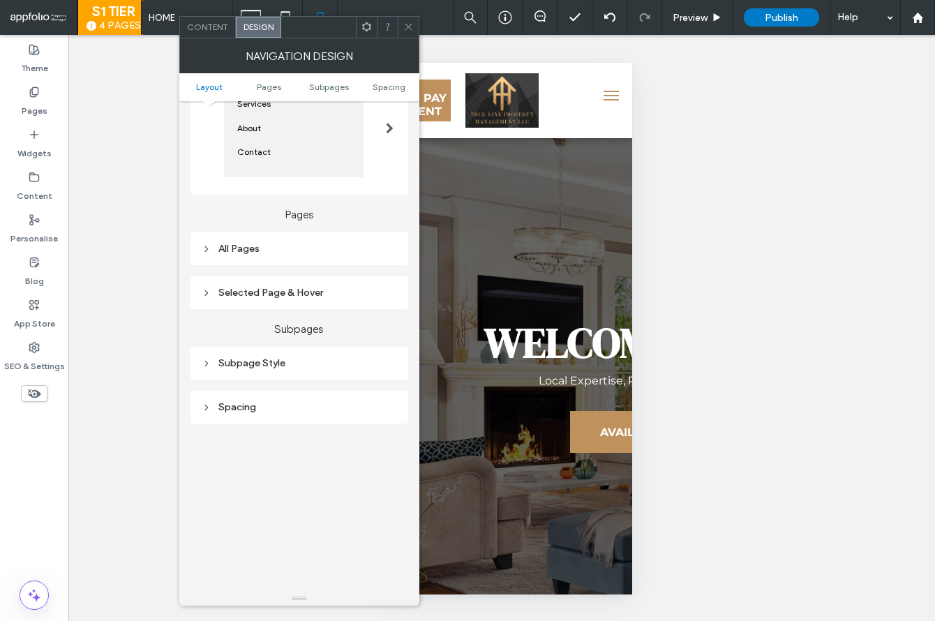
click at [282, 255] on div "All Pages" at bounding box center [299, 249] width 195 height 12
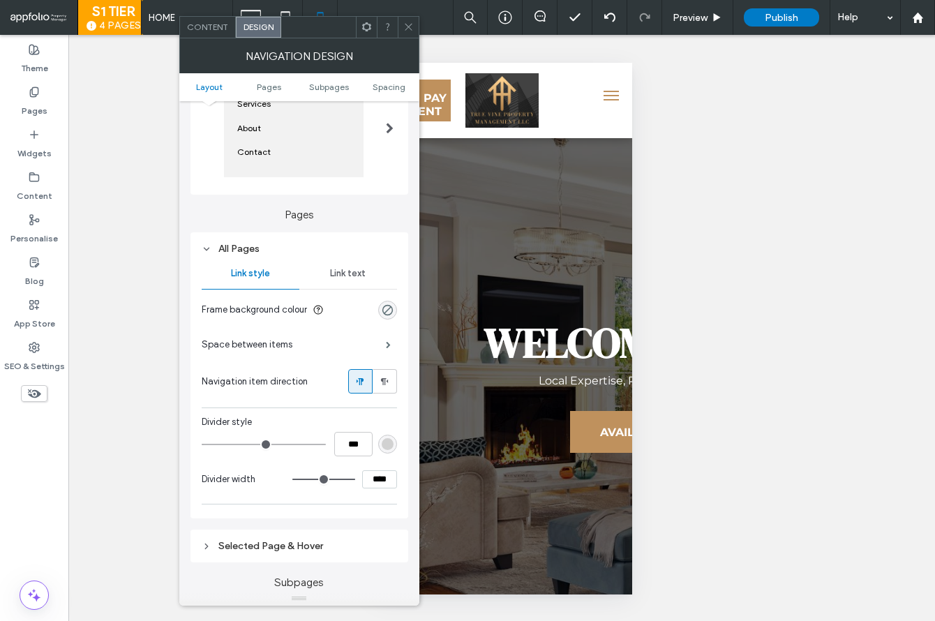
click at [364, 276] on span "Link text" at bounding box center [348, 273] width 36 height 11
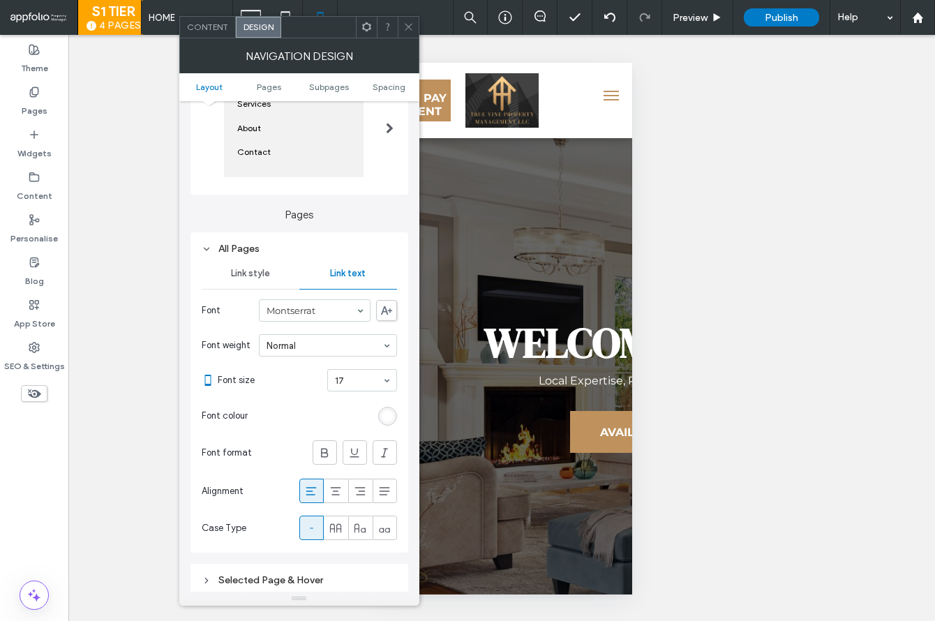
click at [264, 281] on div "Link style" at bounding box center [251, 273] width 98 height 31
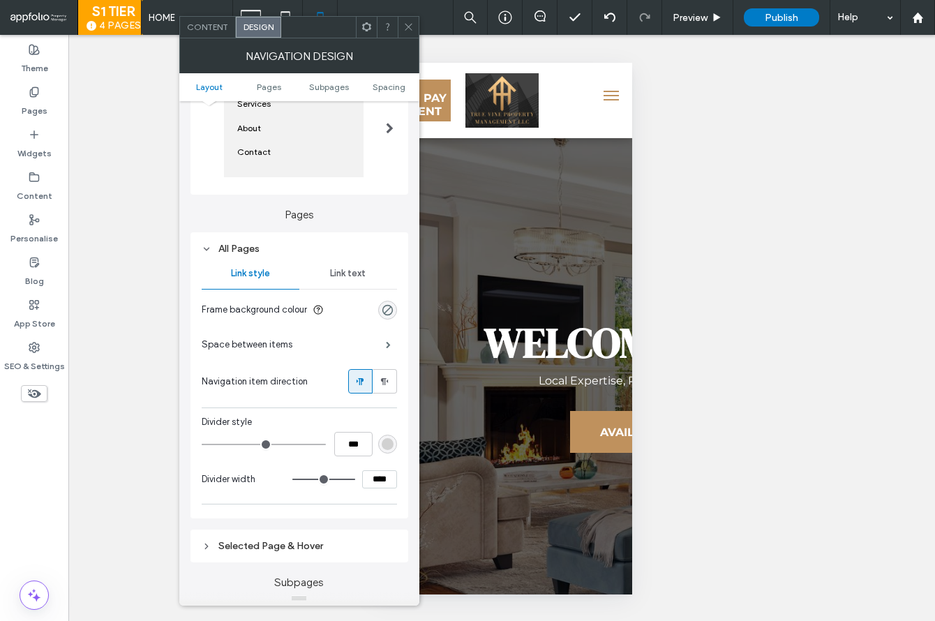
scroll to position [186, 0]
click at [382, 441] on div "rgb(209, 209, 209)" at bounding box center [388, 442] width 12 height 12
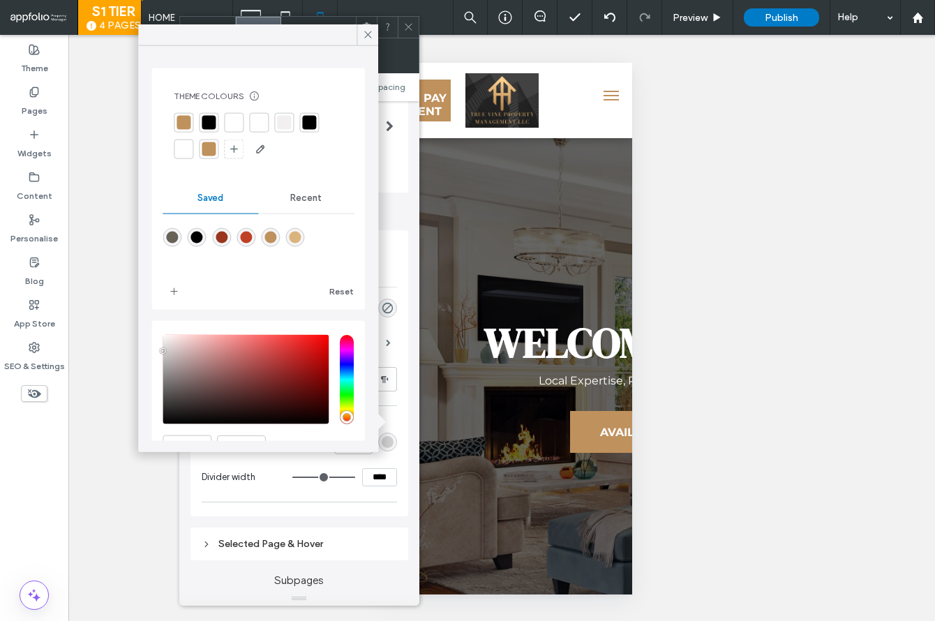
click at [184, 123] on div at bounding box center [183, 123] width 14 height 14
type input "*"
type input "***"
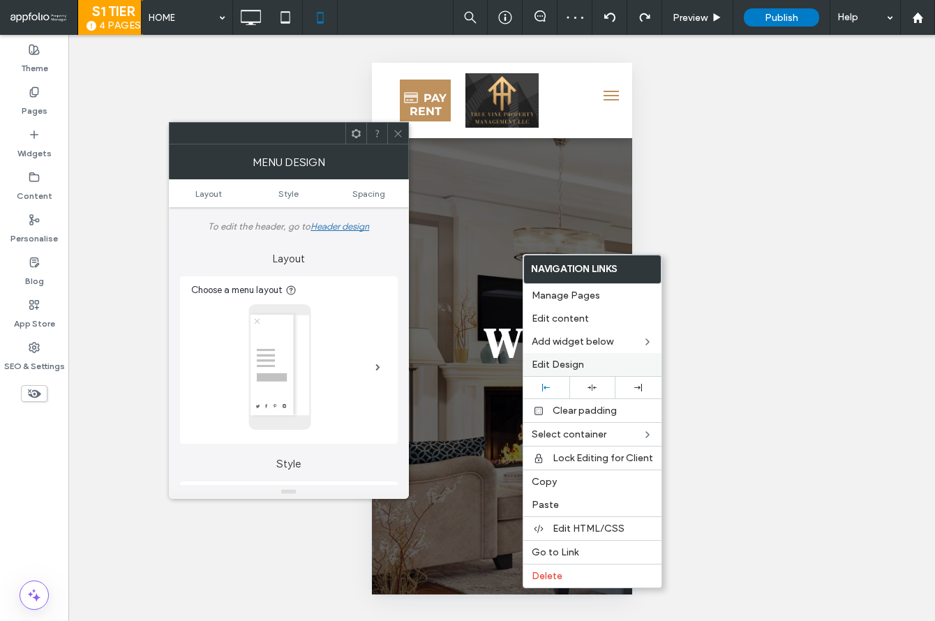
click at [548, 364] on span "Edit Design" at bounding box center [557, 365] width 52 height 12
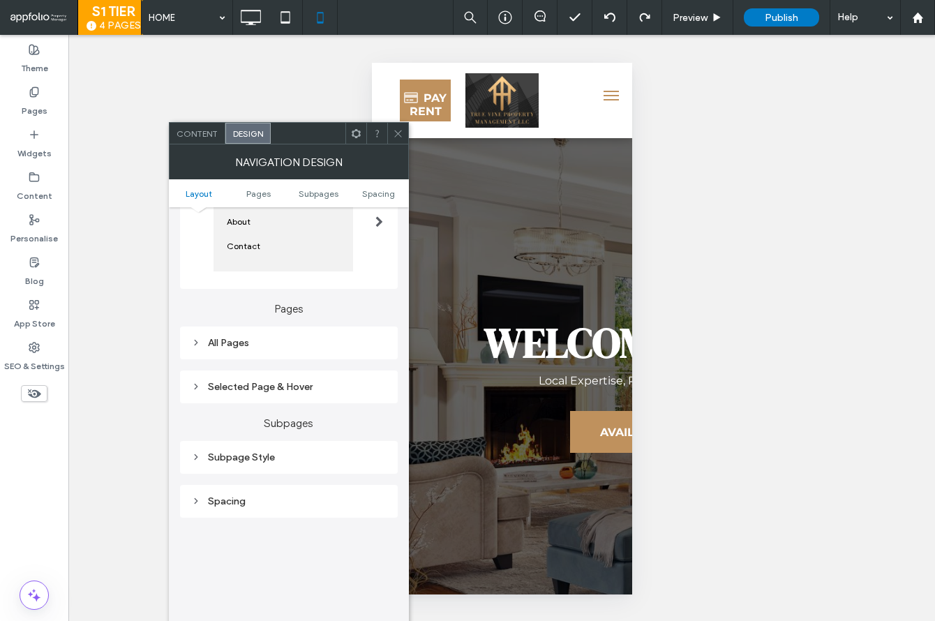
click at [318, 390] on div "Selected Page & Hover" at bounding box center [288, 387] width 195 height 12
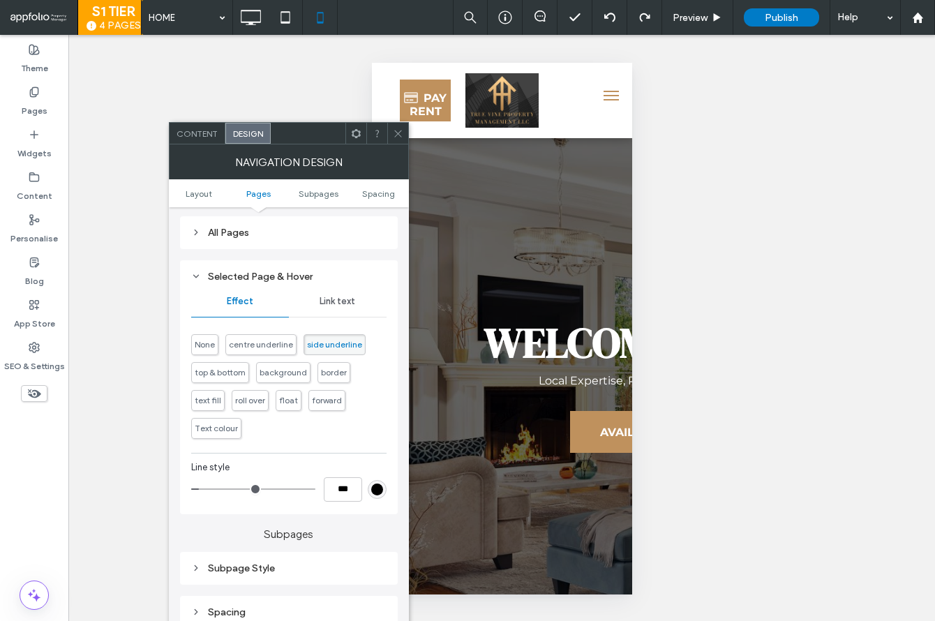
scroll to position [441, 0]
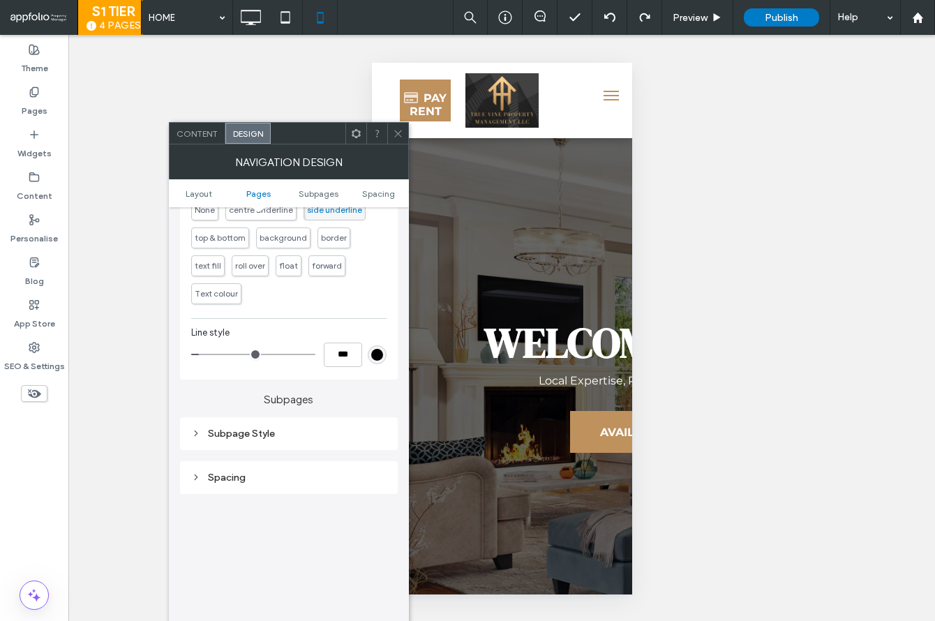
click at [374, 359] on div "rgb(0, 0, 0)" at bounding box center [377, 355] width 12 height 12
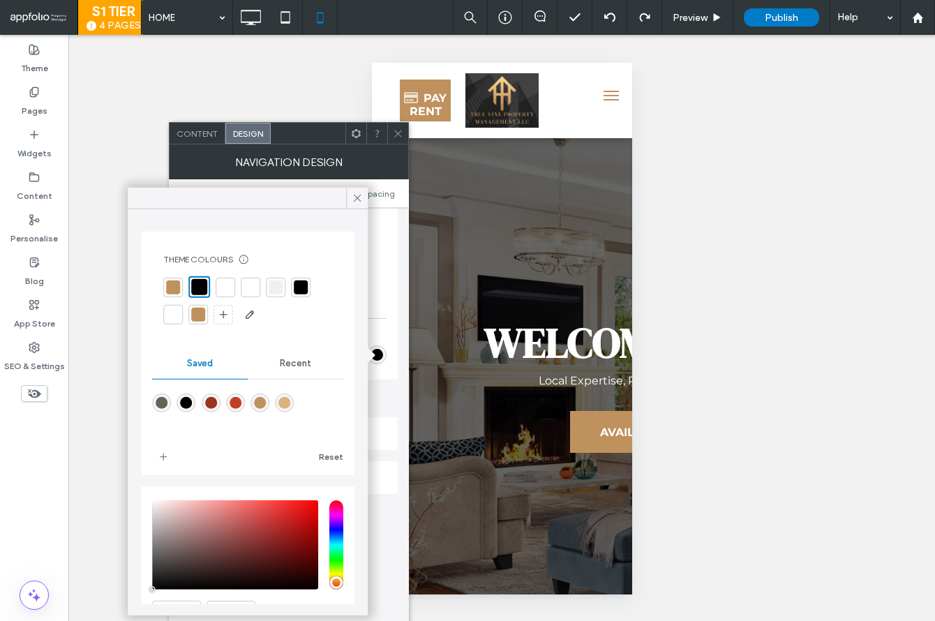
click at [167, 280] on div at bounding box center [173, 287] width 14 height 14
type input "*"
click at [359, 197] on icon at bounding box center [357, 198] width 13 height 13
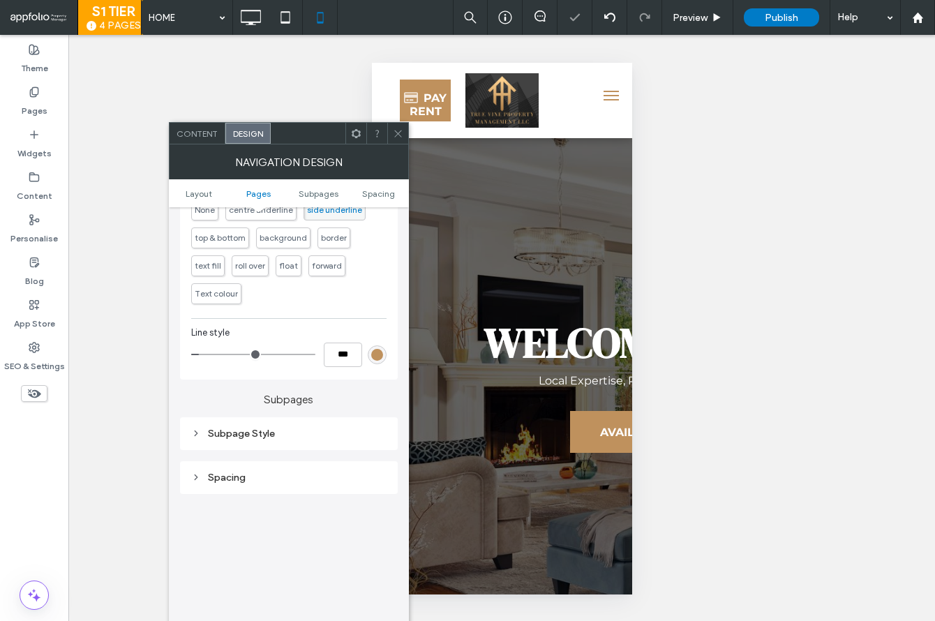
click at [395, 133] on icon at bounding box center [398, 133] width 10 height 10
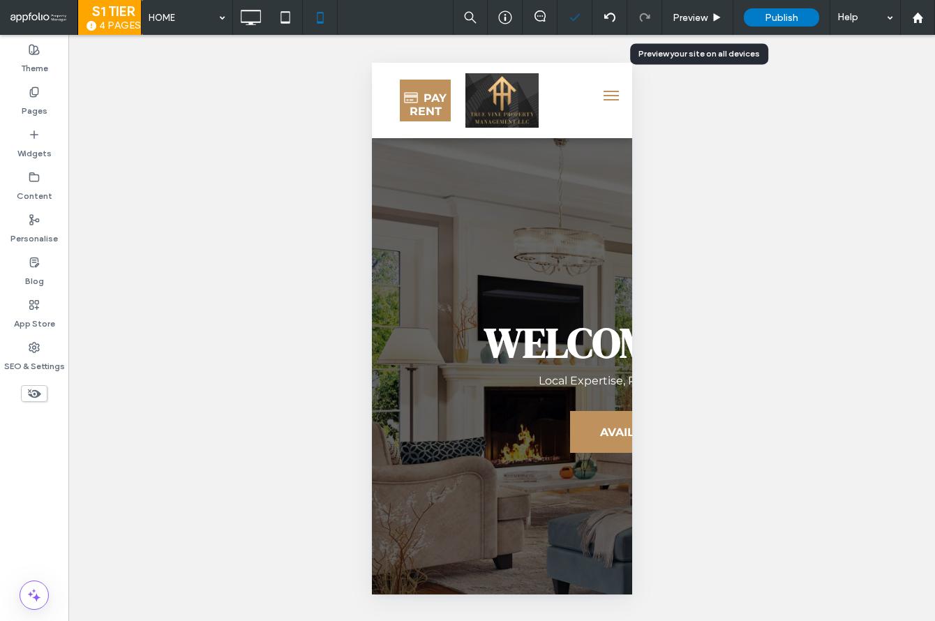
drag, startPoint x: 694, startPoint y: 26, endPoint x: 572, endPoint y: 29, distance: 122.1
click at [694, 26] on div "Preview" at bounding box center [697, 17] width 71 height 35
click at [290, 15] on icon at bounding box center [285, 17] width 28 height 28
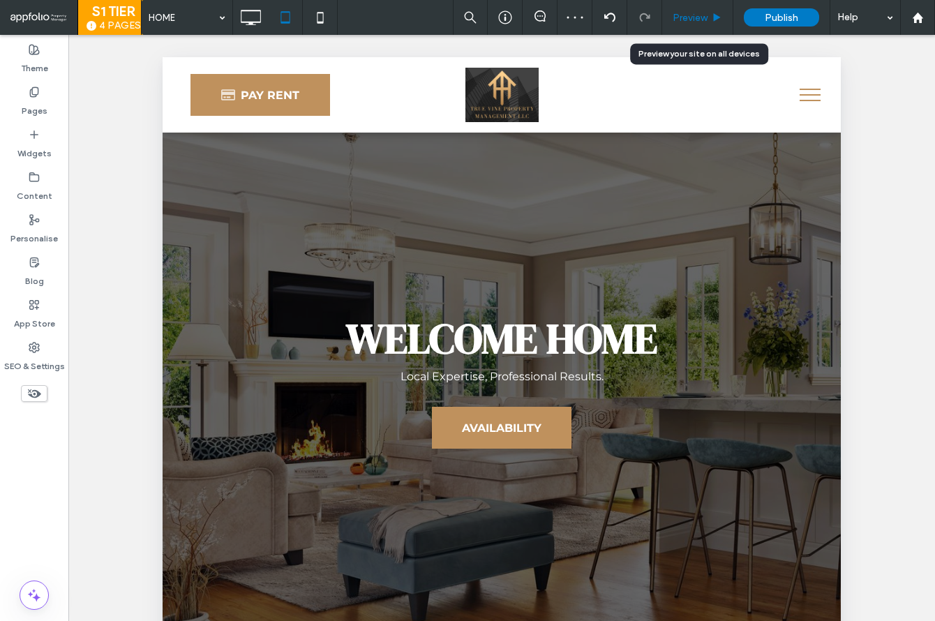
click at [703, 20] on span "Preview" at bounding box center [689, 18] width 35 height 12
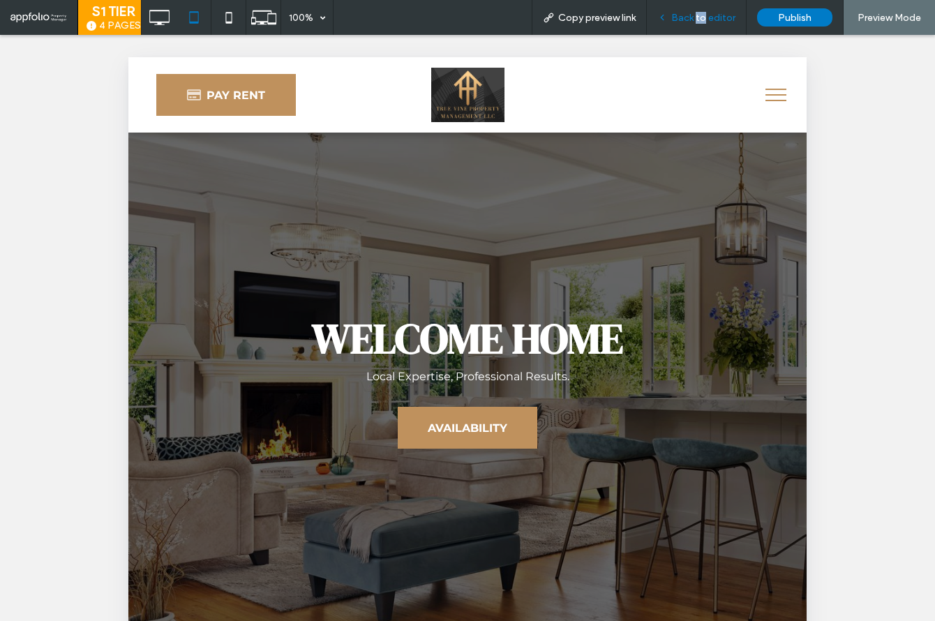
click at [703, 20] on span "Back to editor" at bounding box center [703, 18] width 64 height 12
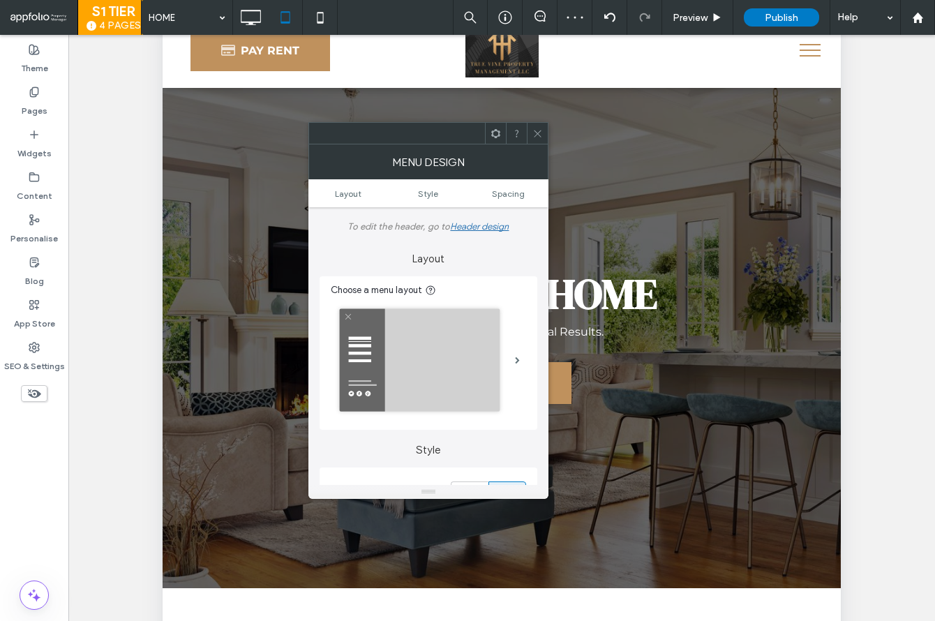
scroll to position [68, 0]
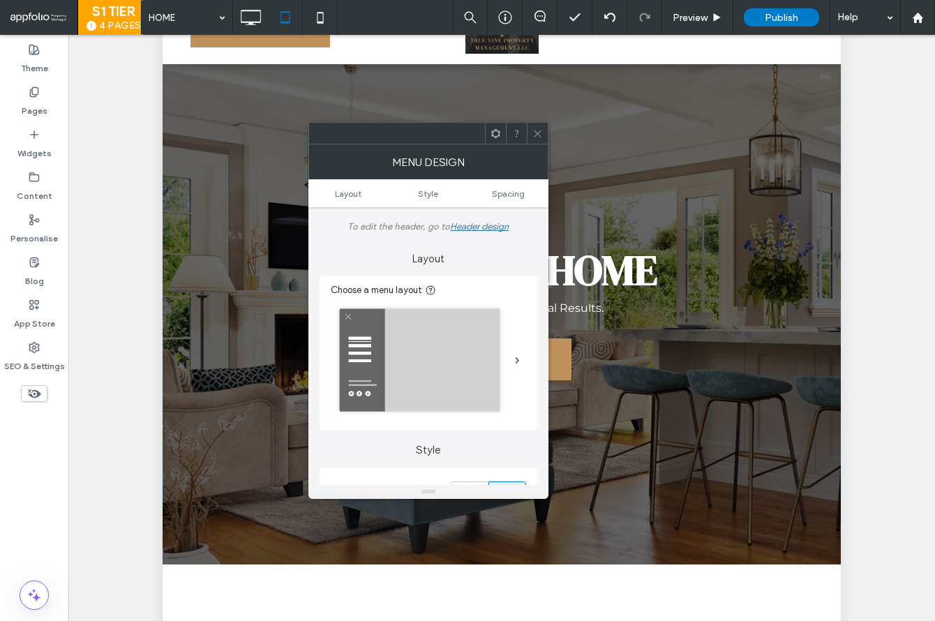
click at [542, 133] on icon at bounding box center [537, 133] width 10 height 10
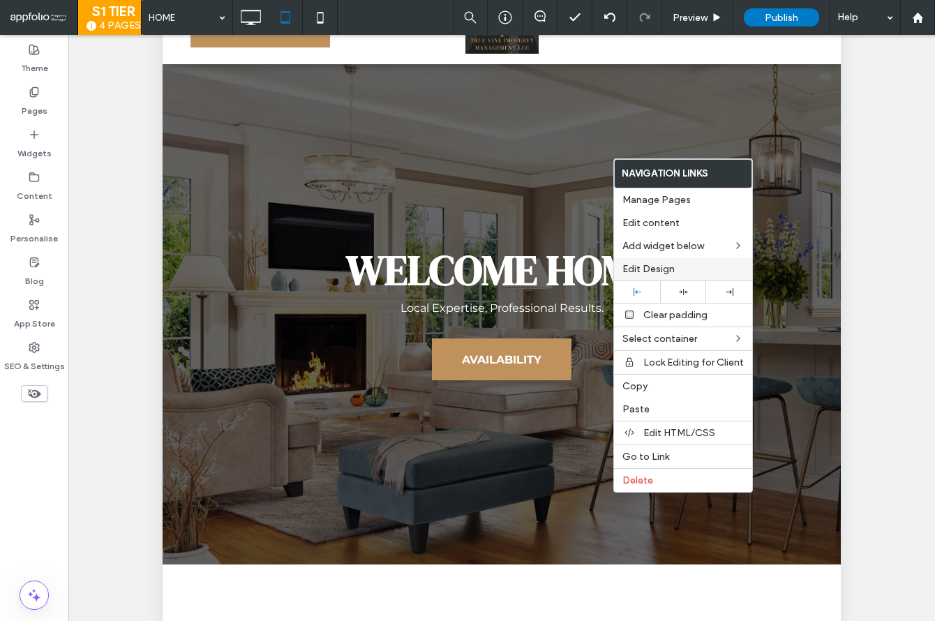
click at [638, 274] on div "Edit Design" at bounding box center [683, 268] width 138 height 23
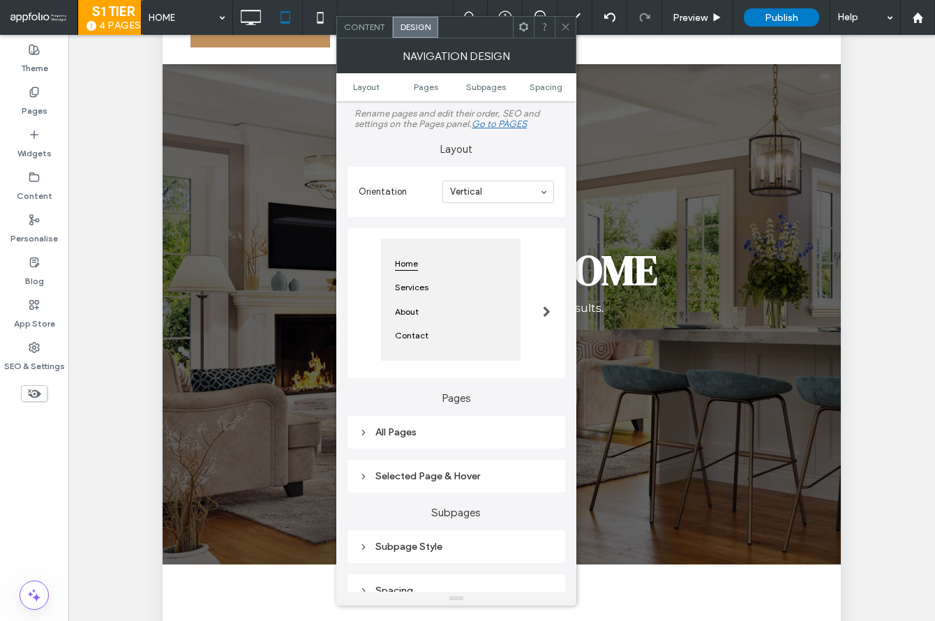
scroll to position [163, 0]
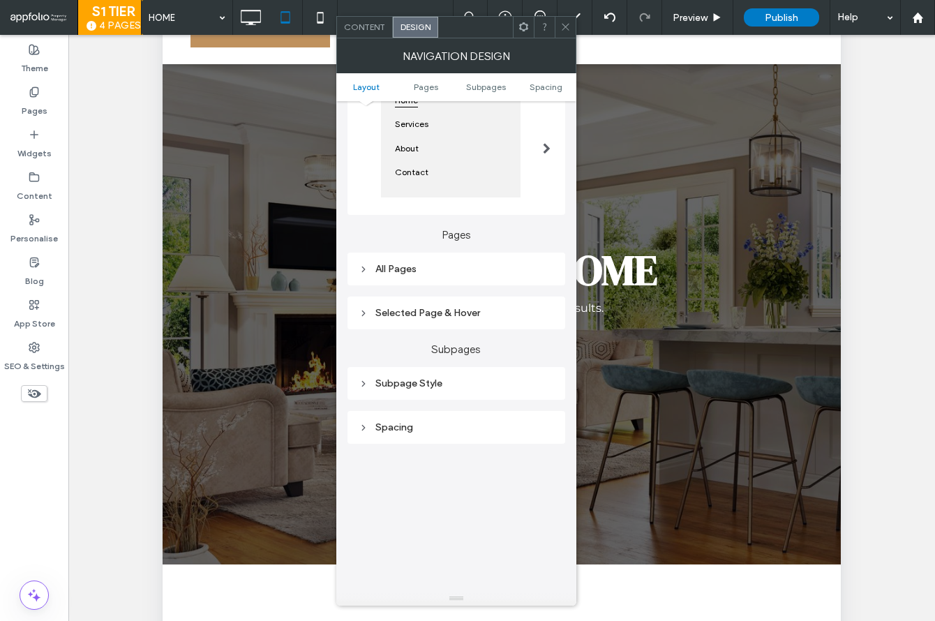
click at [432, 273] on div "All Pages" at bounding box center [456, 269] width 195 height 12
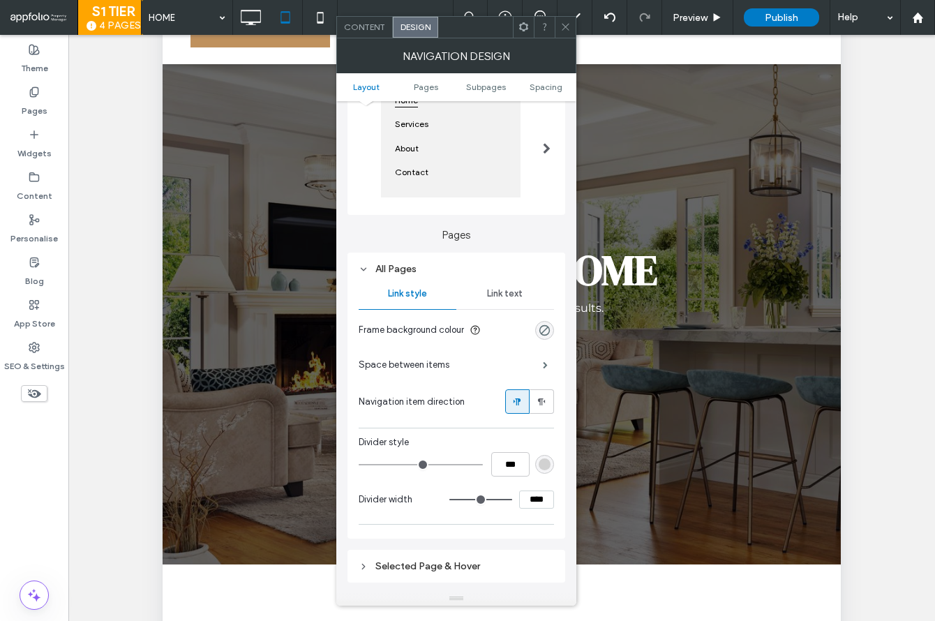
click at [490, 288] on span "Link text" at bounding box center [505, 293] width 36 height 11
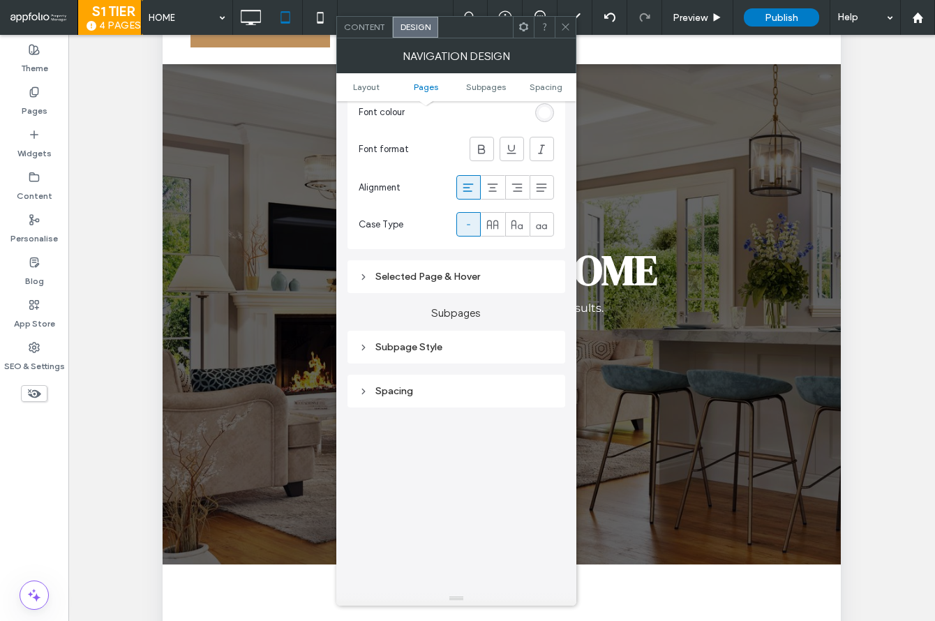
click at [504, 352] on div "Subpage Style" at bounding box center [456, 347] width 195 height 12
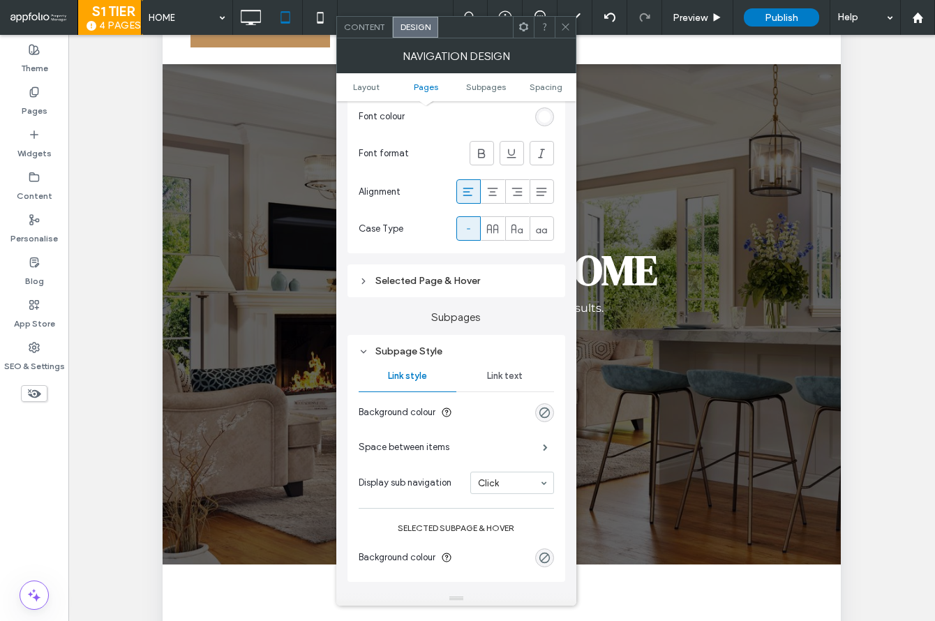
scroll to position [597, 0]
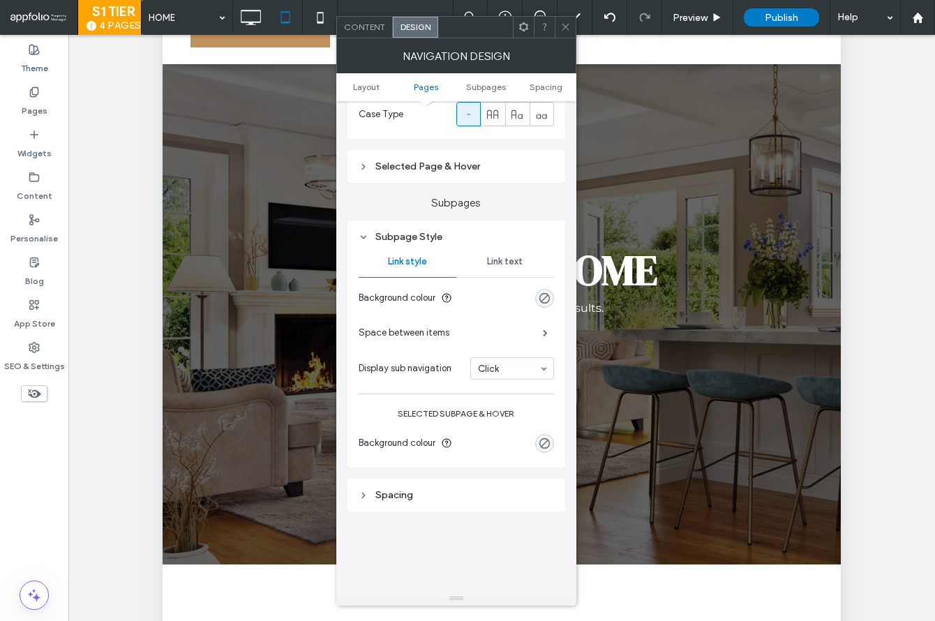
click at [502, 266] on span "Link text" at bounding box center [505, 261] width 36 height 11
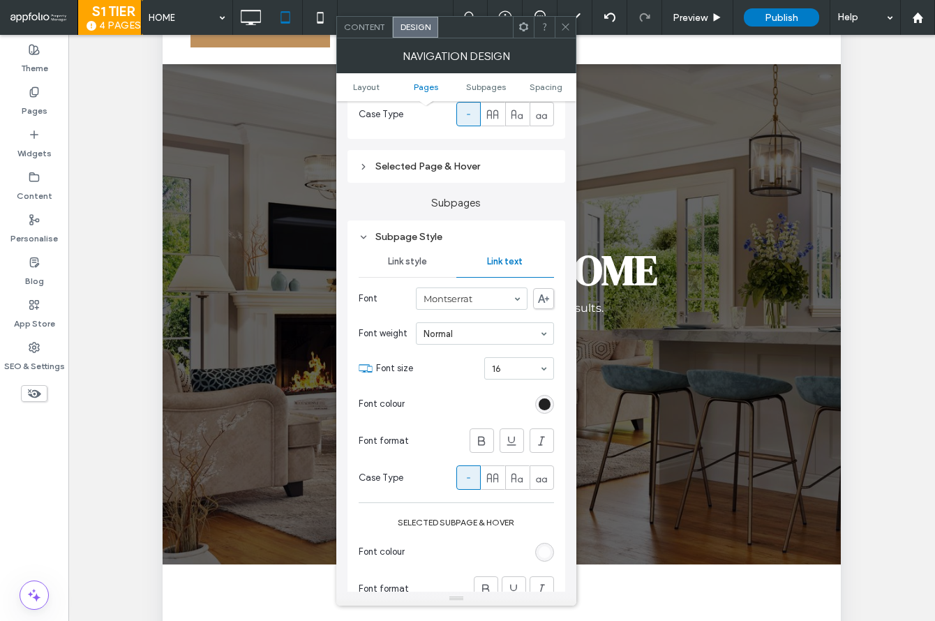
click at [549, 404] on div "rgb(0, 0, 0)" at bounding box center [544, 404] width 12 height 12
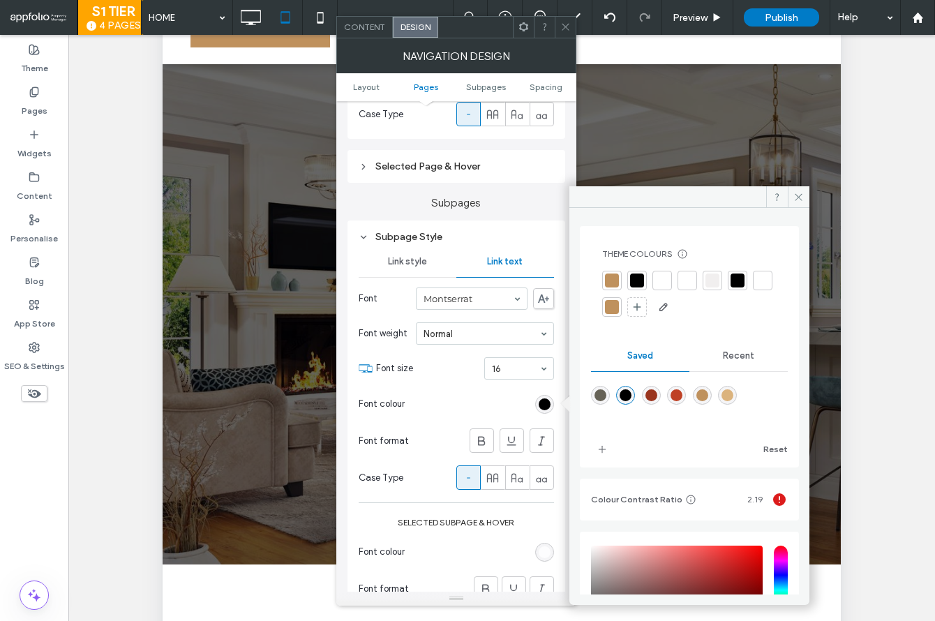
click at [608, 279] on div at bounding box center [612, 280] width 14 height 14
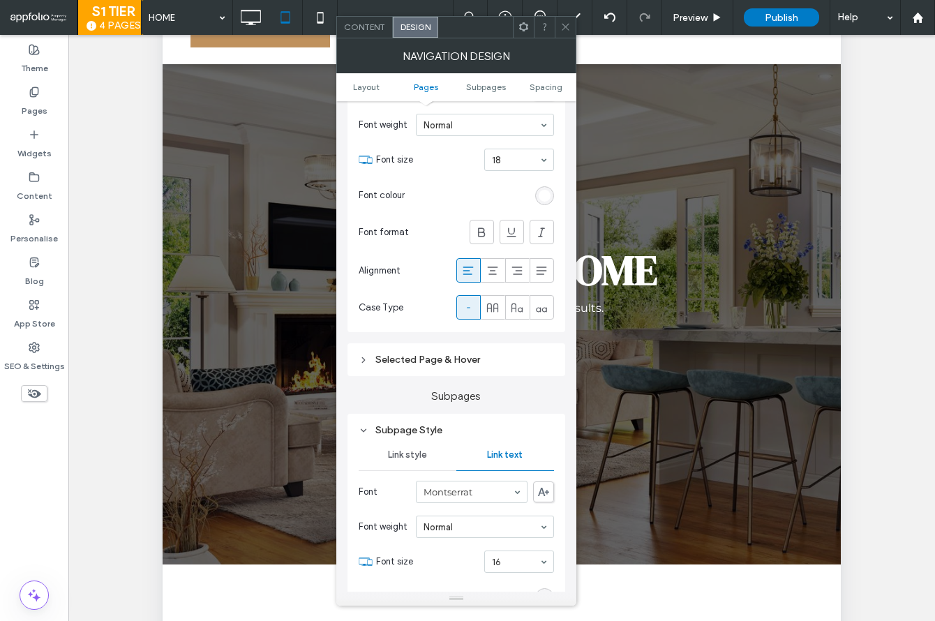
scroll to position [391, 0]
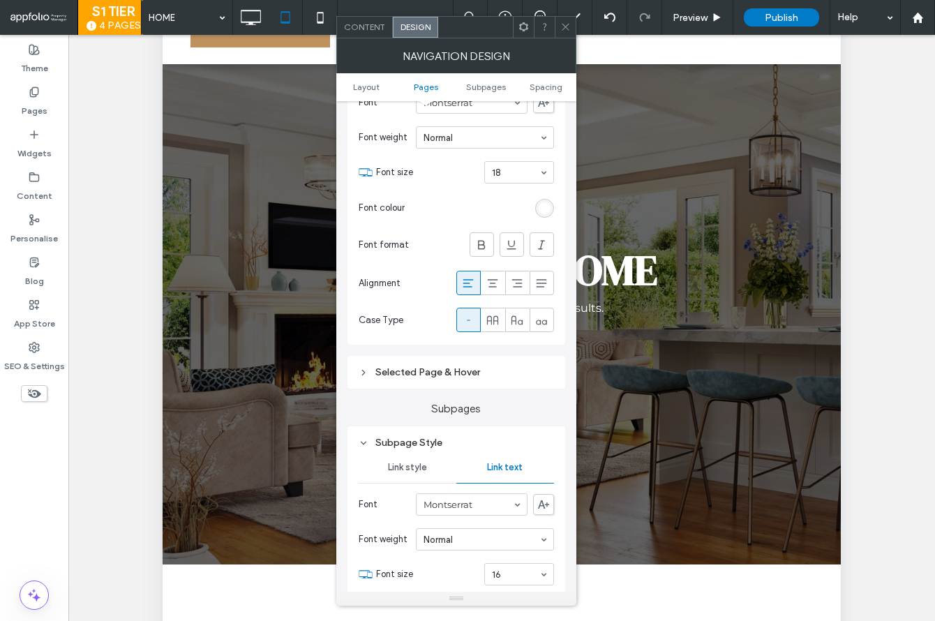
click at [508, 370] on div "Selected Page & Hover" at bounding box center [456, 372] width 195 height 12
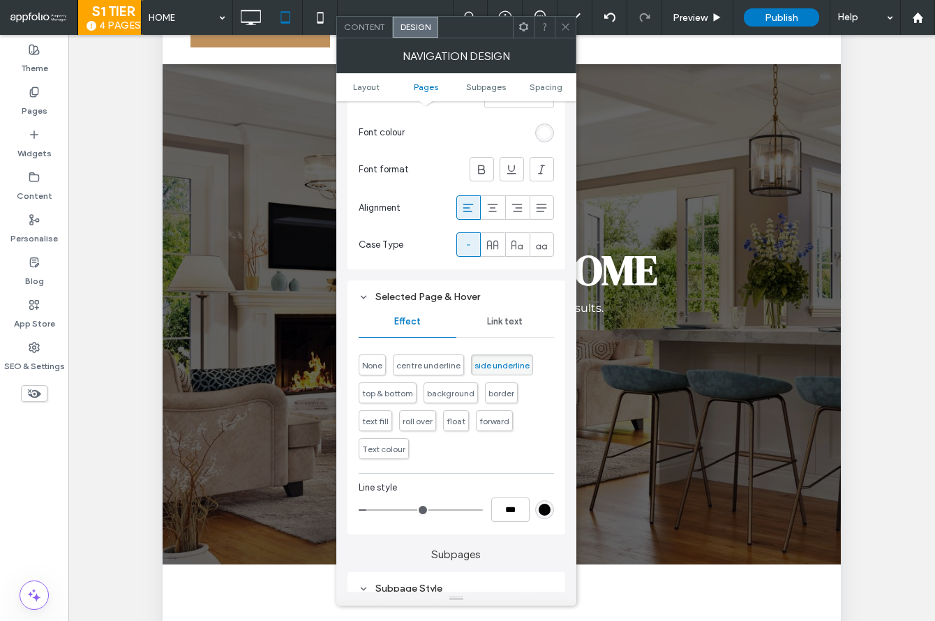
scroll to position [582, 0]
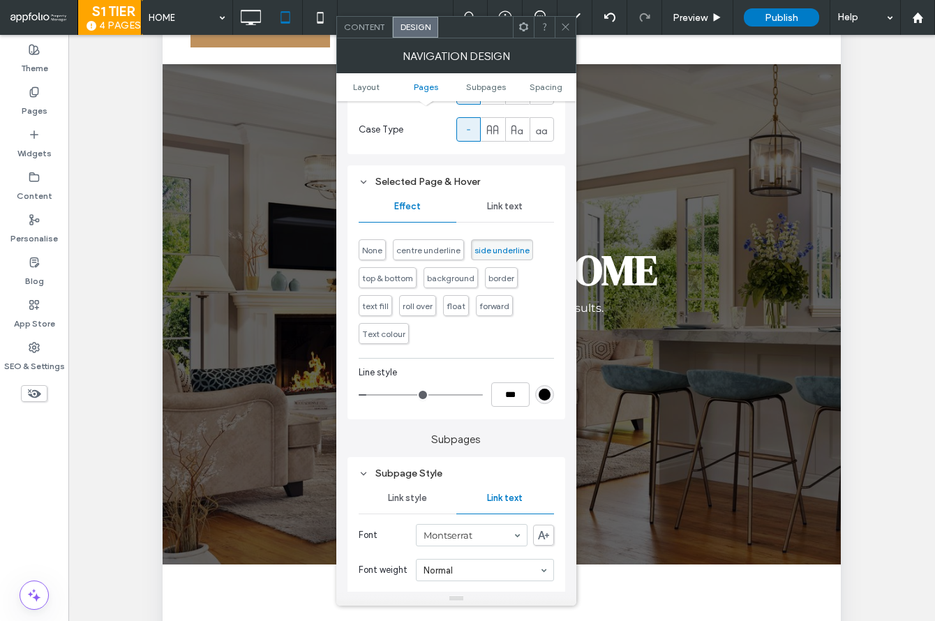
click at [533, 391] on div "***" at bounding box center [456, 394] width 195 height 24
click at [537, 395] on div "rgb(0, 0, 0)" at bounding box center [544, 394] width 19 height 19
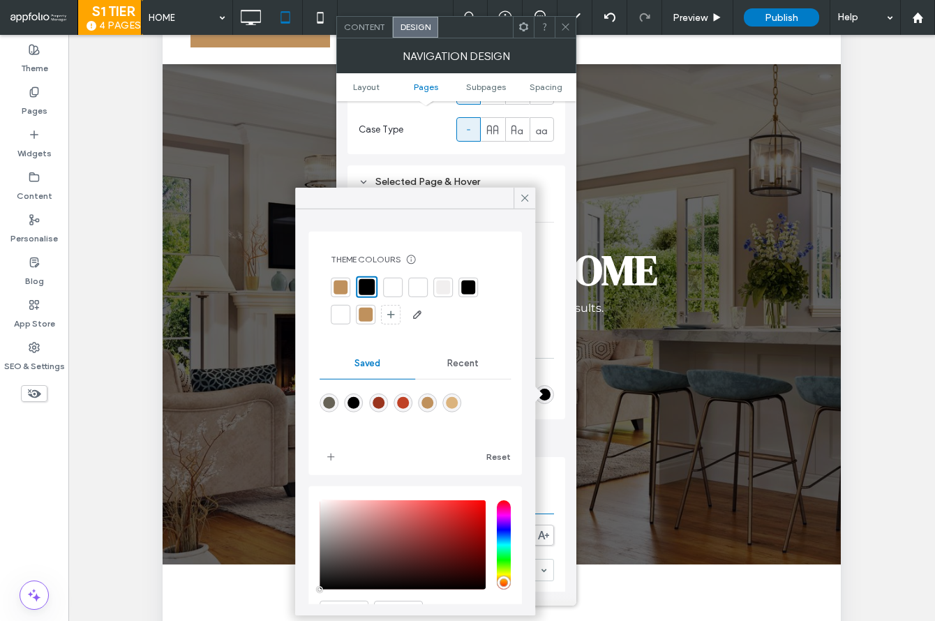
drag, startPoint x: 338, startPoint y: 291, endPoint x: 372, endPoint y: 269, distance: 40.4
click at [338, 291] on div at bounding box center [340, 287] width 14 height 14
type input "*"
drag, startPoint x: 522, startPoint y: 199, endPoint x: 557, endPoint y: 123, distance: 83.6
click at [522, 199] on icon at bounding box center [524, 198] width 13 height 13
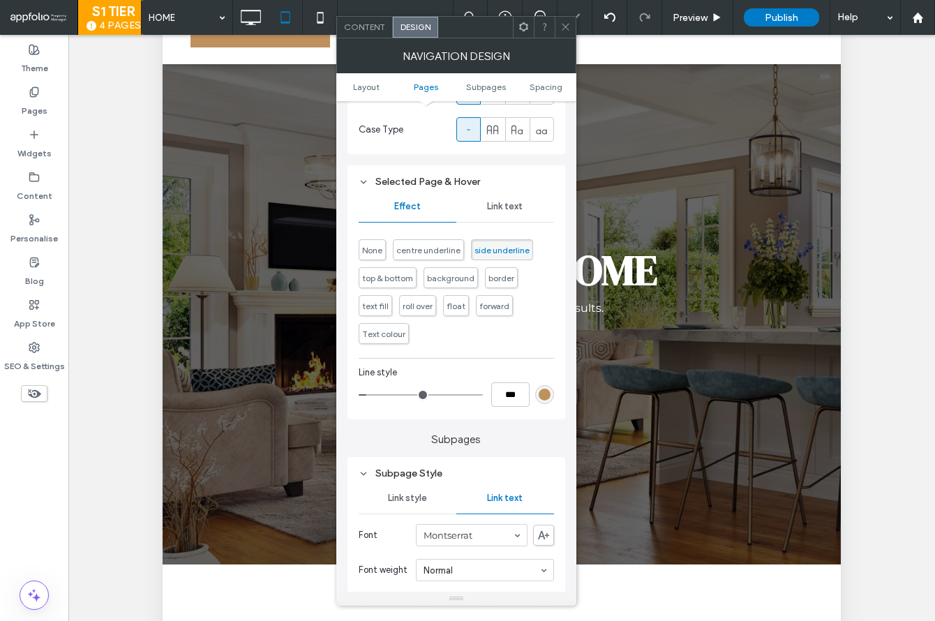
click at [563, 32] on span at bounding box center [565, 27] width 10 height 21
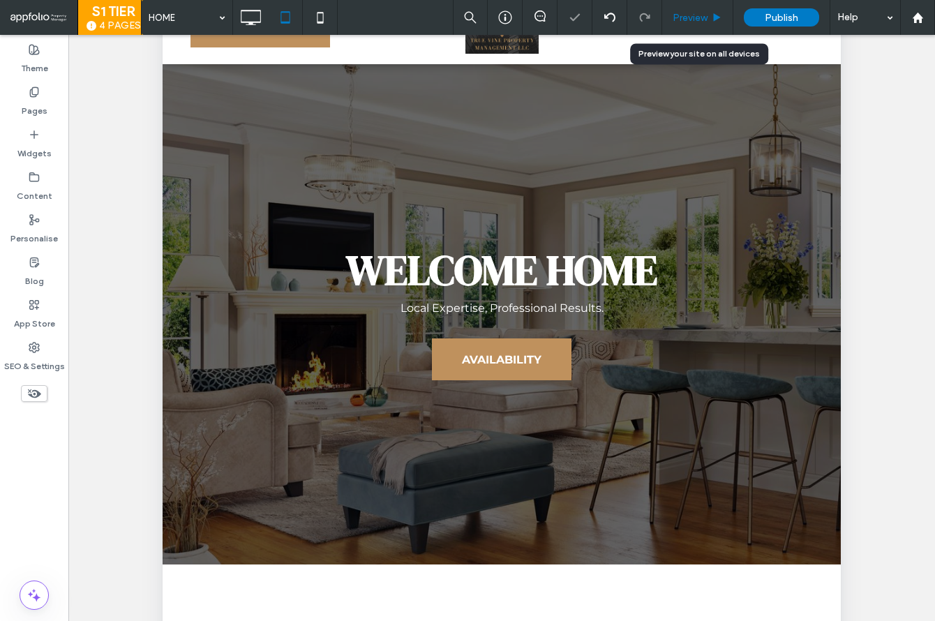
click at [685, 26] on div "Preview" at bounding box center [697, 17] width 71 height 35
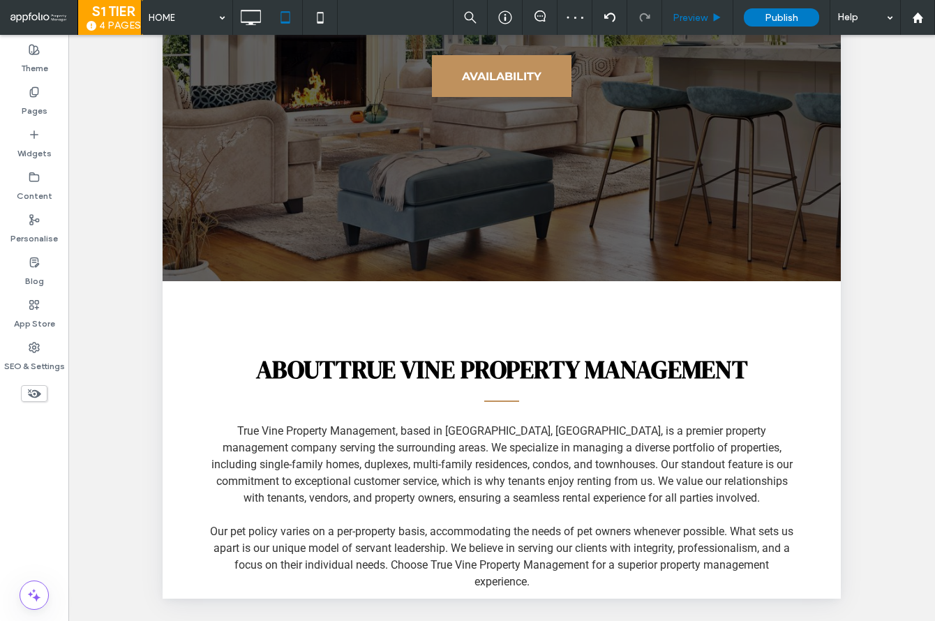
scroll to position [0, 0]
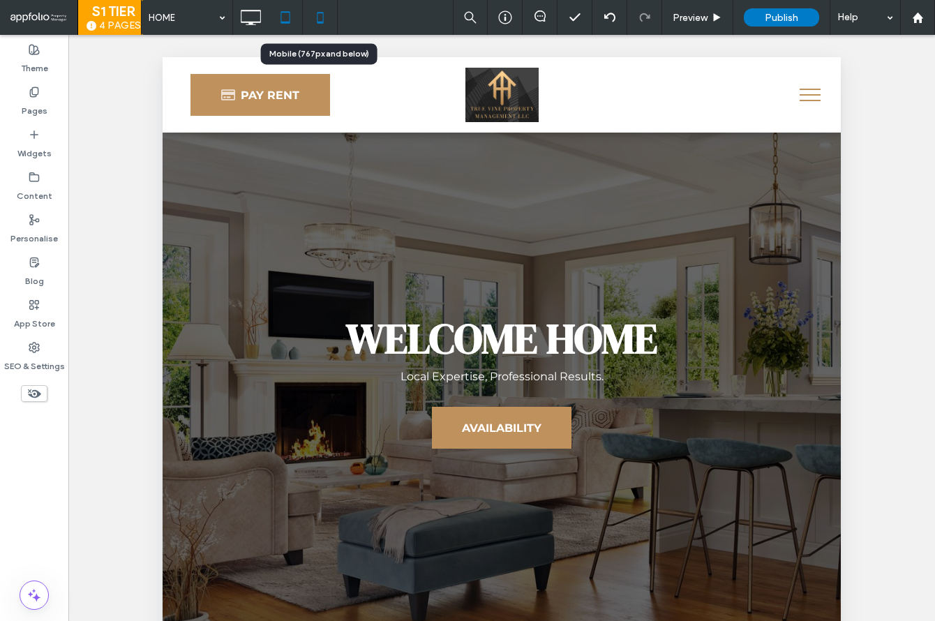
click at [313, 24] on icon at bounding box center [320, 17] width 28 height 28
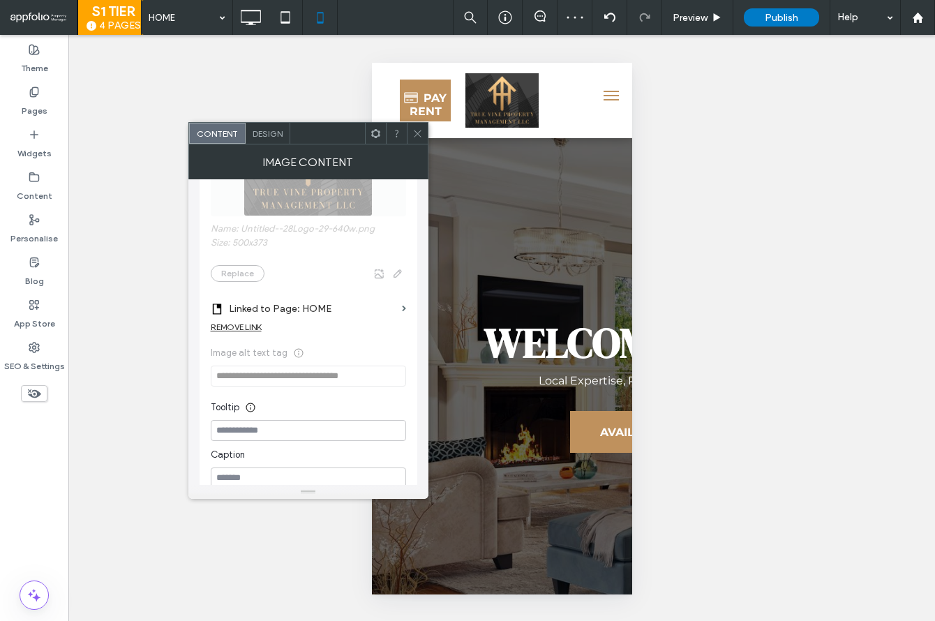
scroll to position [194, 0]
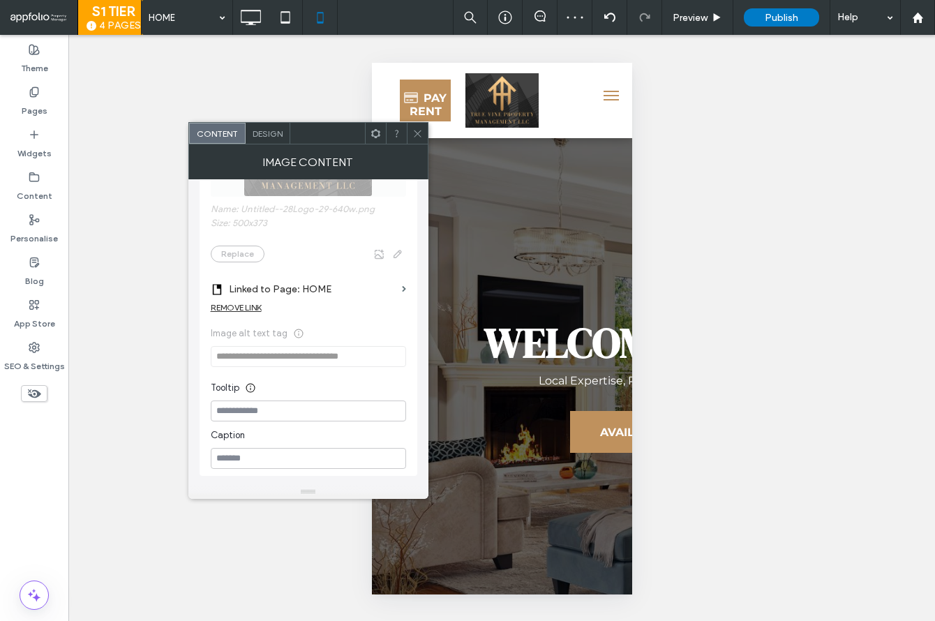
click at [414, 134] on icon at bounding box center [417, 133] width 10 height 10
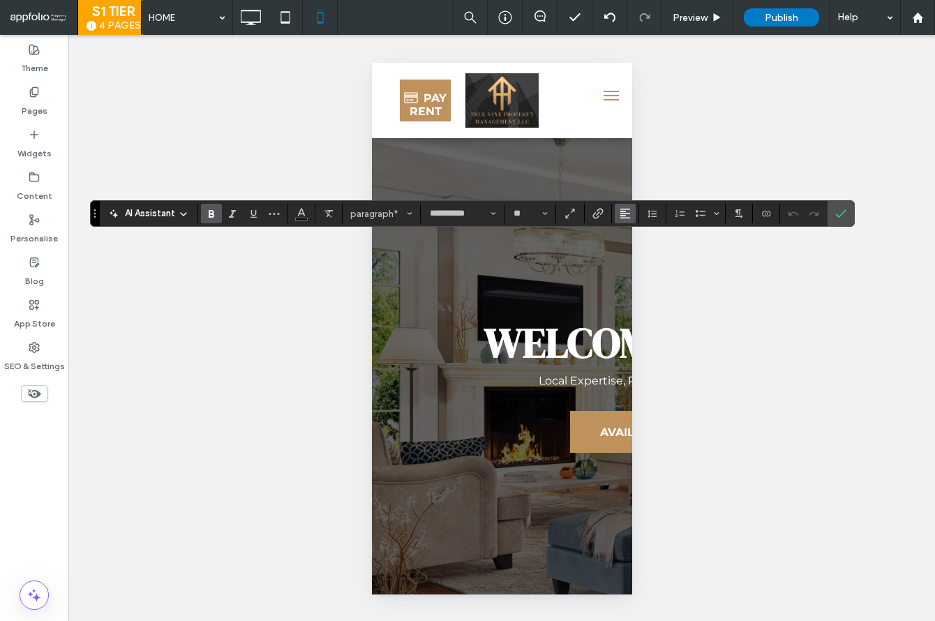
click at [631, 213] on button "Alignment" at bounding box center [624, 214] width 21 height 20
click at [648, 253] on label "ui.textEditor.alignment.center" at bounding box center [638, 256] width 49 height 20
drag, startPoint x: 838, startPoint y: 214, endPoint x: 804, endPoint y: 224, distance: 36.2
click at [838, 214] on use "Confirm" at bounding box center [840, 214] width 11 height 8
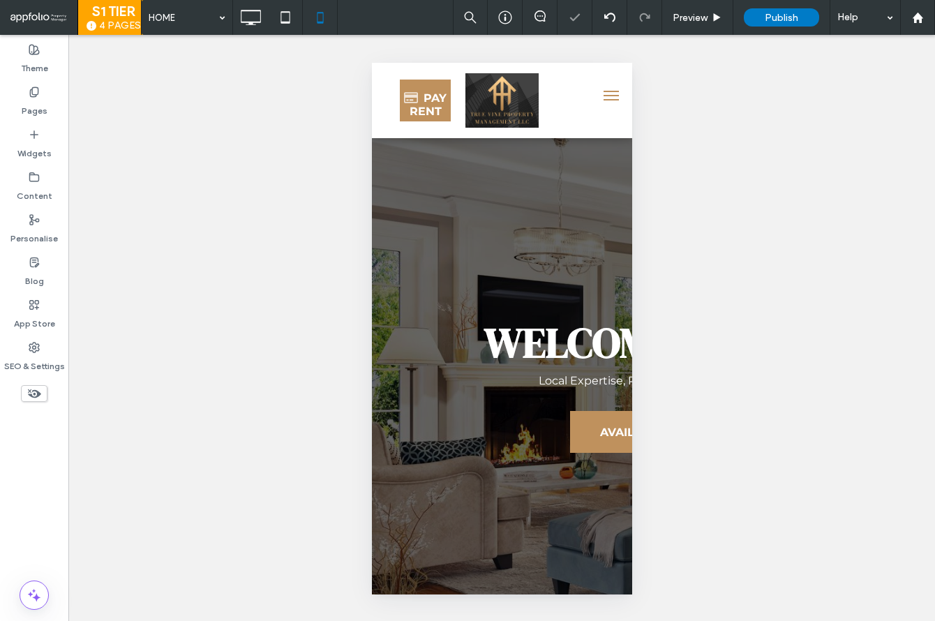
type input "**********"
type input "**"
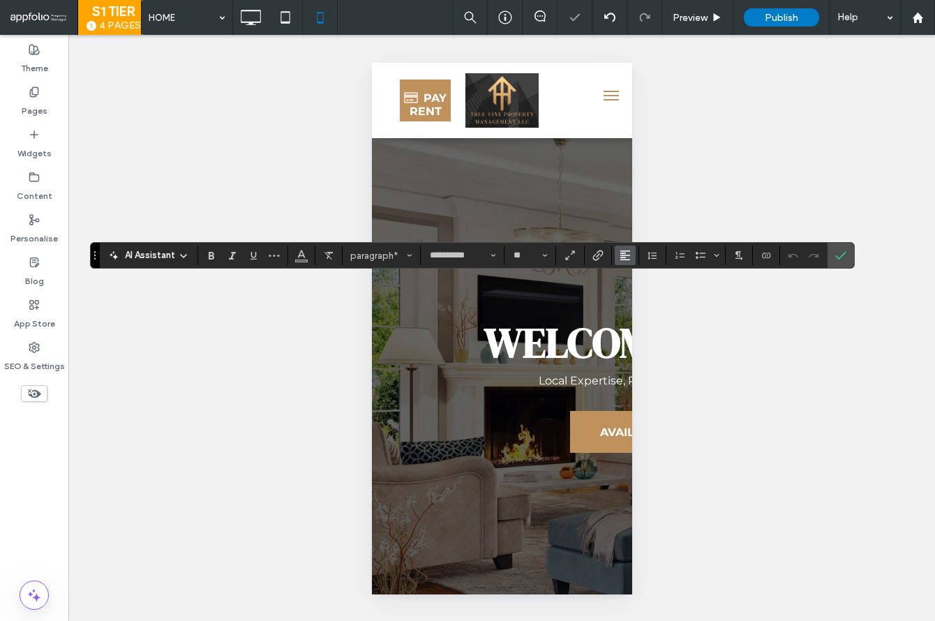
click at [624, 258] on icon "Alignment" at bounding box center [624, 255] width 11 height 11
click at [644, 300] on div "ui.textEditor.alignment.center" at bounding box center [639, 298] width 18 height 11
drag, startPoint x: 842, startPoint y: 257, endPoint x: 796, endPoint y: 282, distance: 52.1
click at [842, 257] on icon "Confirm" at bounding box center [840, 255] width 11 height 11
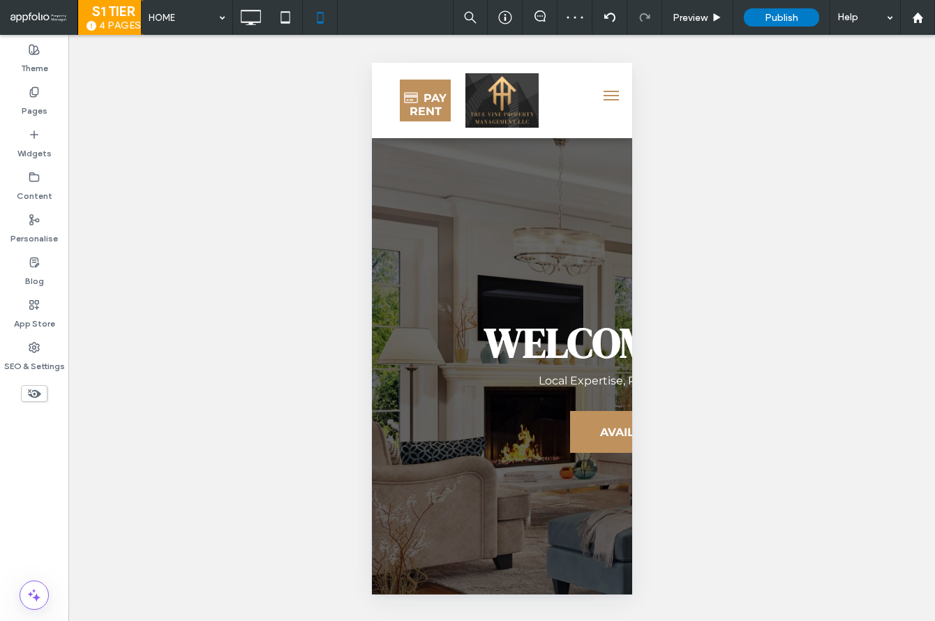
type input "**********"
type input "**"
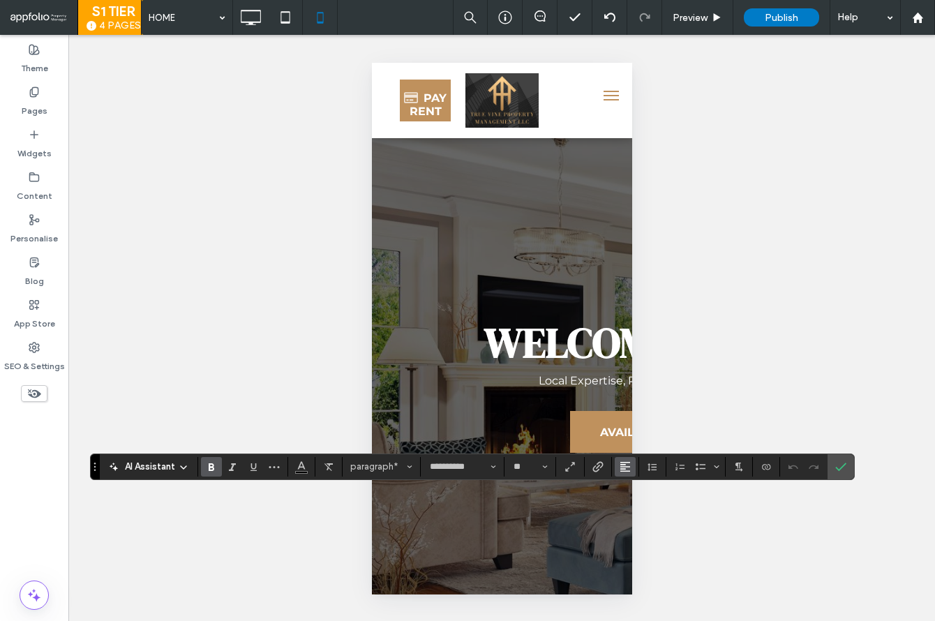
click at [621, 473] on span "Alignment" at bounding box center [624, 467] width 11 height 18
click at [626, 398] on label "ui.textEditor.alignment.center" at bounding box center [638, 403] width 49 height 20
drag, startPoint x: 837, startPoint y: 464, endPoint x: 827, endPoint y: 465, distance: 10.6
click at [836, 463] on icon "Confirm" at bounding box center [840, 466] width 11 height 11
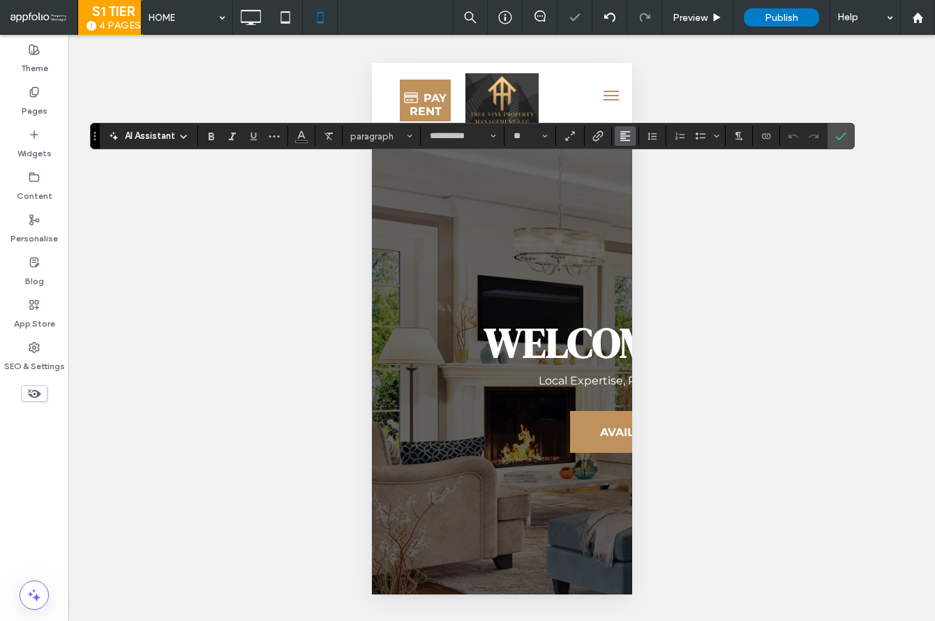
click at [629, 137] on button "Alignment" at bounding box center [624, 136] width 21 height 20
drag, startPoint x: 641, startPoint y: 176, endPoint x: 820, endPoint y: 181, distance: 178.6
click at [642, 176] on div "ui.textEditor.alignment.center" at bounding box center [639, 179] width 18 height 11
click at [840, 140] on icon "Confirm" at bounding box center [840, 135] width 11 height 11
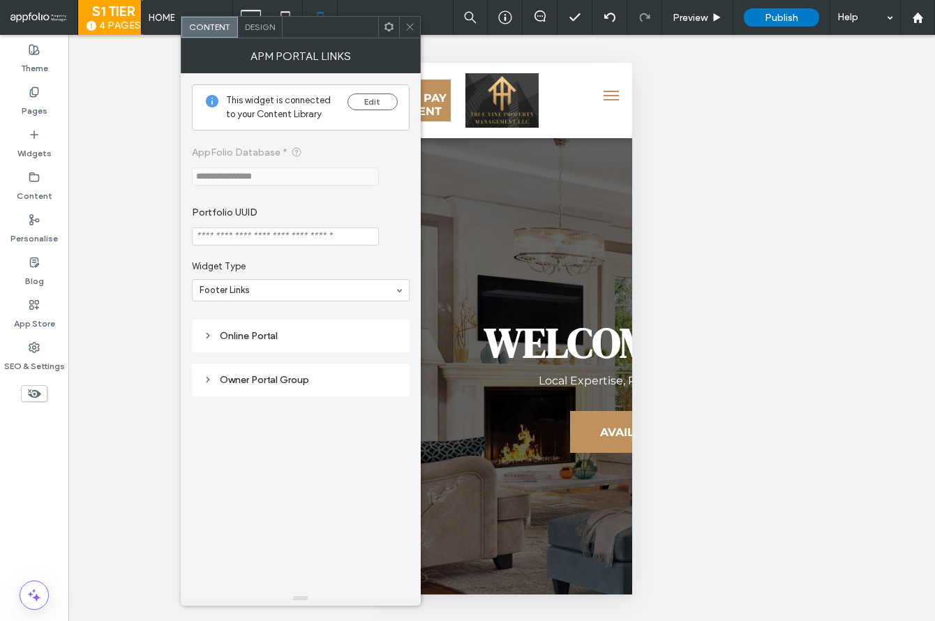
click at [264, 29] on span "Design" at bounding box center [260, 27] width 30 height 10
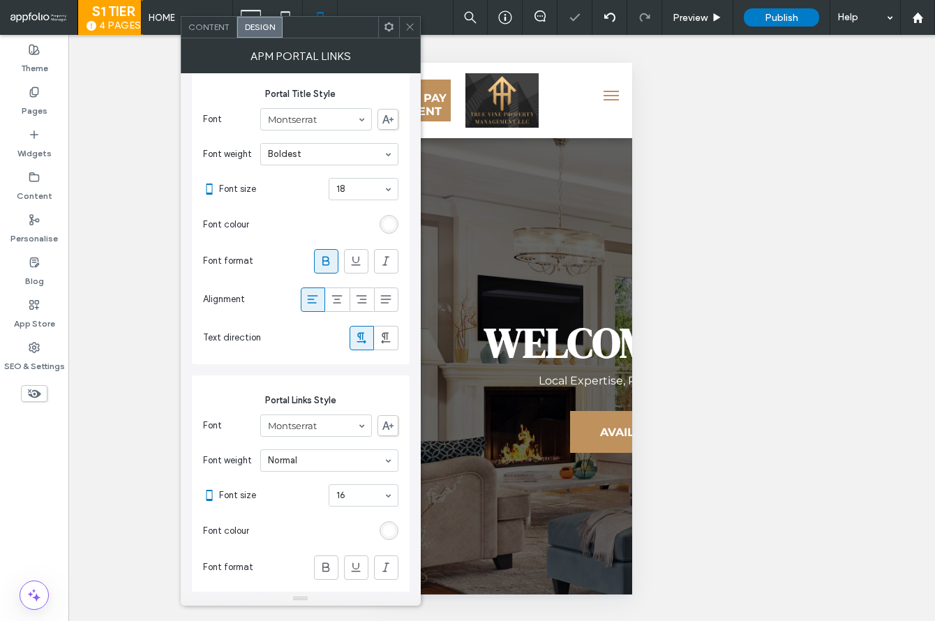
scroll to position [68, 0]
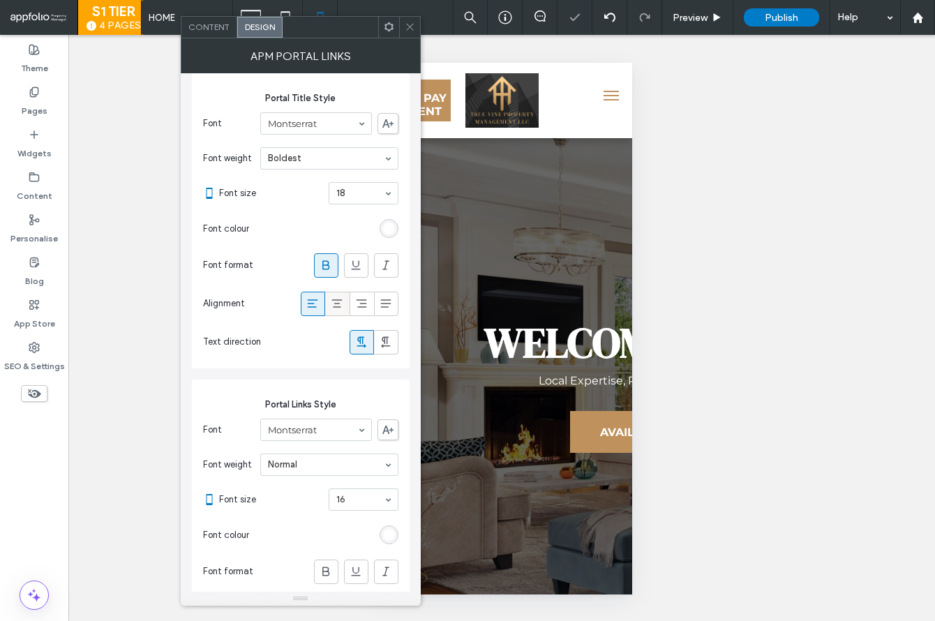
click at [340, 300] on icon at bounding box center [337, 303] width 14 height 14
click at [319, 300] on div at bounding box center [312, 303] width 23 height 23
click at [411, 25] on use at bounding box center [409, 27] width 7 height 7
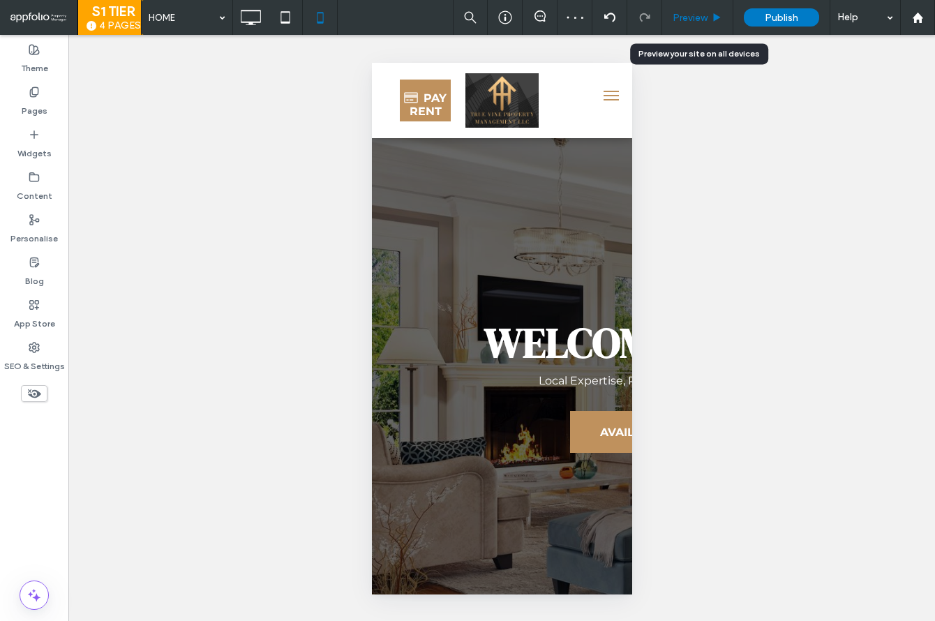
click at [683, 16] on span "Preview" at bounding box center [689, 18] width 35 height 12
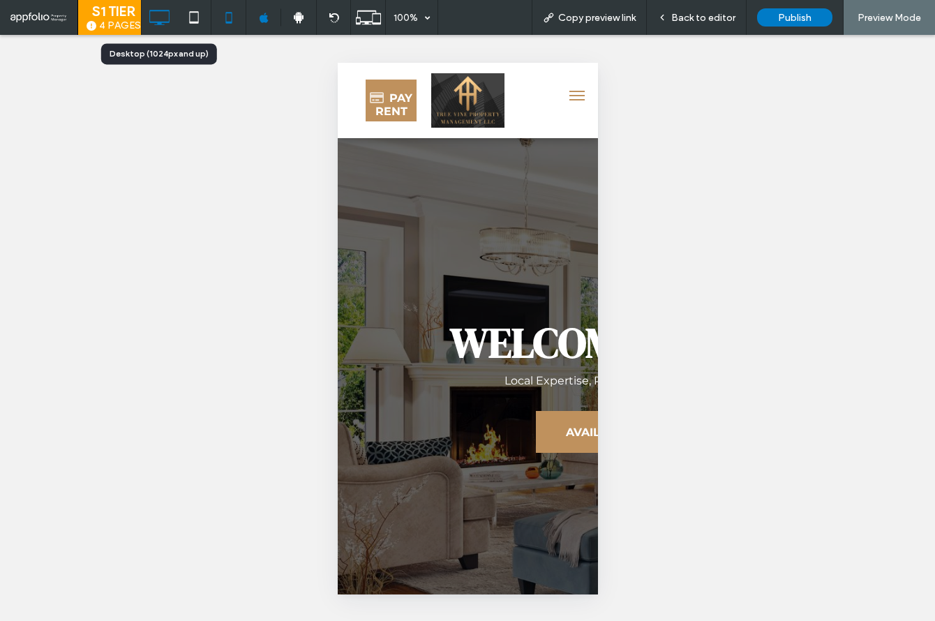
click at [157, 18] on icon at bounding box center [159, 17] width 28 height 28
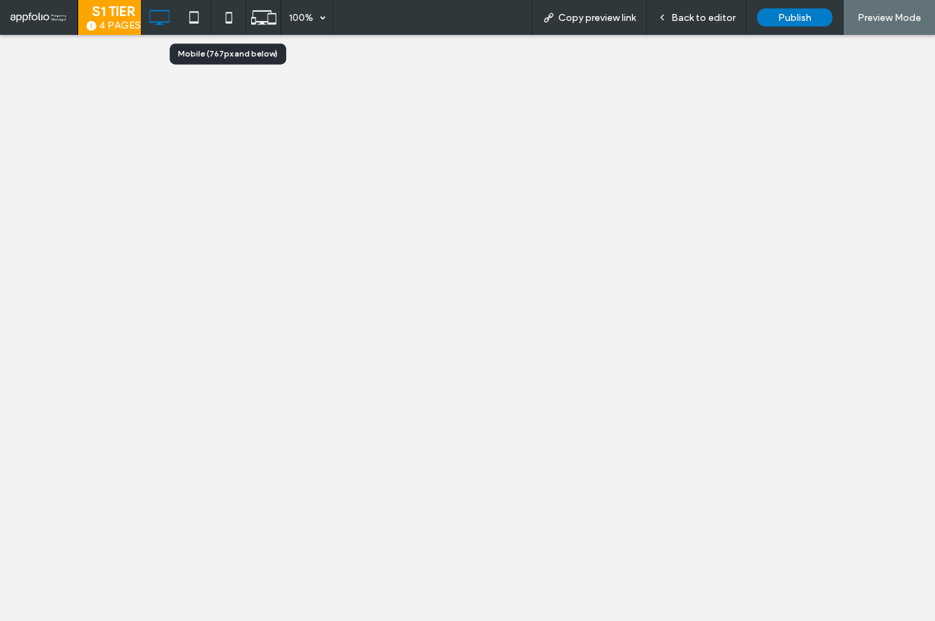
click at [225, 22] on use at bounding box center [228, 17] width 6 height 11
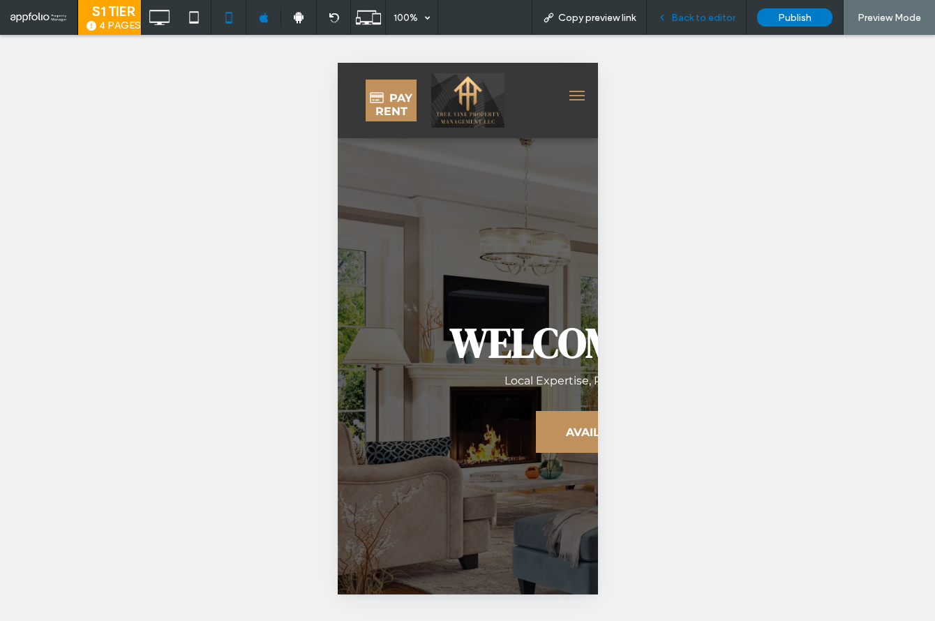
click at [702, 25] on div "Back to editor" at bounding box center [697, 17] width 100 height 35
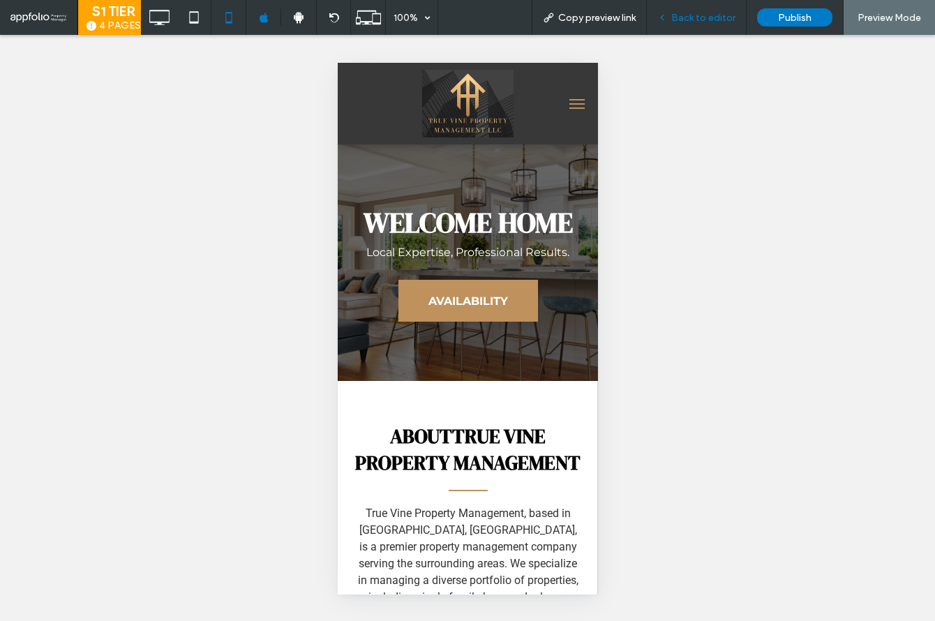
scroll to position [0, 10]
click at [702, 20] on span "Back to editor" at bounding box center [703, 18] width 64 height 12
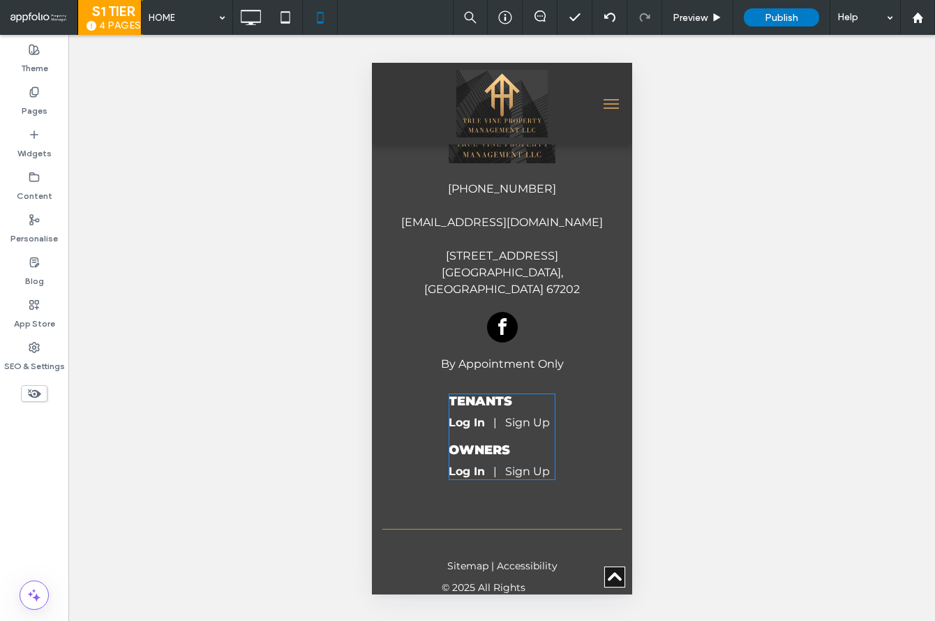
scroll to position [6989, 0]
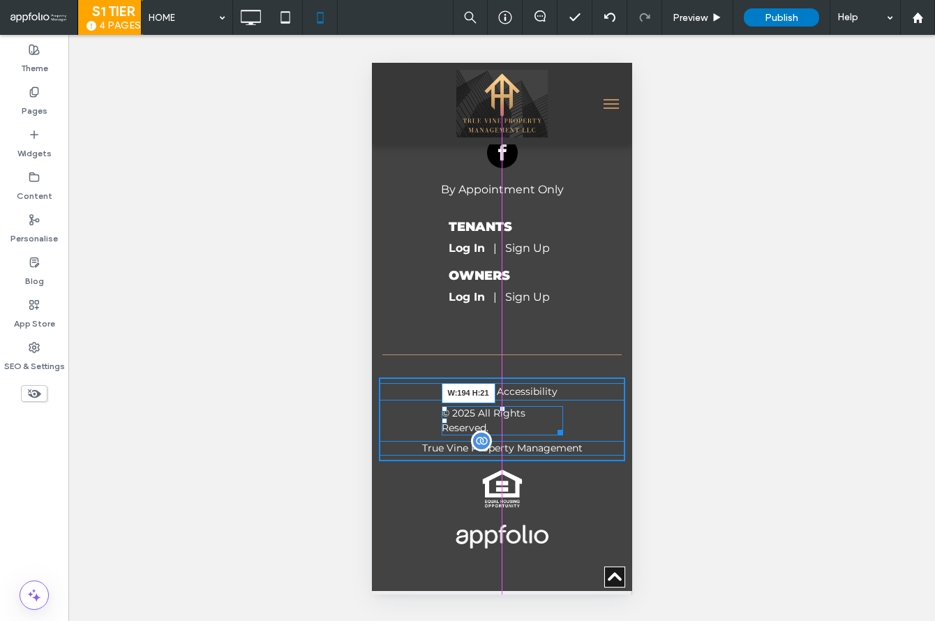
drag, startPoint x: 559, startPoint y: 435, endPoint x: 937, endPoint y: 497, distance: 383.9
click at [566, 435] on div "Sitemap | Accessibility © 2025 All Rights Reserved. W:194 H:21 True Vine Proper…" at bounding box center [501, 419] width 246 height 84
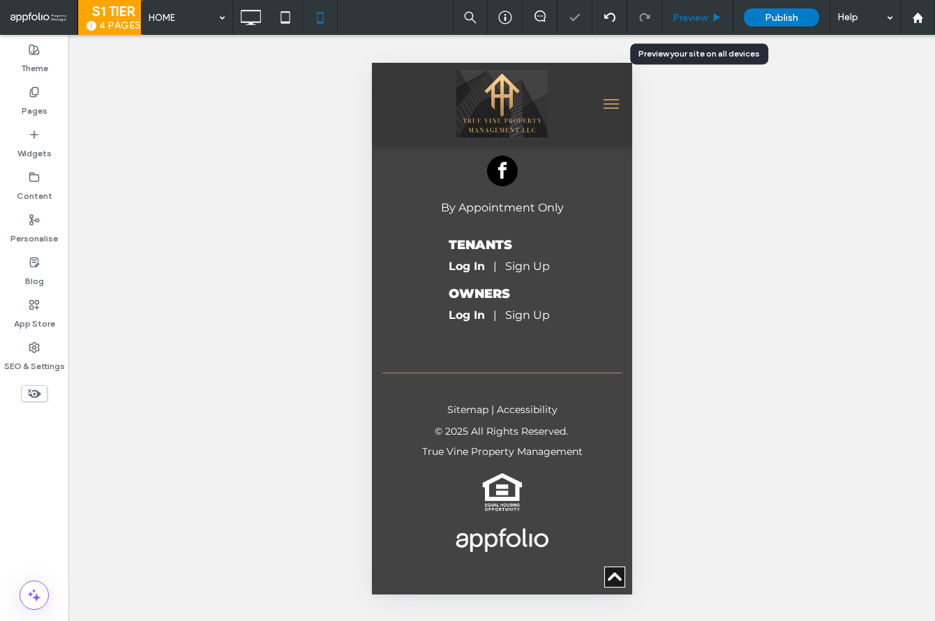
click at [712, 25] on div "Preview" at bounding box center [697, 17] width 71 height 35
click at [705, 23] on span "Preview" at bounding box center [689, 18] width 35 height 12
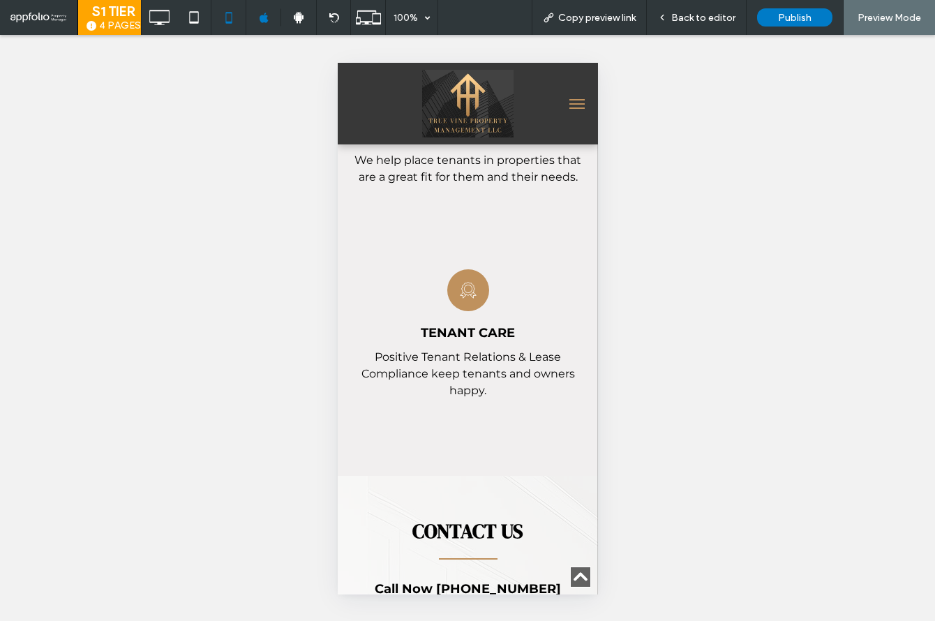
scroll to position [5733, 0]
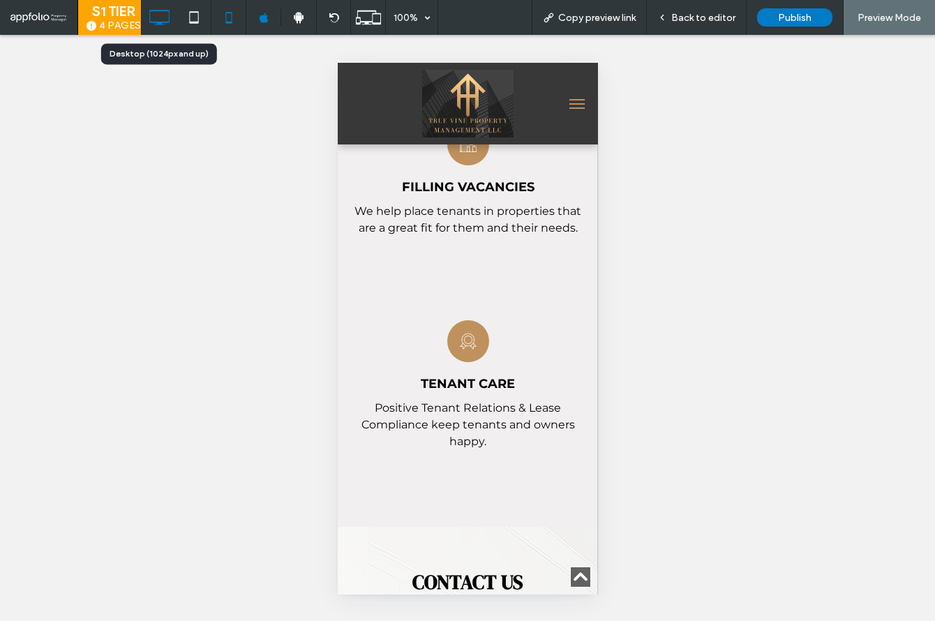
click at [156, 29] on icon at bounding box center [159, 17] width 28 height 28
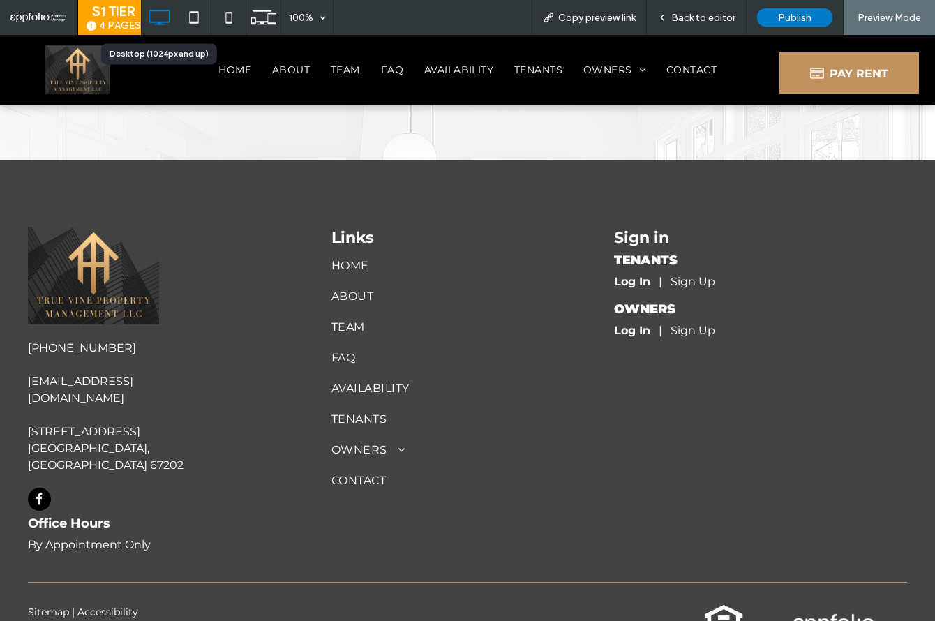
scroll to position [4470, 0]
